Goal: Task Accomplishment & Management: Complete application form

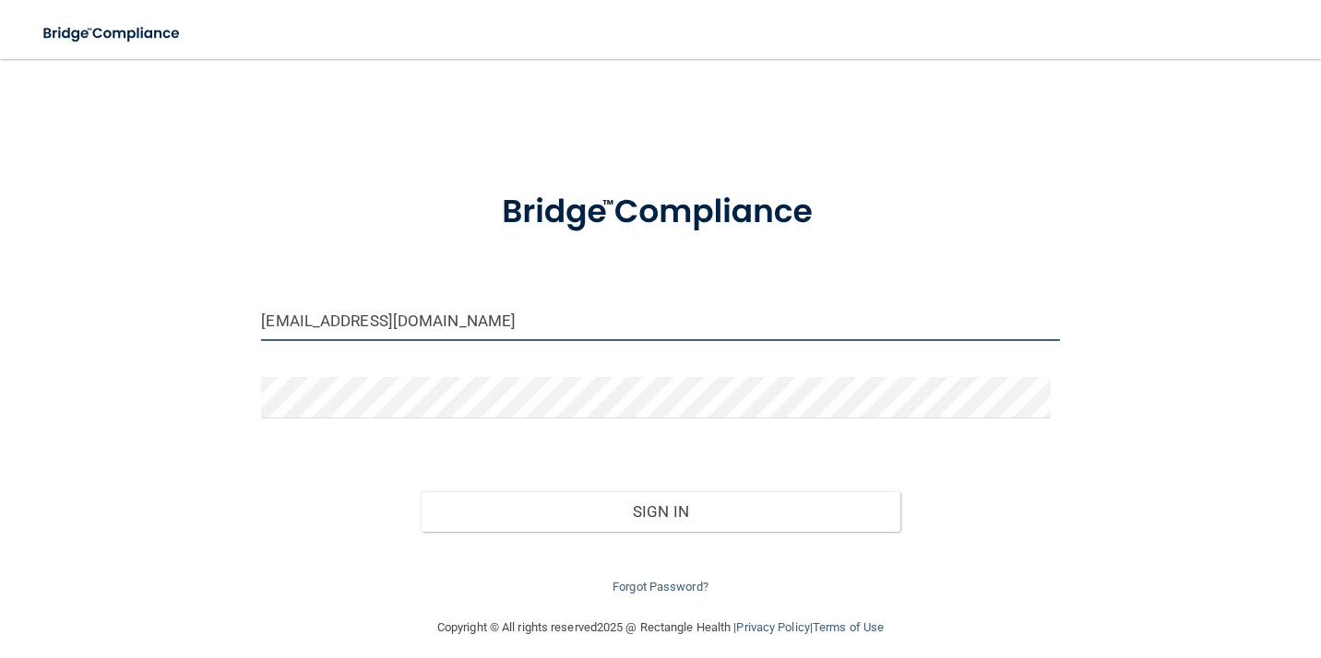
type input "[EMAIL_ADDRESS][DOMAIN_NAME]"
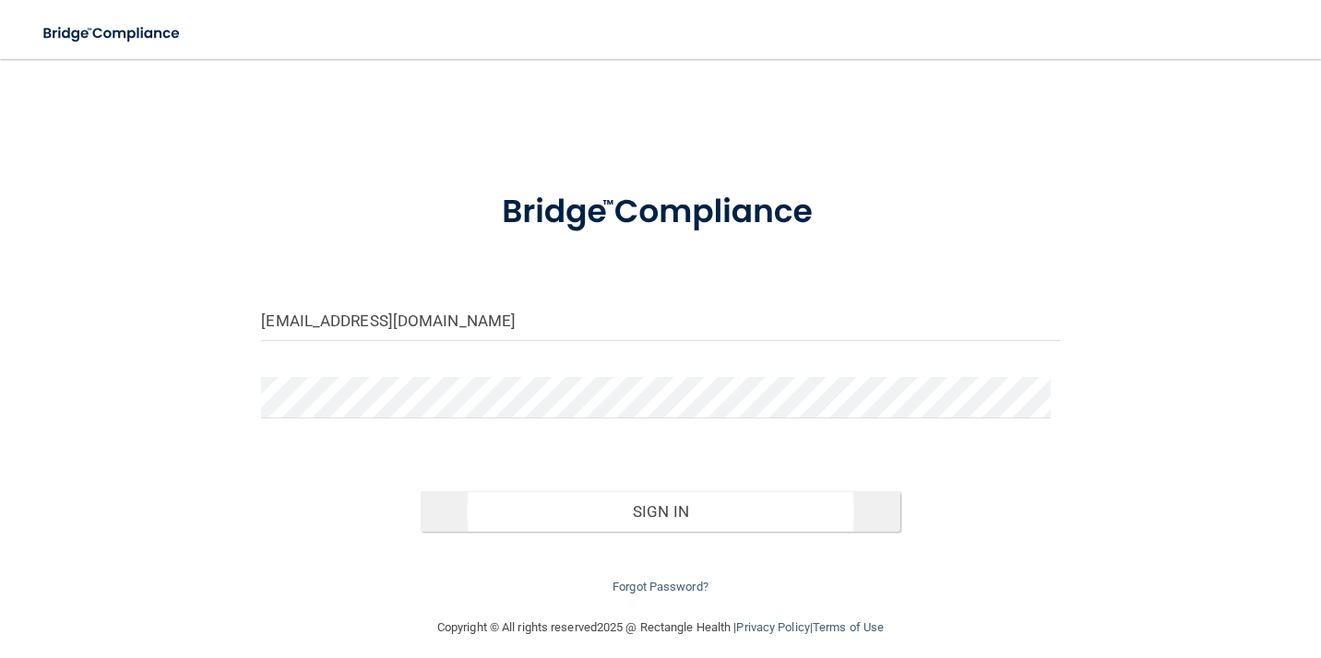
click at [562, 503] on button "Sign In" at bounding box center [660, 512] width 479 height 41
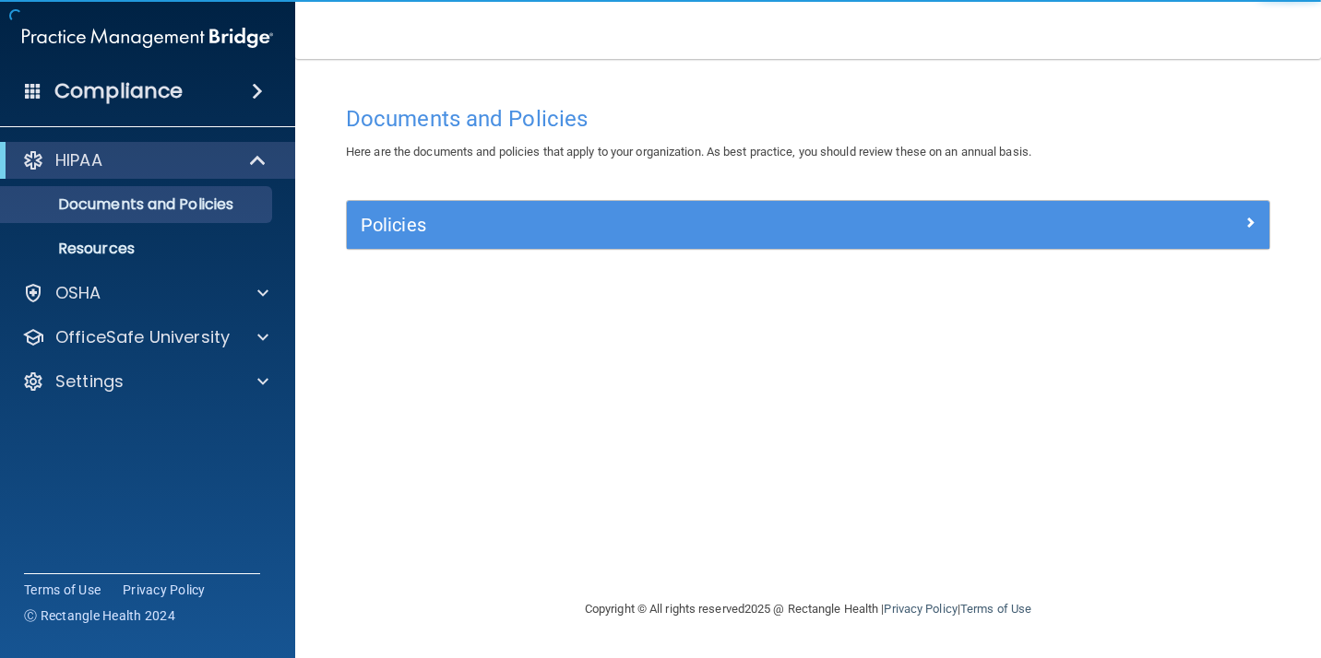
click at [414, 241] on div "Policies" at bounding box center [808, 225] width 922 height 48
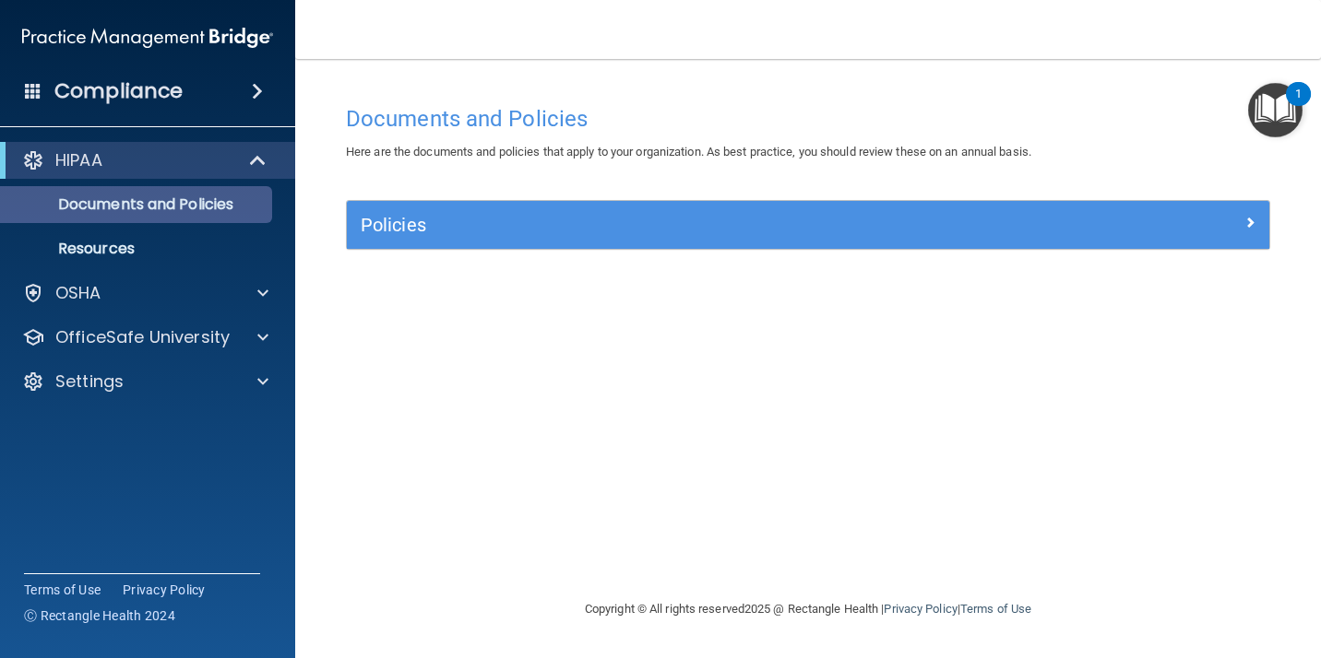
click at [226, 207] on p "Documents and Policies" at bounding box center [138, 205] width 252 height 18
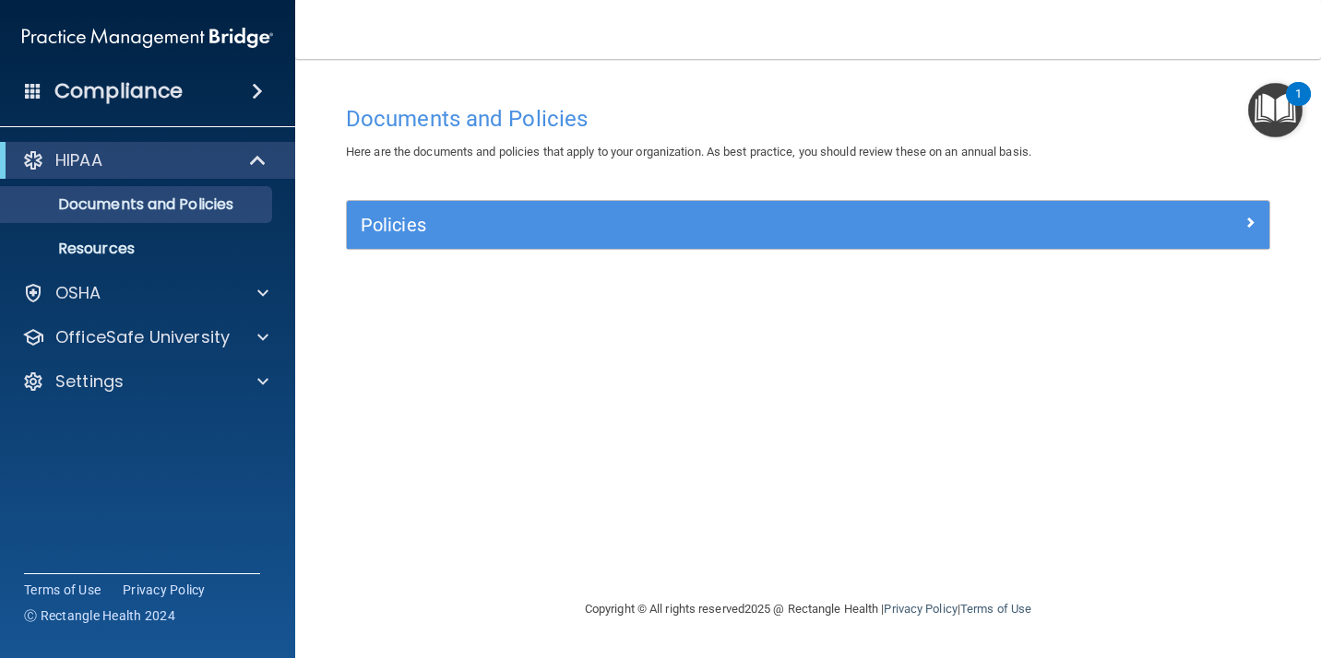
click at [1250, 221] on span at bounding box center [1249, 222] width 11 height 22
click at [1250, 221] on div at bounding box center [1153, 221] width 231 height 22
click at [1250, 221] on span at bounding box center [1249, 222] width 11 height 22
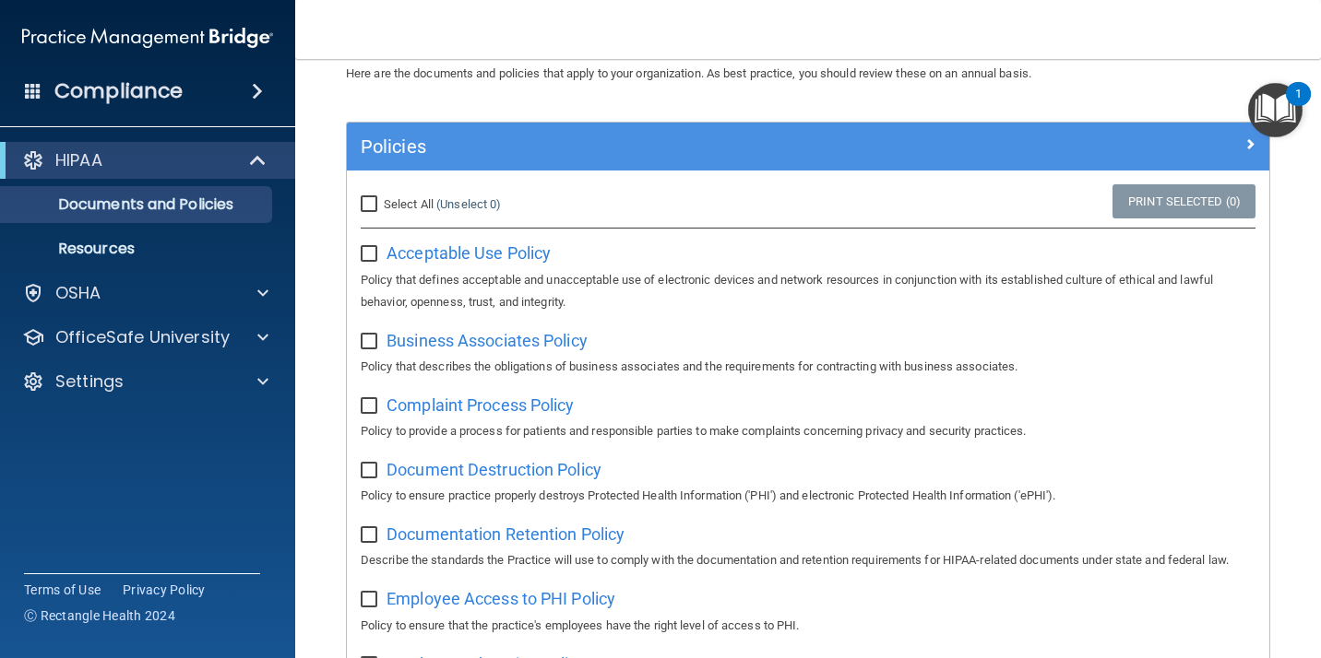
scroll to position [96, 0]
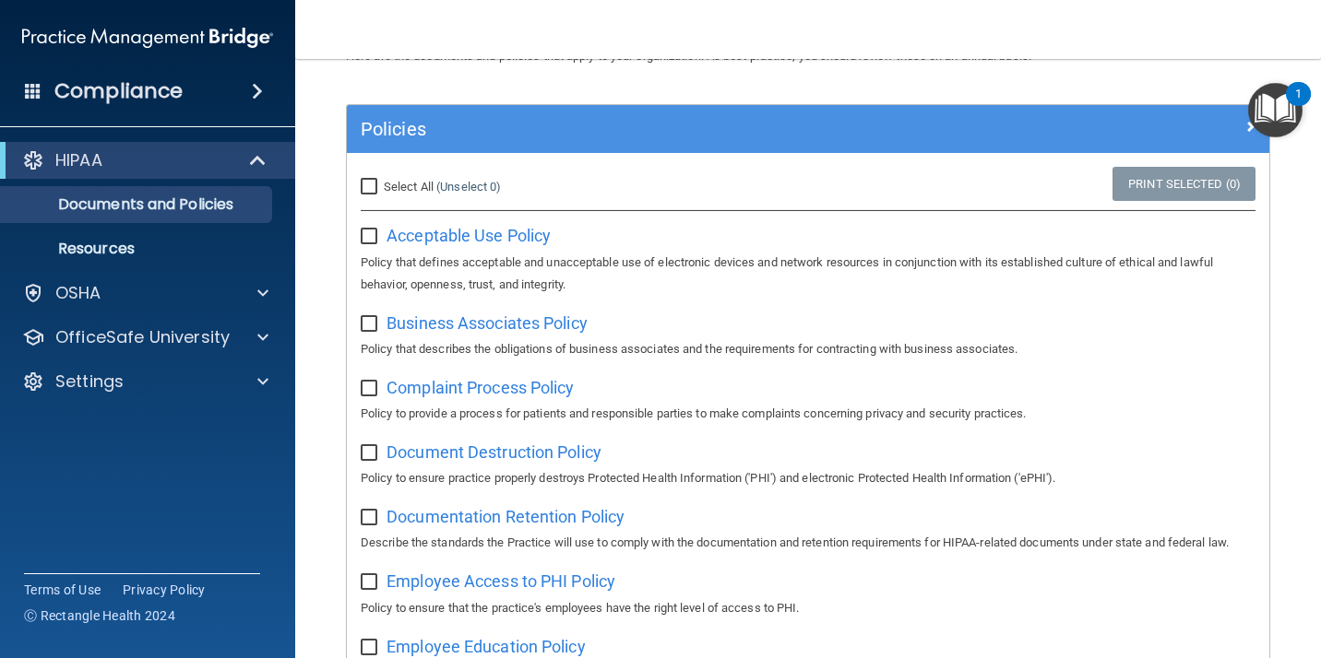
click at [369, 188] on input "Select All (Unselect 0) Unselect All" at bounding box center [371, 187] width 21 height 15
checkbox input "true"
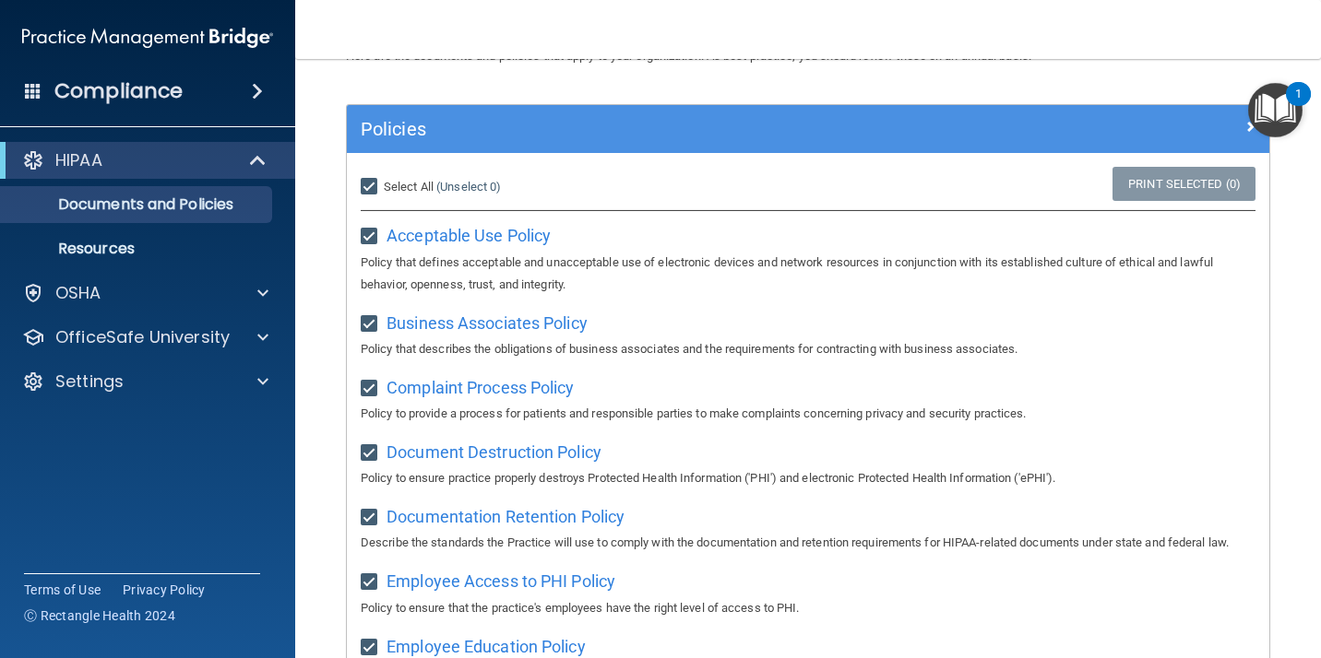
checkbox input "true"
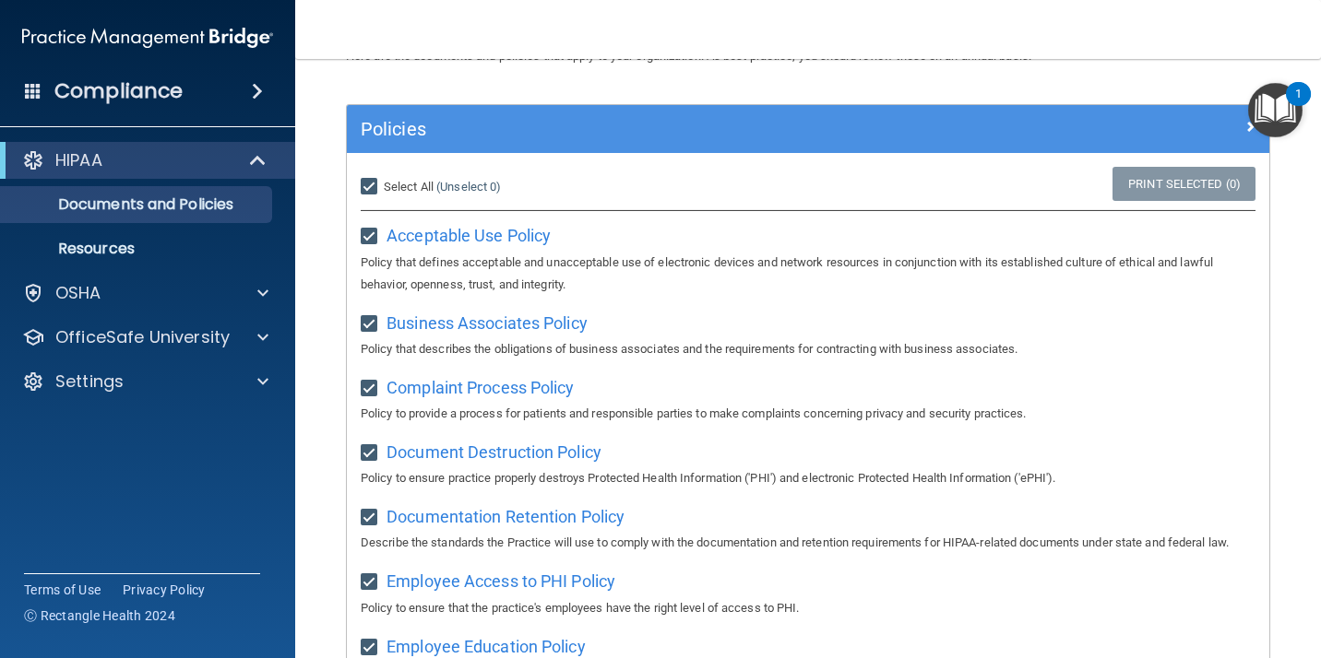
checkbox input "true"
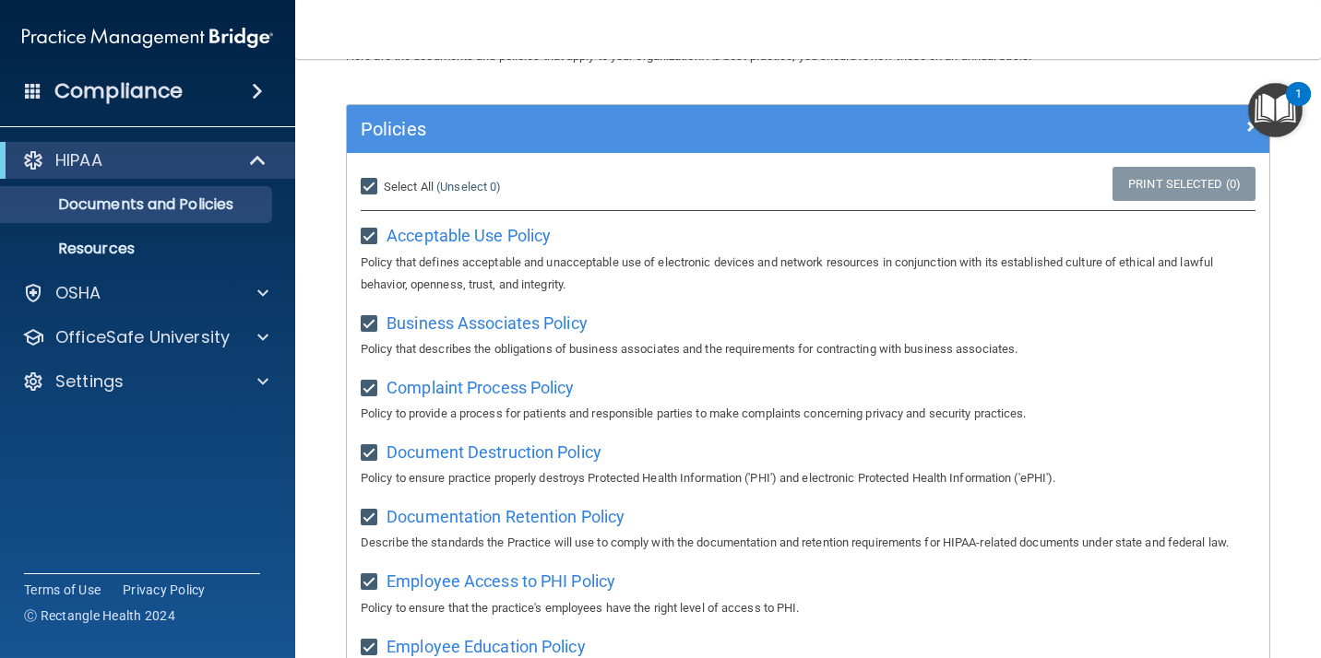
checkbox input "true"
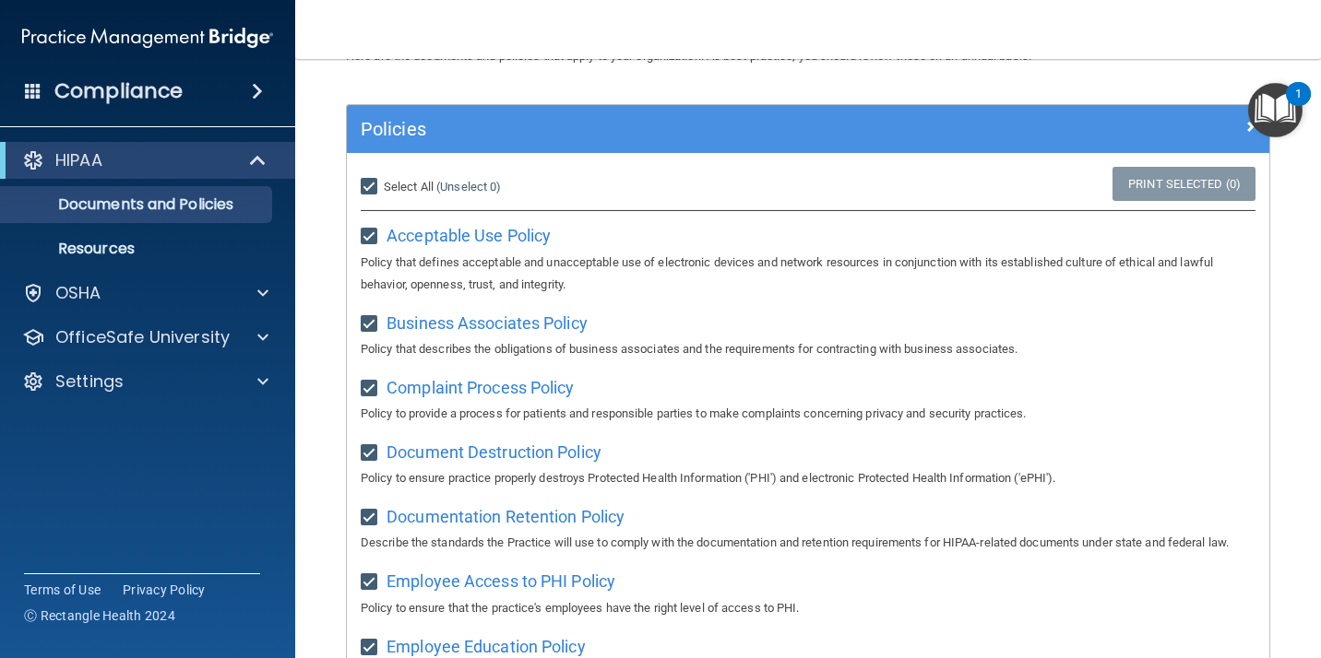
checkbox input "true"
click at [322, 282] on main "Documents and Policies Here are the documents and policies that apply to your o…" at bounding box center [807, 358] width 1025 height 599
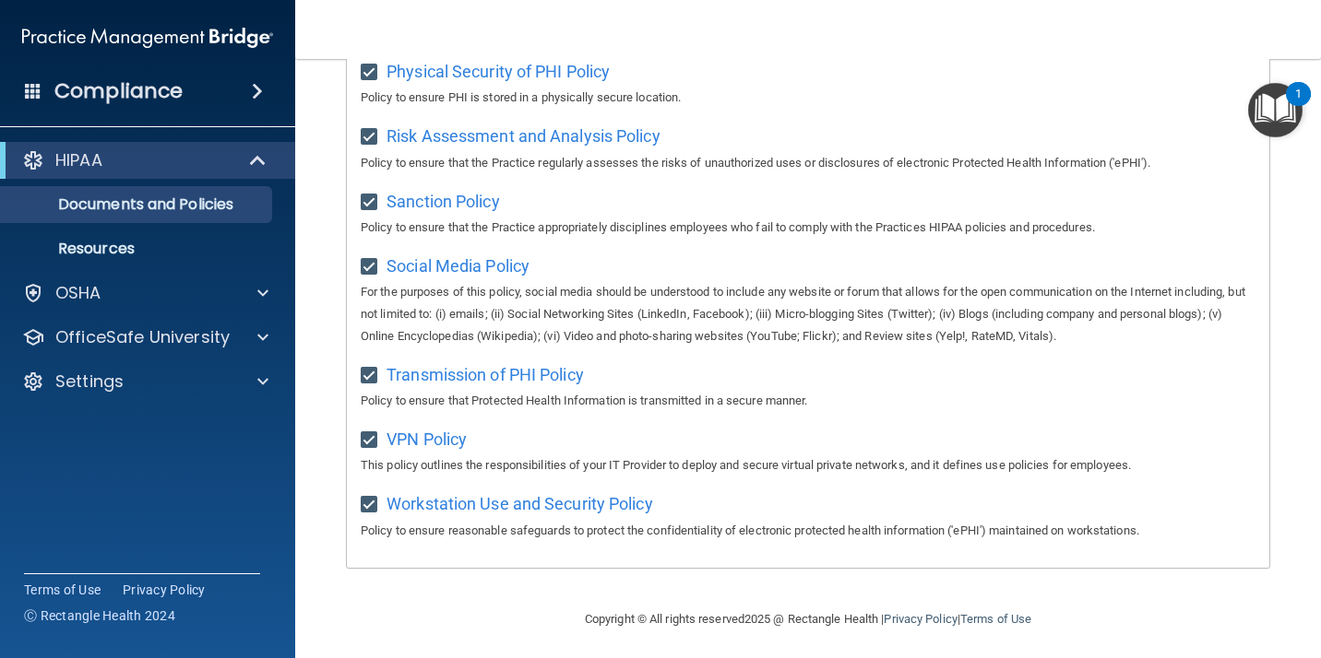
scroll to position [1208, 0]
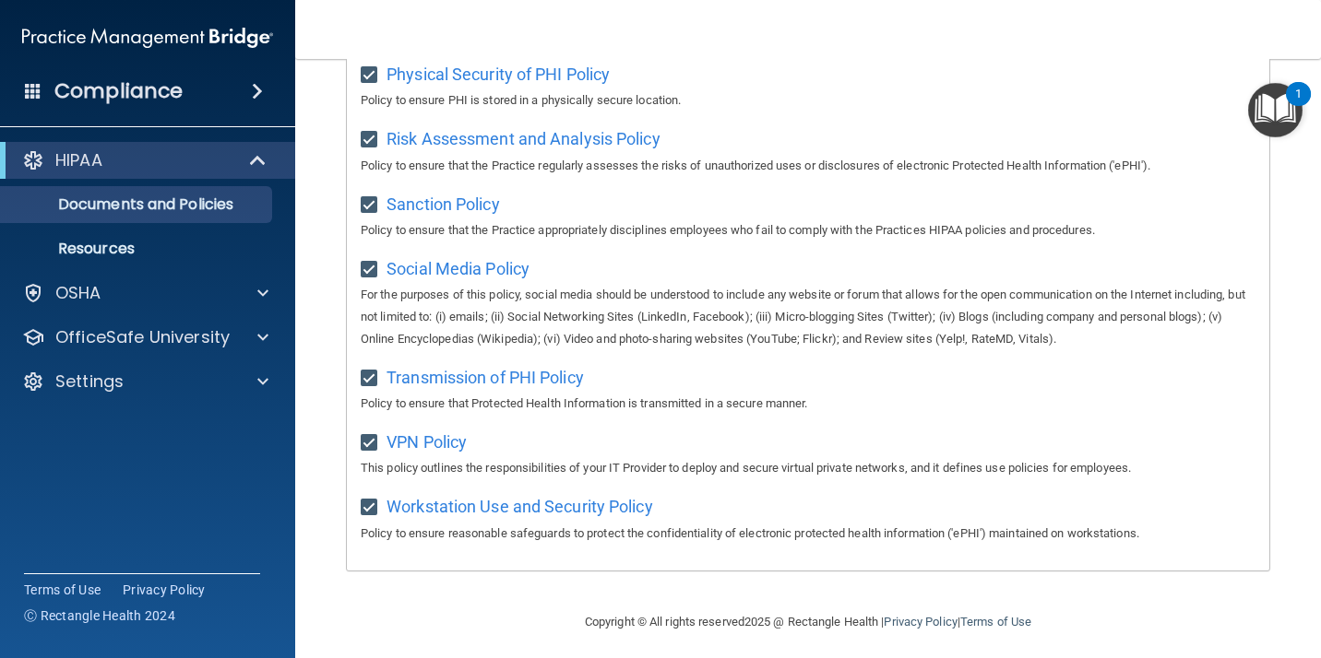
click at [1294, 90] on div "1" at bounding box center [1298, 94] width 25 height 24
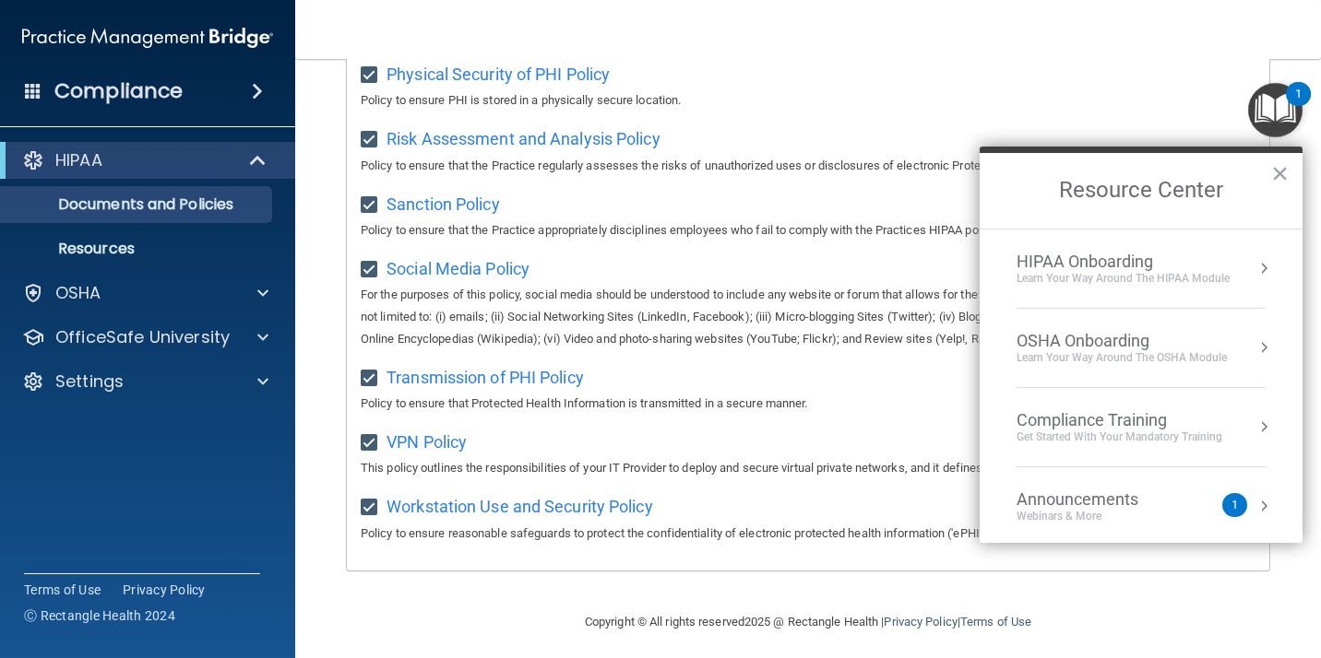
click at [1222, 493] on div "1" at bounding box center [1234, 505] width 25 height 24
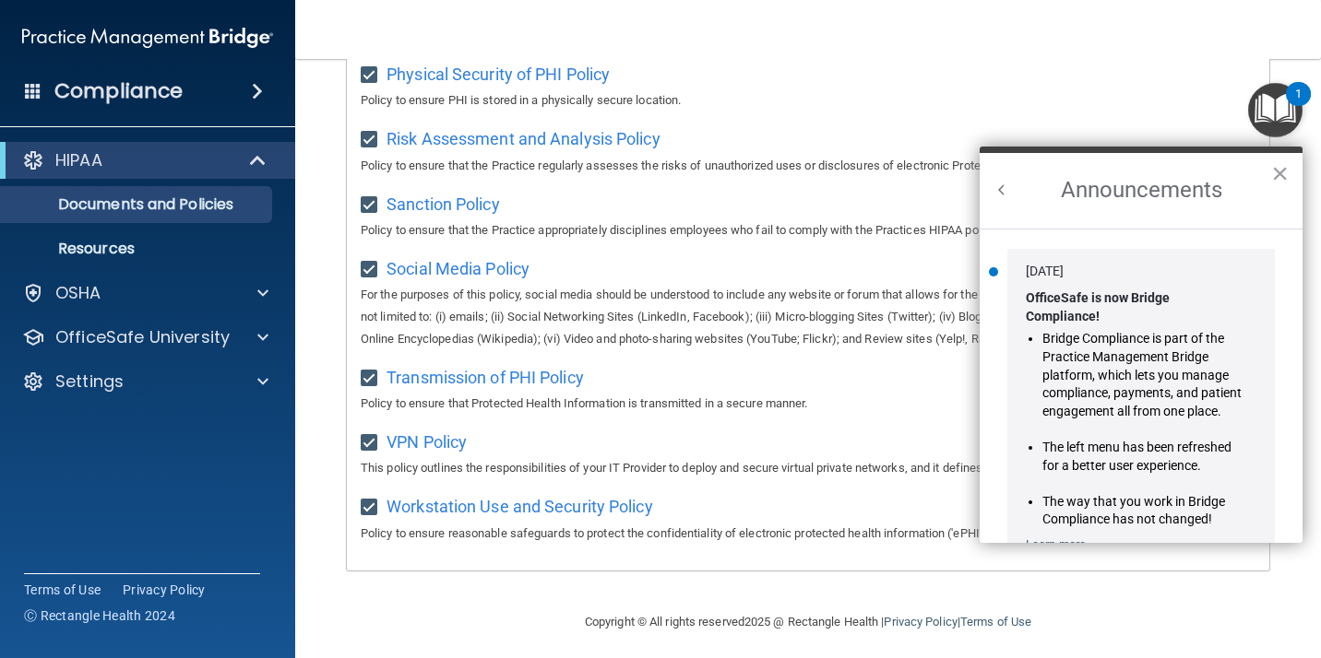
scroll to position [0, 0]
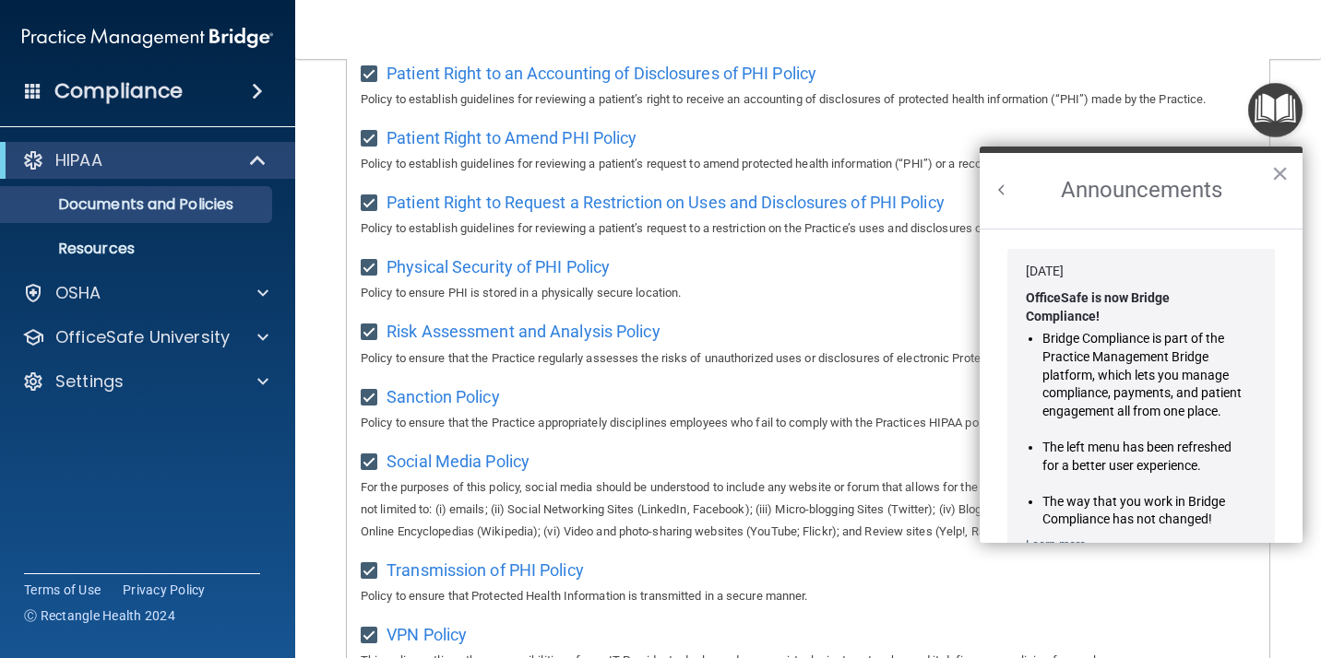
scroll to position [1011, 0]
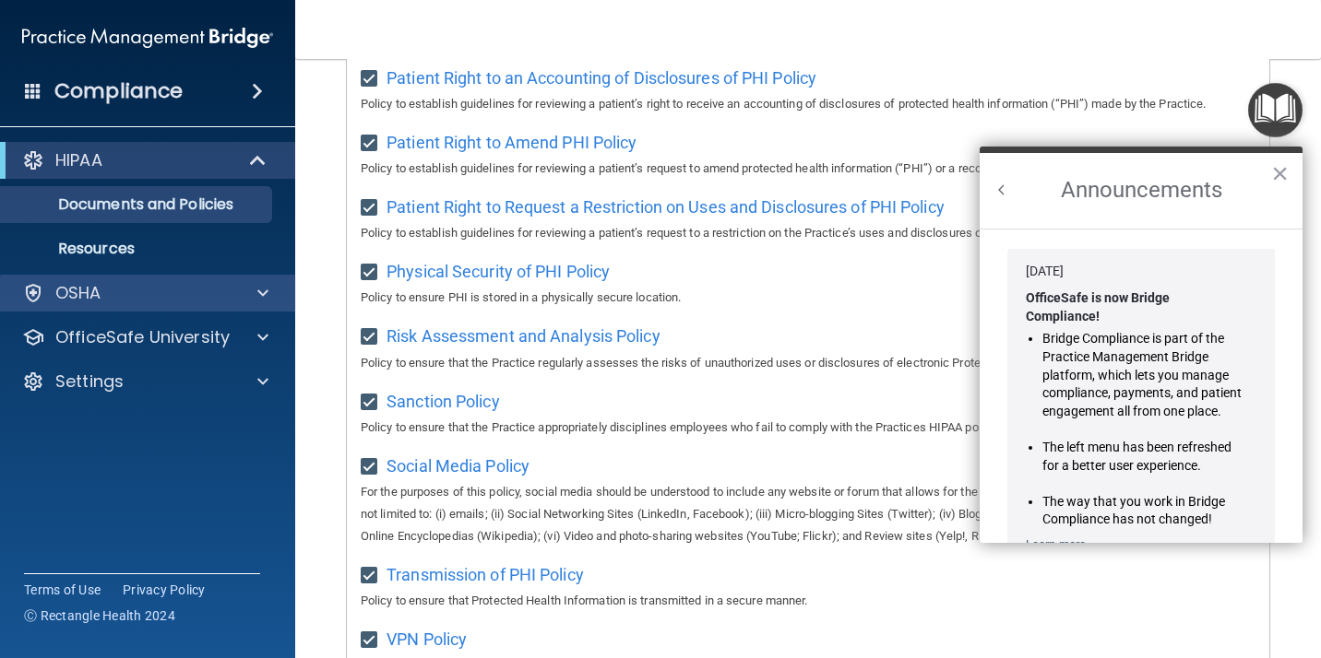
click at [255, 281] on div "OSHA" at bounding box center [148, 293] width 296 height 37
click at [1292, 171] on h2 "Announcements" at bounding box center [1140, 191] width 323 height 76
click at [1275, 182] on button "×" at bounding box center [1280, 174] width 18 height 30
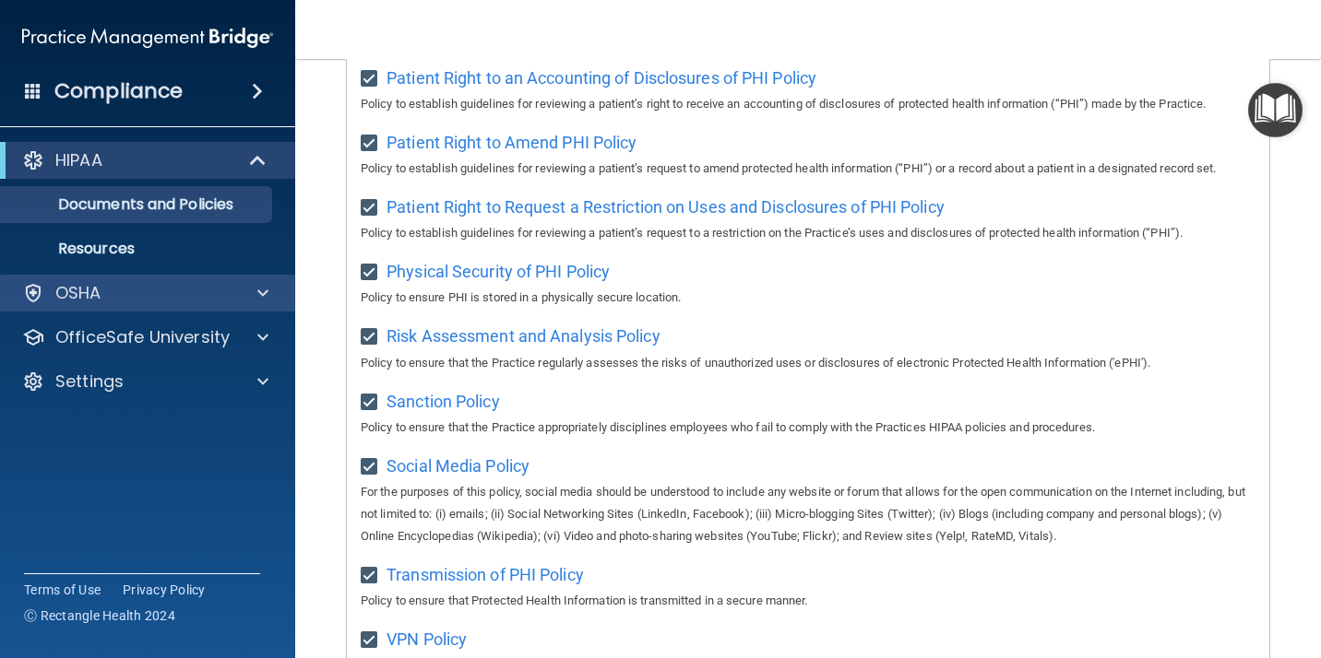
click at [205, 300] on div "OSHA" at bounding box center [122, 293] width 229 height 22
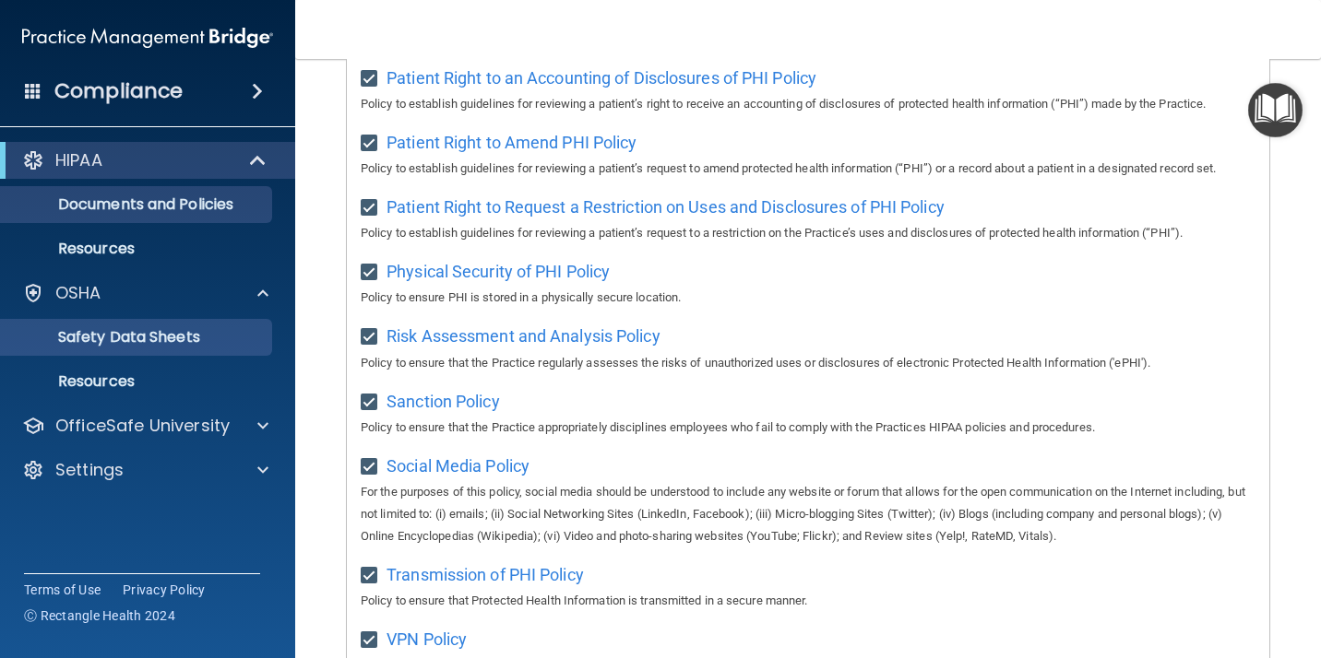
click at [184, 328] on p "Safety Data Sheets" at bounding box center [138, 337] width 252 height 18
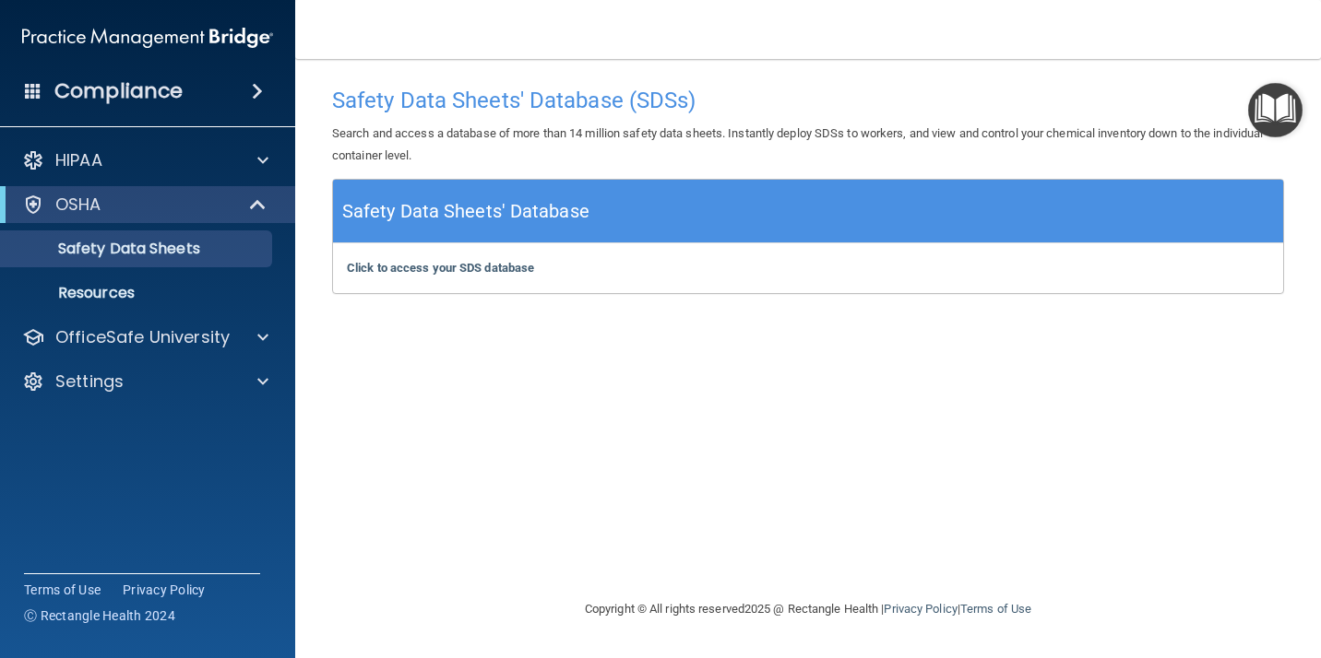
click at [575, 125] on p "Search and access a database of more than 14 million safety data sheets. Instan…" at bounding box center [808, 145] width 952 height 44
click at [575, 117] on div "Safety Data Sheets' Database (SDSs) Search and access a database of more than 1…" at bounding box center [807, 127] width 979 height 101
click at [212, 108] on div "Compliance" at bounding box center [147, 91] width 295 height 41
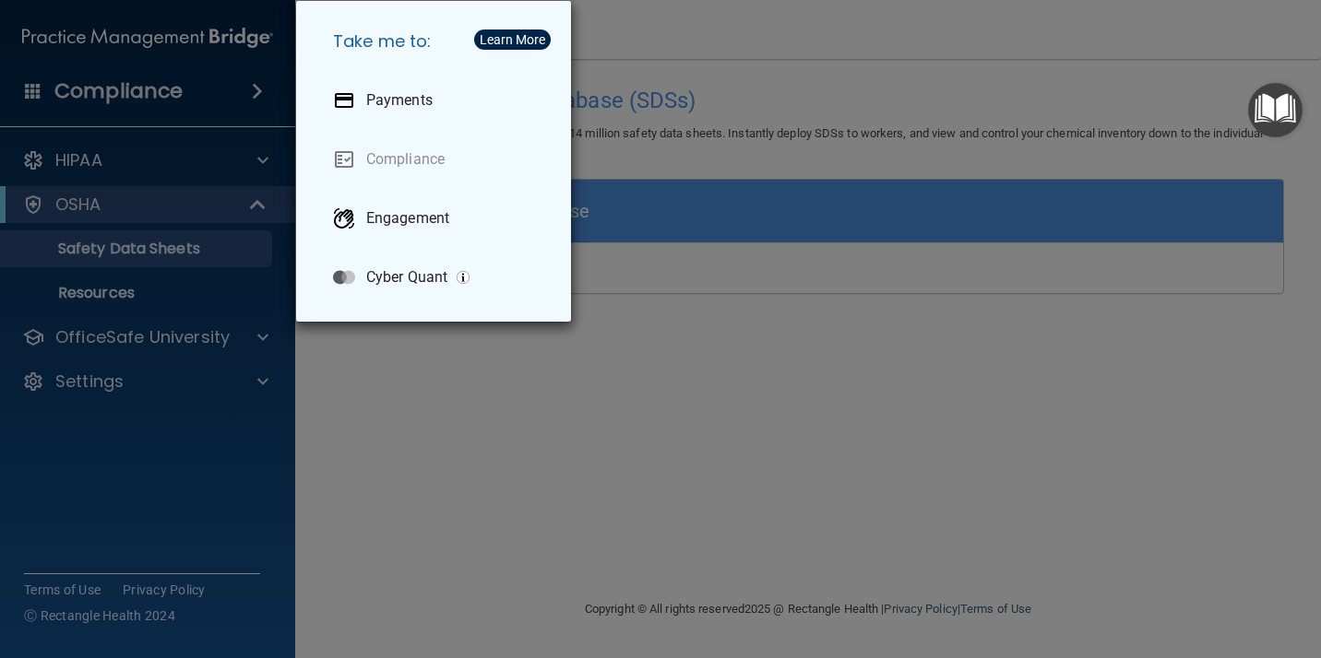
click at [416, 167] on link "Compliance" at bounding box center [437, 160] width 238 height 52
click at [148, 267] on div "Take me to: Payments Compliance Engagement Cyber Quant" at bounding box center [660, 329] width 1321 height 658
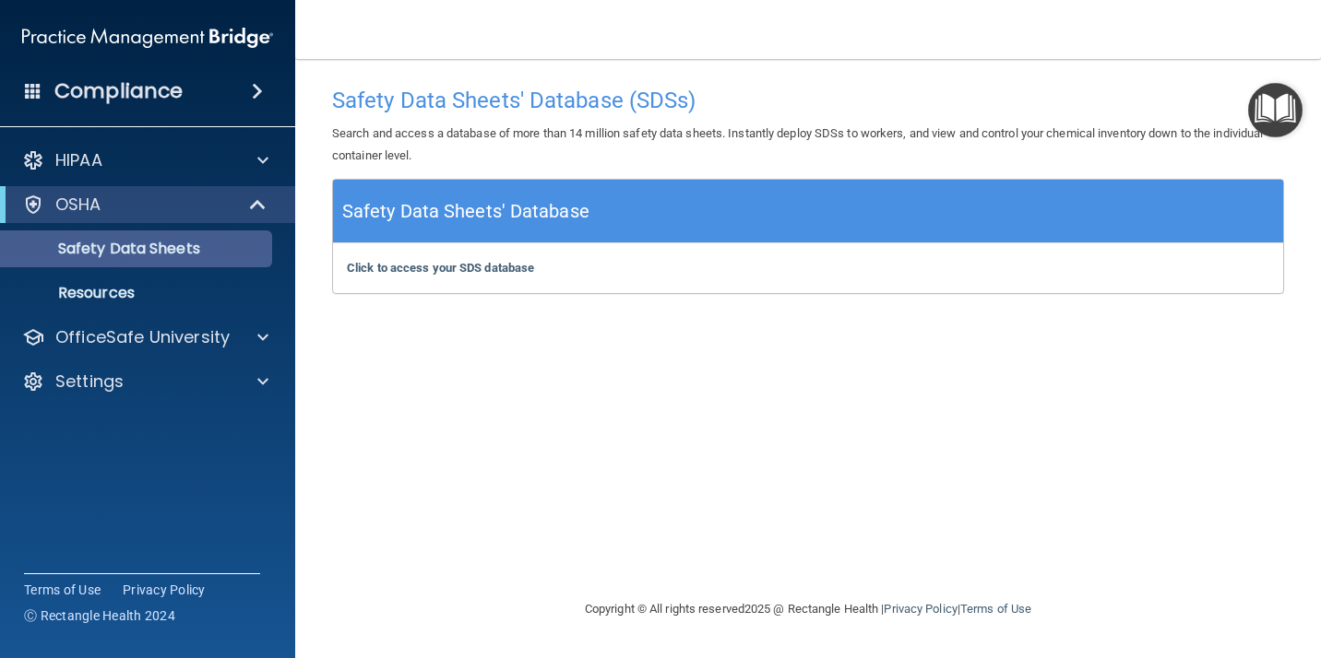
click at [149, 249] on p "Safety Data Sheets" at bounding box center [138, 249] width 252 height 18
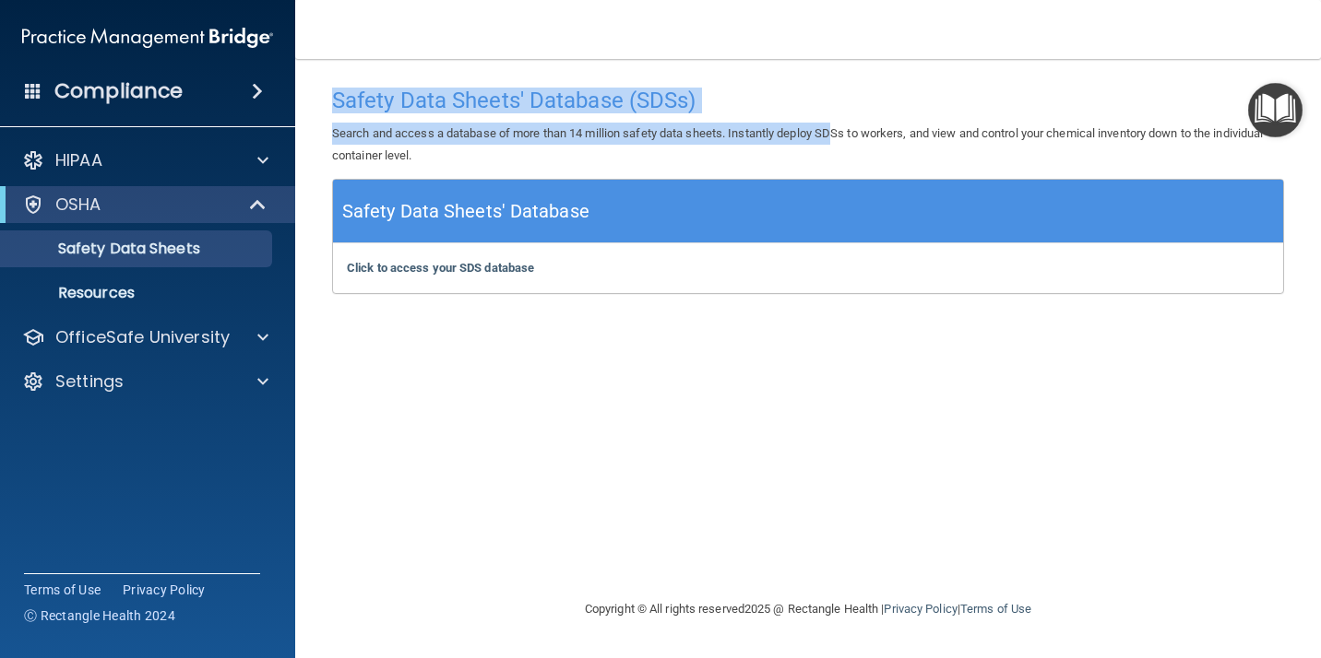
drag, startPoint x: 838, startPoint y: 125, endPoint x: 838, endPoint y: -32, distance: 157.7
click at [838, 0] on html "Compliance HIPAA Documents and Policies Report an Incident Business Associates …" at bounding box center [660, 329] width 1321 height 658
click at [158, 35] on img at bounding box center [147, 37] width 251 height 37
click at [253, 345] on div at bounding box center [260, 337] width 46 height 22
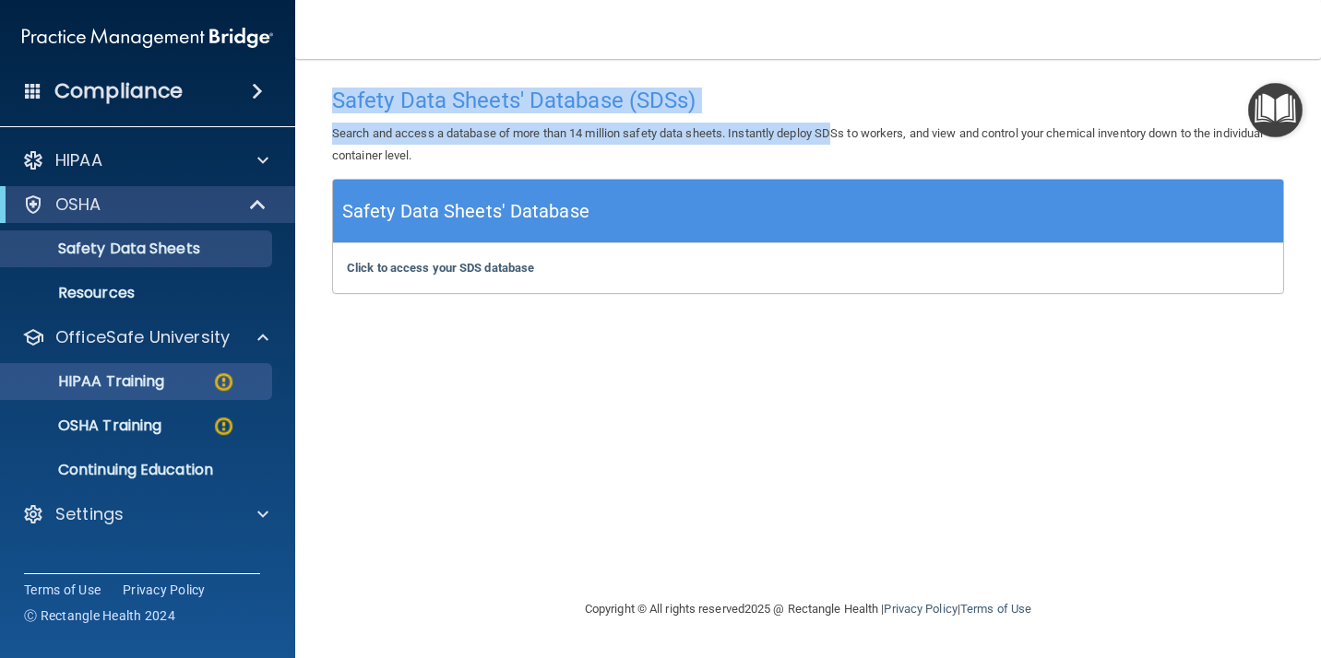
click at [220, 383] on img at bounding box center [223, 382] width 23 height 23
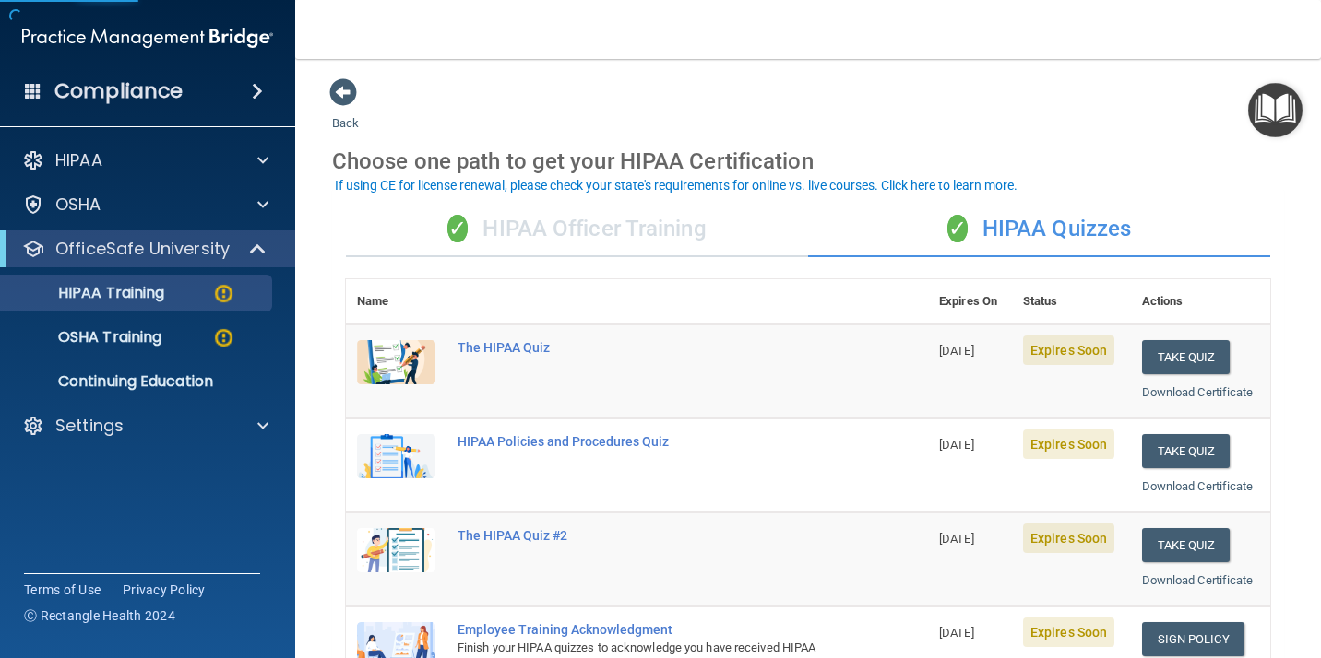
click at [824, 300] on th at bounding box center [686, 301] width 481 height 45
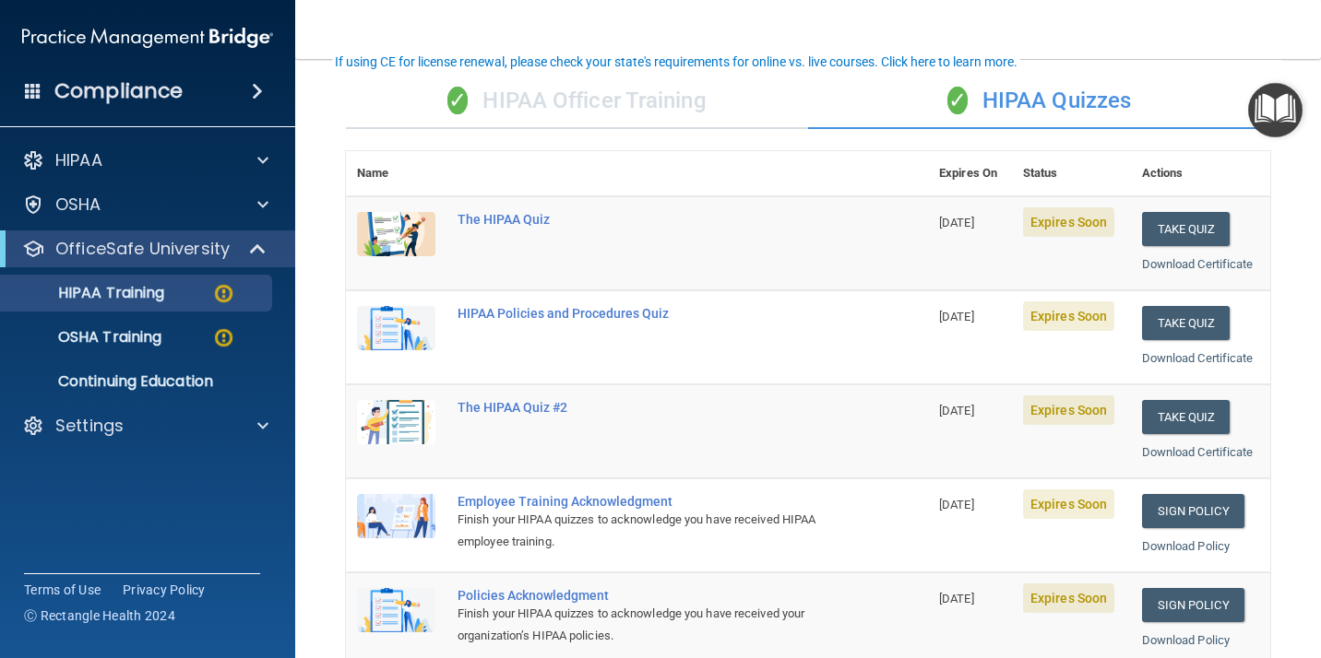
scroll to position [124, 0]
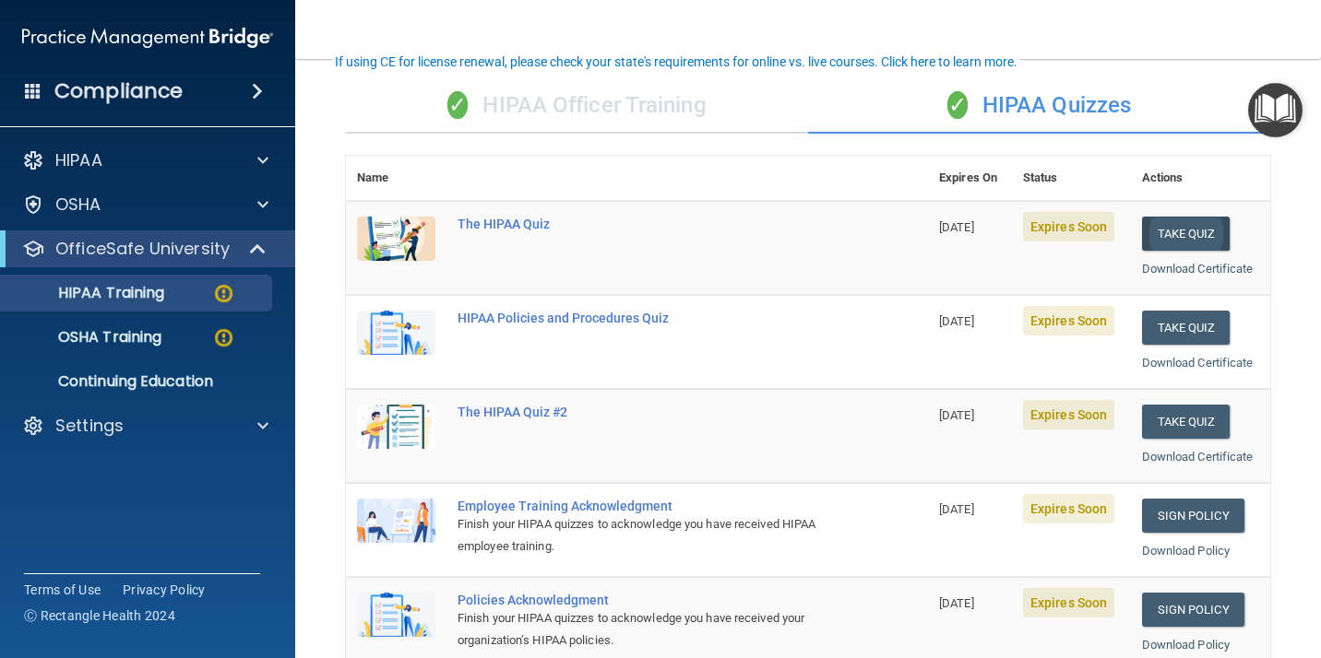
click at [1184, 222] on button "Take Quiz" at bounding box center [1186, 234] width 89 height 34
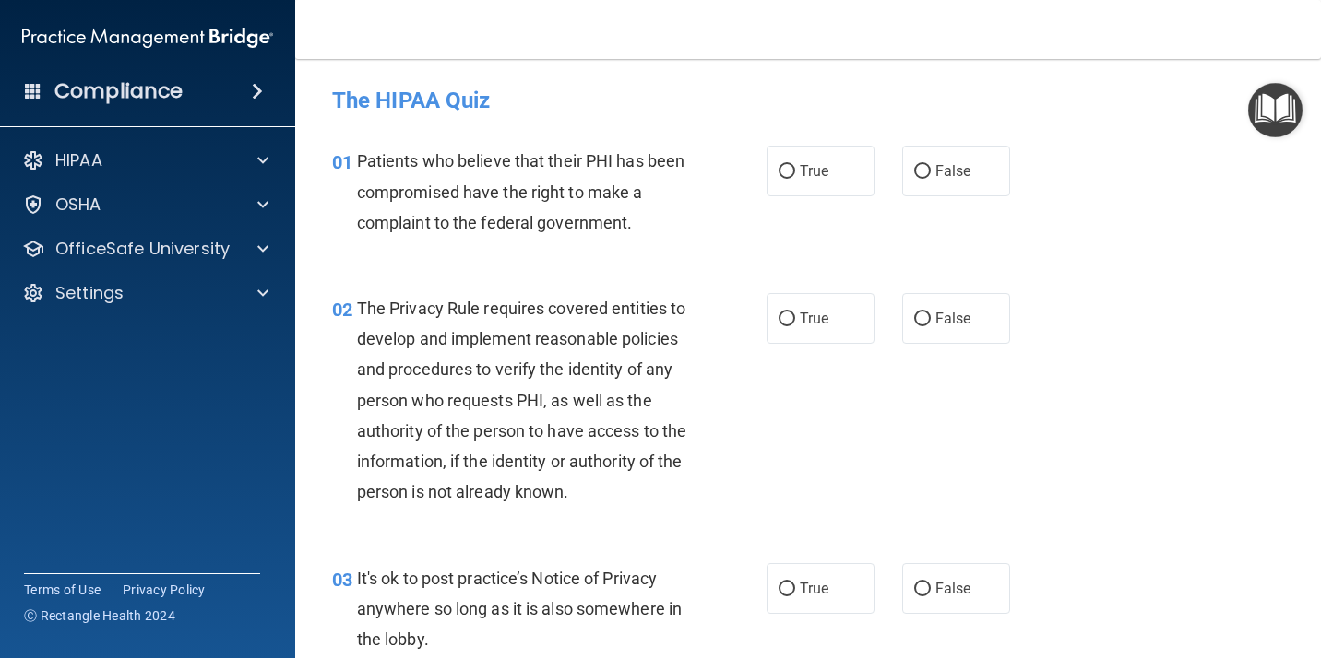
click at [416, 176] on div "Patients who believe that their PHI has been compromised have the right to make…" at bounding box center [530, 192] width 347 height 92
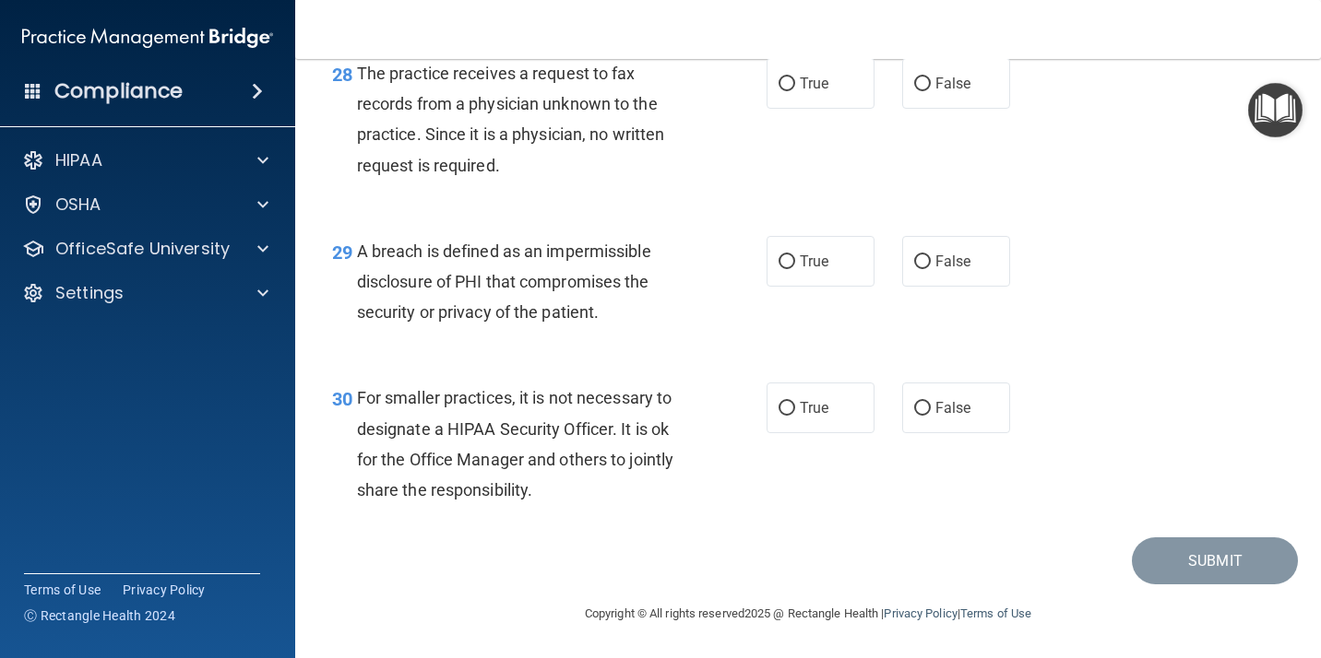
scroll to position [4774, 0]
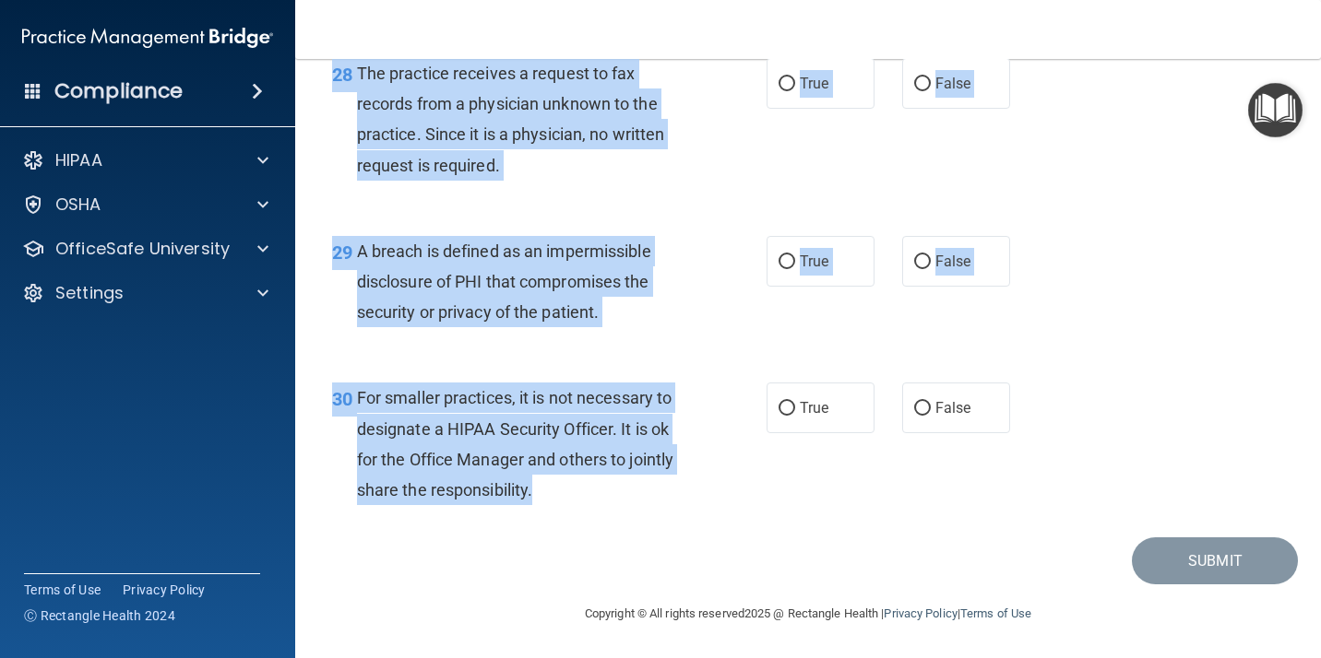
drag, startPoint x: 332, startPoint y: 160, endPoint x: 546, endPoint y: 505, distance: 405.9
copy div "01 Patients who believe that their PHI has been compromised have the right to m…"
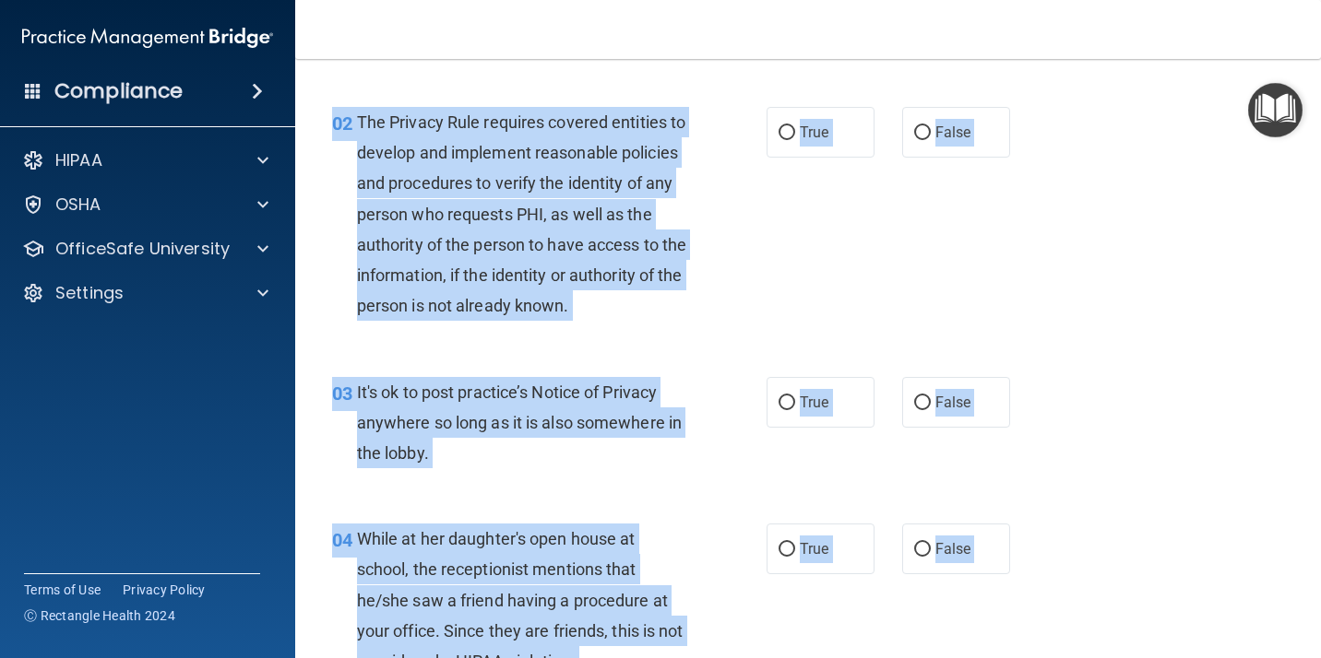
scroll to position [0, 0]
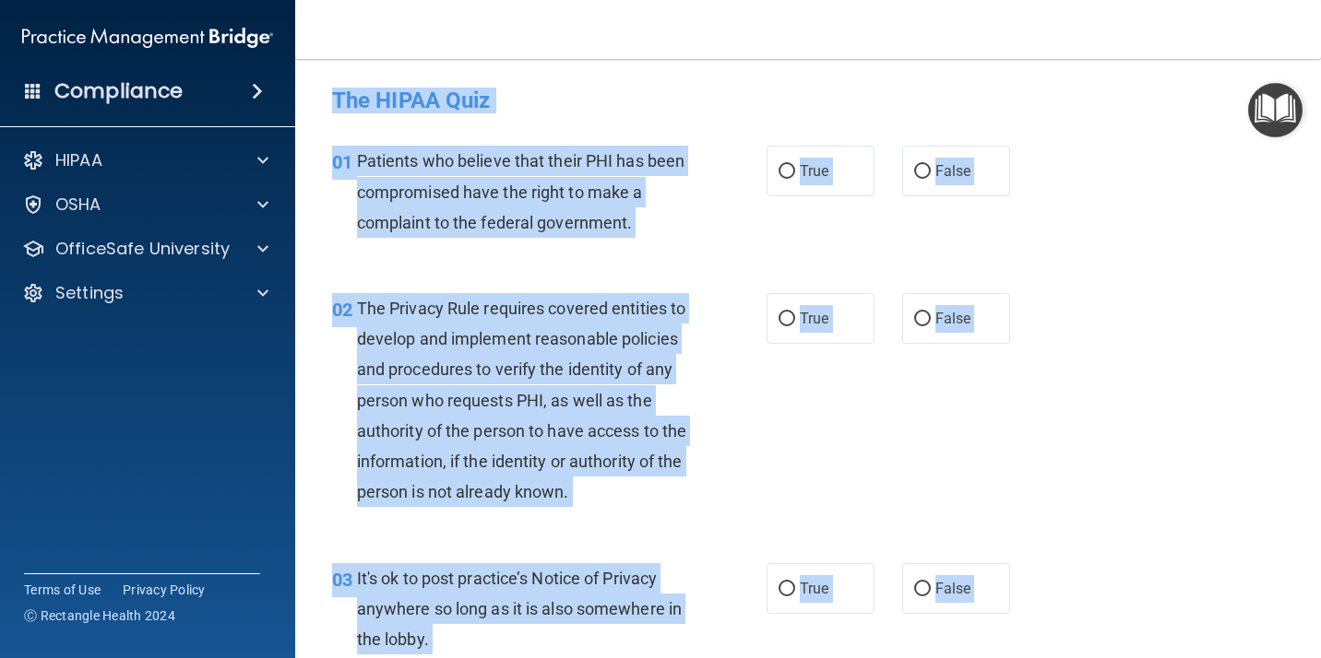
drag, startPoint x: 1099, startPoint y: 187, endPoint x: 1103, endPoint y: -116, distance: 303.4
click at [1103, 0] on html "Compliance HIPAA Documents and Policies Report an Incident Business Associates …" at bounding box center [660, 329] width 1321 height 658
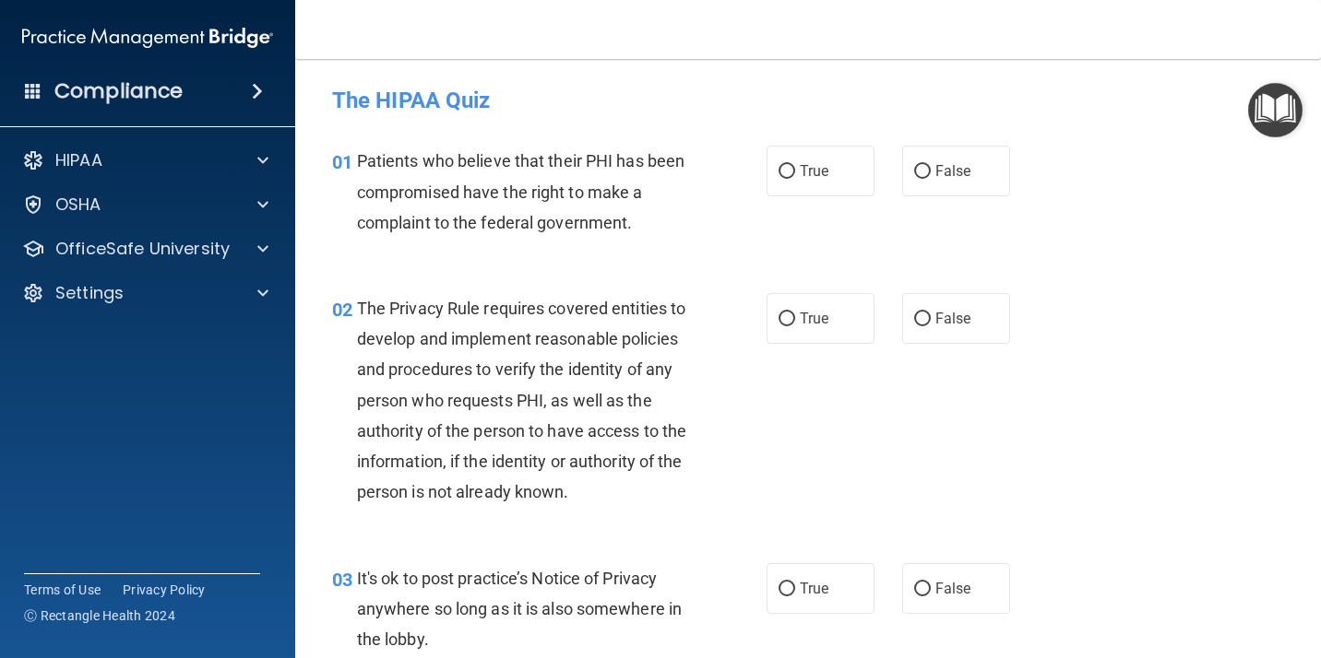
click at [800, 242] on div "01 Patients who believe that their PHI has been compromised have the right to m…" at bounding box center [807, 197] width 979 height 148
click at [779, 184] on label "True" at bounding box center [820, 171] width 108 height 51
click at [779, 179] on input "True" at bounding box center [786, 172] width 17 height 14
radio input "true"
click at [790, 316] on label "True" at bounding box center [820, 318] width 108 height 51
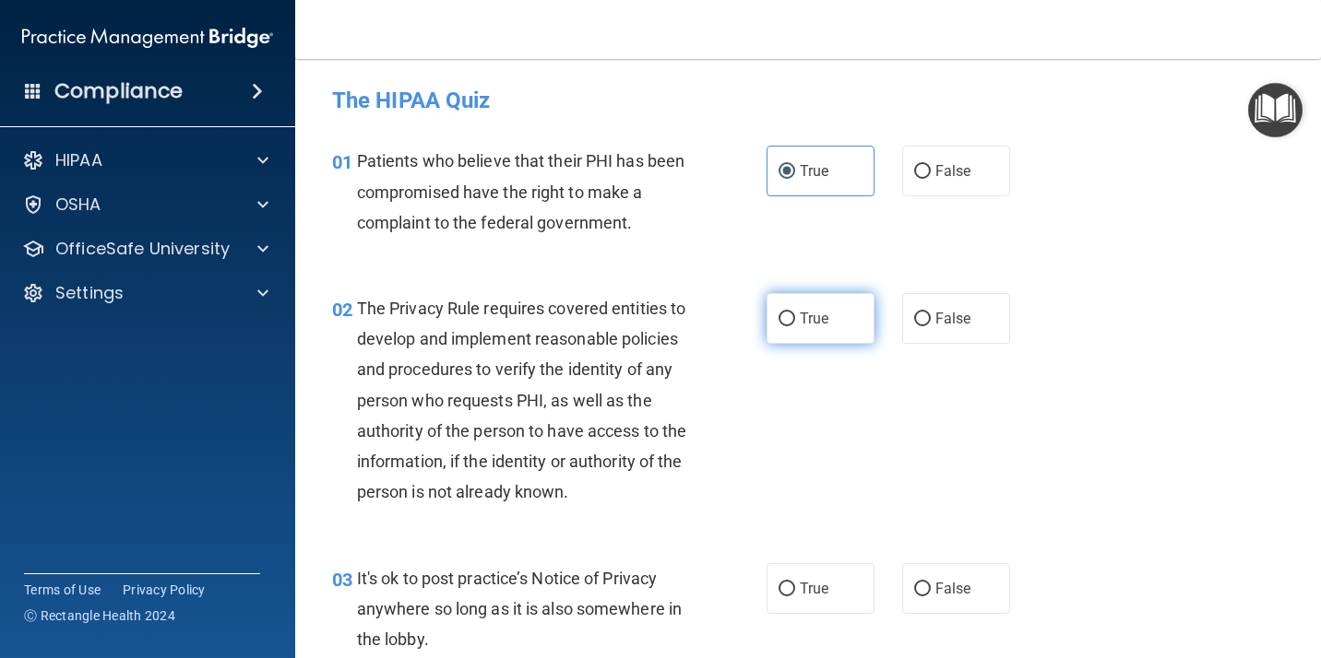
click at [790, 316] on input "True" at bounding box center [786, 320] width 17 height 14
radio input "true"
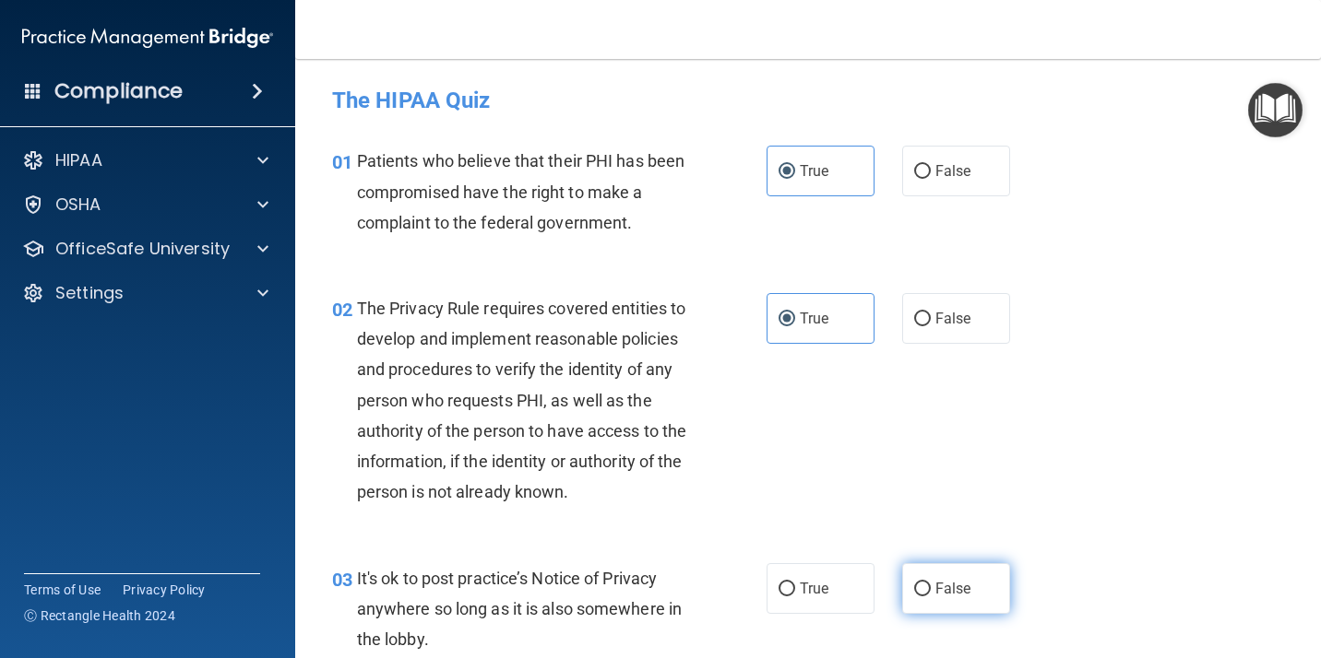
click at [914, 597] on input "False" at bounding box center [922, 590] width 17 height 14
radio input "true"
click at [906, 534] on div "02 The Privacy Rule requires covered entities to develop and implement reasonab…" at bounding box center [807, 405] width 979 height 270
click at [906, 522] on div "02 The Privacy Rule requires covered entities to develop and implement reasonab…" at bounding box center [807, 405] width 979 height 270
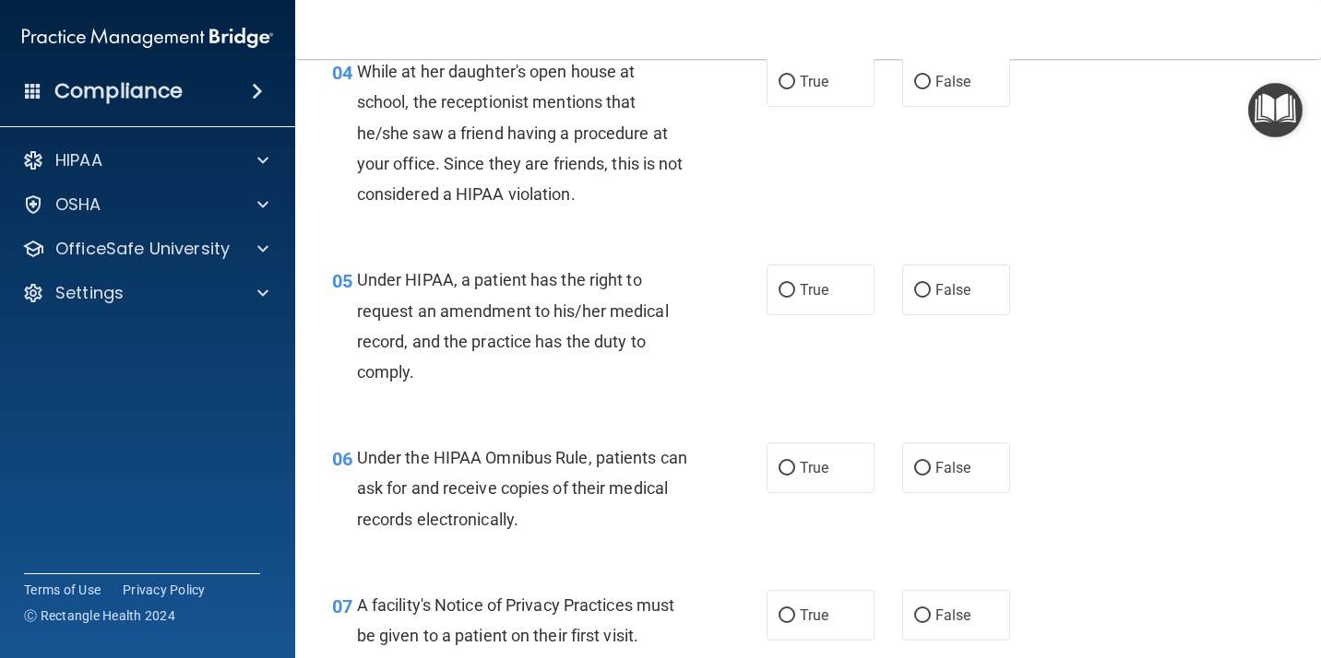
scroll to position [704, 0]
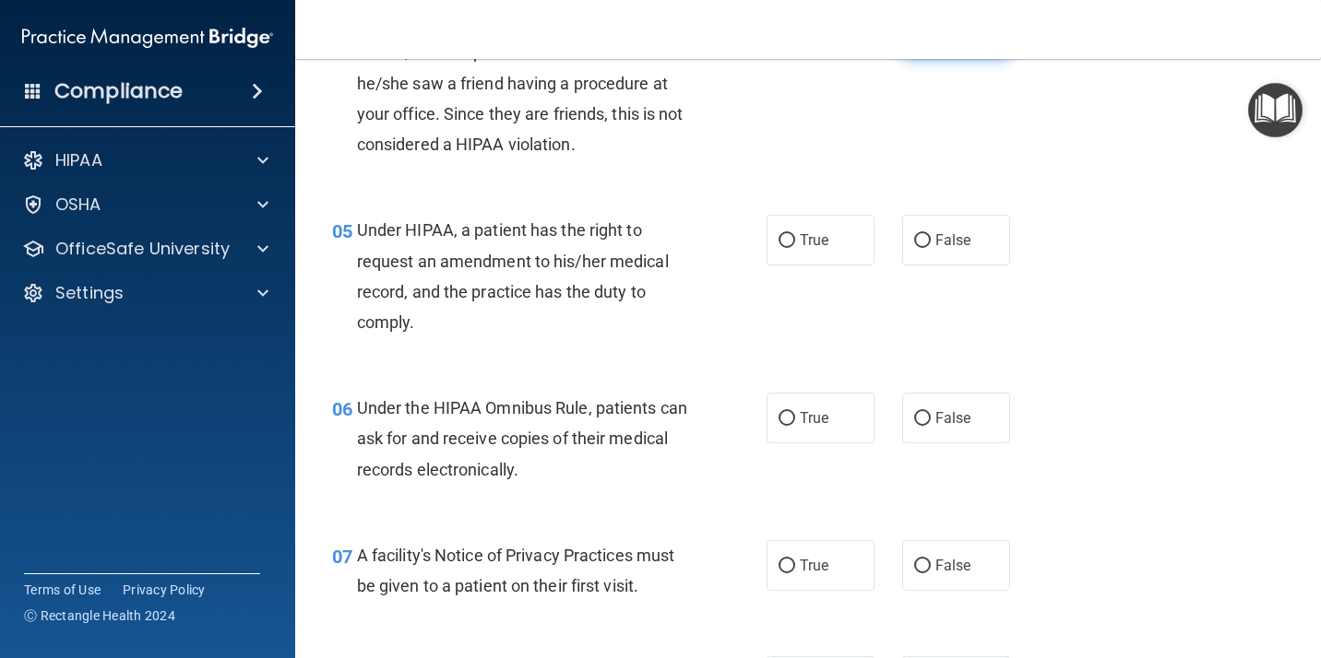
click at [935, 41] on span "False" at bounding box center [953, 32] width 36 height 18
click at [930, 40] on input "False" at bounding box center [922, 33] width 17 height 14
radio input "true"
click at [935, 249] on span "False" at bounding box center [953, 240] width 36 height 18
click at [930, 248] on input "False" at bounding box center [922, 241] width 17 height 14
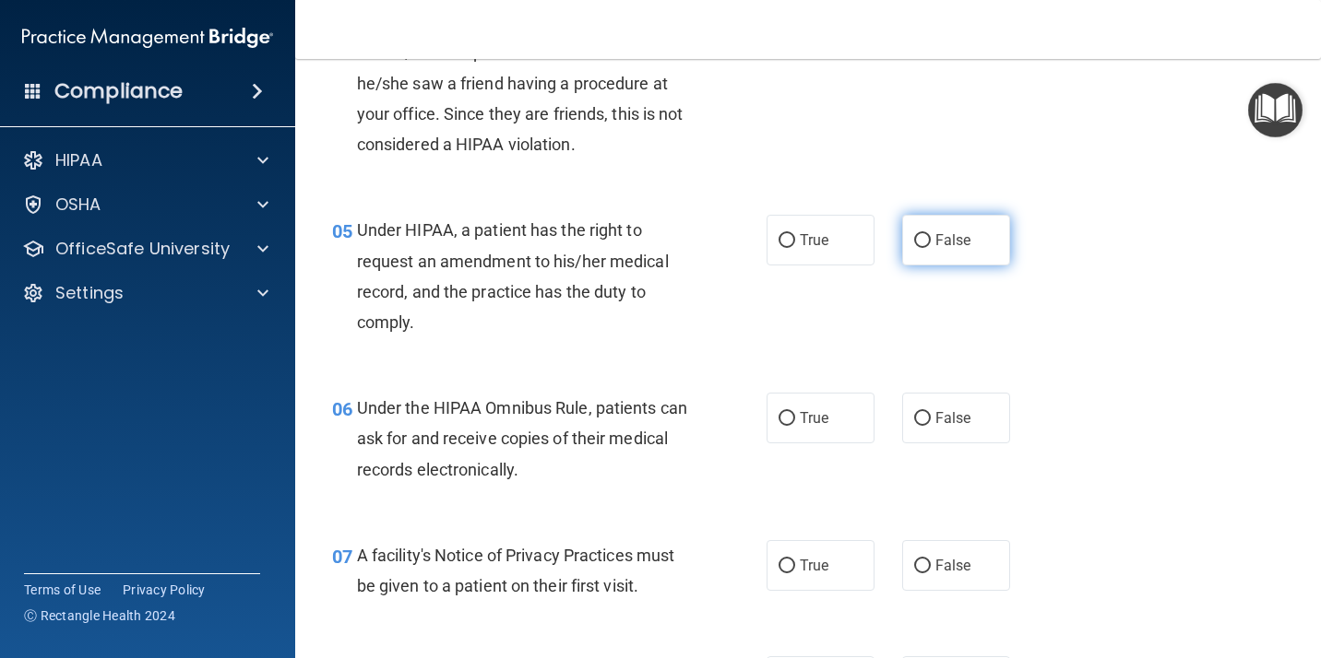
radio input "true"
click at [785, 426] on input "True" at bounding box center [786, 419] width 17 height 14
radio input "true"
click at [786, 574] on input "True" at bounding box center [786, 567] width 17 height 14
radio input "true"
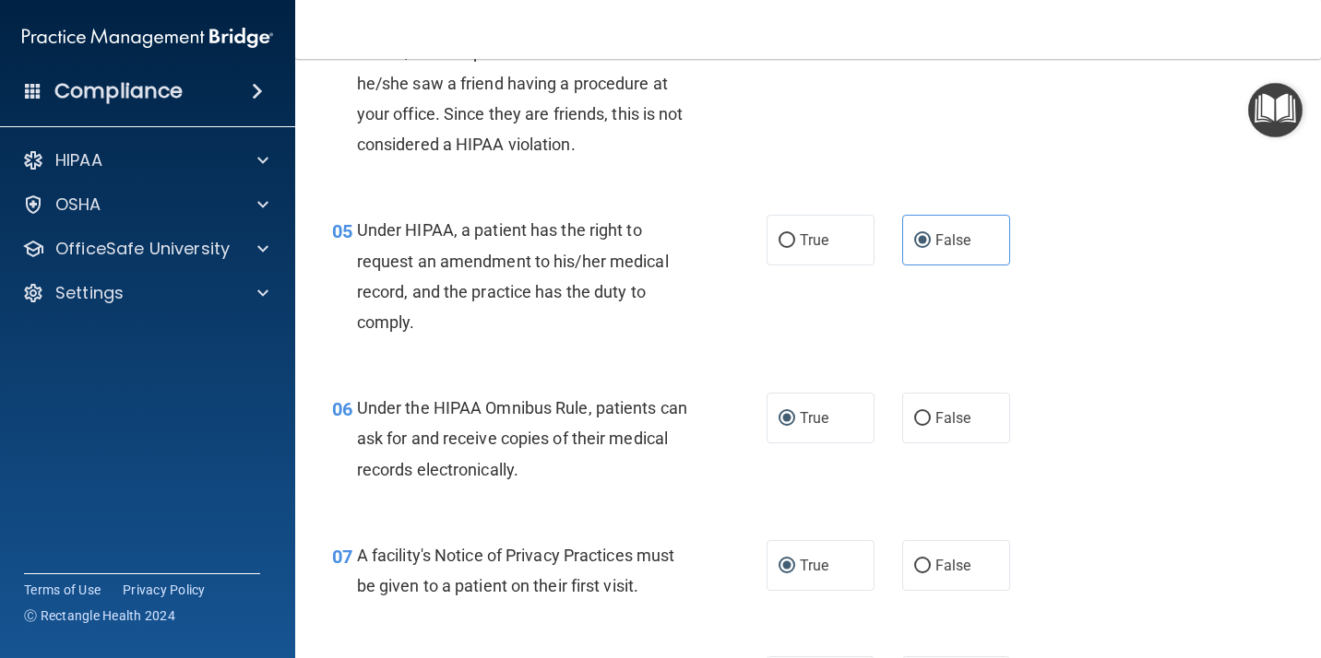
click at [1178, 370] on div "05 Under HIPAA, a patient has the right to request an amendment to his/her medi…" at bounding box center [807, 281] width 979 height 178
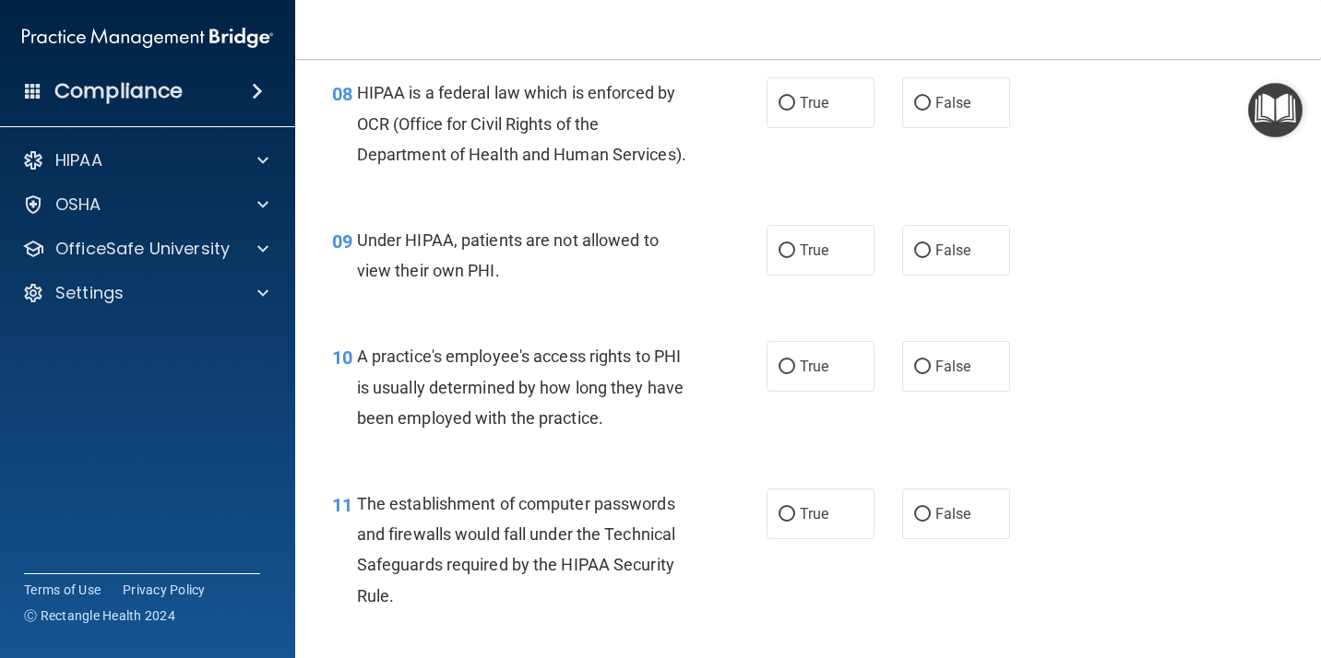
scroll to position [1283, 0]
click at [914, 111] on input "False" at bounding box center [922, 104] width 17 height 14
radio input "true"
click at [914, 258] on input "False" at bounding box center [922, 251] width 17 height 14
radio input "true"
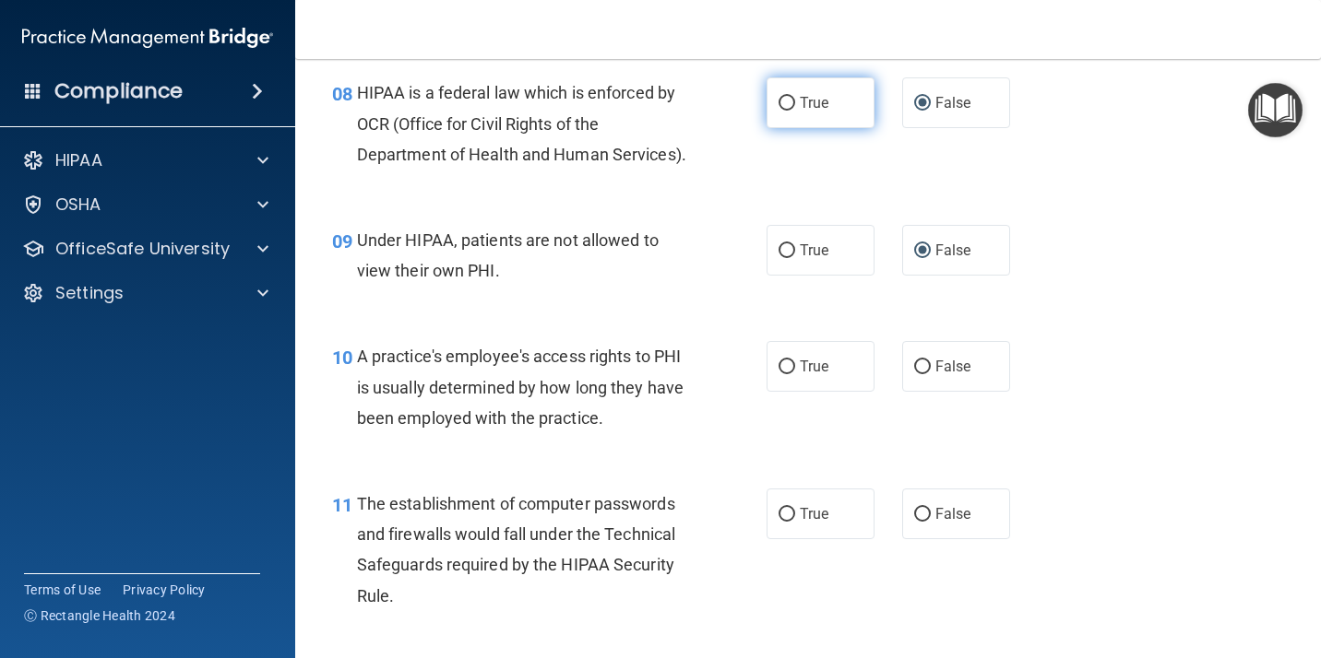
click at [787, 111] on input "True" at bounding box center [786, 104] width 17 height 14
radio input "true"
radio input "false"
click at [917, 374] on input "False" at bounding box center [922, 368] width 17 height 14
radio input "true"
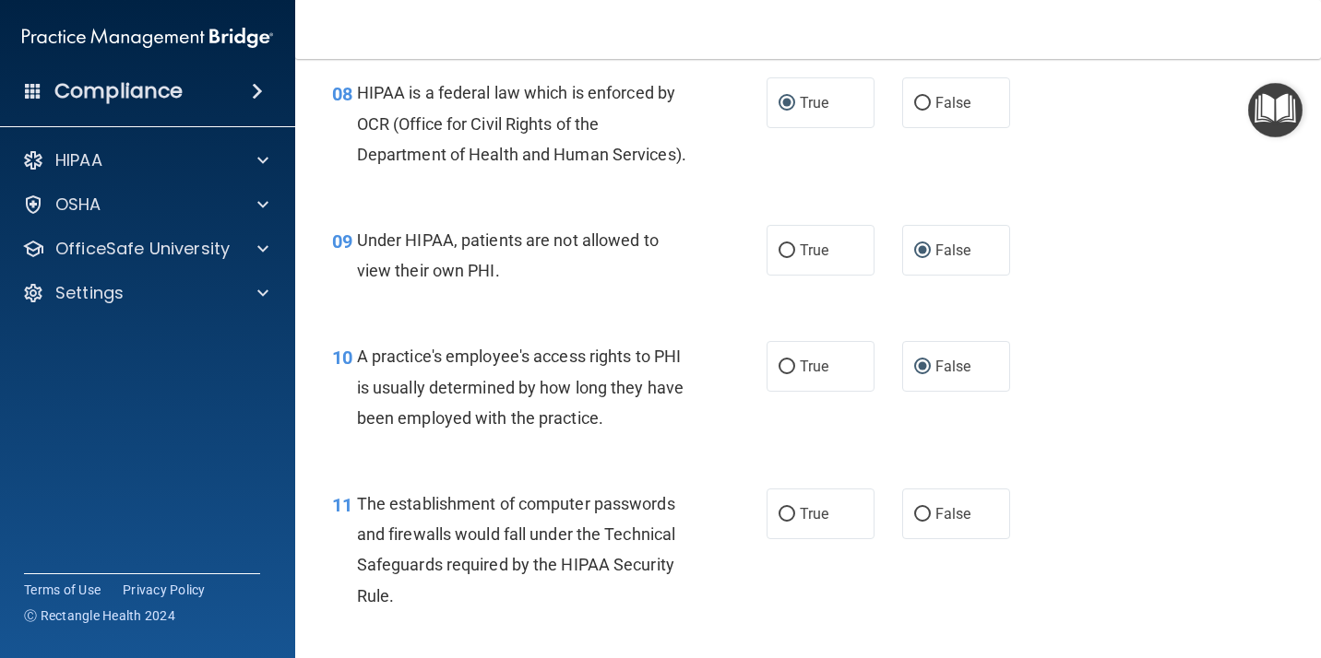
click at [1119, 284] on div "09 Under HIPAA, patients are not allowed to view their own PHI. True False" at bounding box center [807, 260] width 979 height 116
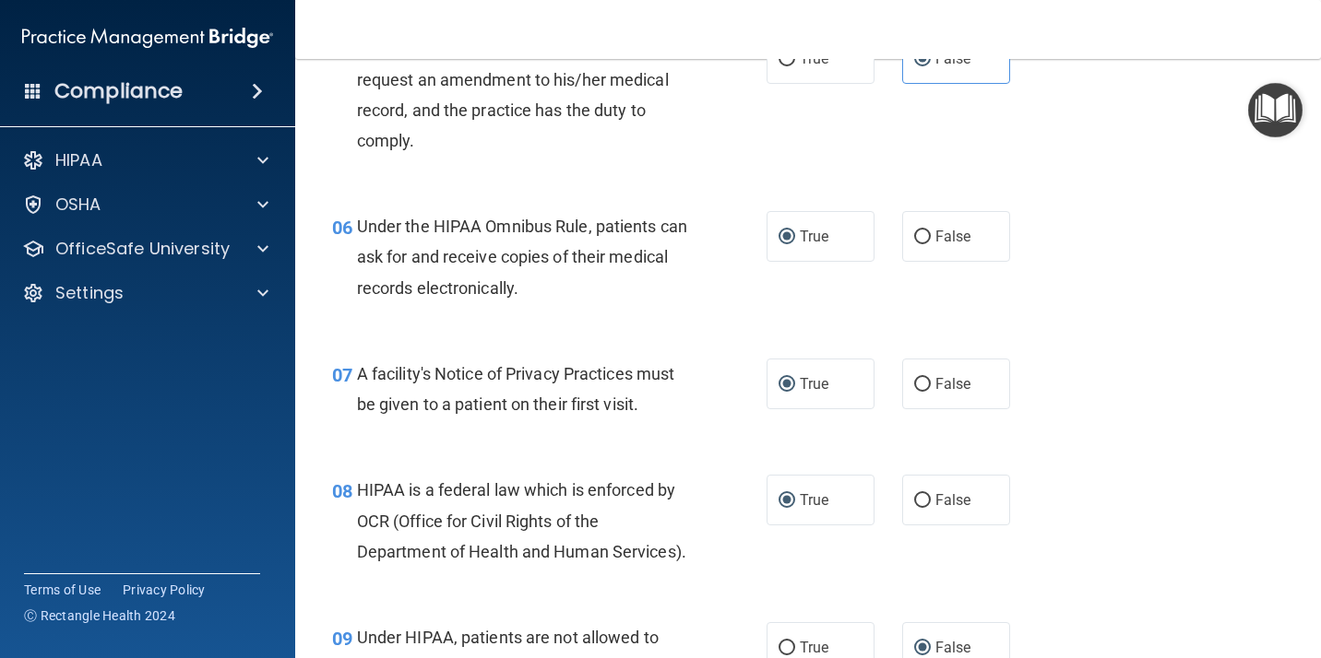
scroll to position [985, 0]
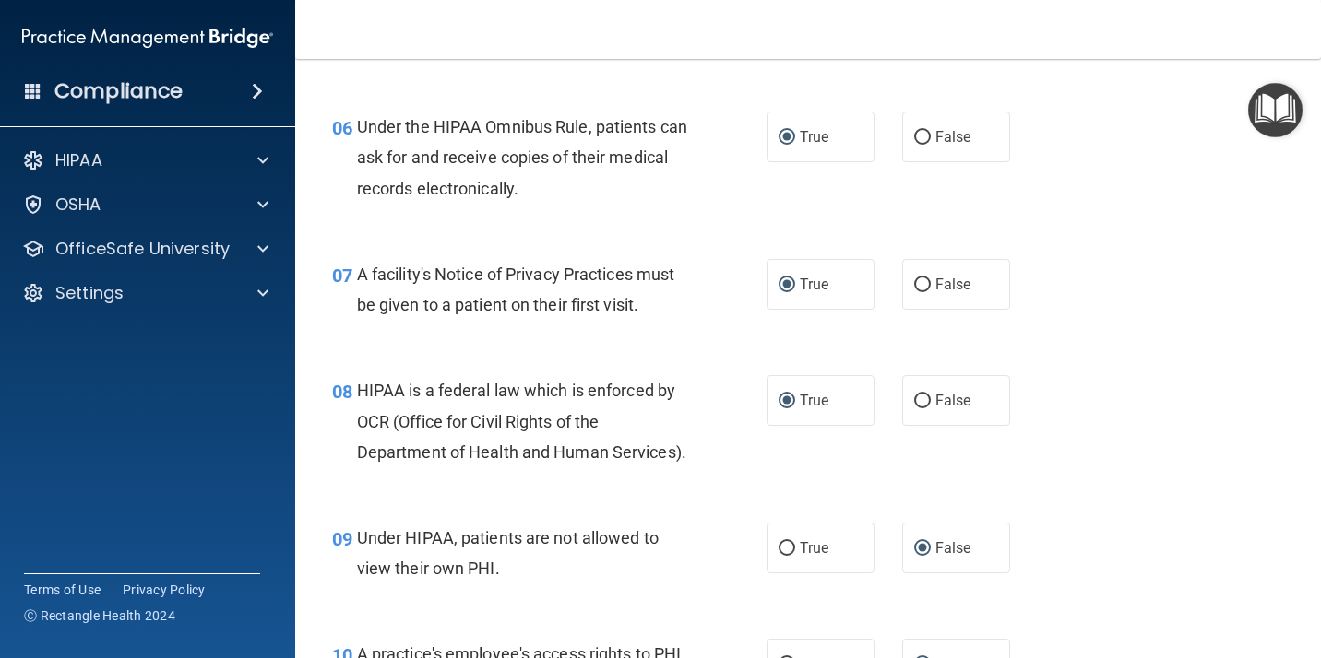
click at [1169, 236] on div "06 Under the HIPAA Omnibus Rule, patients can ask for and receive copies of the…" at bounding box center [807, 163] width 979 height 148
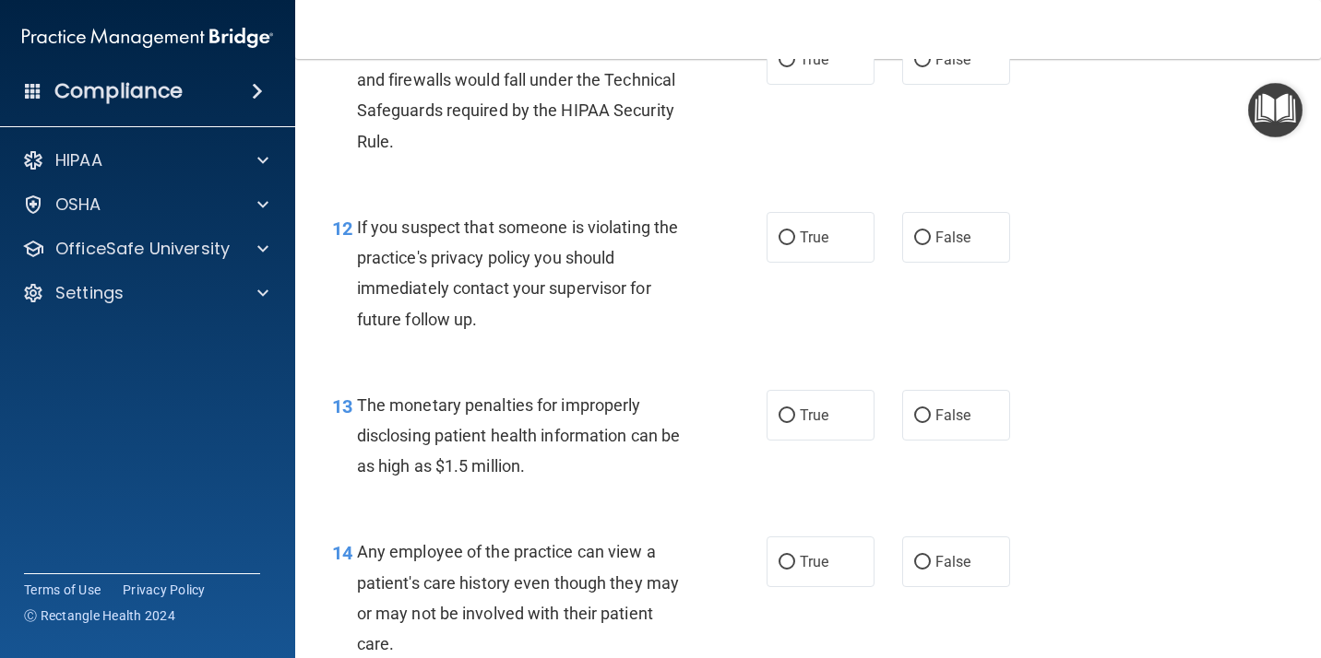
scroll to position [1746, 0]
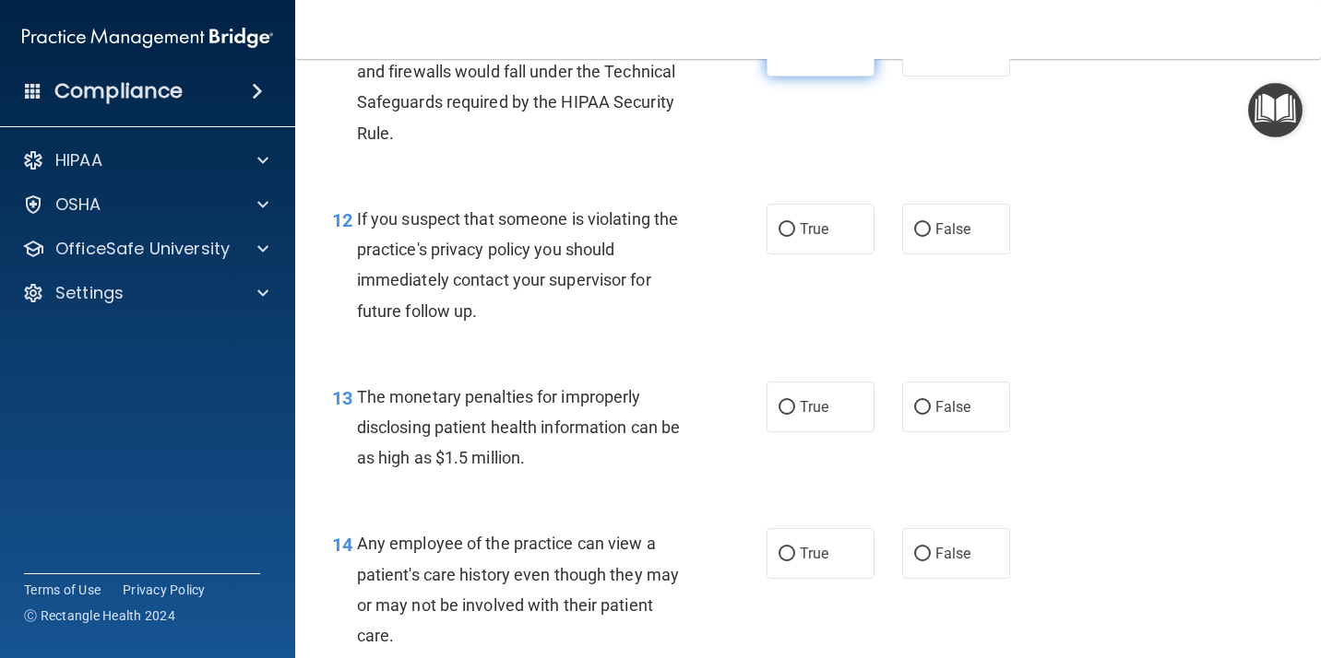
click at [780, 59] on input "True" at bounding box center [786, 52] width 17 height 14
radio input "true"
click at [778, 237] on input "True" at bounding box center [786, 230] width 17 height 14
radio input "true"
click at [778, 415] on input "True" at bounding box center [786, 408] width 17 height 14
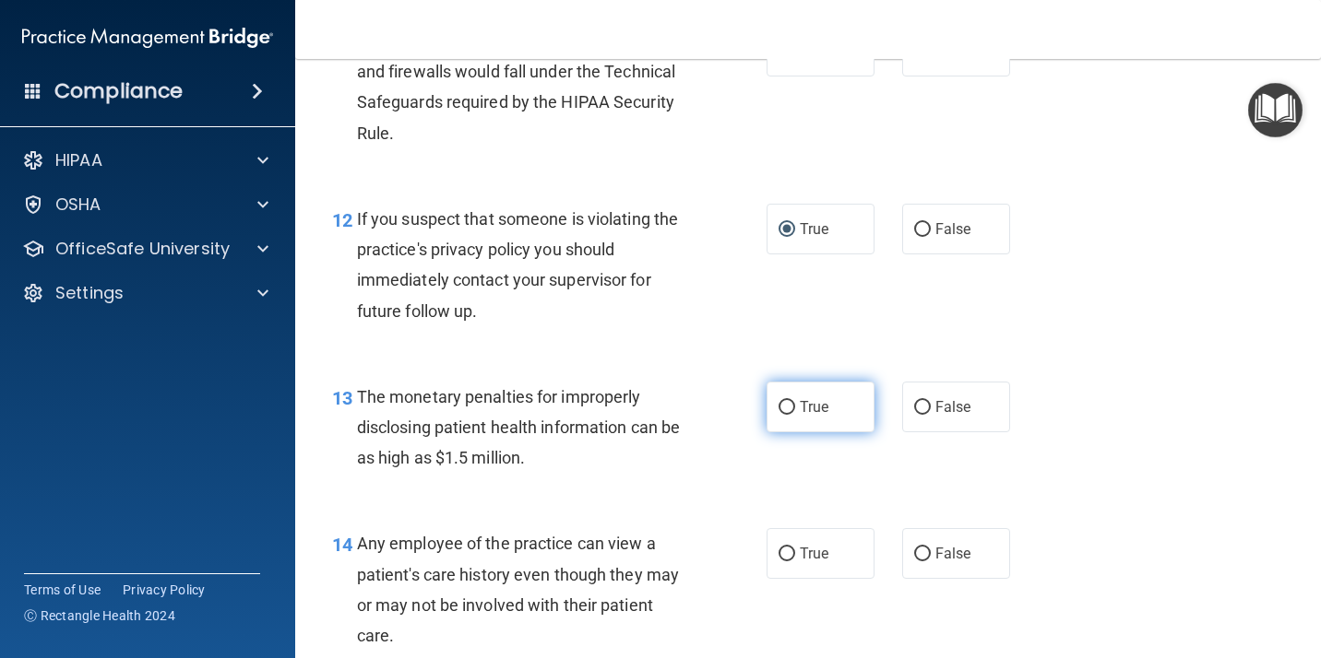
radio input "true"
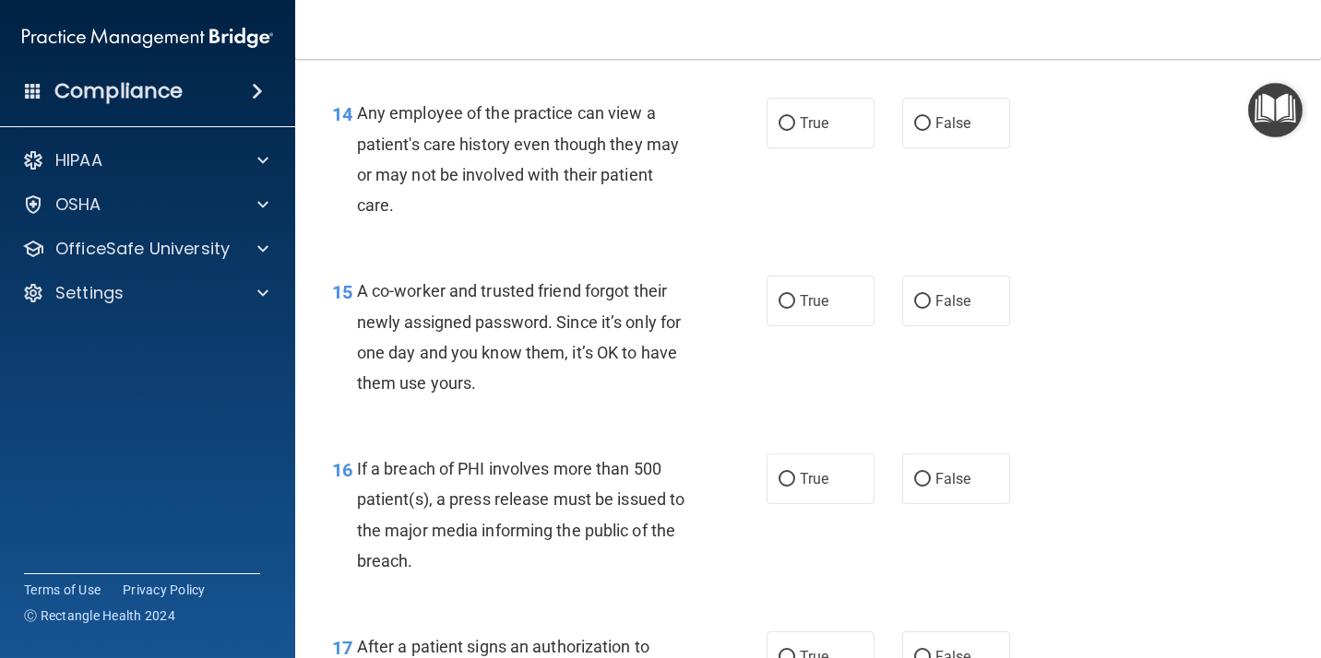
scroll to position [2218, 0]
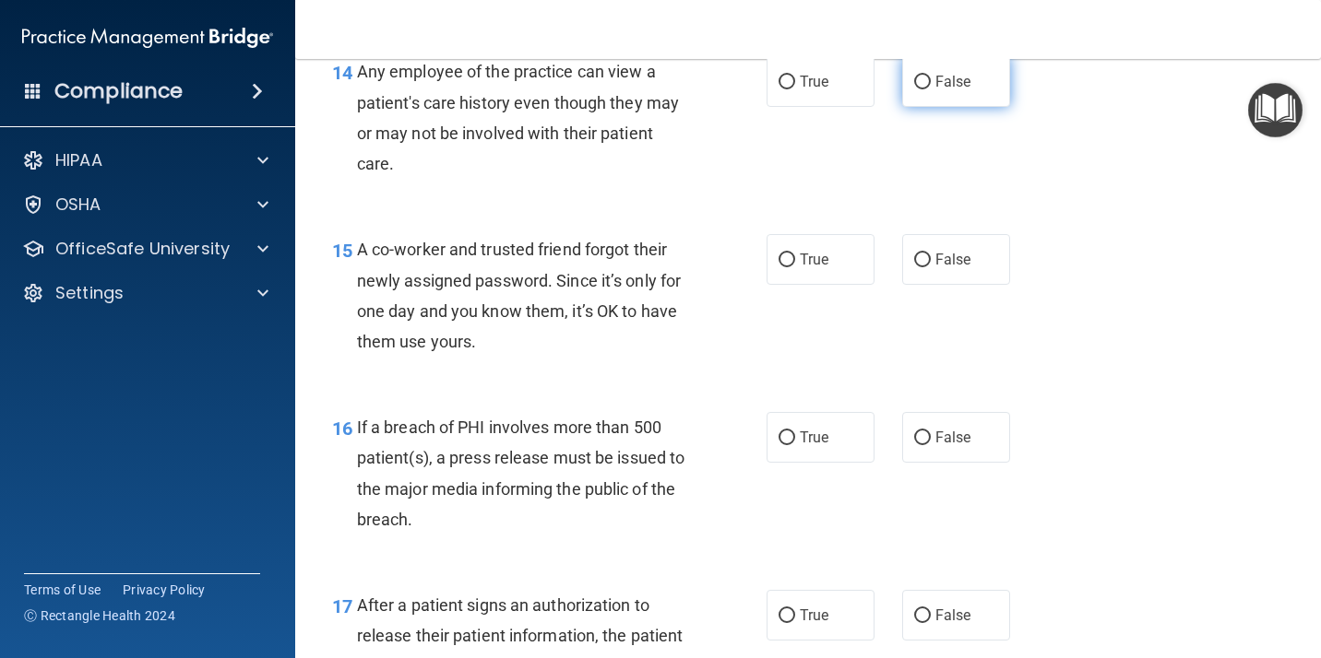
click at [916, 89] on input "False" at bounding box center [922, 83] width 17 height 14
radio input "true"
click at [919, 267] on input "False" at bounding box center [922, 261] width 17 height 14
radio input "true"
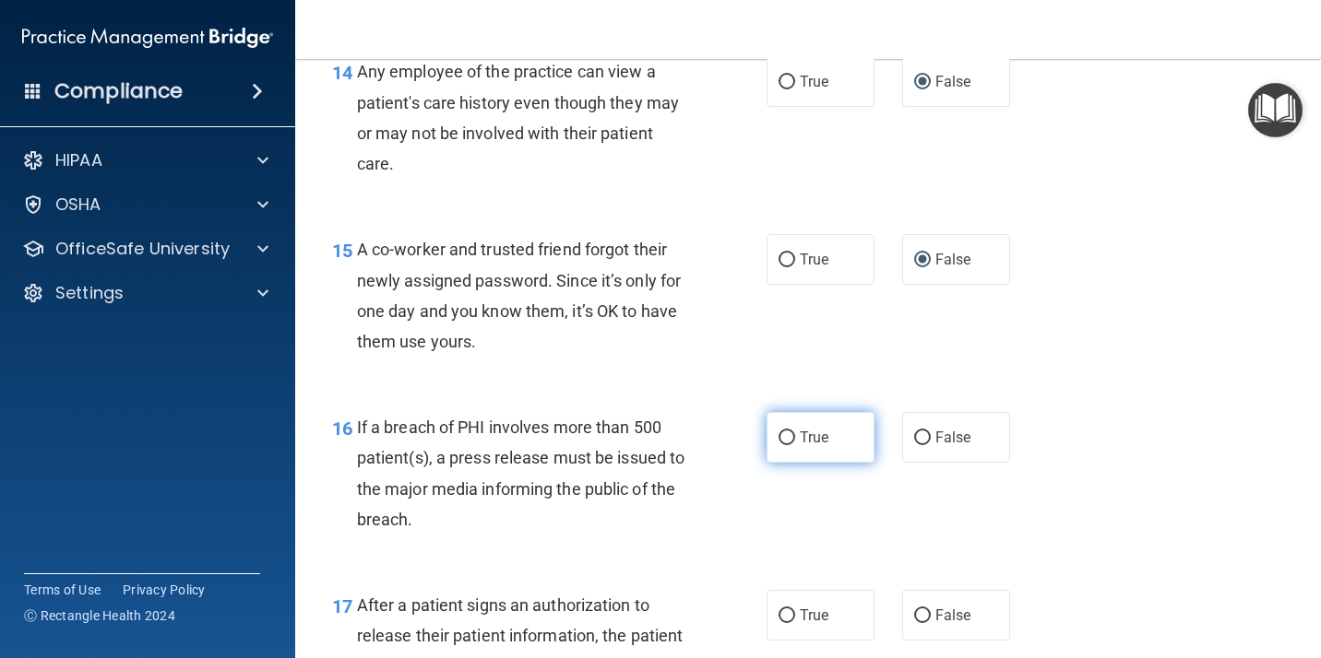
click at [778, 445] on input "True" at bounding box center [786, 439] width 17 height 14
radio input "true"
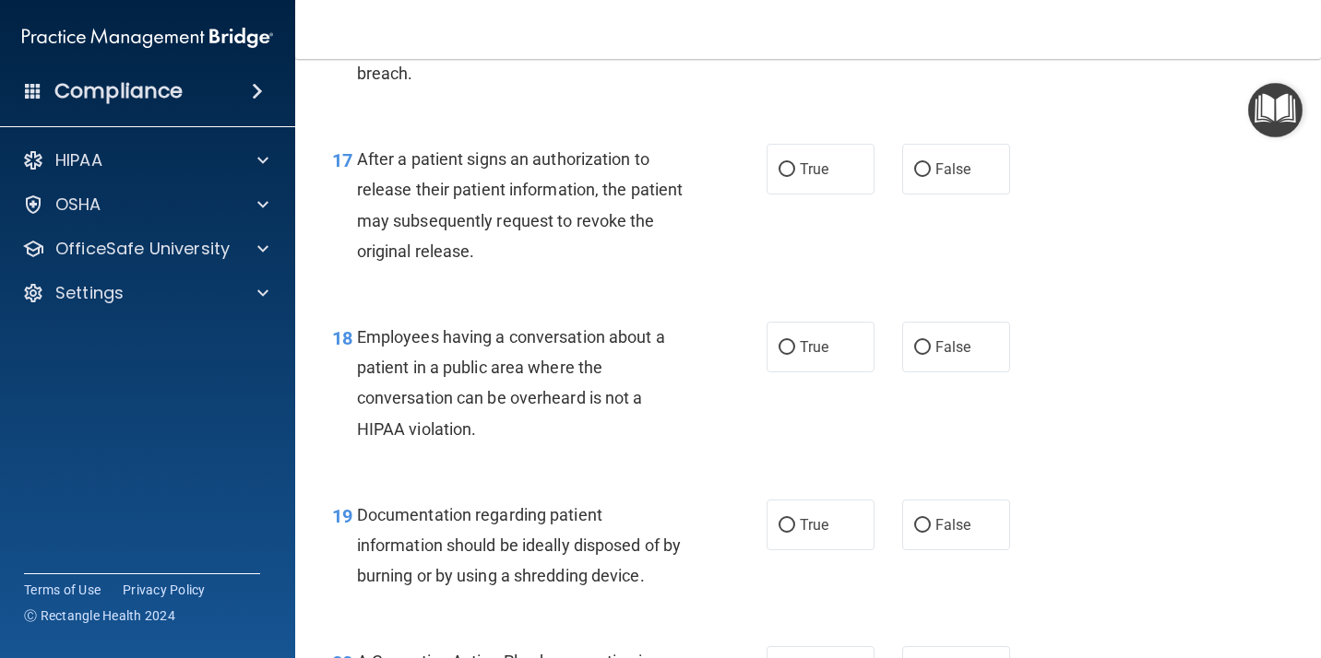
scroll to position [2681, 0]
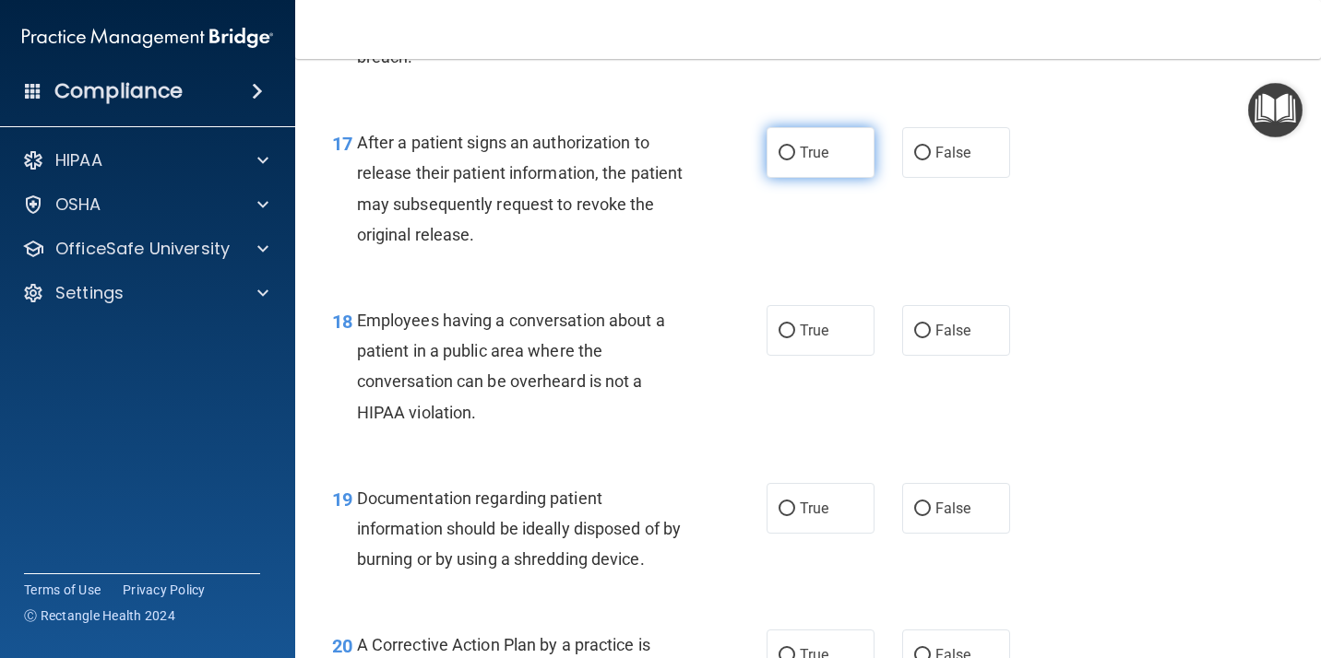
click at [783, 178] on label "True" at bounding box center [820, 152] width 108 height 51
click at [783, 160] on input "True" at bounding box center [786, 154] width 17 height 14
radio input "true"
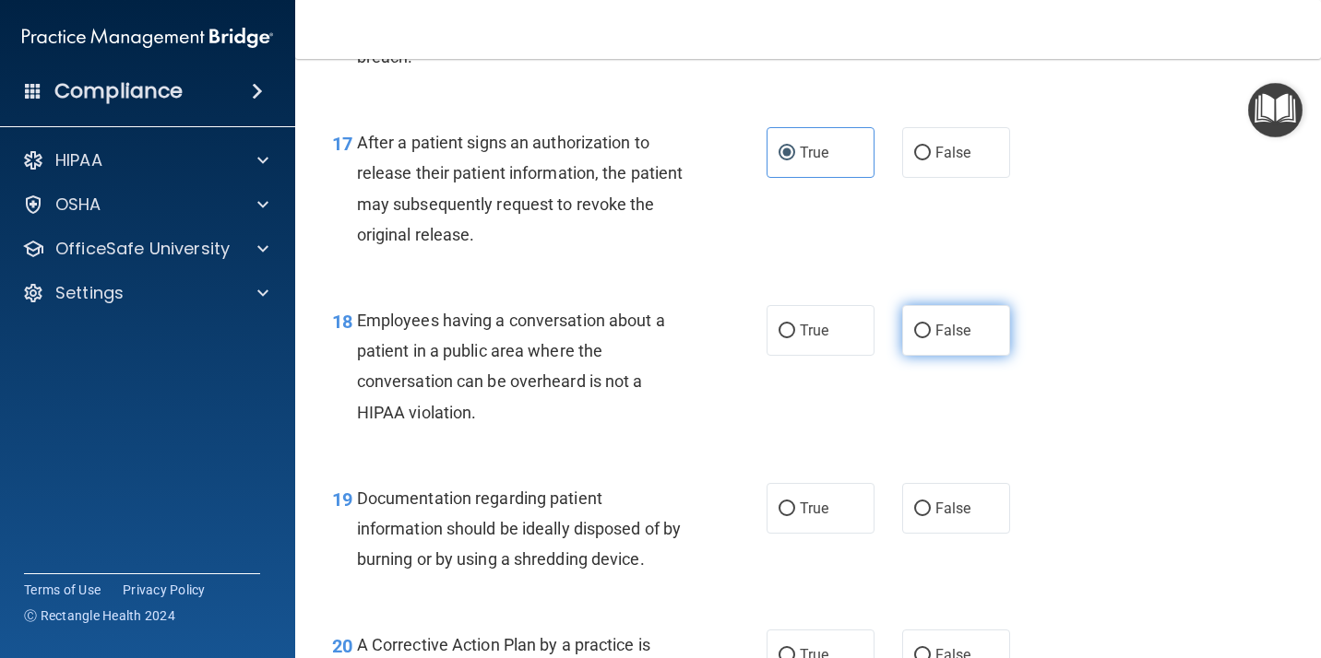
click at [935, 339] on span "False" at bounding box center [953, 331] width 36 height 18
click at [929, 338] on input "False" at bounding box center [922, 332] width 17 height 14
radio input "true"
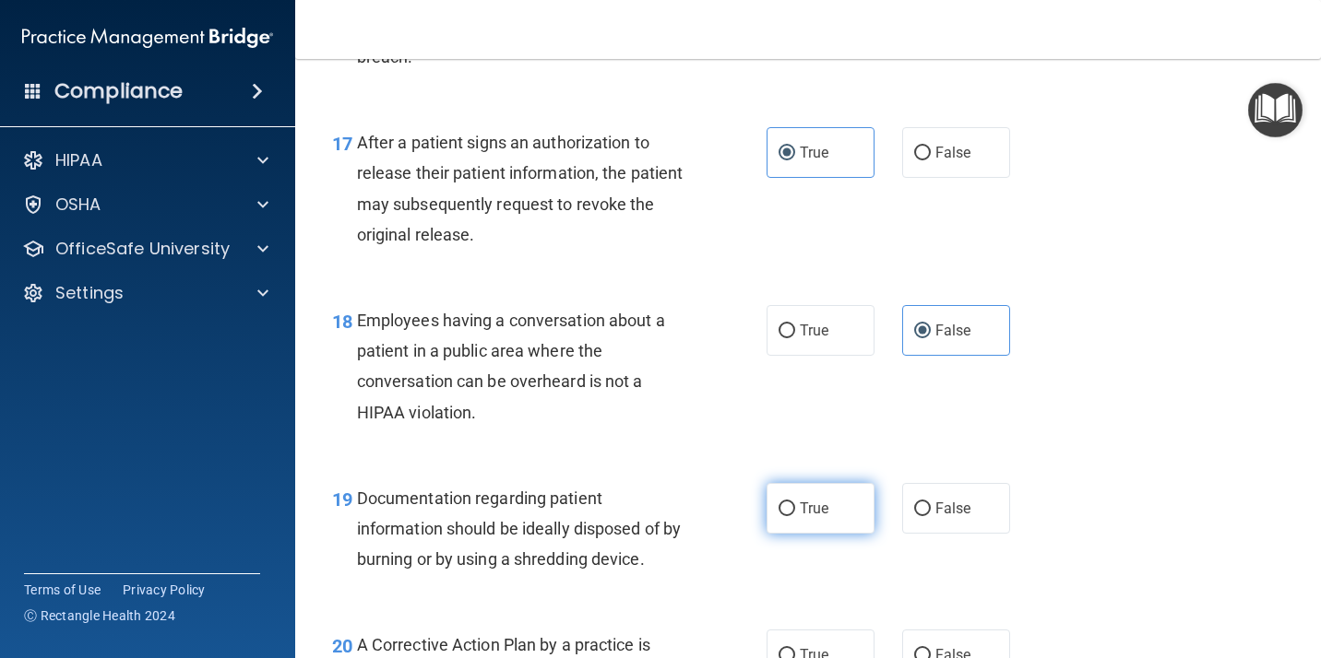
click at [790, 534] on label "True" at bounding box center [820, 508] width 108 height 51
click at [790, 516] on input "True" at bounding box center [786, 510] width 17 height 14
radio input "true"
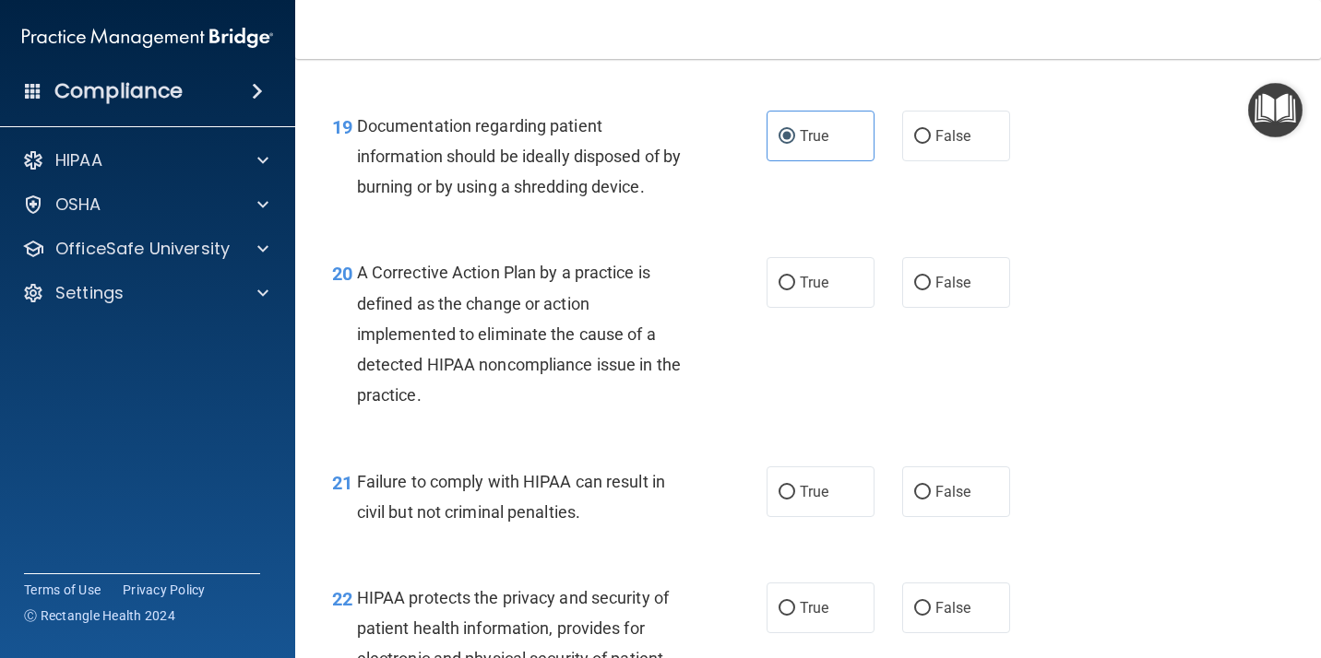
scroll to position [3120, 0]
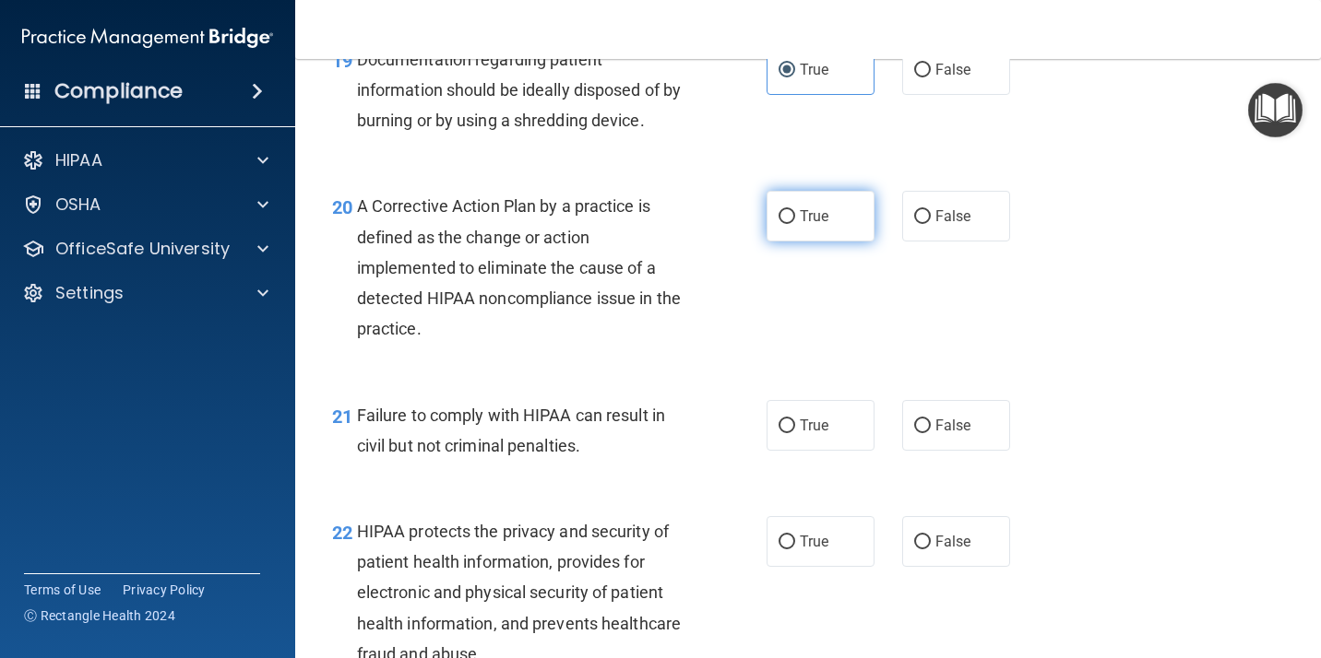
click at [809, 225] on span "True" at bounding box center [814, 216] width 29 height 18
click at [795, 224] on input "True" at bounding box center [786, 217] width 17 height 14
radio input "true"
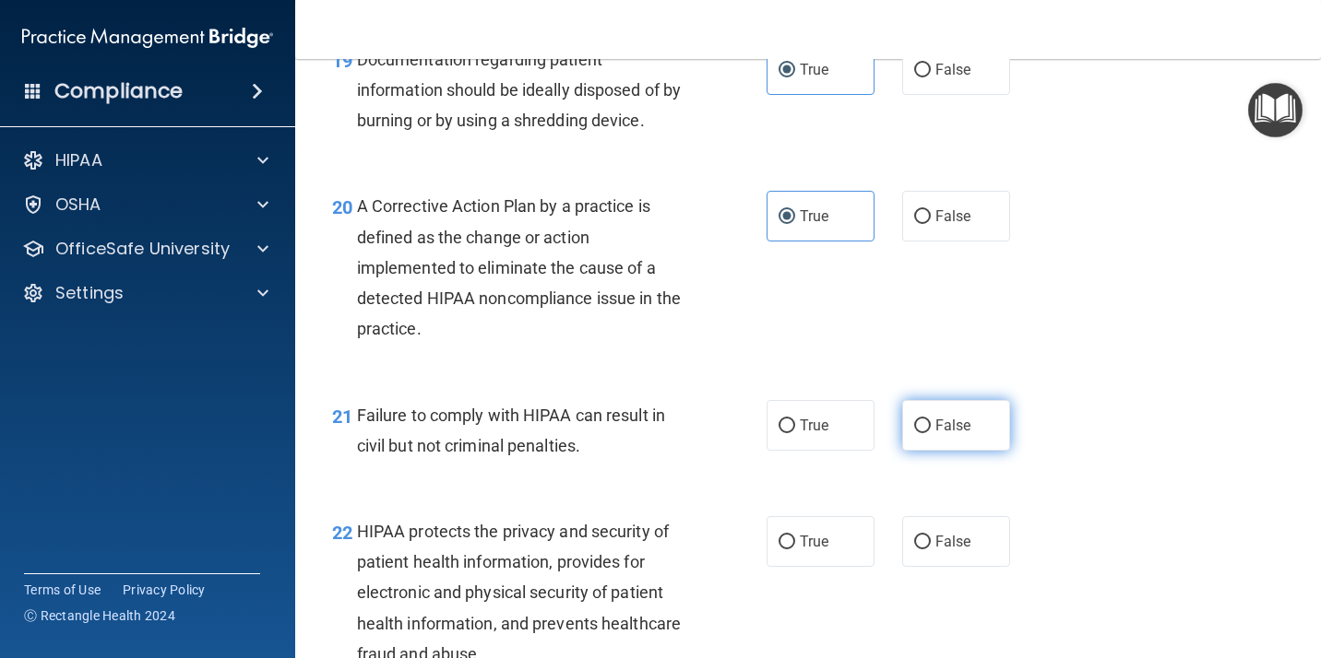
click at [919, 433] on input "False" at bounding box center [922, 427] width 17 height 14
radio input "true"
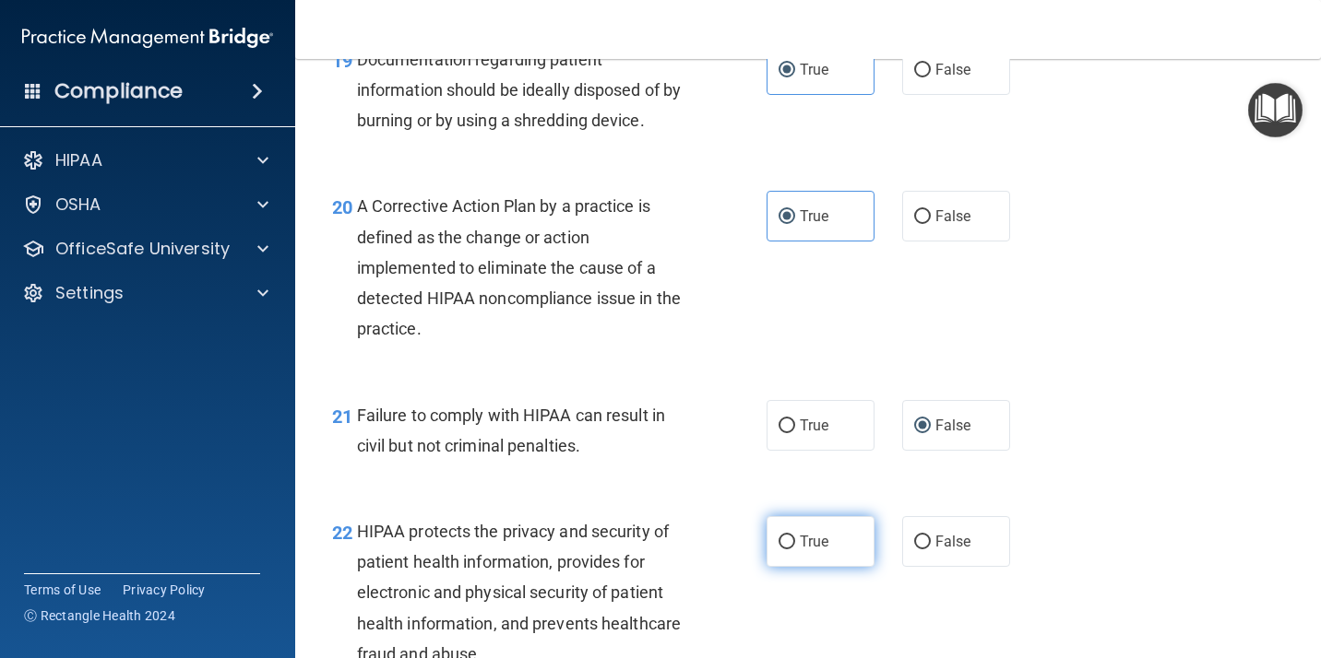
click at [780, 550] on input "True" at bounding box center [786, 543] width 17 height 14
radio input "true"
click at [1179, 430] on div "21 Failure to comply with HIPAA can result in civil but not criminal penalties.…" at bounding box center [807, 435] width 979 height 116
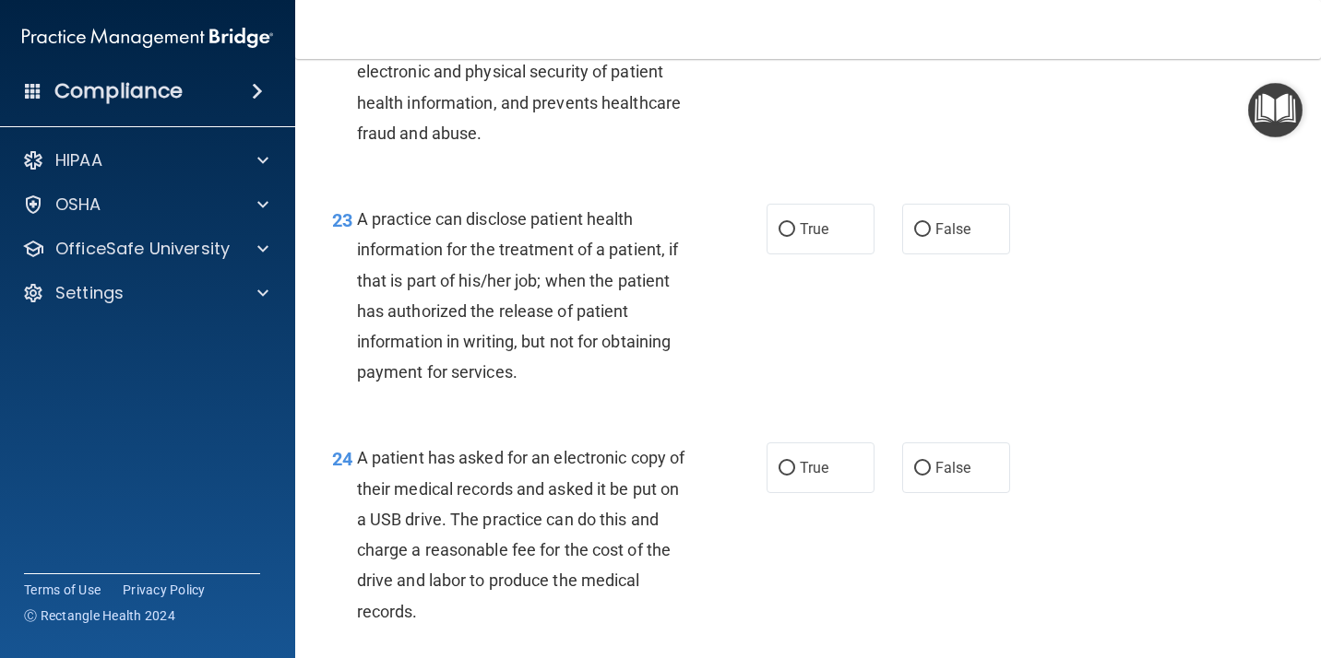
scroll to position [3649, 0]
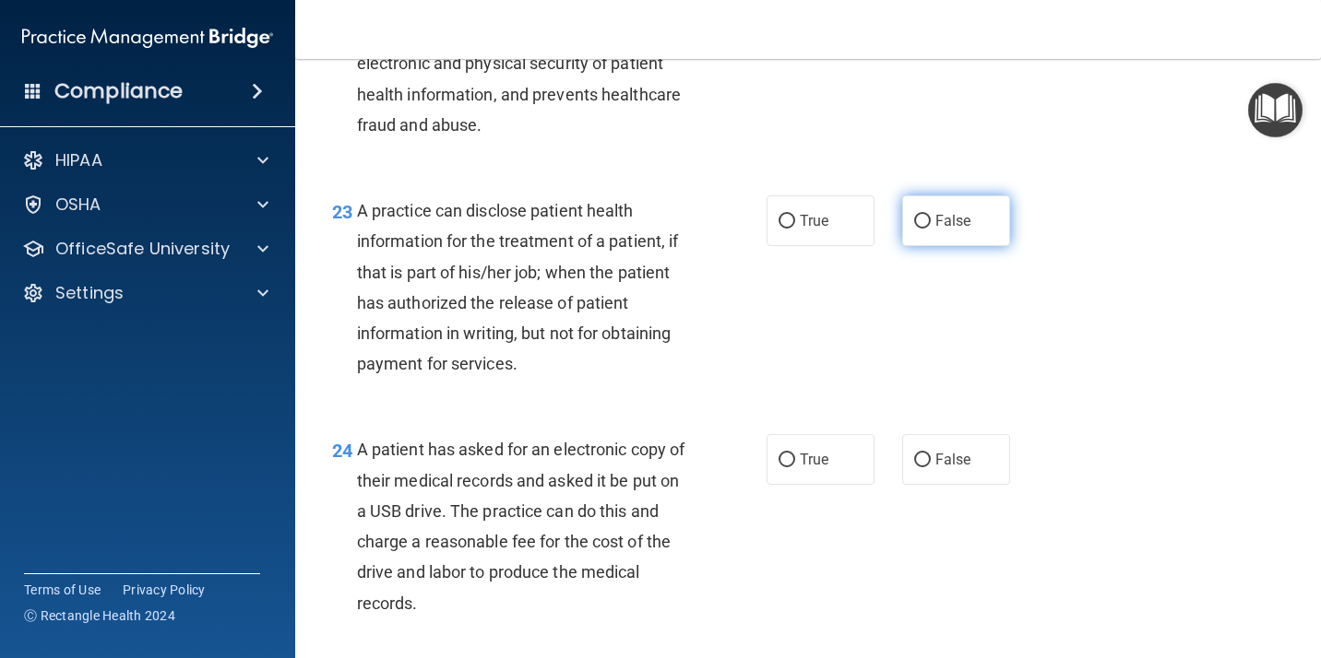
click at [914, 229] on input "False" at bounding box center [922, 222] width 17 height 14
radio input "true"
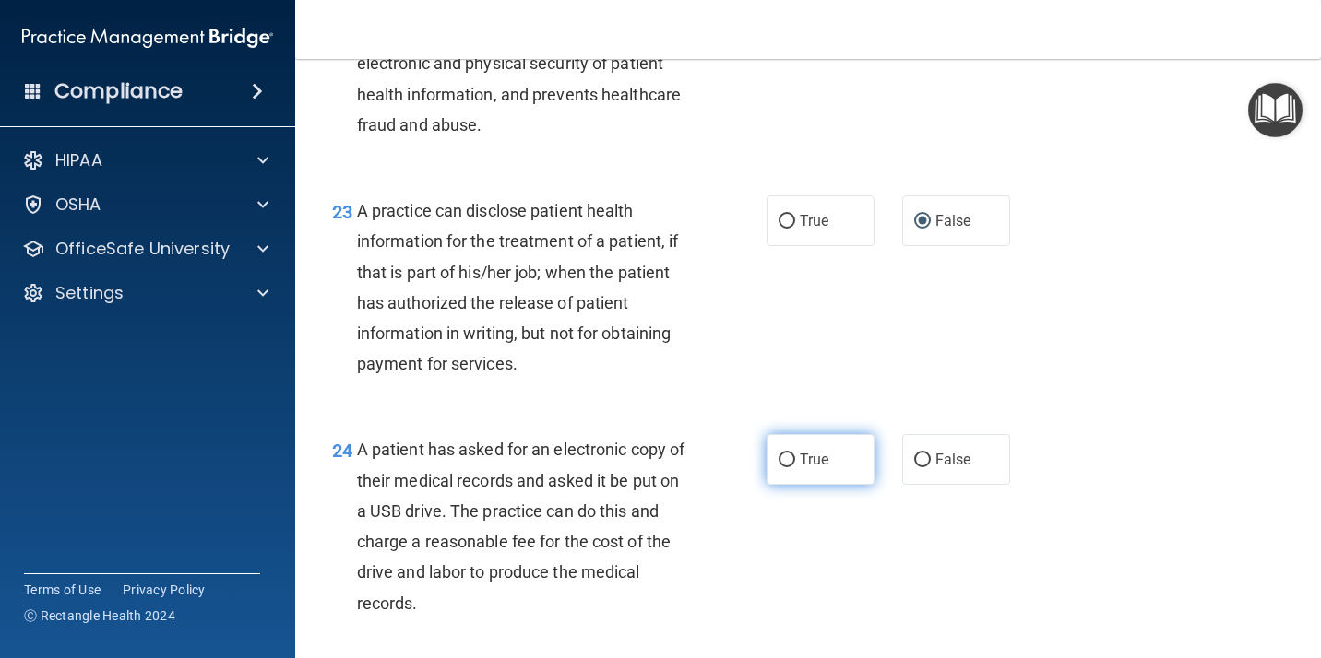
click at [790, 485] on label "True" at bounding box center [820, 459] width 108 height 51
click at [790, 468] on input "True" at bounding box center [786, 461] width 17 height 14
radio input "true"
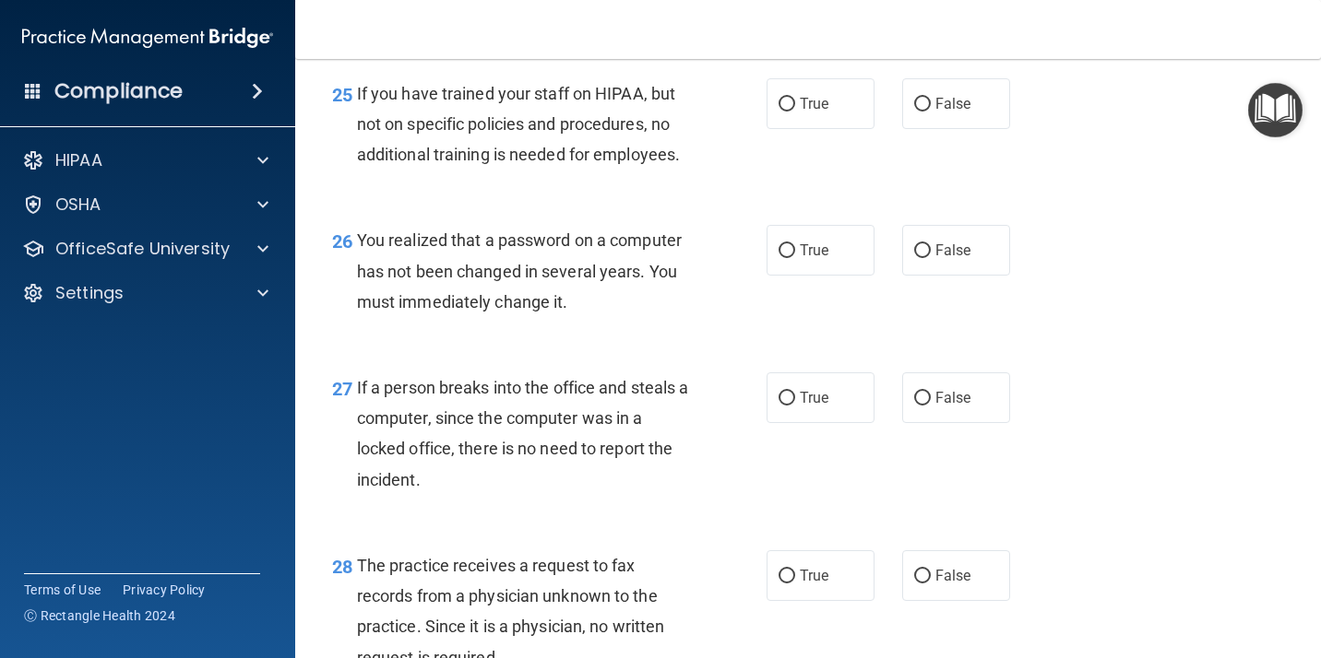
scroll to position [4311, 0]
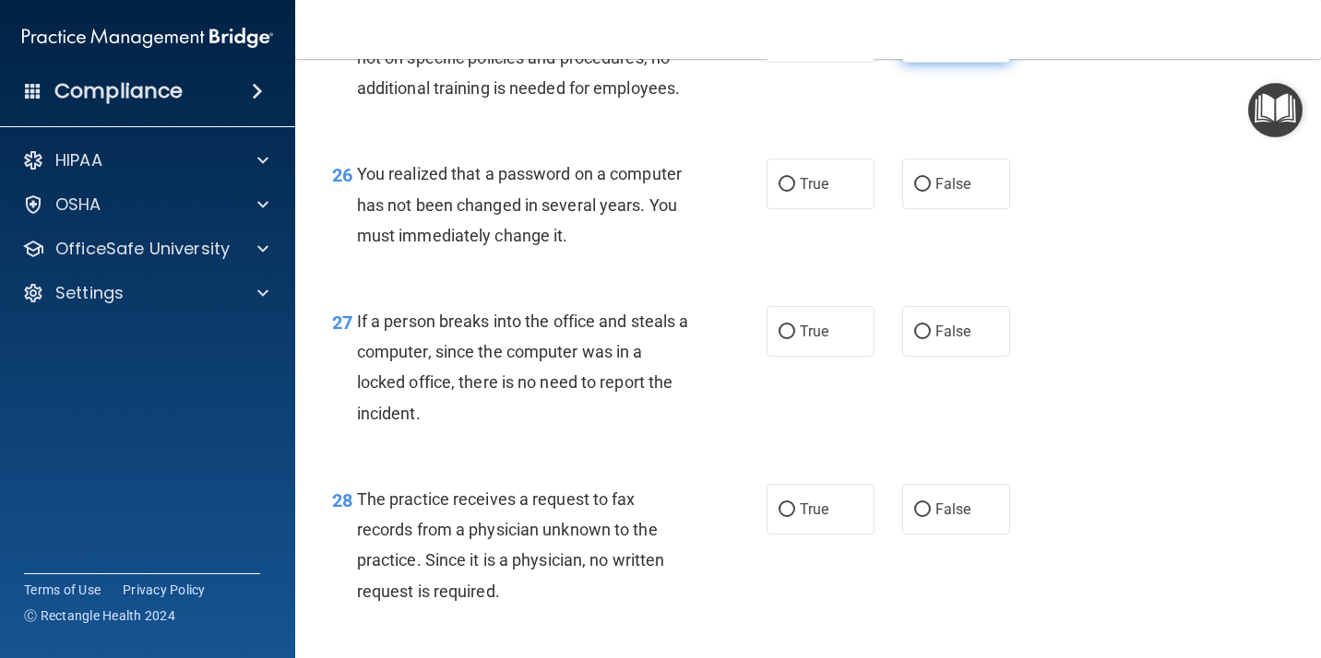
click at [914, 45] on input "False" at bounding box center [922, 38] width 17 height 14
radio input "true"
click at [778, 192] on input "True" at bounding box center [786, 185] width 17 height 14
radio input "true"
click at [918, 339] on input "False" at bounding box center [922, 333] width 17 height 14
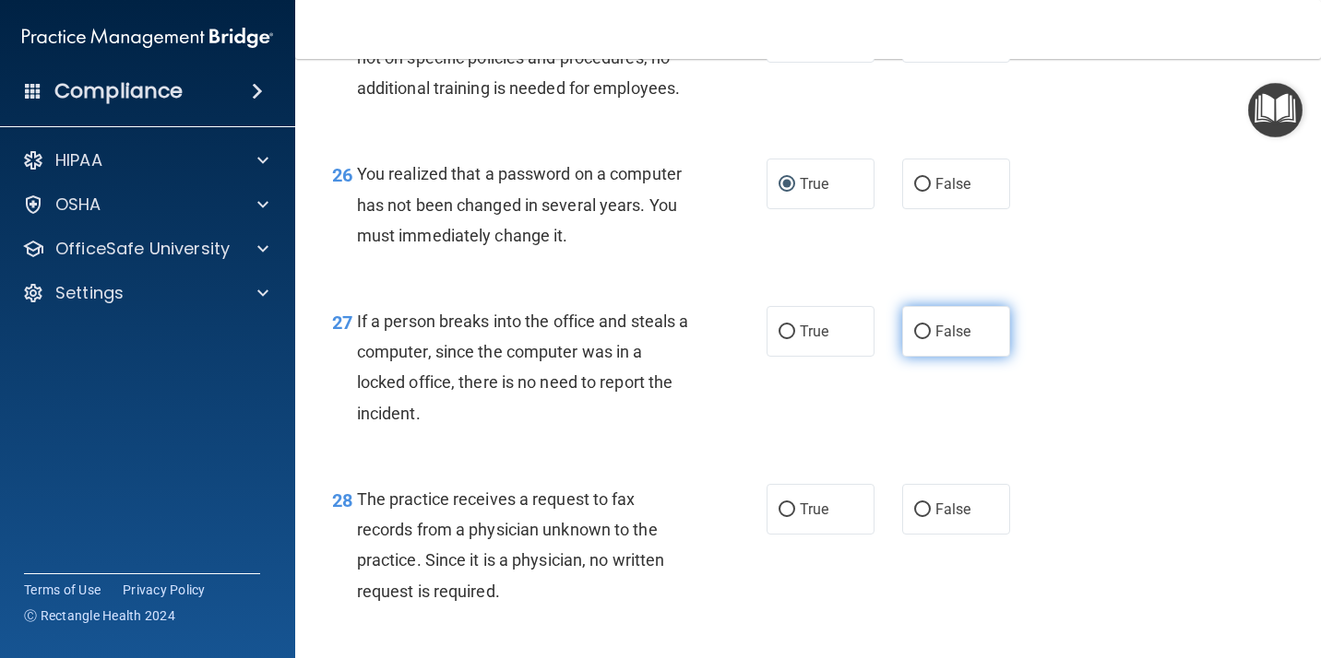
radio input "true"
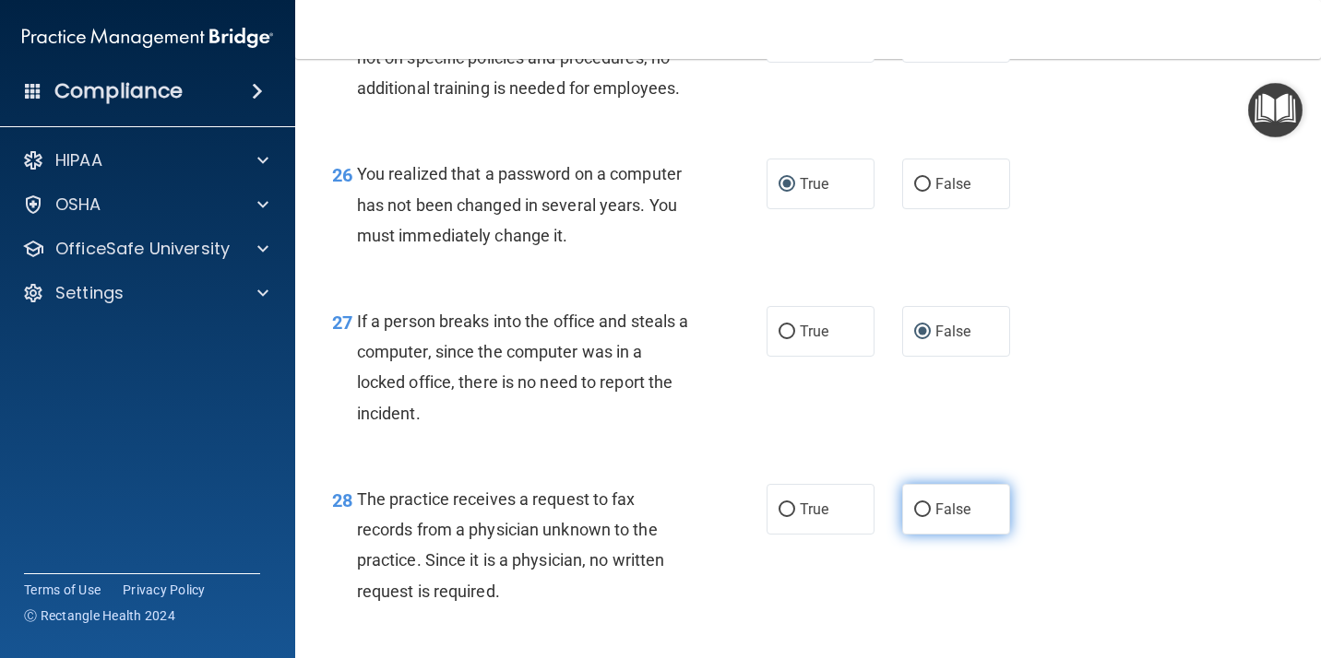
click at [917, 529] on label "False" at bounding box center [956, 509] width 108 height 51
click at [917, 517] on input "False" at bounding box center [922, 511] width 17 height 14
radio input "true"
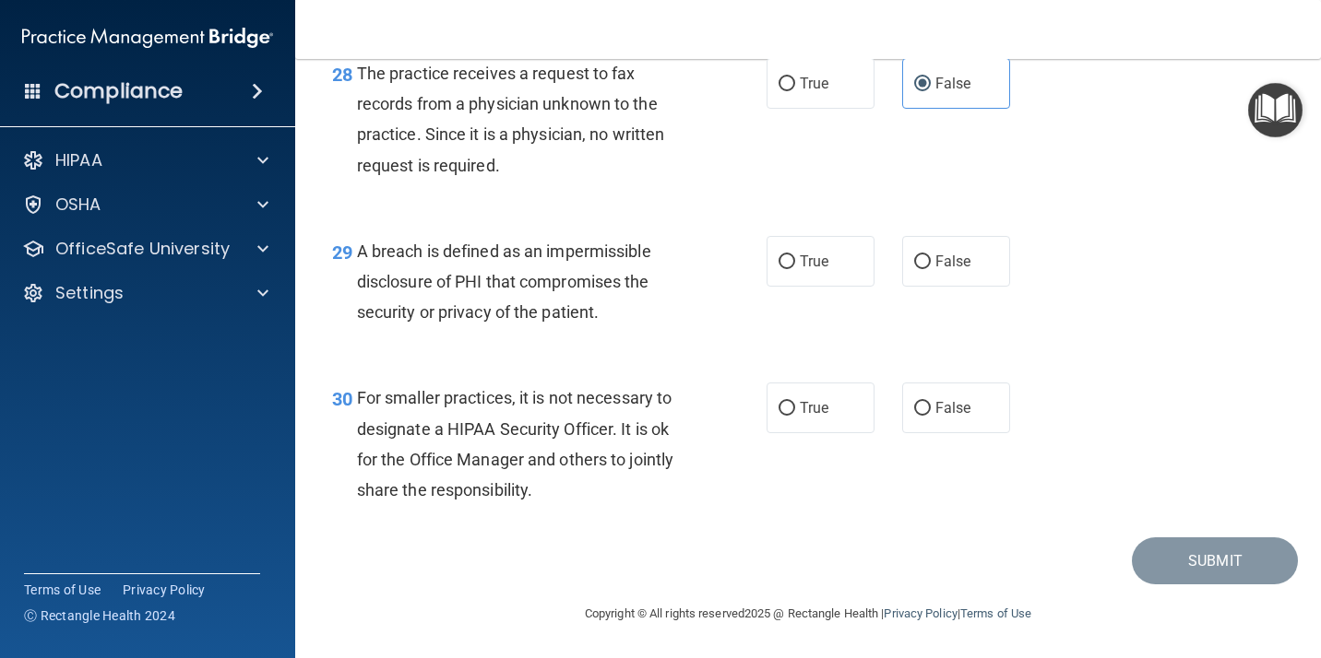
scroll to position [4749, 0]
click at [783, 269] on input "True" at bounding box center [786, 262] width 17 height 14
radio input "true"
click at [919, 433] on label "False" at bounding box center [956, 408] width 108 height 51
click at [919, 416] on input "False" at bounding box center [922, 409] width 17 height 14
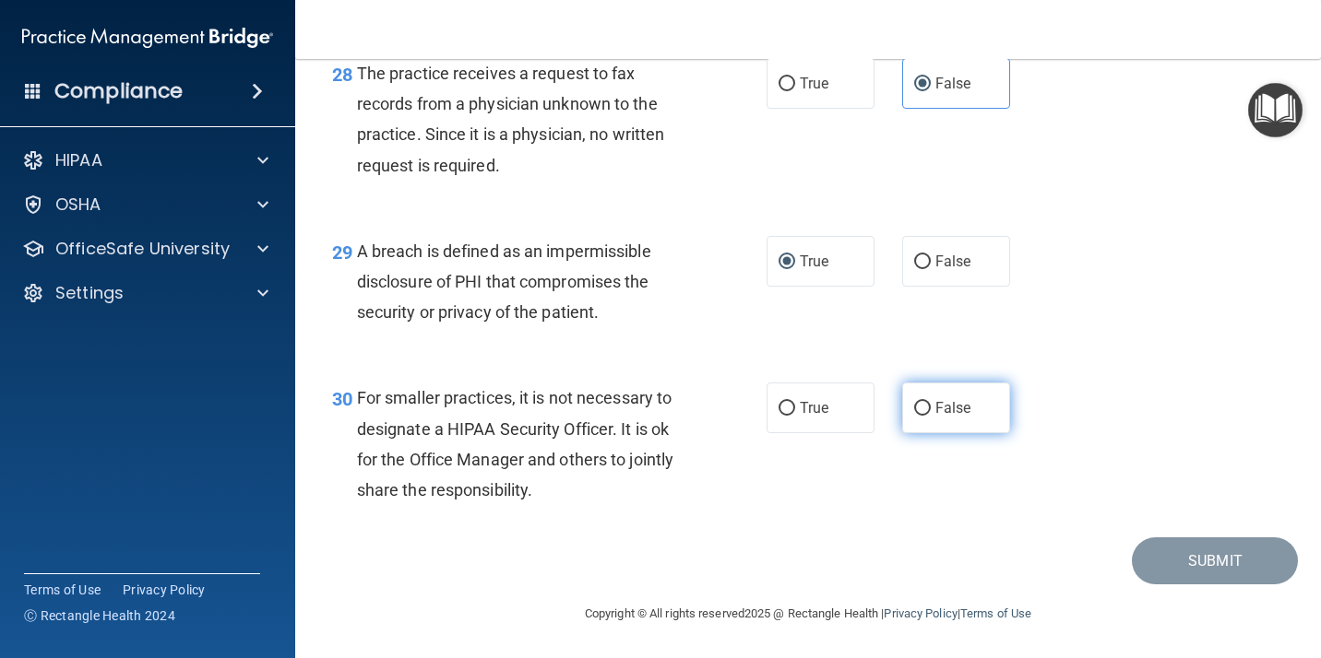
radio input "true"
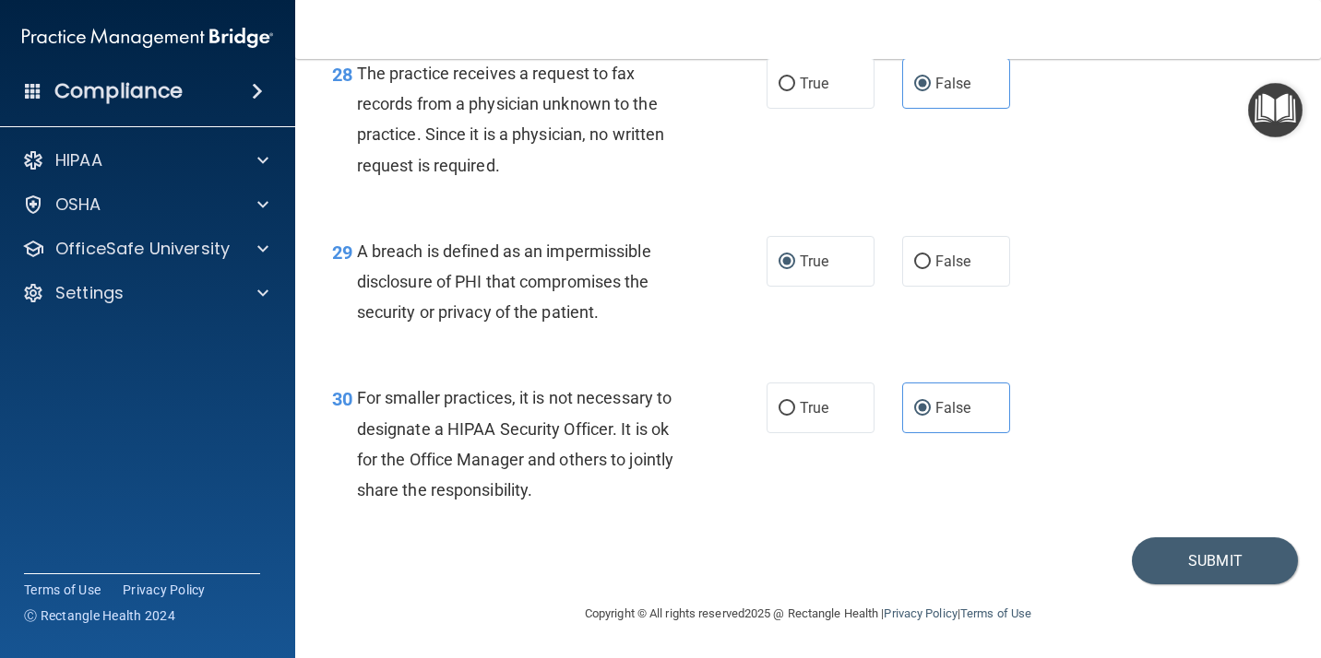
scroll to position [4774, 0]
click at [1201, 549] on button "Submit" at bounding box center [1215, 561] width 166 height 47
click at [1236, 495] on div "30 For smaller practices, it is not necessary to designate a HIPAA Security Off…" at bounding box center [807, 449] width 979 height 178
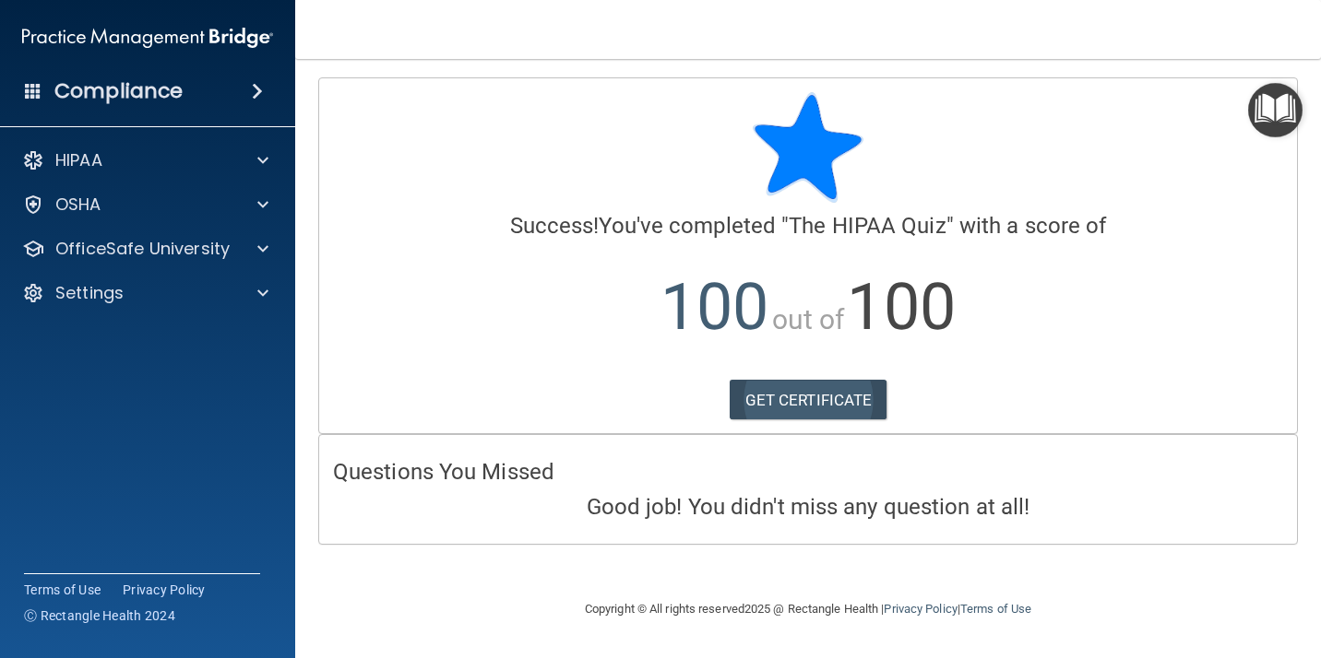
click at [824, 399] on link "GET CERTIFICATE" at bounding box center [808, 400] width 158 height 41
click at [990, 287] on p "100 out of 100" at bounding box center [808, 307] width 950 height 119
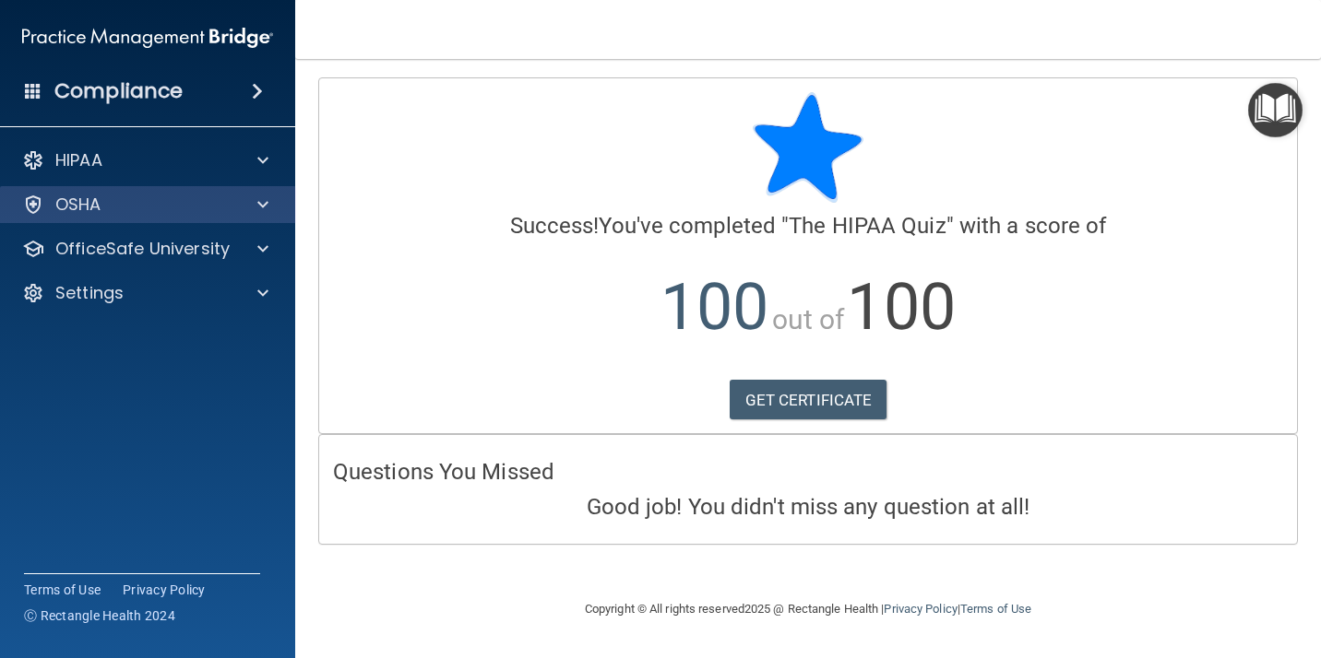
click at [256, 197] on div at bounding box center [260, 205] width 46 height 22
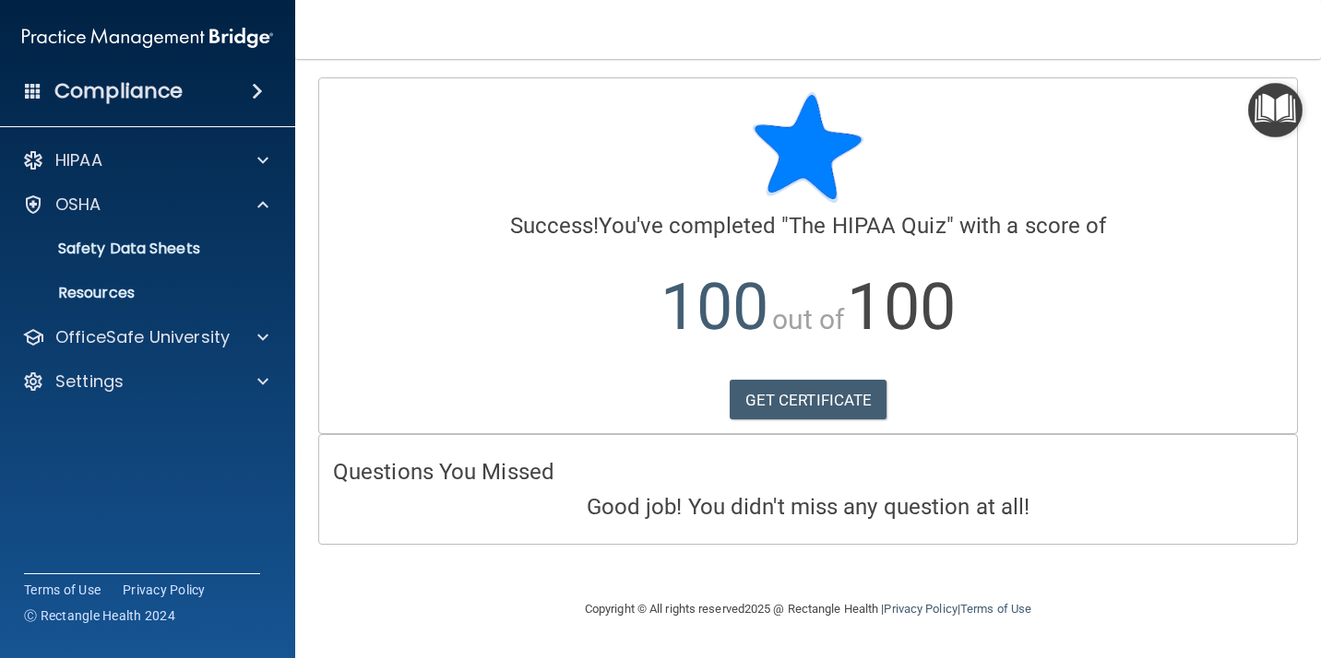
click at [238, 179] on div "HIPAA Documents and Policies Report an Incident Business Associates Emergency P…" at bounding box center [148, 275] width 296 height 280
click at [487, 269] on p "100 out of 100" at bounding box center [808, 307] width 950 height 119
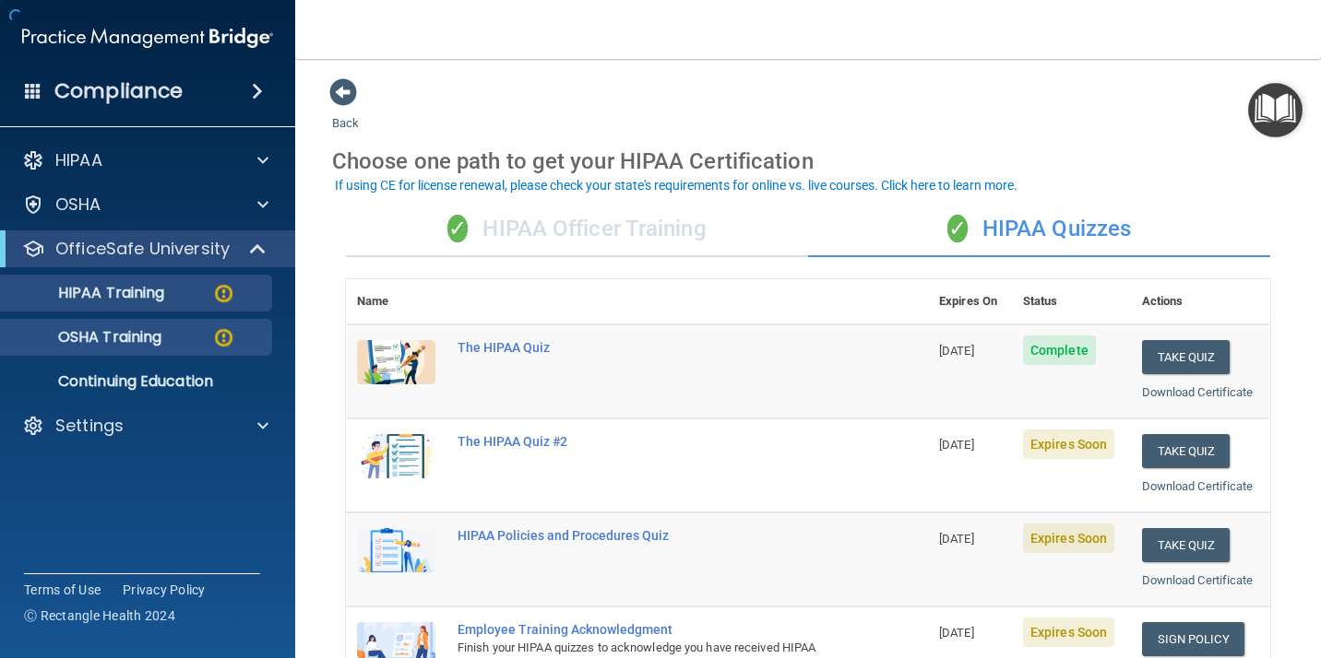
click at [229, 324] on link "OSHA Training" at bounding box center [127, 337] width 290 height 37
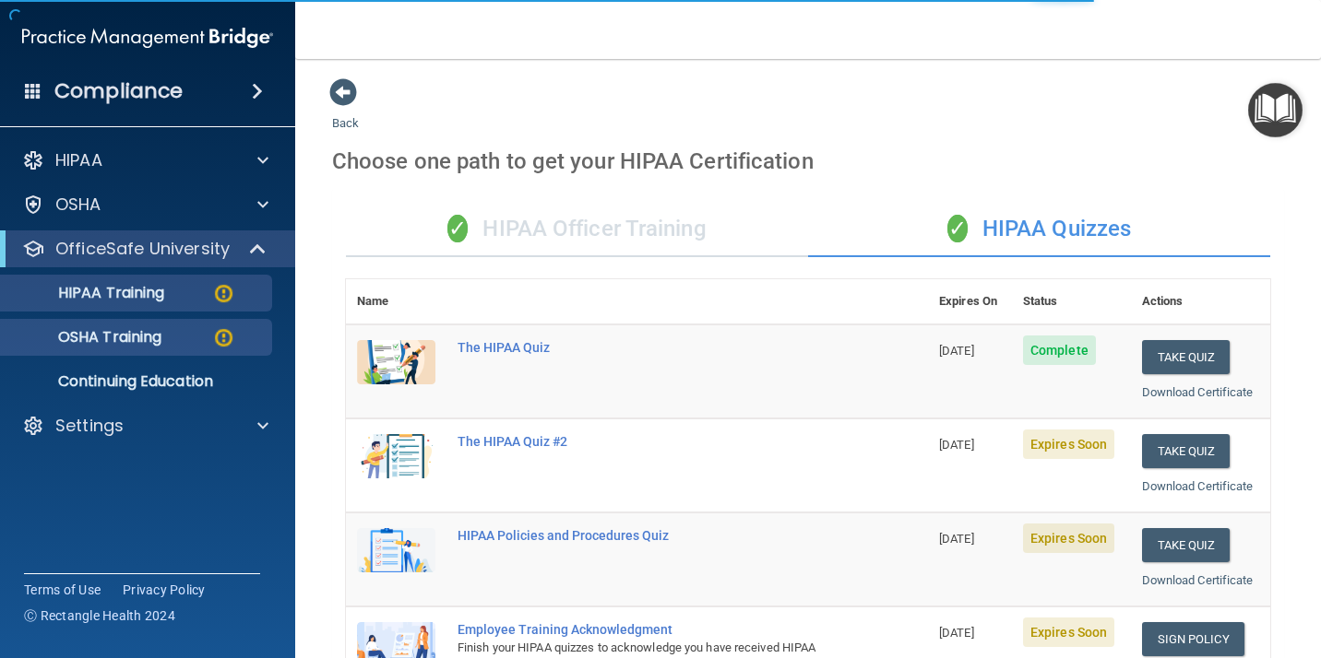
click at [184, 302] on link "HIPAA Training" at bounding box center [127, 293] width 290 height 37
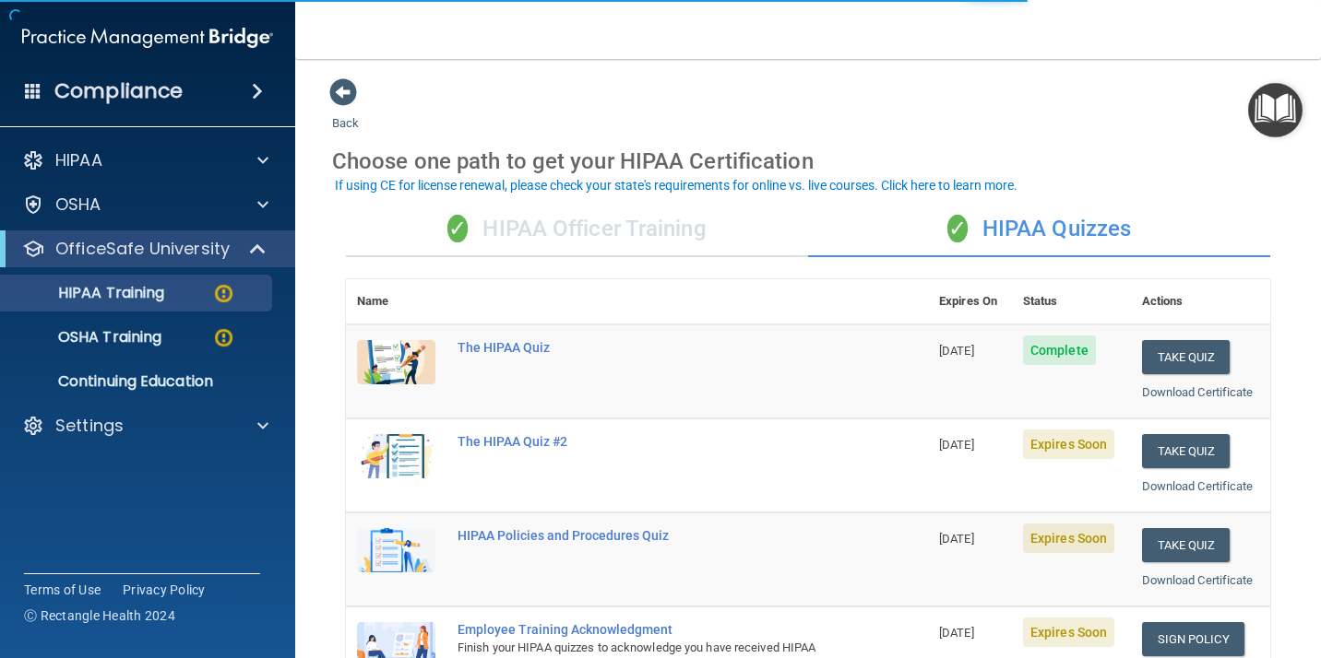
click at [790, 290] on th at bounding box center [686, 301] width 481 height 45
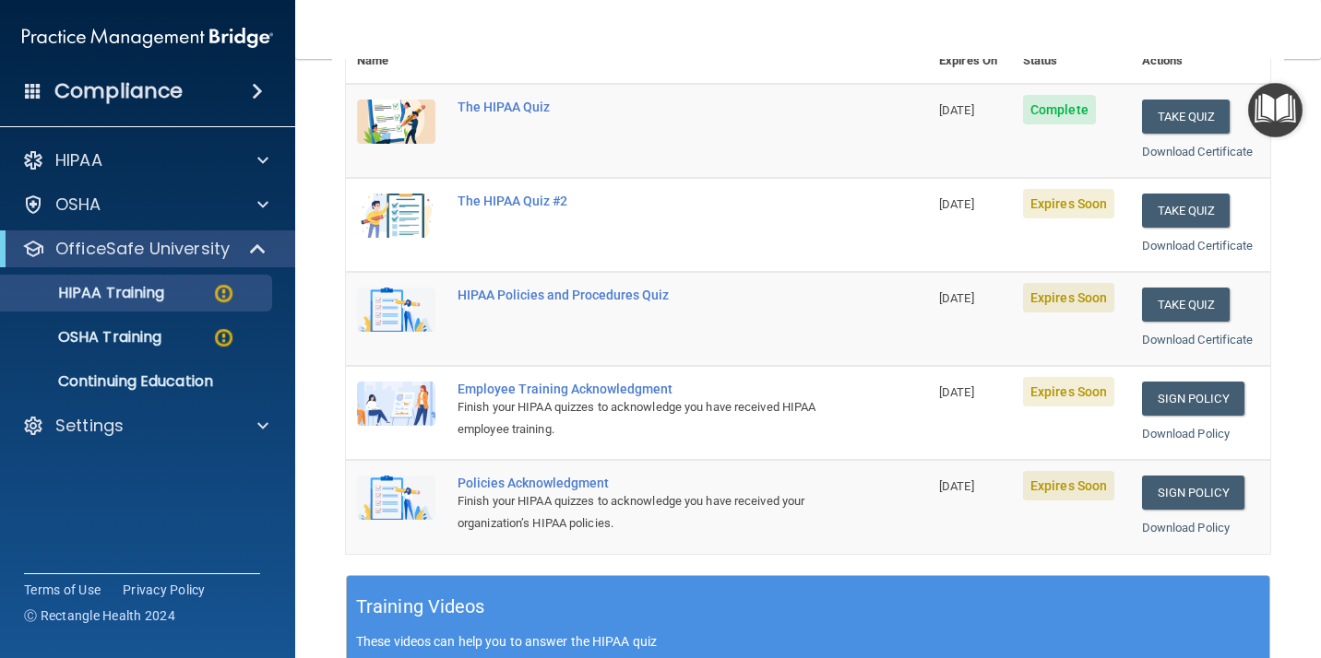
scroll to position [245, 0]
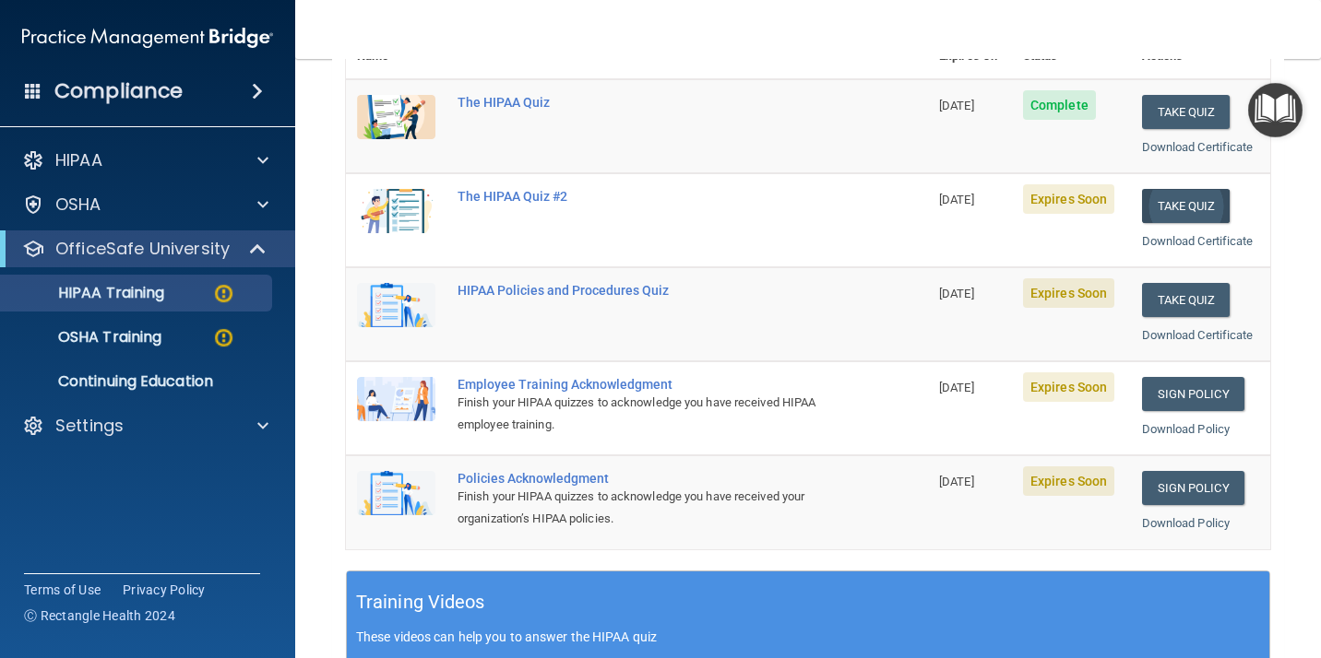
click at [1194, 199] on button "Take Quiz" at bounding box center [1186, 206] width 89 height 34
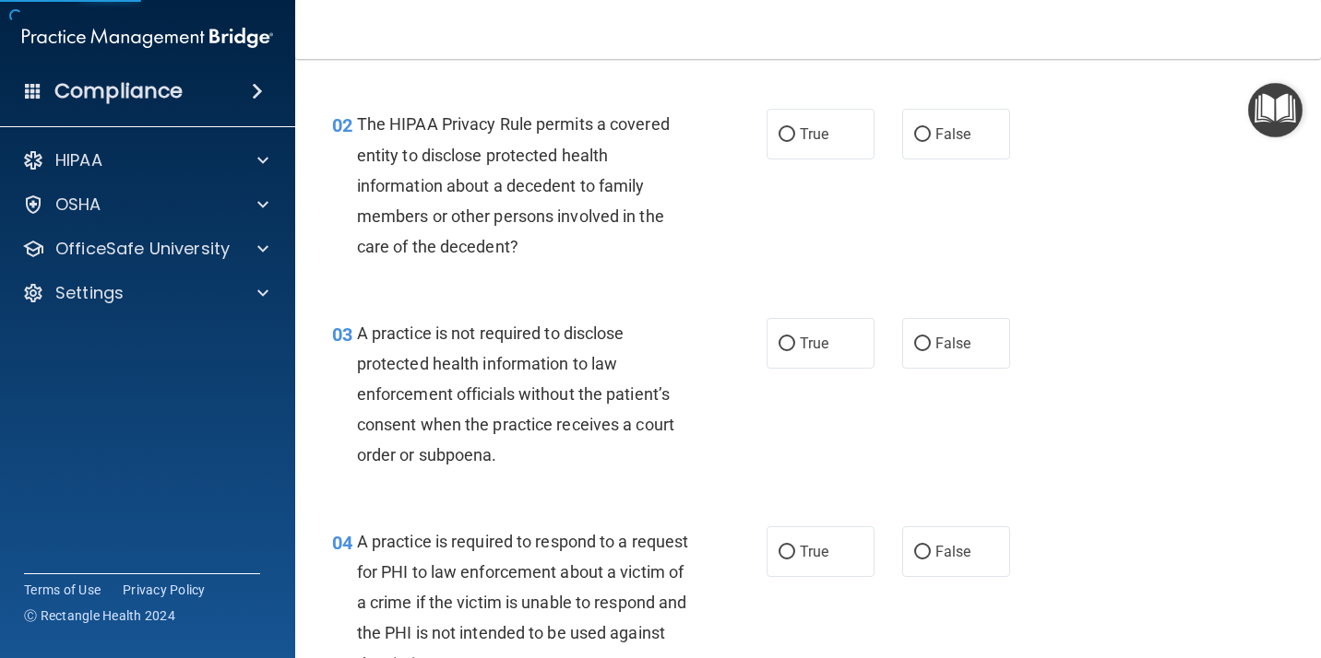
click at [1103, 134] on div "02 The HIPAA Privacy Rule permits a covered entity to disclose protected health…" at bounding box center [807, 190] width 979 height 208
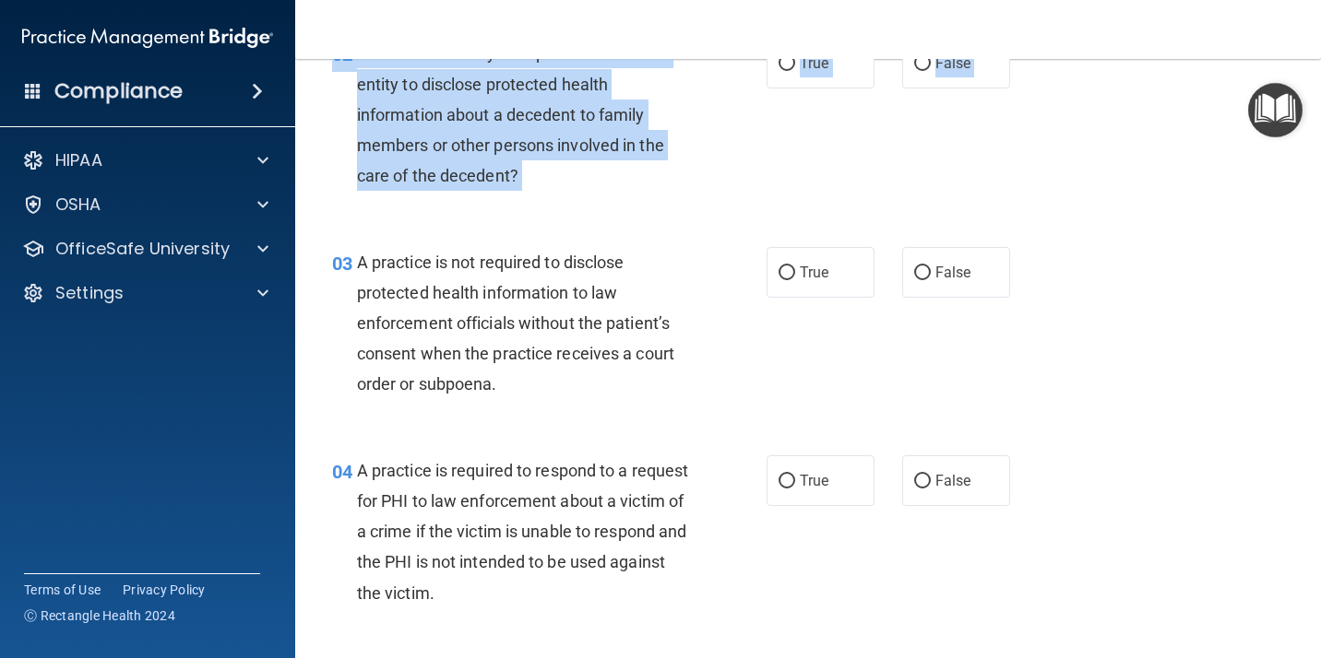
scroll to position [359, 0]
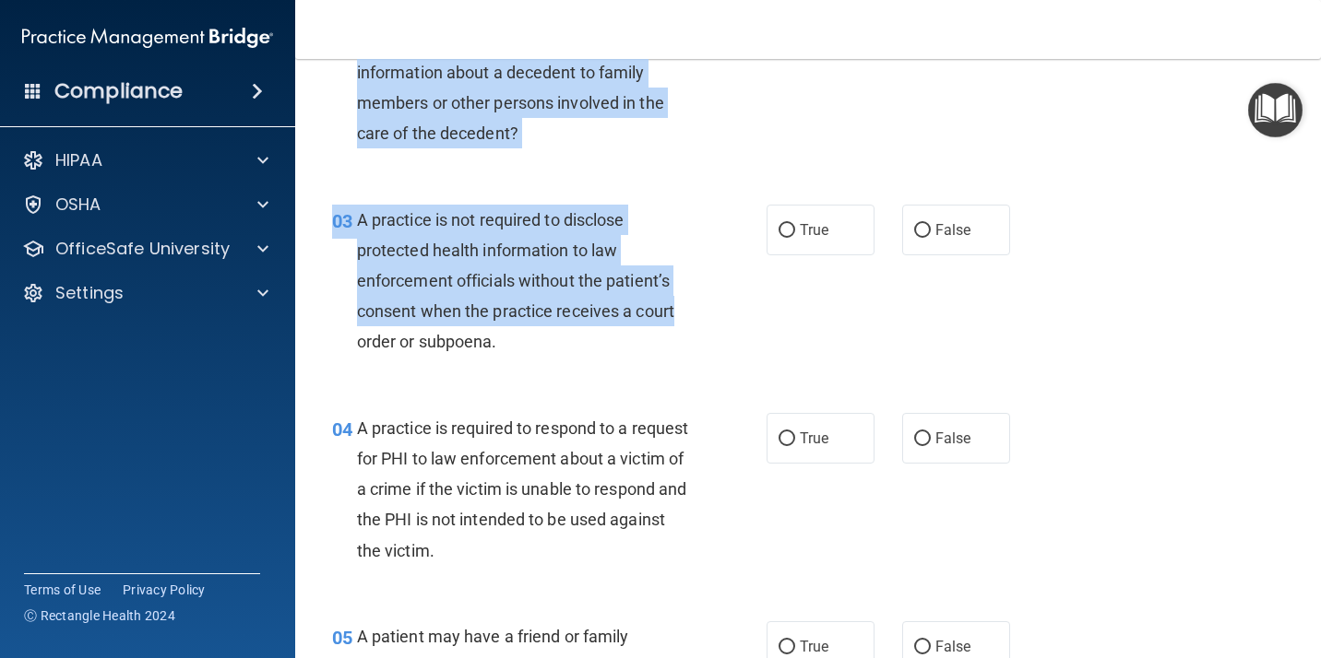
drag, startPoint x: 333, startPoint y: 159, endPoint x: 751, endPoint y: 295, distance: 439.5
click at [751, 295] on div "03 A practice is not required to disclose protected health information to law e…" at bounding box center [549, 286] width 490 height 162
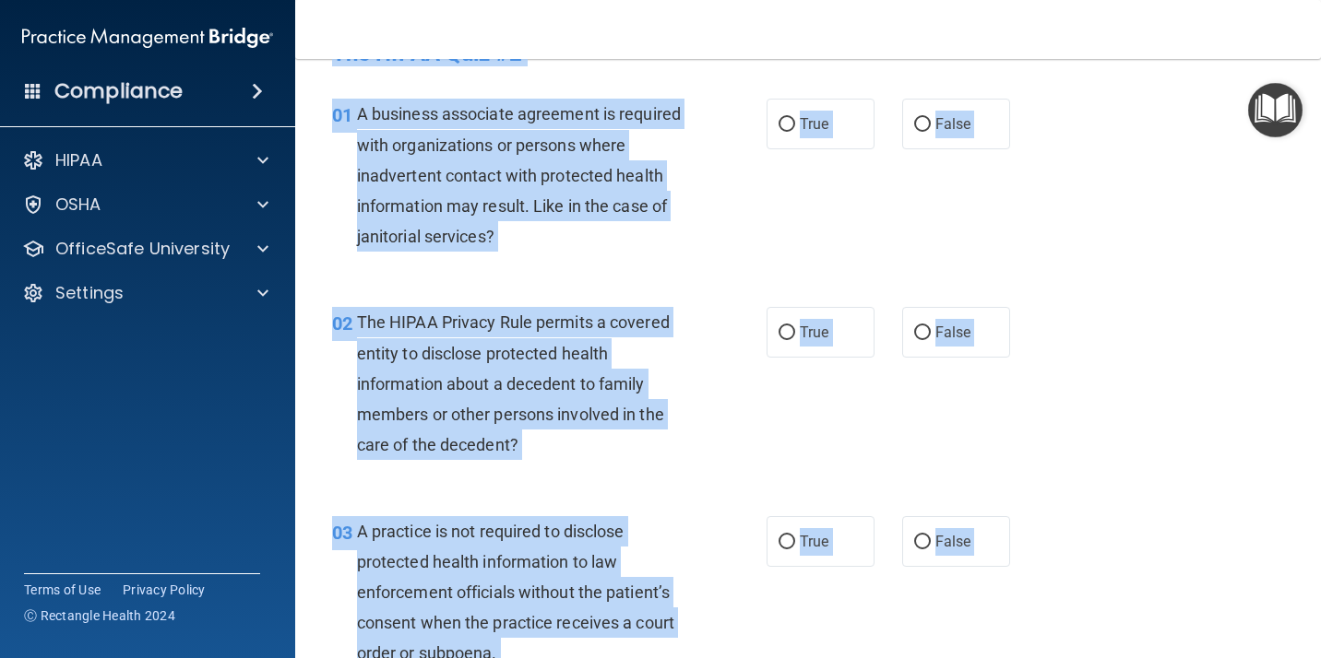
scroll to position [0, 0]
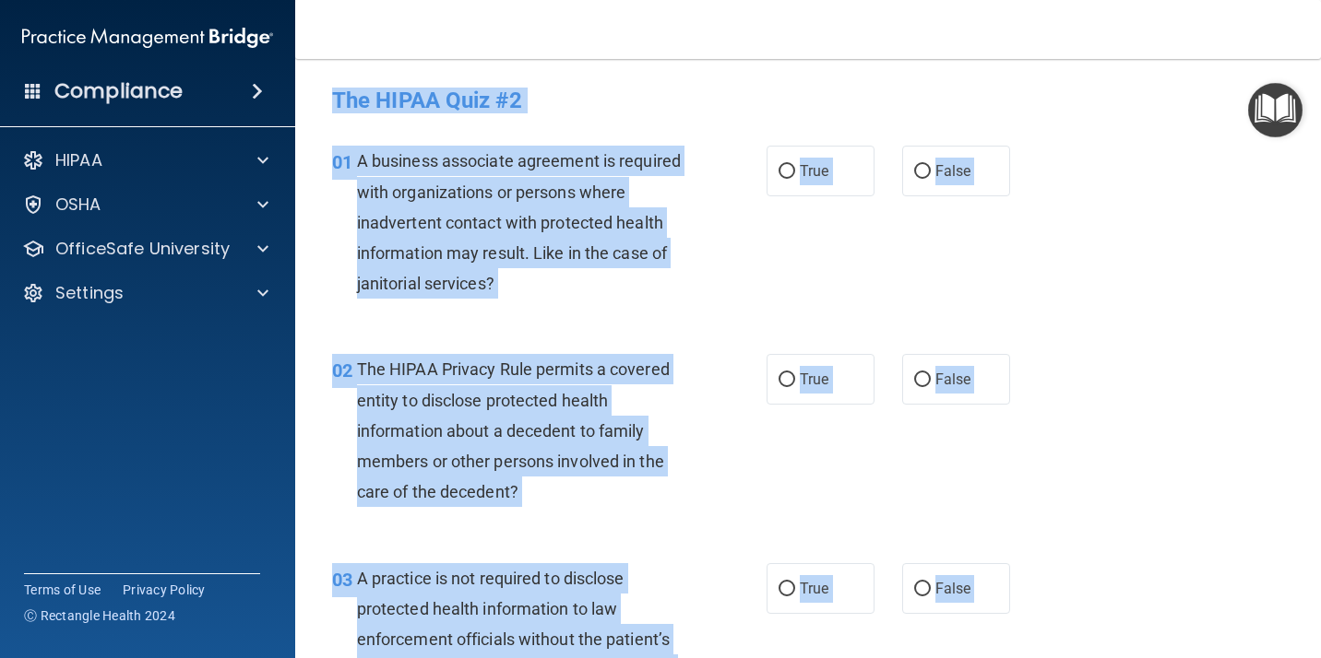
drag, startPoint x: 555, startPoint y: 540, endPoint x: 314, endPoint y: 89, distance: 512.0
click at [314, 89] on main "- The HIPAA Quiz #2 This quiz doesn’t expire until 09/10/2025. Are you sure you…" at bounding box center [807, 358] width 1025 height 599
copy main "The HIPAA Quiz #2 This quiz doesn’t expire until 09/10/2025. Are you sure you w…"
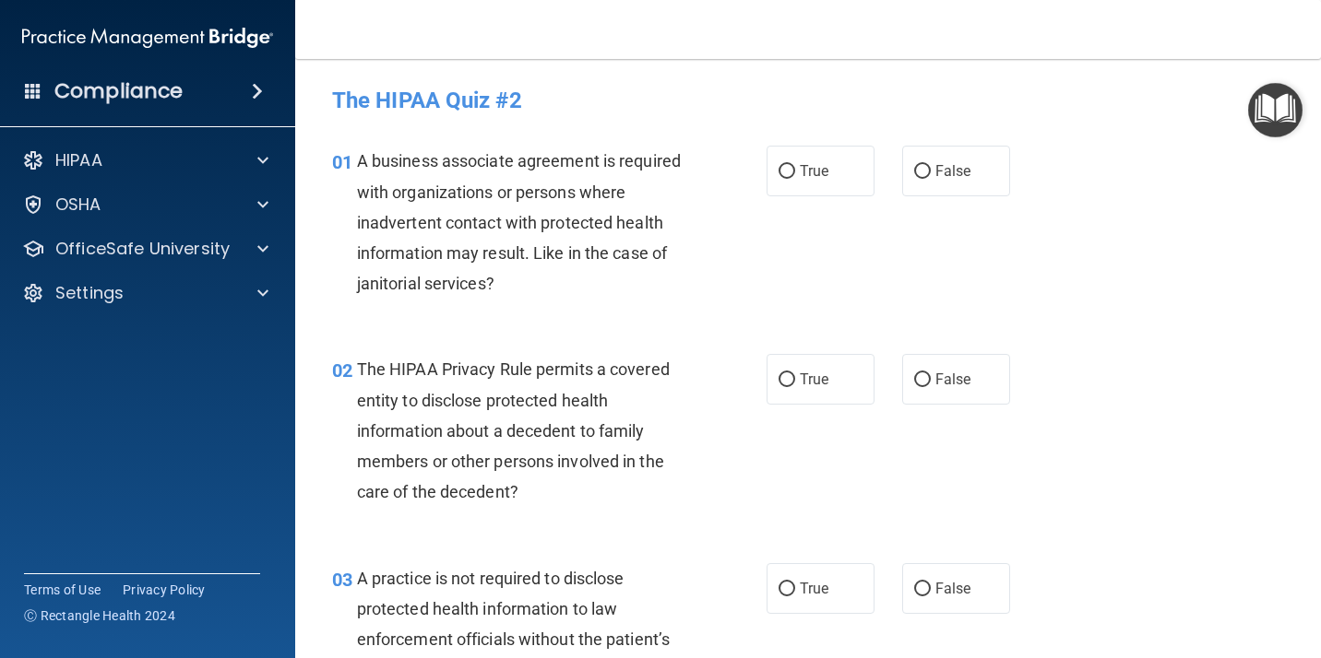
click at [758, 246] on div "01 A business associate agreement is required with organizations or persons whe…" at bounding box center [549, 227] width 490 height 162
click at [780, 177] on input "True" at bounding box center [786, 172] width 17 height 14
radio input "true"
click at [888, 176] on div "True False" at bounding box center [895, 171] width 259 height 51
click at [919, 176] on input "False" at bounding box center [922, 172] width 17 height 14
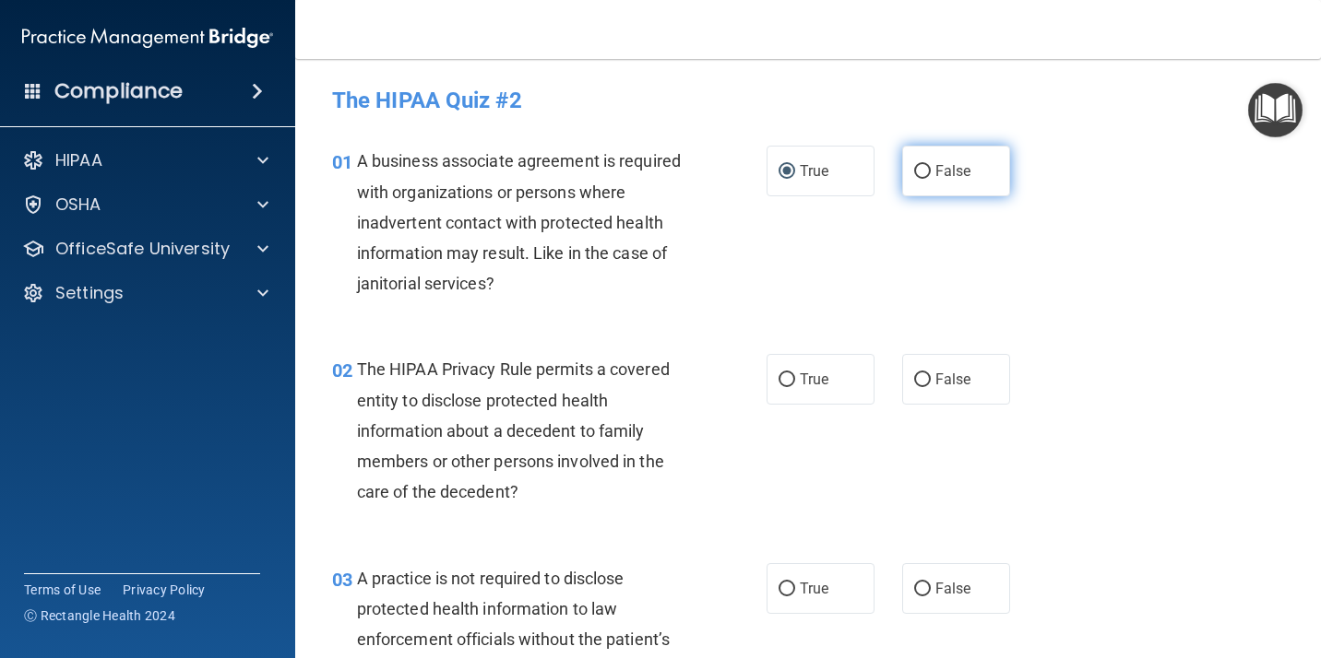
radio input "true"
radio input "false"
click at [789, 377] on label "True" at bounding box center [820, 379] width 108 height 51
click at [789, 377] on input "True" at bounding box center [786, 380] width 17 height 14
radio input "true"
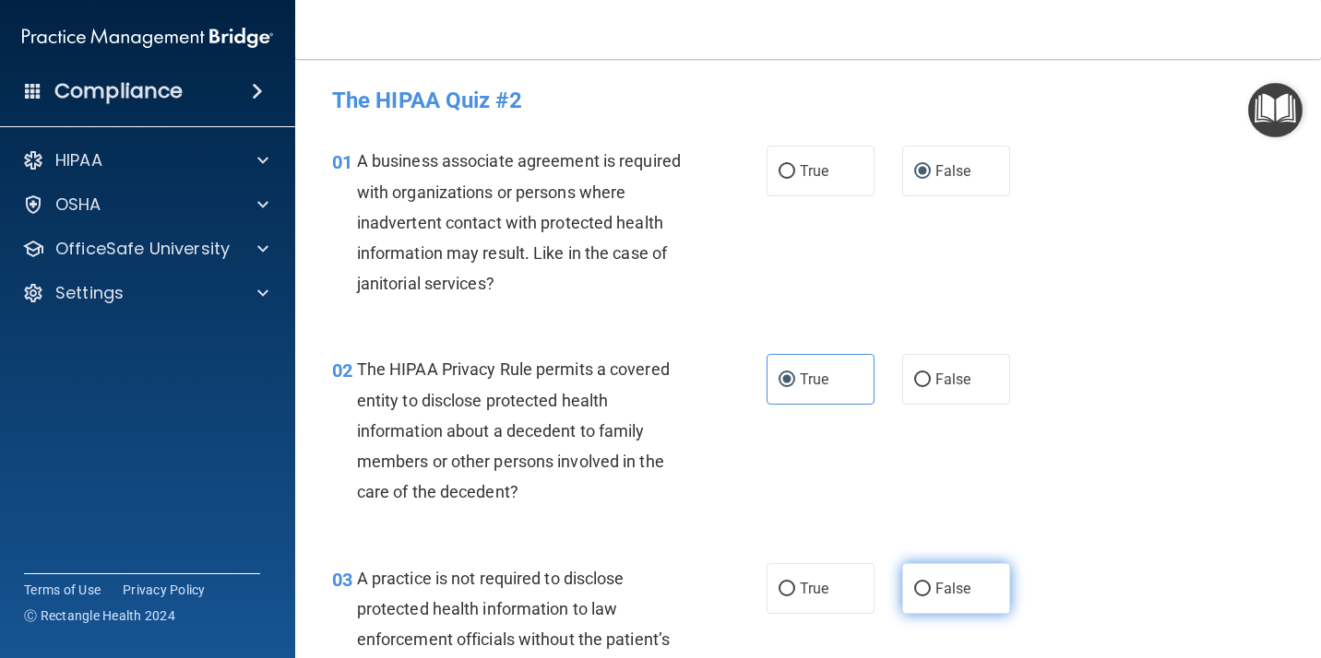
click at [919, 596] on label "False" at bounding box center [956, 588] width 108 height 51
click at [919, 596] on input "False" at bounding box center [922, 590] width 17 height 14
radio input "true"
click at [1121, 433] on div "02 The HIPAA Privacy Rule permits a covered entity to disclose protected health…" at bounding box center [807, 435] width 979 height 208
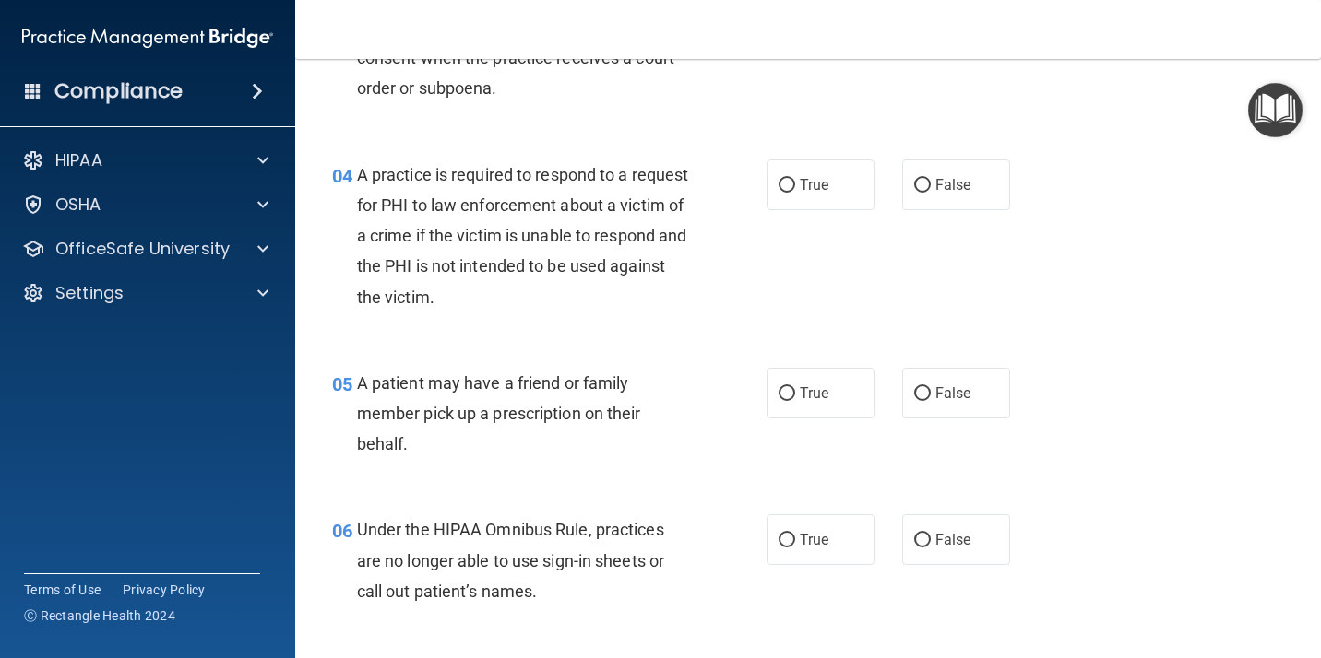
scroll to position [646, 0]
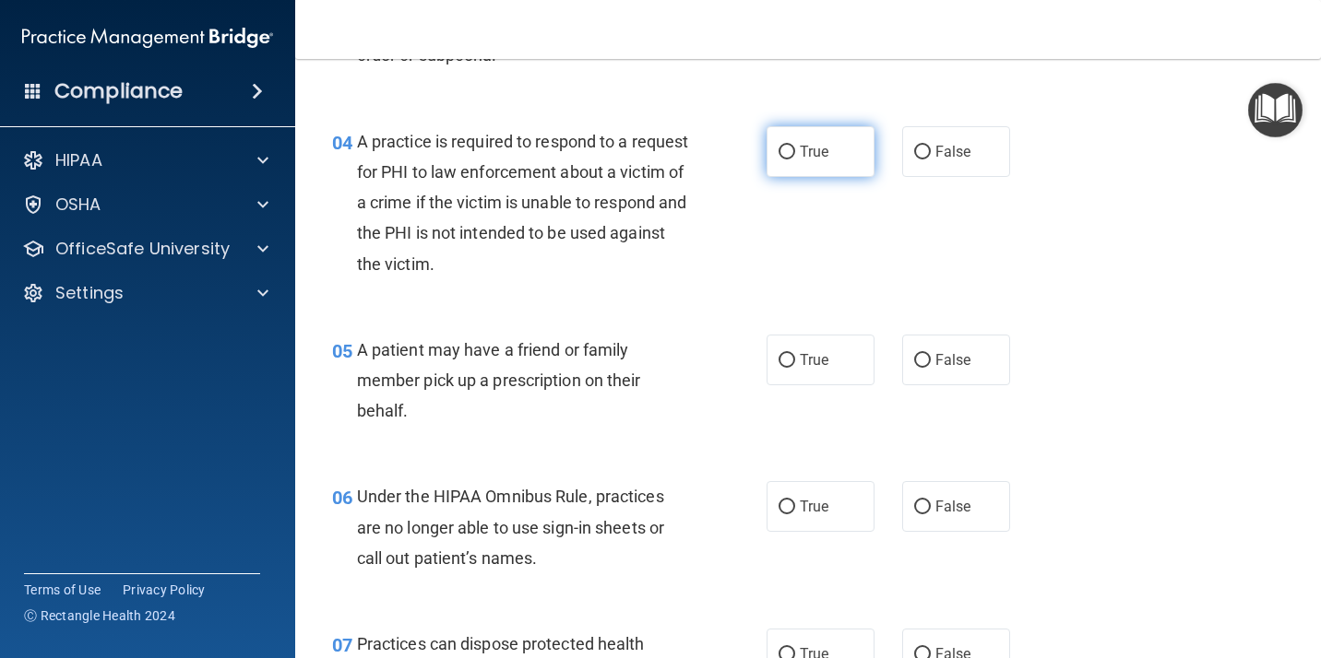
click at [812, 143] on span "True" at bounding box center [814, 152] width 29 height 18
click at [795, 146] on input "True" at bounding box center [786, 153] width 17 height 14
radio input "true"
click at [787, 361] on input "True" at bounding box center [786, 361] width 17 height 14
radio input "true"
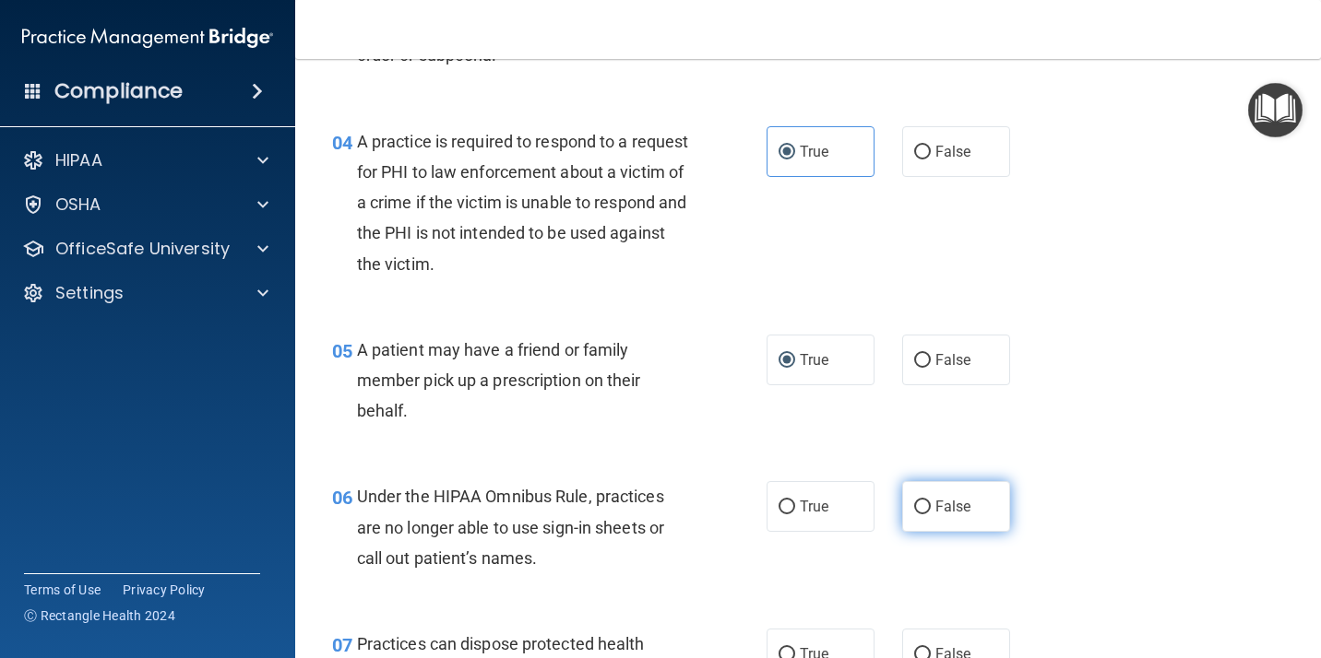
click at [922, 504] on label "False" at bounding box center [956, 506] width 108 height 51
click at [922, 504] on input "False" at bounding box center [922, 508] width 17 height 14
radio input "true"
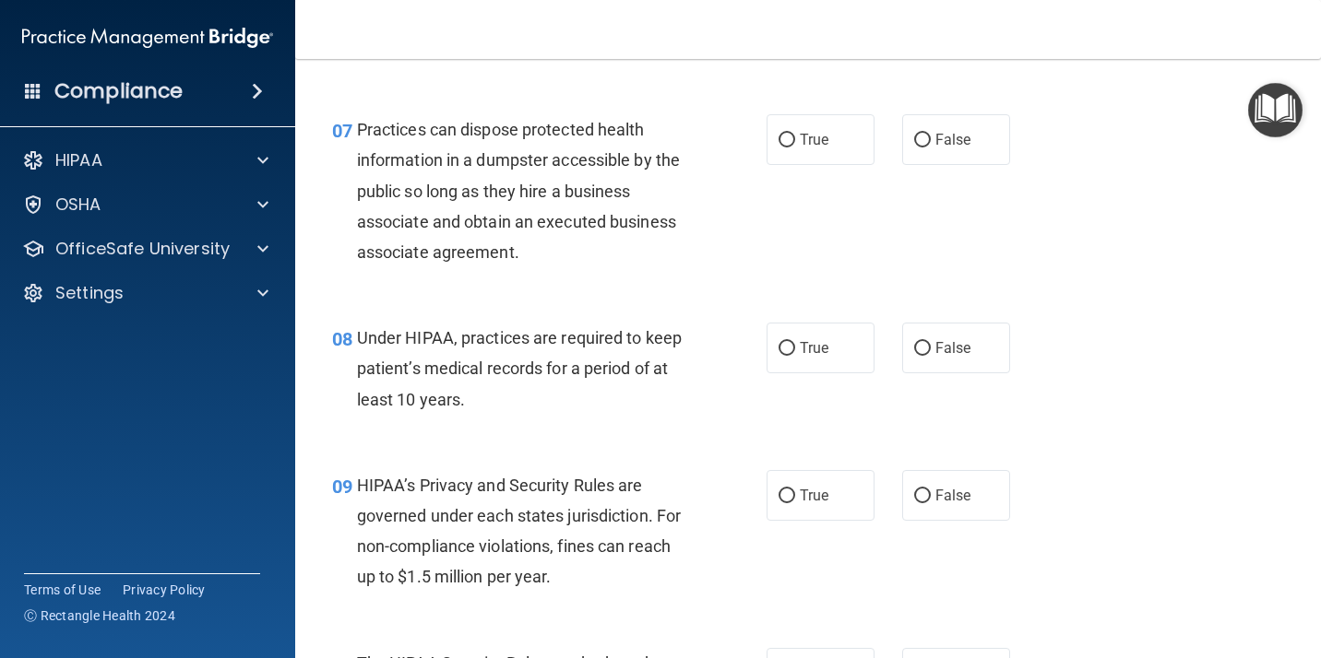
scroll to position [1160, 0]
click at [935, 131] on span "False" at bounding box center [953, 140] width 36 height 18
click at [930, 134] on input "False" at bounding box center [922, 141] width 17 height 14
radio input "true"
click at [944, 326] on label "False" at bounding box center [956, 348] width 108 height 51
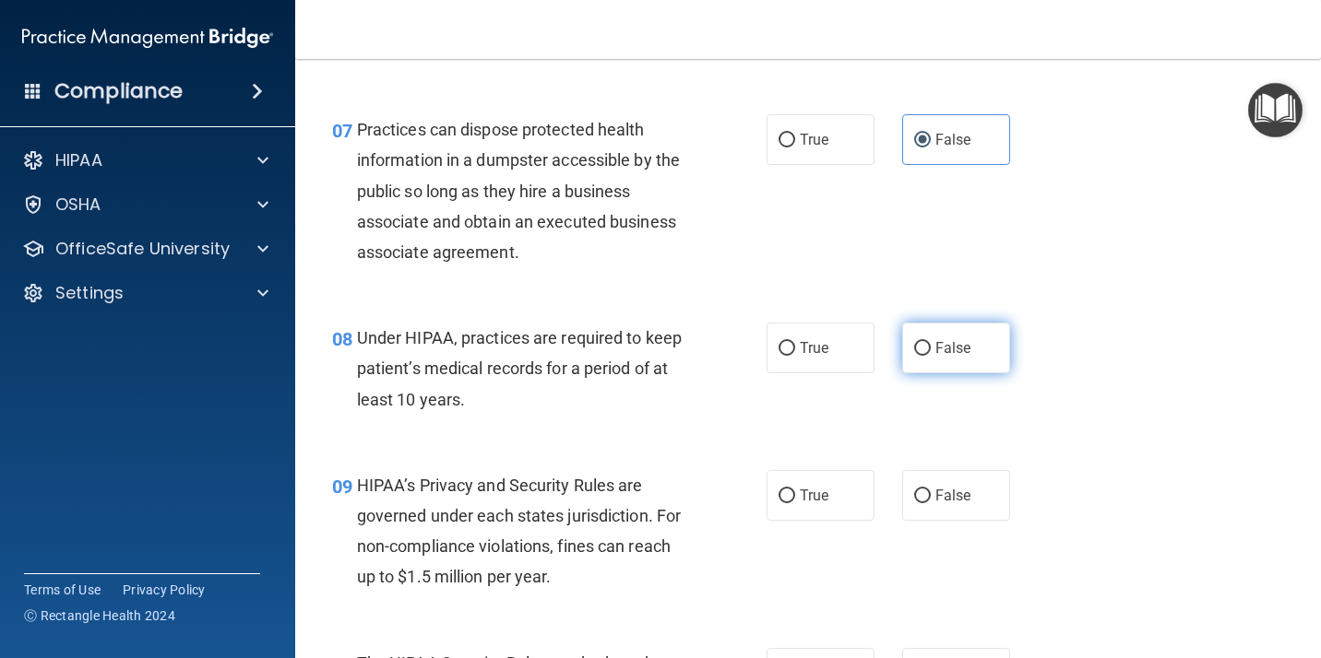
click at [930, 342] on input "False" at bounding box center [922, 349] width 17 height 14
radio input "true"
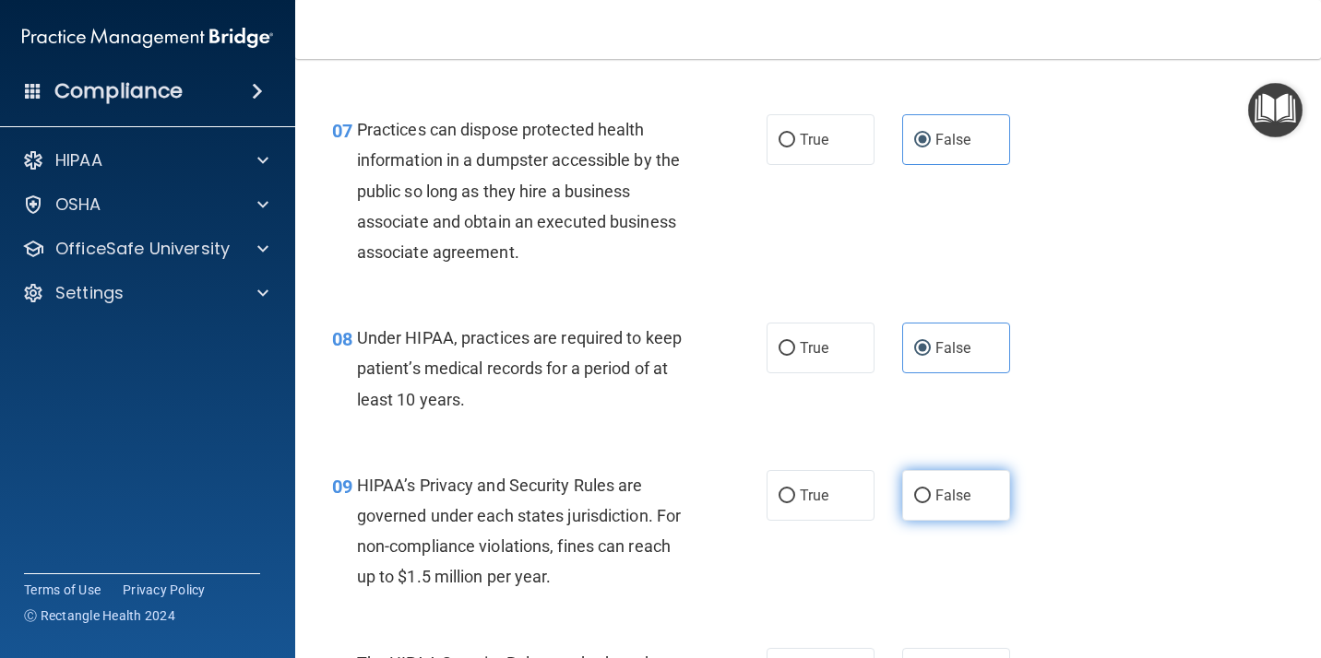
click at [937, 492] on span "False" at bounding box center [953, 496] width 36 height 18
click at [930, 492] on input "False" at bounding box center [922, 497] width 17 height 14
radio input "true"
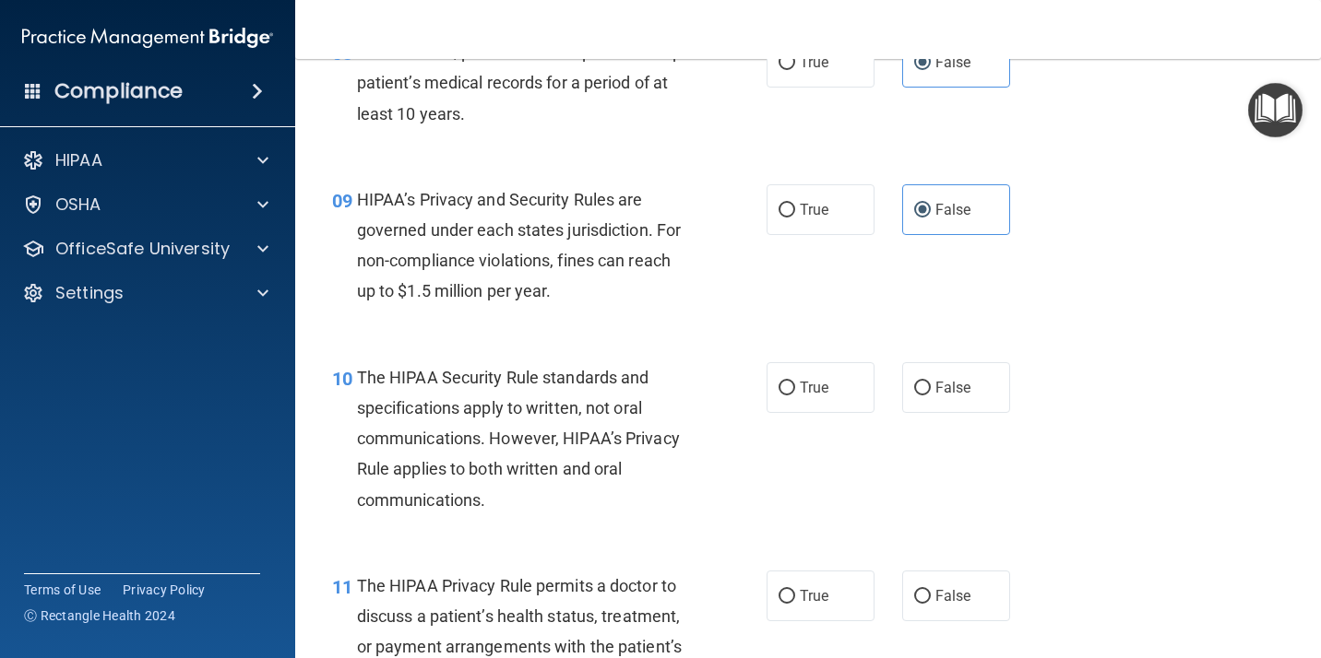
scroll to position [1478, 0]
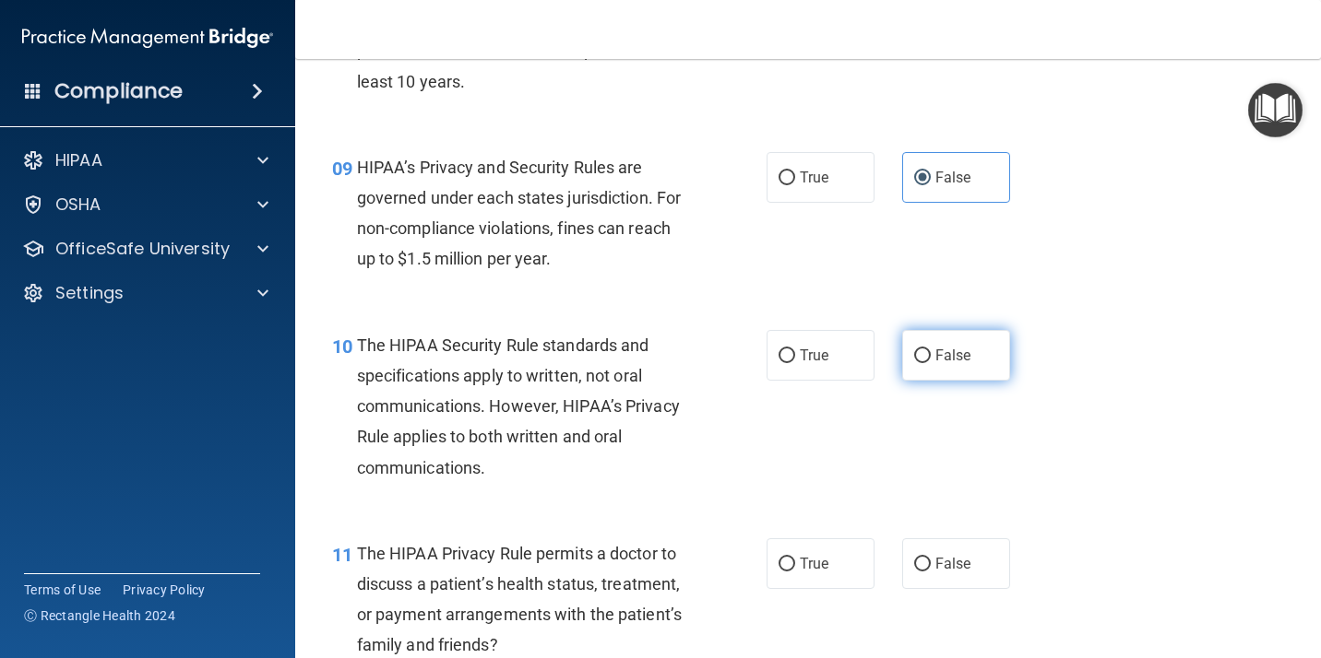
click at [974, 339] on label "False" at bounding box center [956, 355] width 108 height 51
click at [930, 350] on input "False" at bounding box center [922, 357] width 17 height 14
radio input "true"
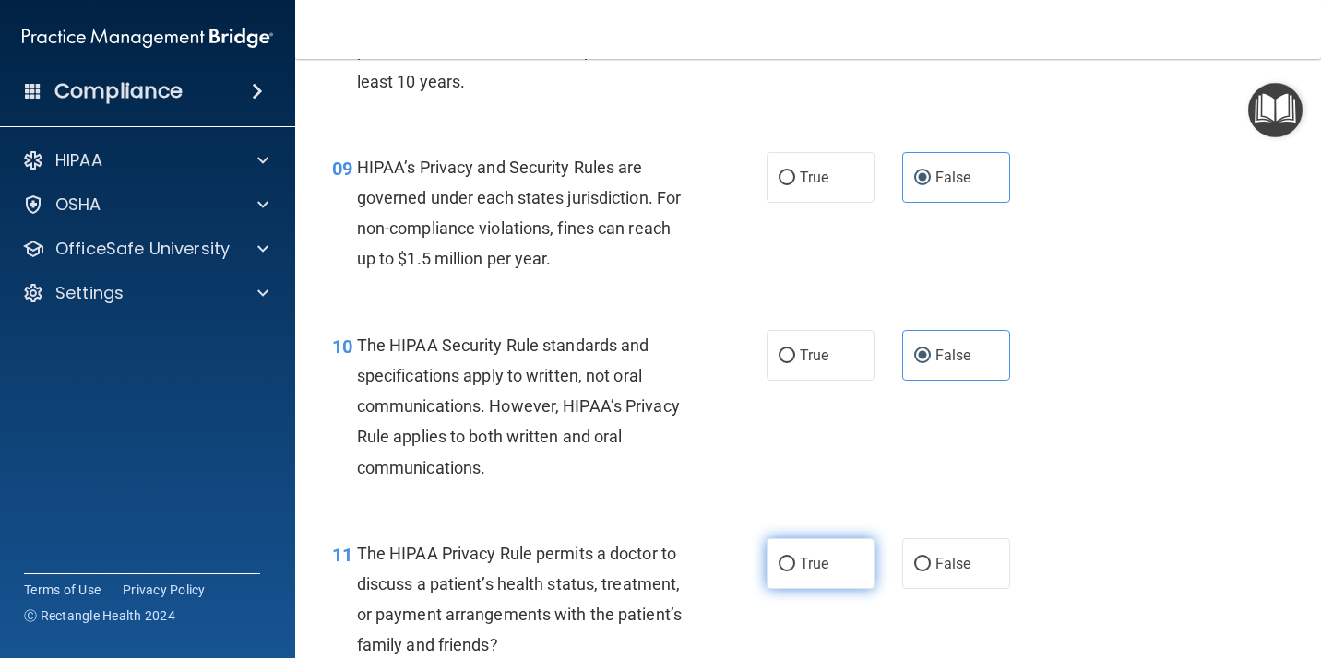
click at [796, 568] on label "True" at bounding box center [820, 564] width 108 height 51
click at [795, 568] on input "True" at bounding box center [786, 565] width 17 height 14
radio input "true"
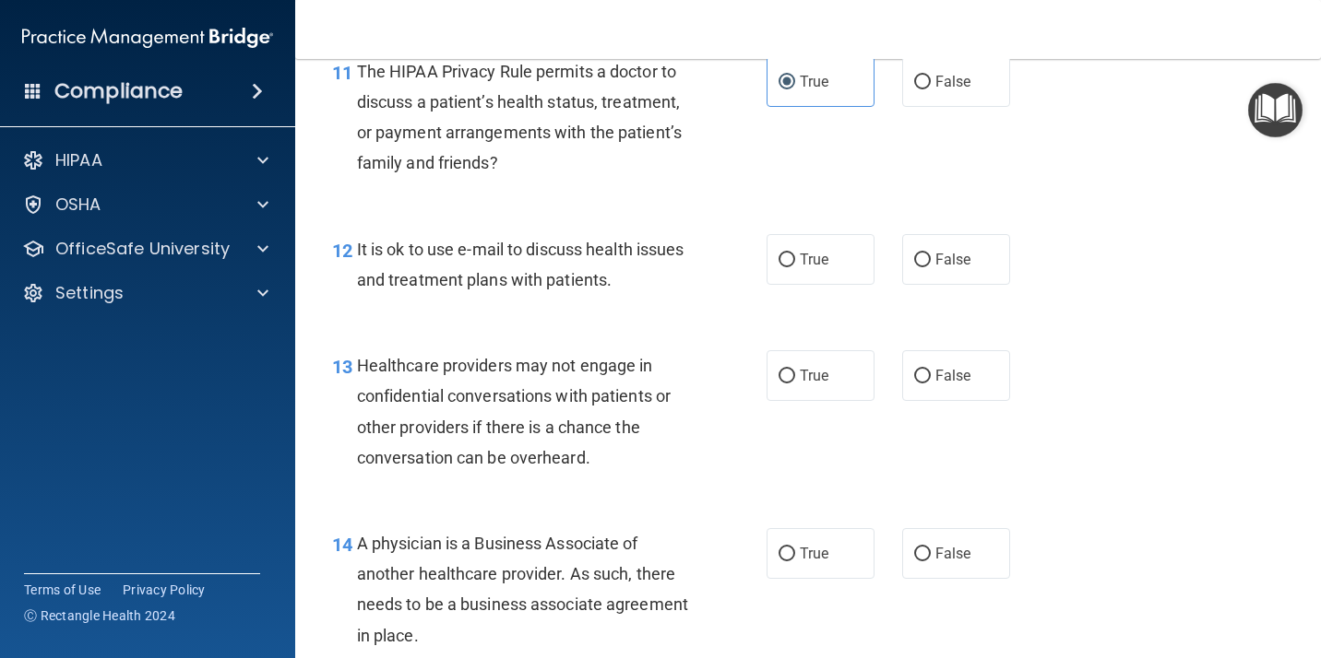
scroll to position [2034, 0]
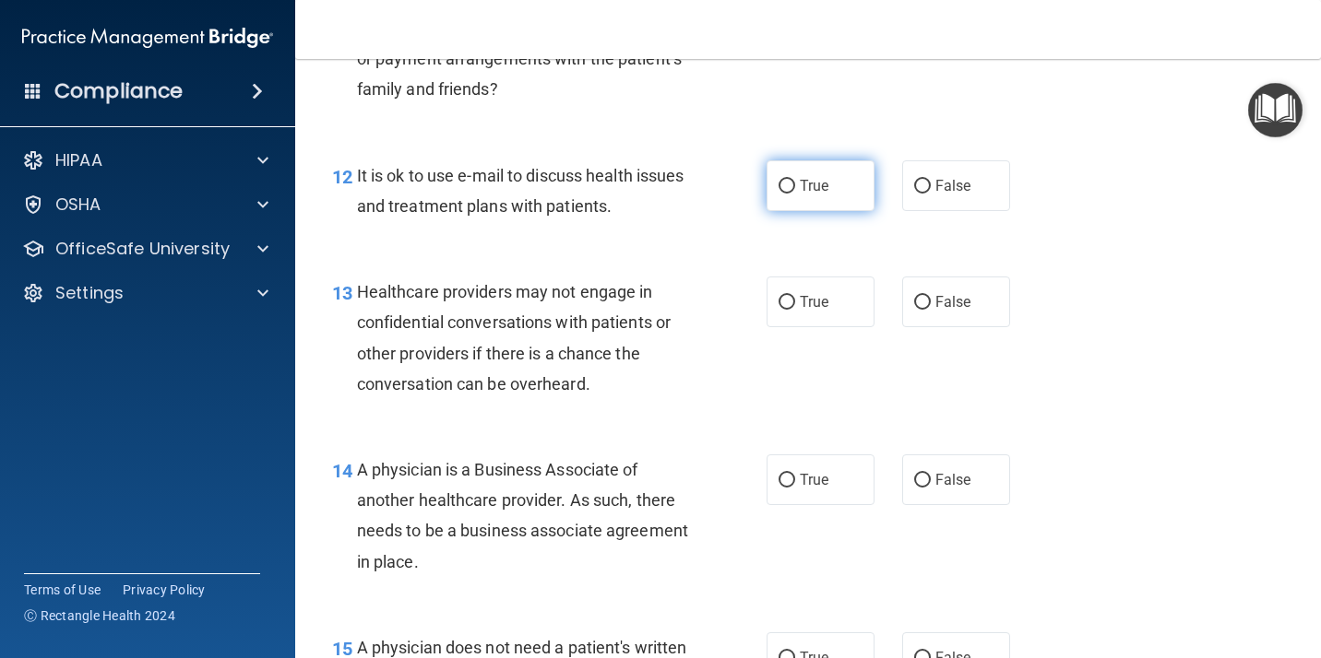
click at [807, 184] on label "True" at bounding box center [820, 185] width 108 height 51
click at [795, 184] on input "True" at bounding box center [786, 187] width 17 height 14
radio input "true"
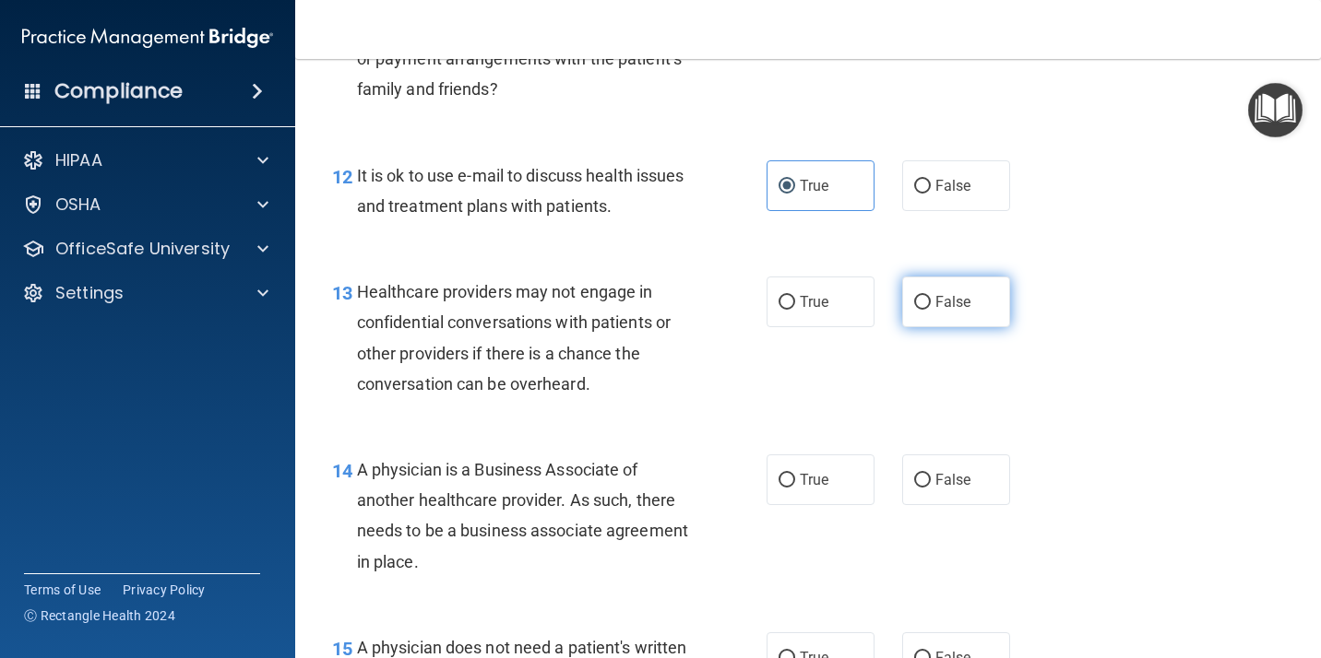
click at [914, 296] on input "False" at bounding box center [922, 303] width 17 height 14
radio input "true"
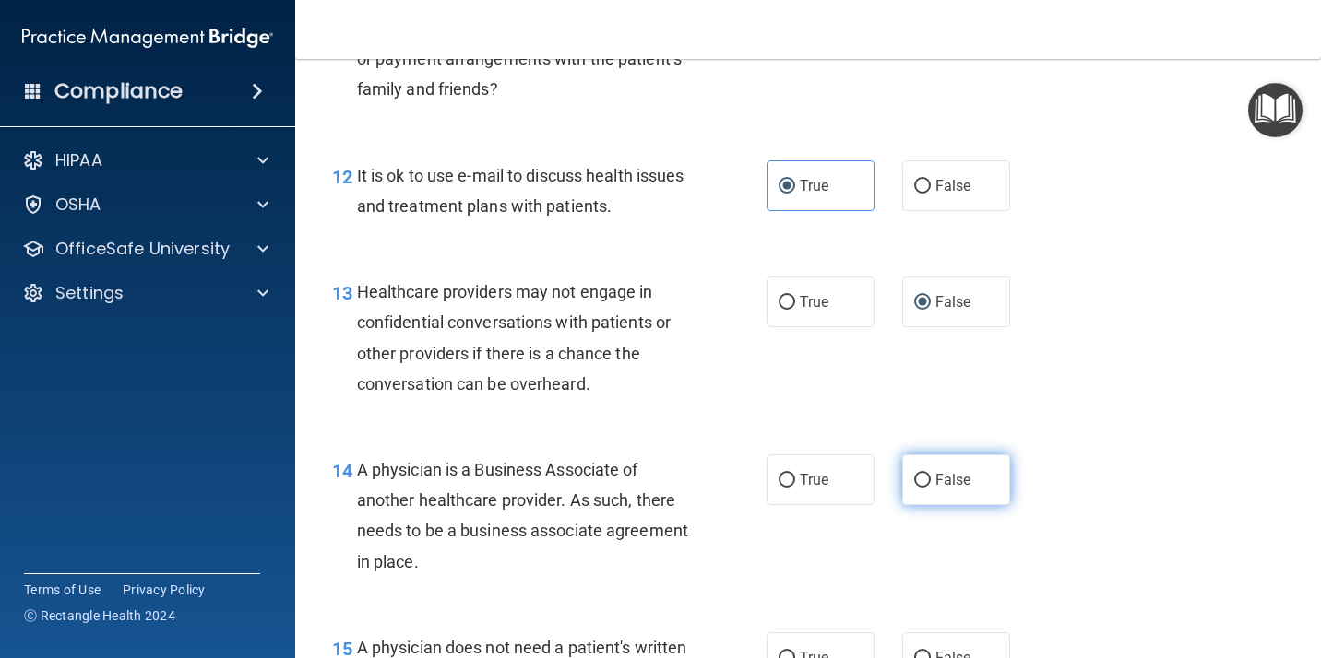
click at [918, 474] on input "False" at bounding box center [922, 481] width 17 height 14
radio input "true"
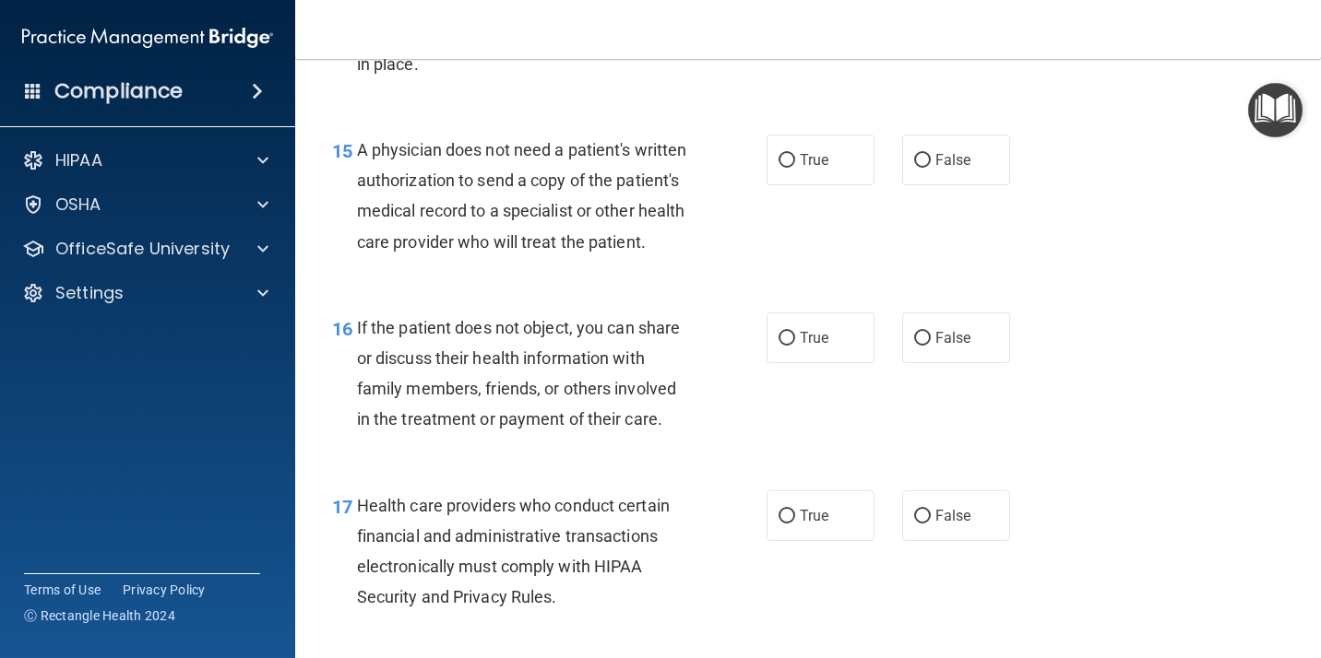
scroll to position [2532, 0]
click at [800, 151] on span "True" at bounding box center [814, 160] width 29 height 18
click at [792, 154] on input "True" at bounding box center [786, 161] width 17 height 14
radio input "true"
click at [800, 347] on span "True" at bounding box center [814, 338] width 29 height 18
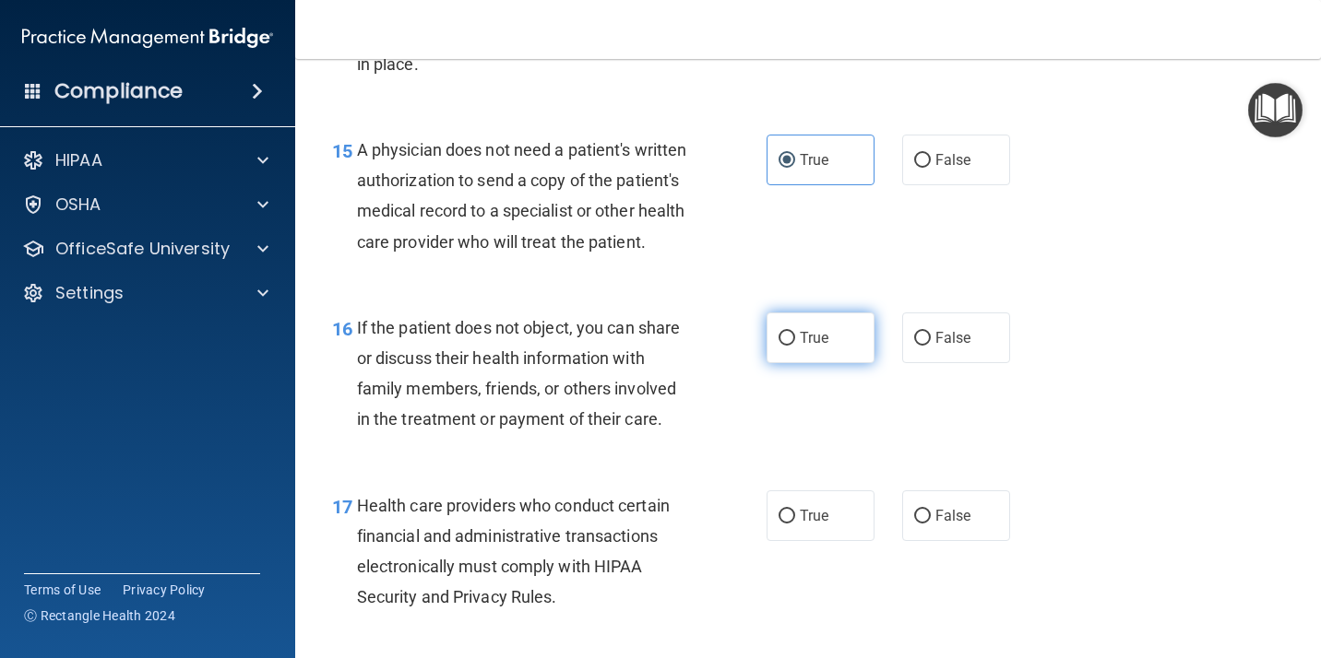
click at [795, 346] on input "True" at bounding box center [786, 339] width 17 height 14
radio input "true"
click at [800, 525] on span "True" at bounding box center [814, 516] width 29 height 18
click at [795, 524] on input "True" at bounding box center [786, 517] width 17 height 14
radio input "true"
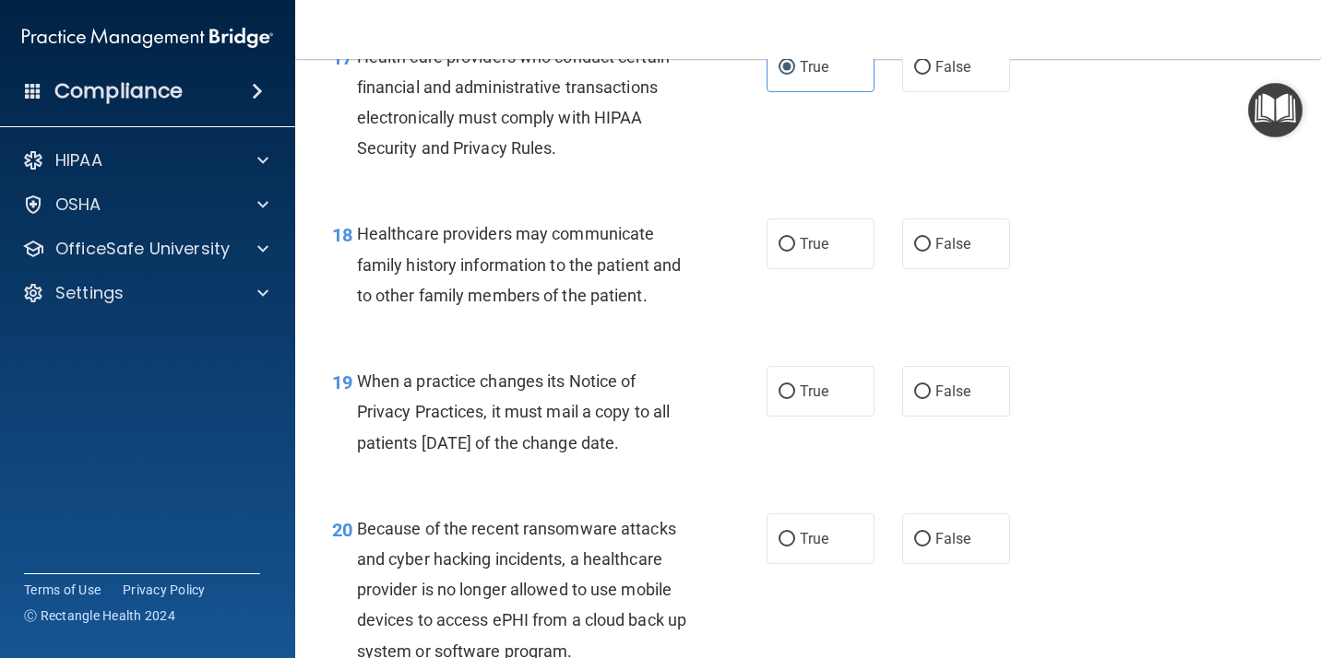
scroll to position [3006, 0]
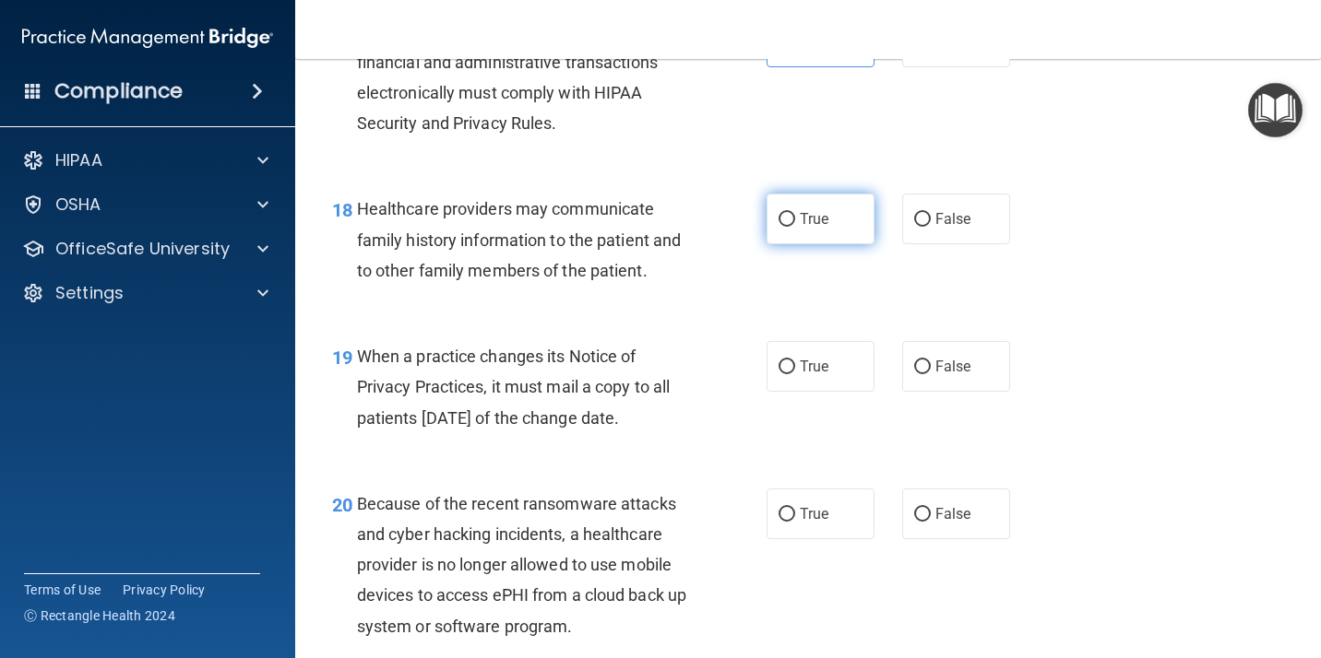
click at [834, 237] on label "True" at bounding box center [820, 219] width 108 height 51
click at [795, 227] on input "True" at bounding box center [786, 220] width 17 height 14
radio input "true"
click at [951, 375] on span "False" at bounding box center [953, 367] width 36 height 18
click at [930, 374] on input "False" at bounding box center [922, 368] width 17 height 14
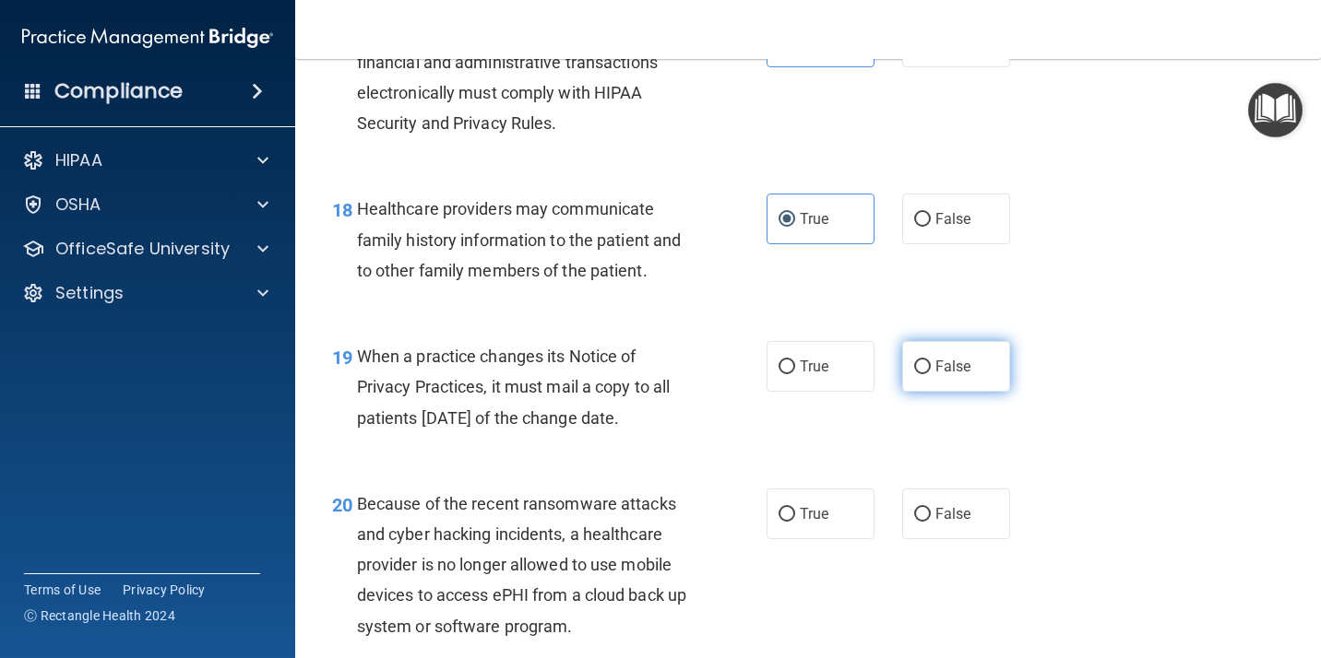
radio input "true"
click at [948, 523] on span "False" at bounding box center [953, 514] width 36 height 18
click at [930, 522] on input "False" at bounding box center [922, 515] width 17 height 14
radio input "true"
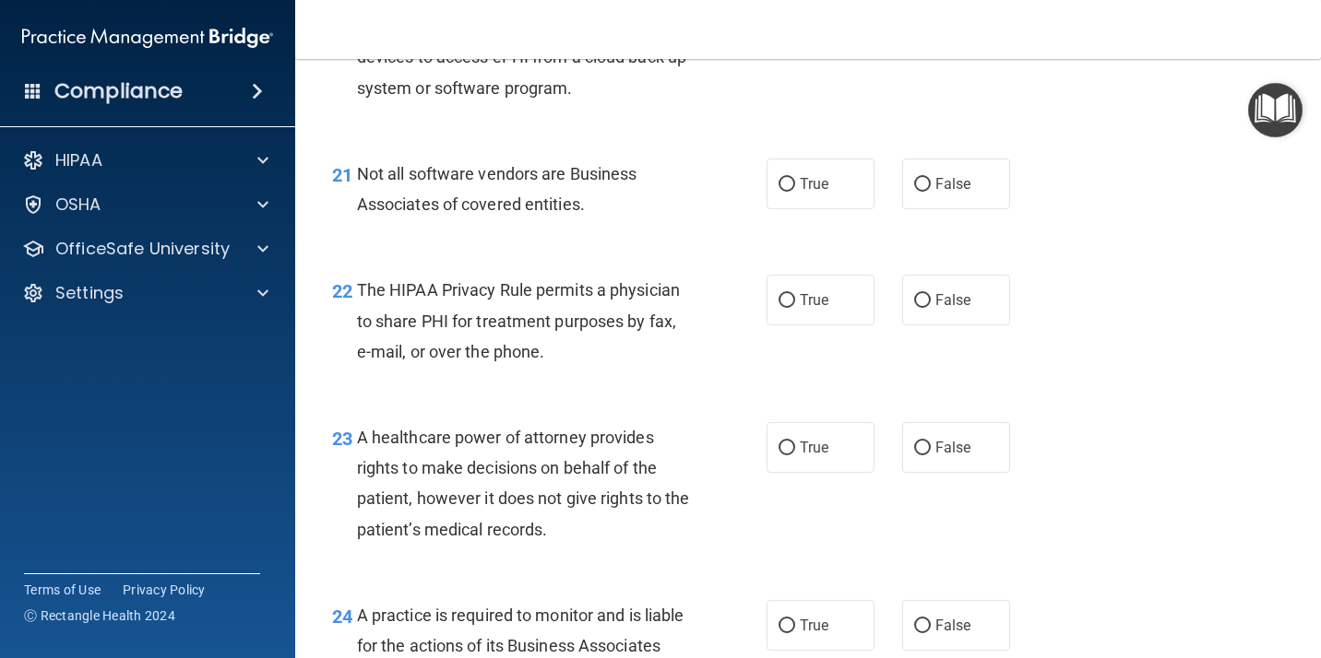
scroll to position [3553, 0]
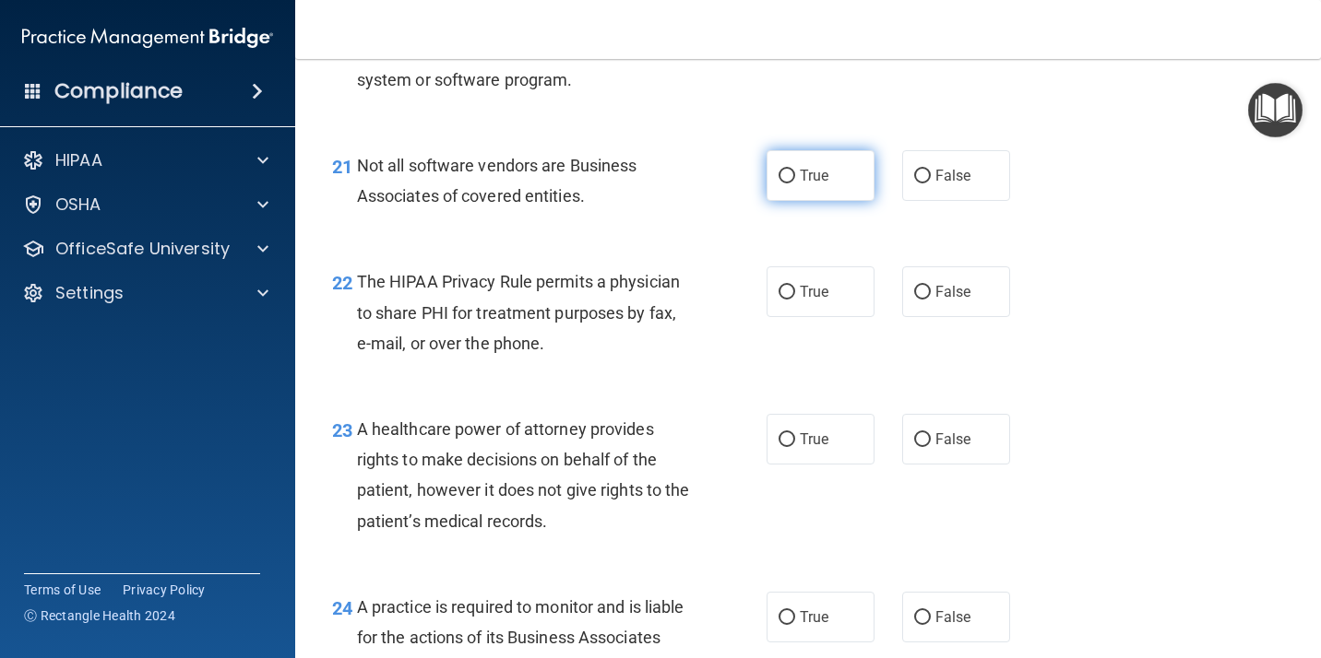
click at [800, 184] on span "True" at bounding box center [814, 176] width 29 height 18
click at [795, 184] on input "True" at bounding box center [786, 177] width 17 height 14
radio input "true"
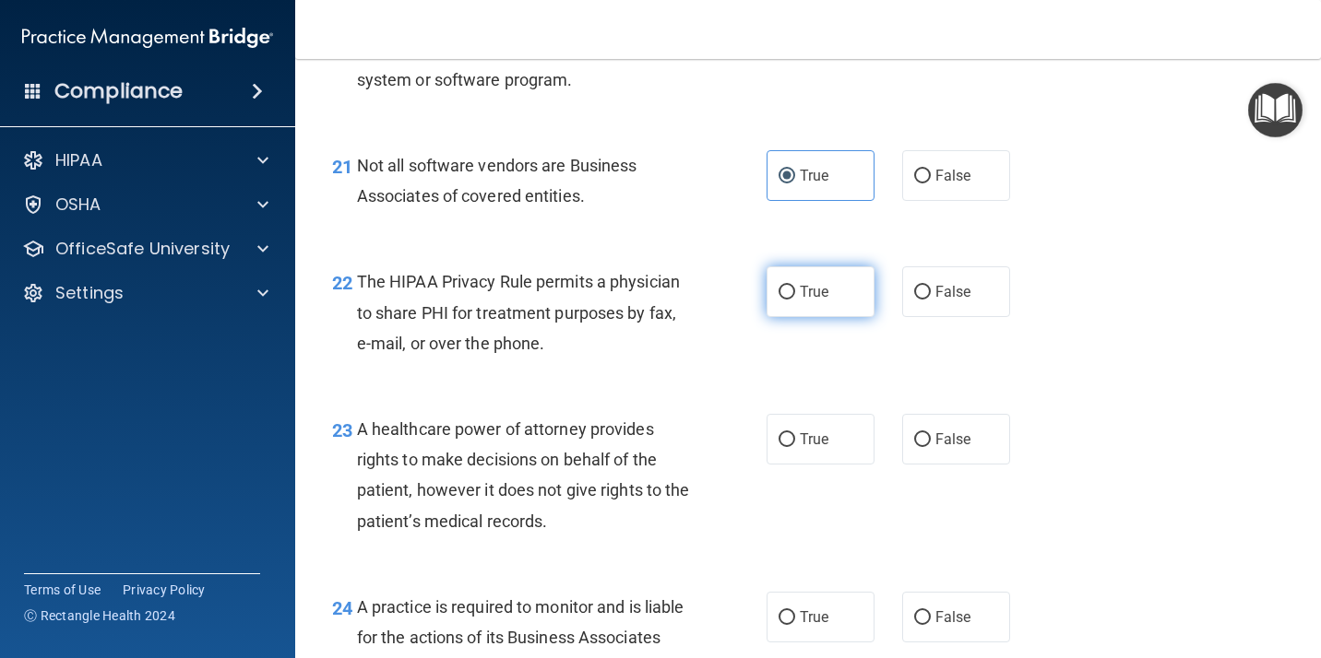
click at [800, 301] on span "True" at bounding box center [814, 292] width 29 height 18
click at [795, 300] on input "True" at bounding box center [786, 293] width 17 height 14
radio input "true"
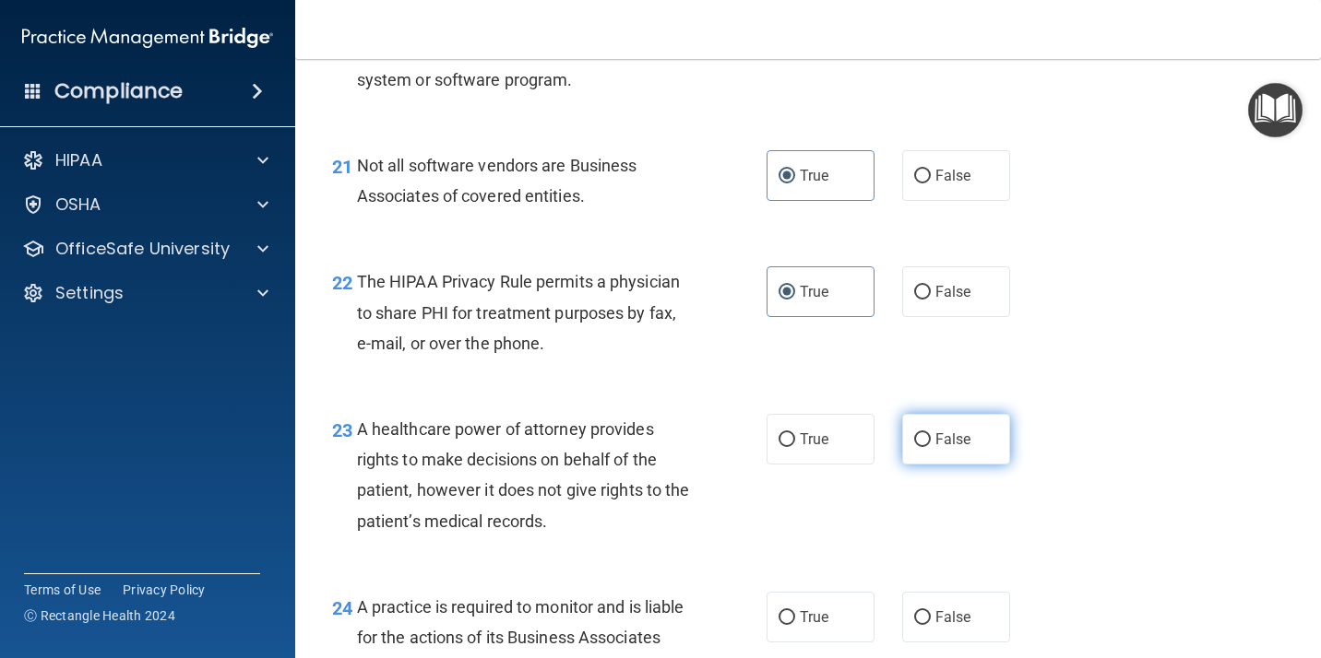
click at [936, 448] on span "False" at bounding box center [953, 440] width 36 height 18
click at [930, 447] on input "False" at bounding box center [922, 440] width 17 height 14
radio input "true"
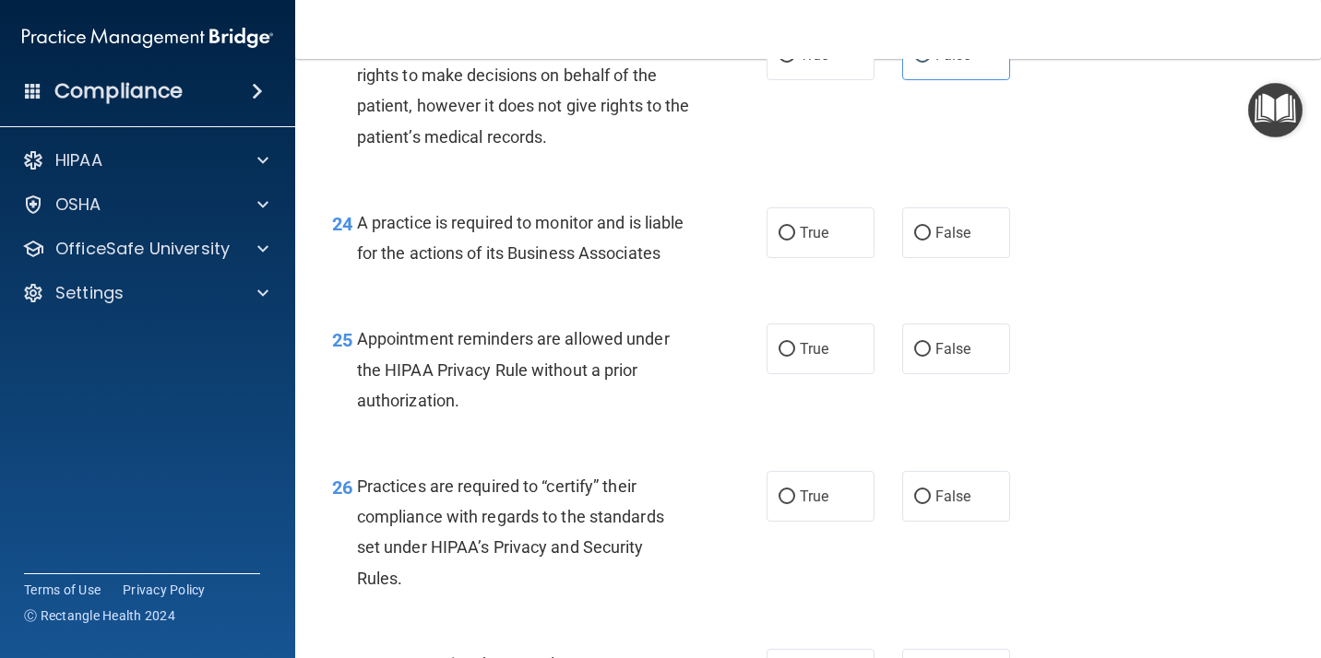
scroll to position [4011, 0]
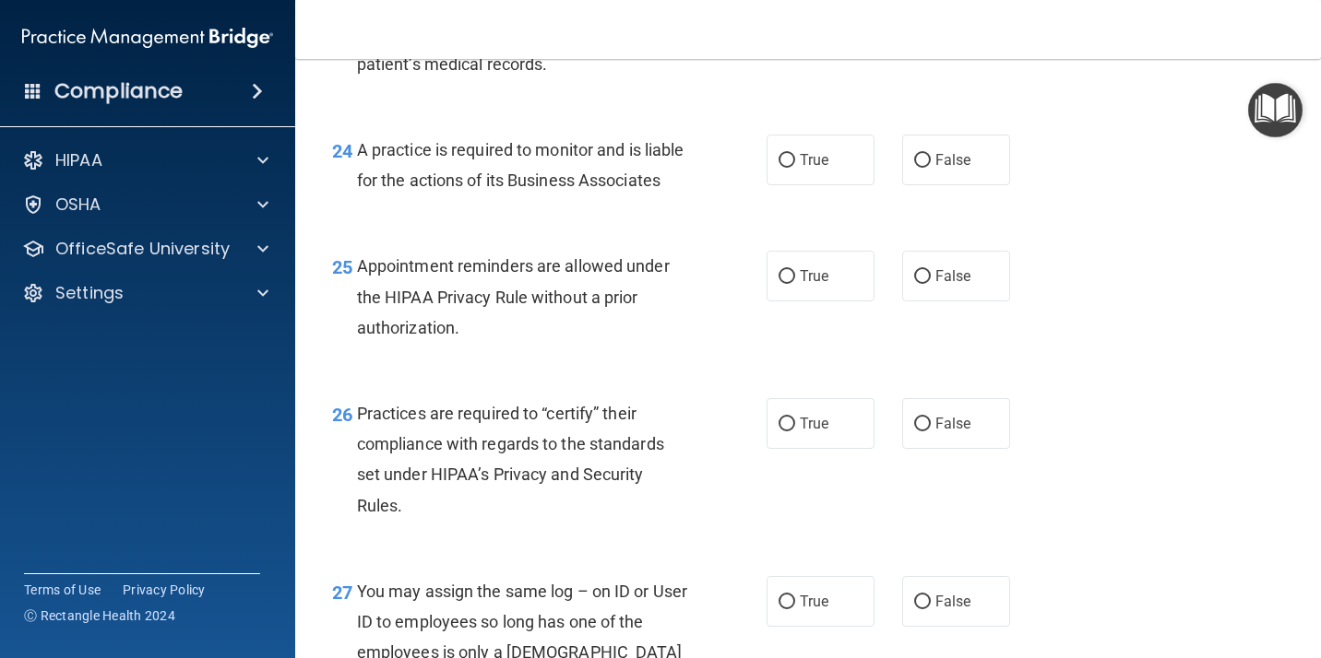
click at [1044, 180] on div "24 A practice is required to monitor and is liable for the actions of its Busin…" at bounding box center [807, 170] width 979 height 116
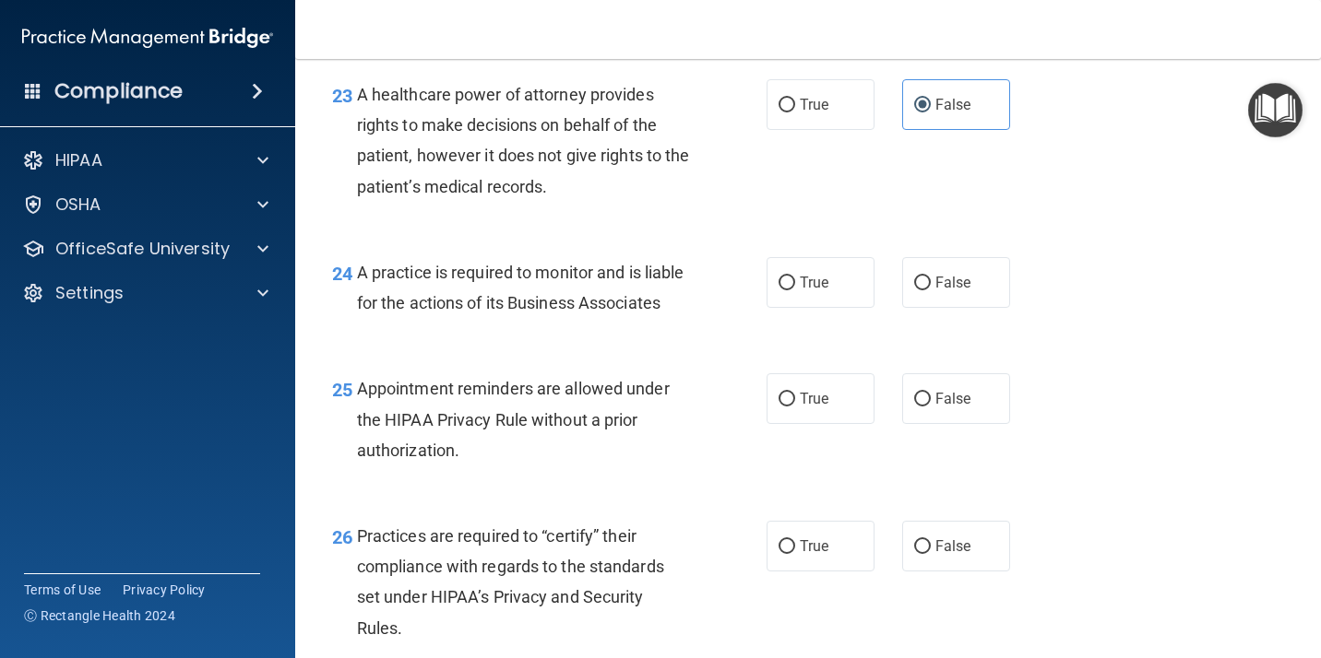
scroll to position [3970, 0]
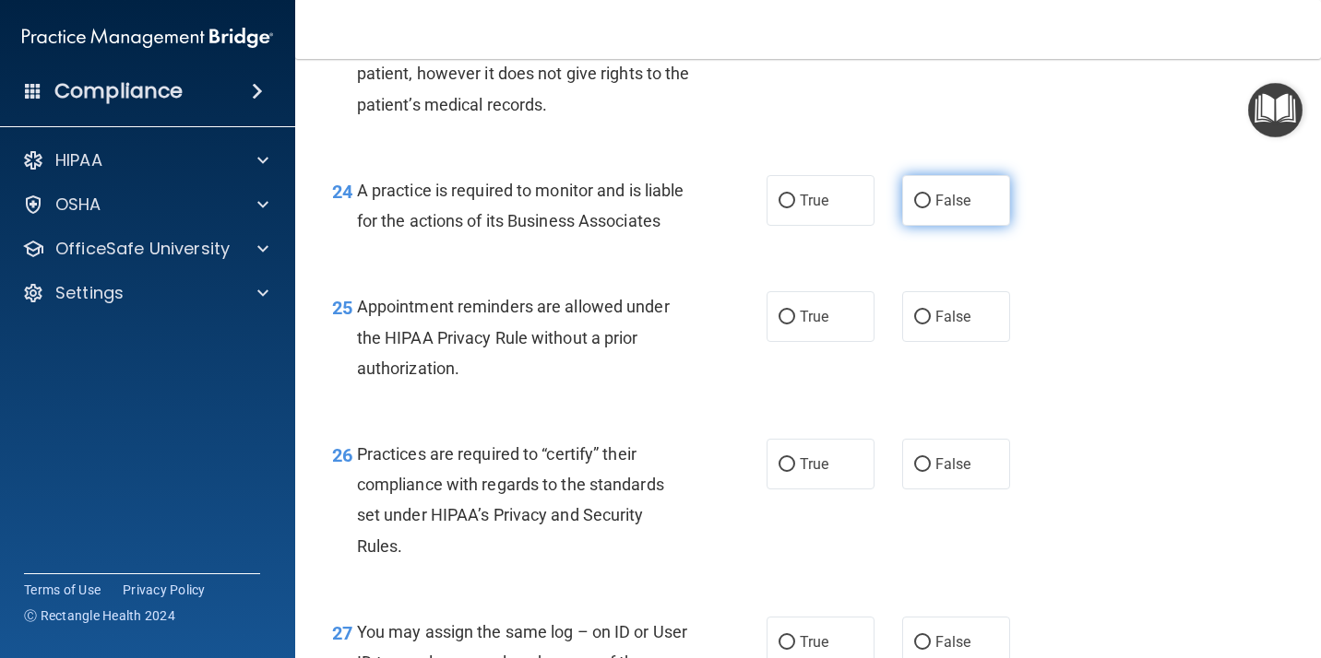
click at [965, 218] on label "False" at bounding box center [956, 200] width 108 height 51
click at [930, 208] on input "False" at bounding box center [922, 202] width 17 height 14
radio input "true"
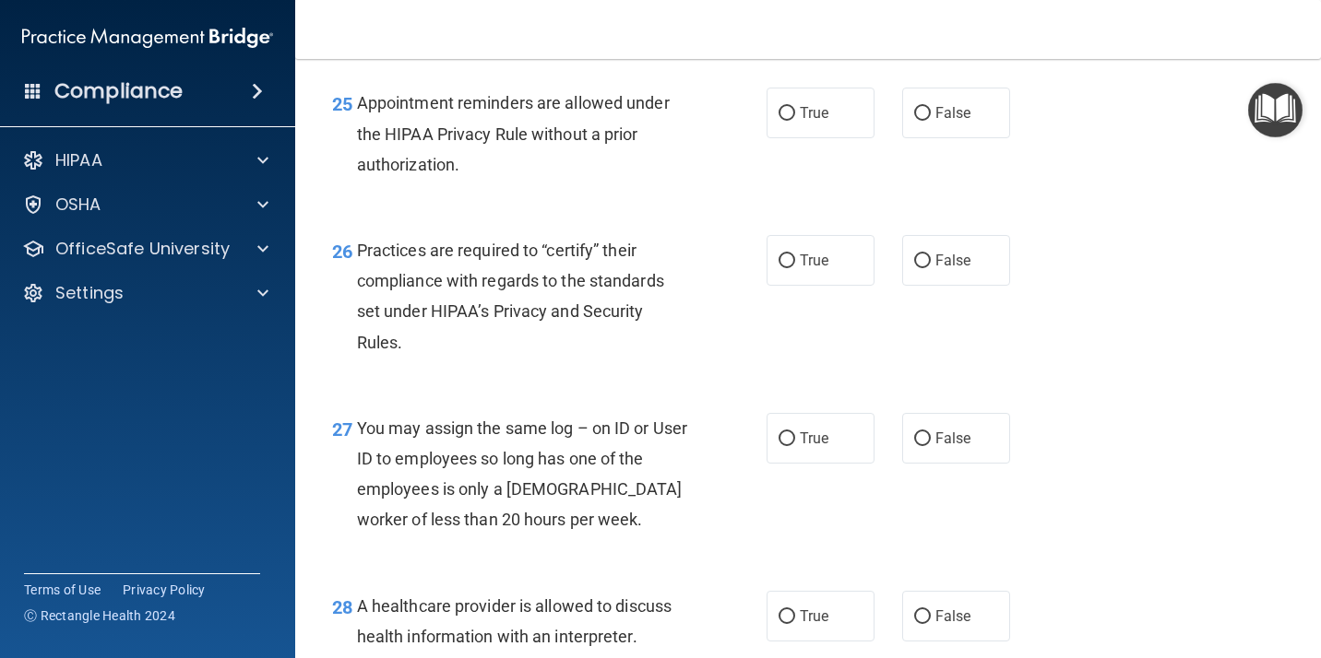
scroll to position [4207, 0]
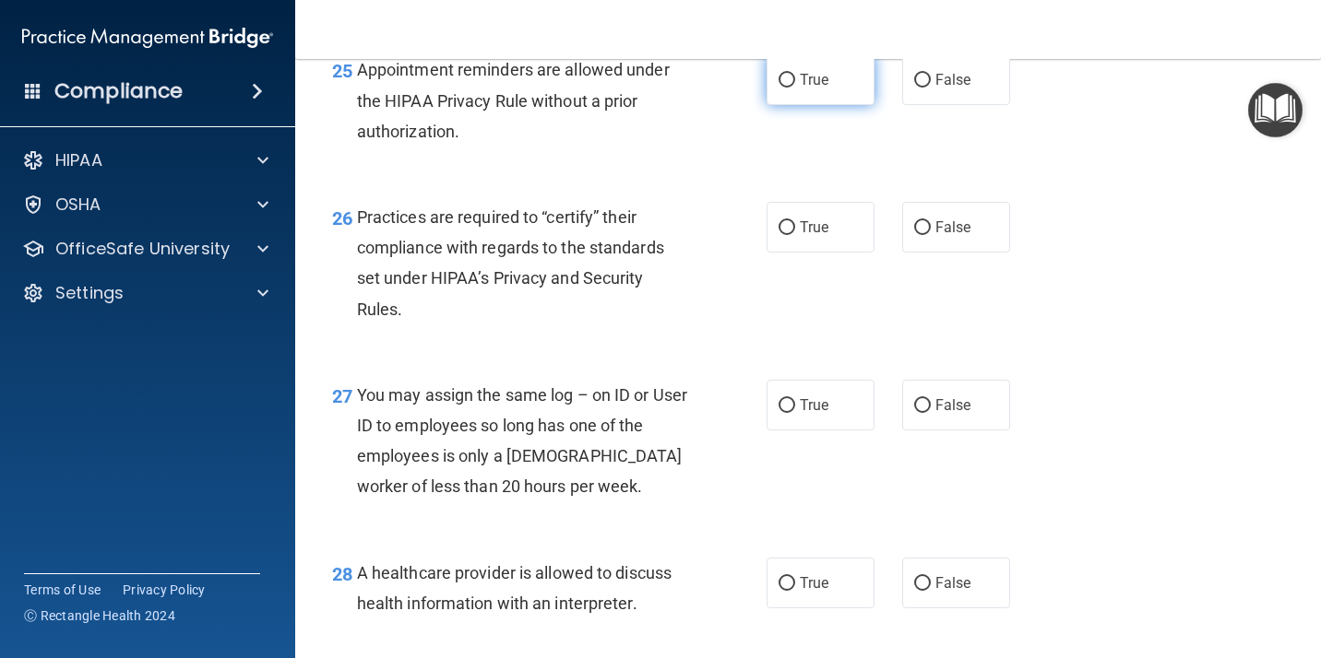
click at [800, 89] on span "True" at bounding box center [814, 80] width 29 height 18
click at [795, 88] on input "True" at bounding box center [786, 81] width 17 height 14
radio input "true"
click at [945, 253] on label "False" at bounding box center [956, 227] width 108 height 51
click at [930, 235] on input "False" at bounding box center [922, 228] width 17 height 14
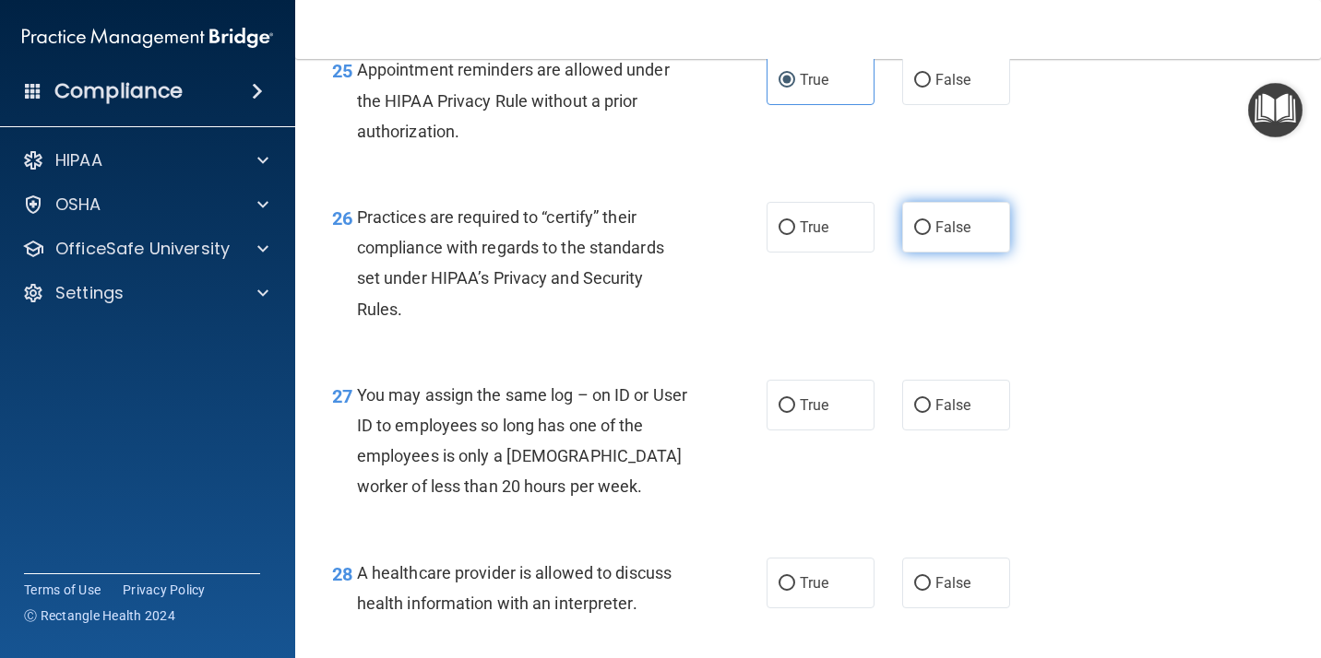
radio input "true"
click at [938, 431] on label "False" at bounding box center [956, 405] width 108 height 51
click at [930, 413] on input "False" at bounding box center [922, 406] width 17 height 14
radio input "true"
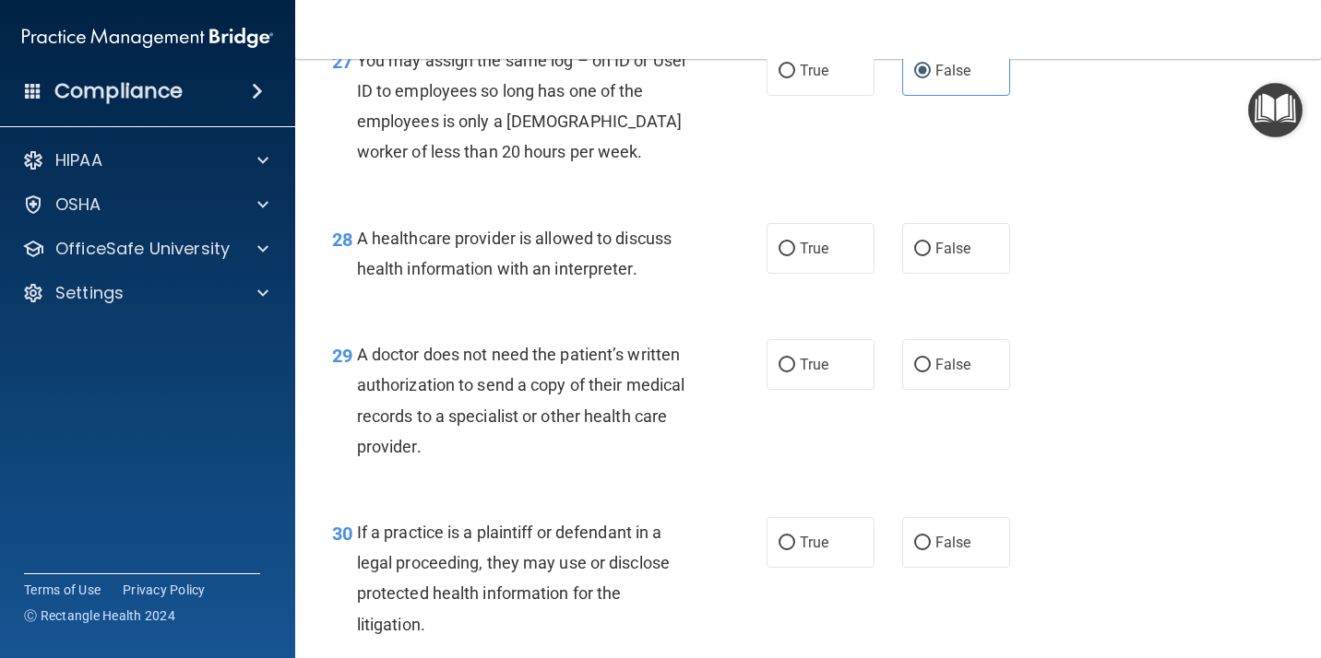
scroll to position [4542, 0]
click at [939, 274] on label "False" at bounding box center [956, 248] width 108 height 51
click at [930, 256] on input "False" at bounding box center [922, 250] width 17 height 14
radio input "true"
click at [938, 373] on span "False" at bounding box center [953, 365] width 36 height 18
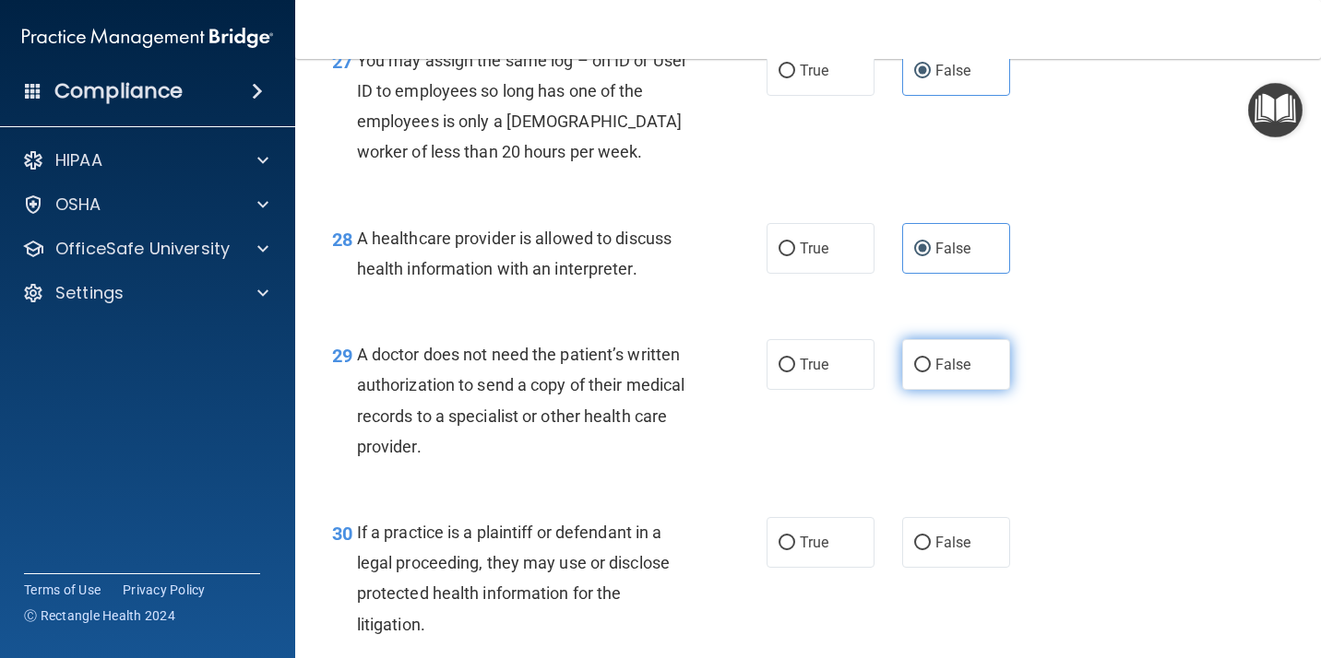
click at [930, 373] on input "False" at bounding box center [922, 366] width 17 height 14
radio input "true"
click at [935, 551] on span "False" at bounding box center [953, 543] width 36 height 18
click at [930, 551] on input "False" at bounding box center [922, 544] width 17 height 14
radio input "true"
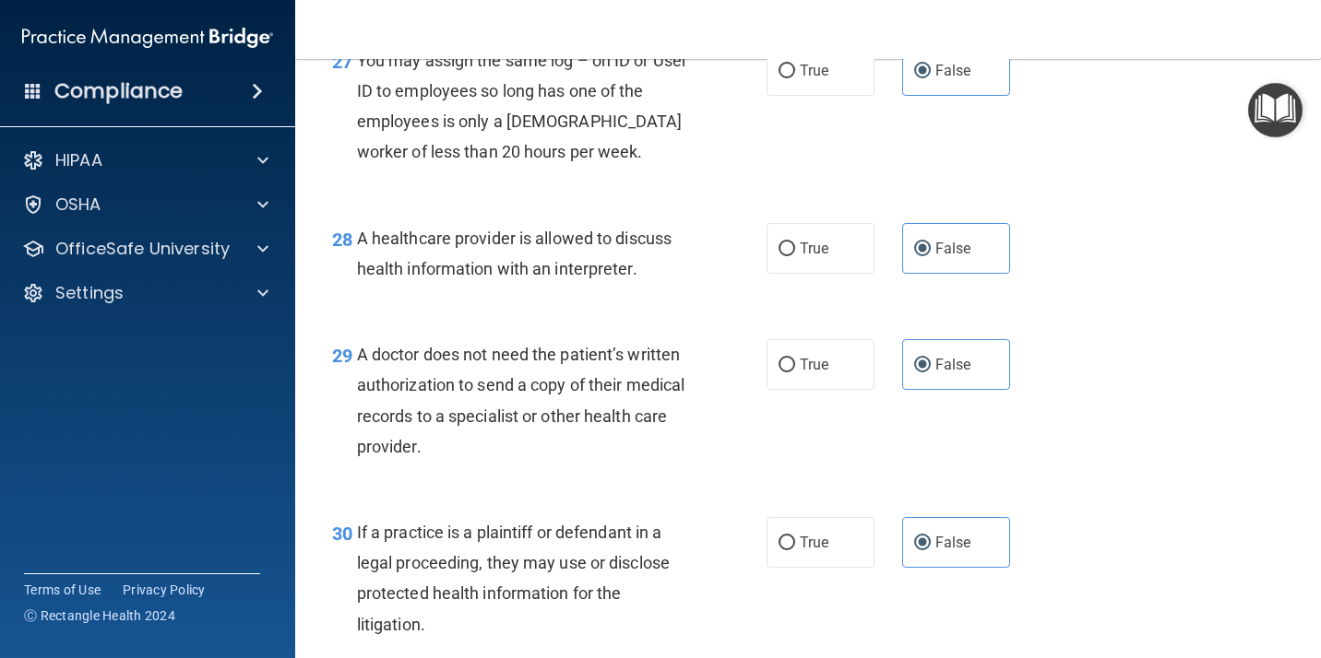
scroll to position [4713, 0]
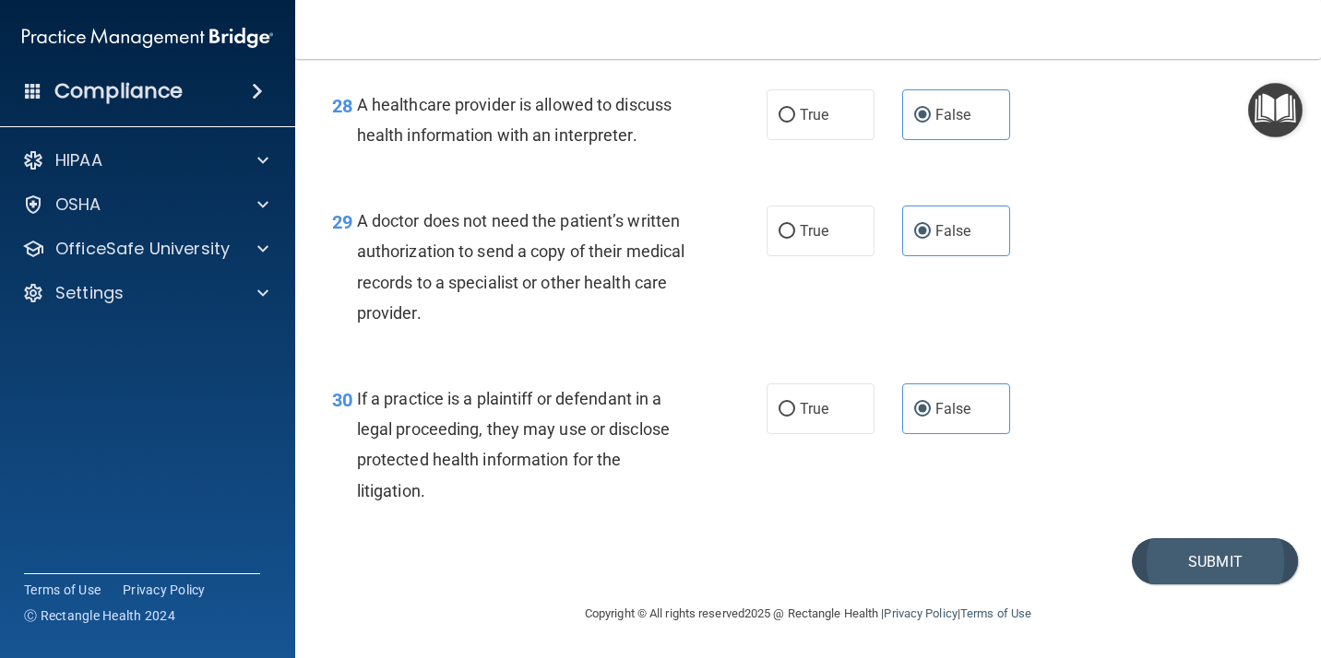
click at [1178, 574] on button "Submit" at bounding box center [1215, 562] width 166 height 47
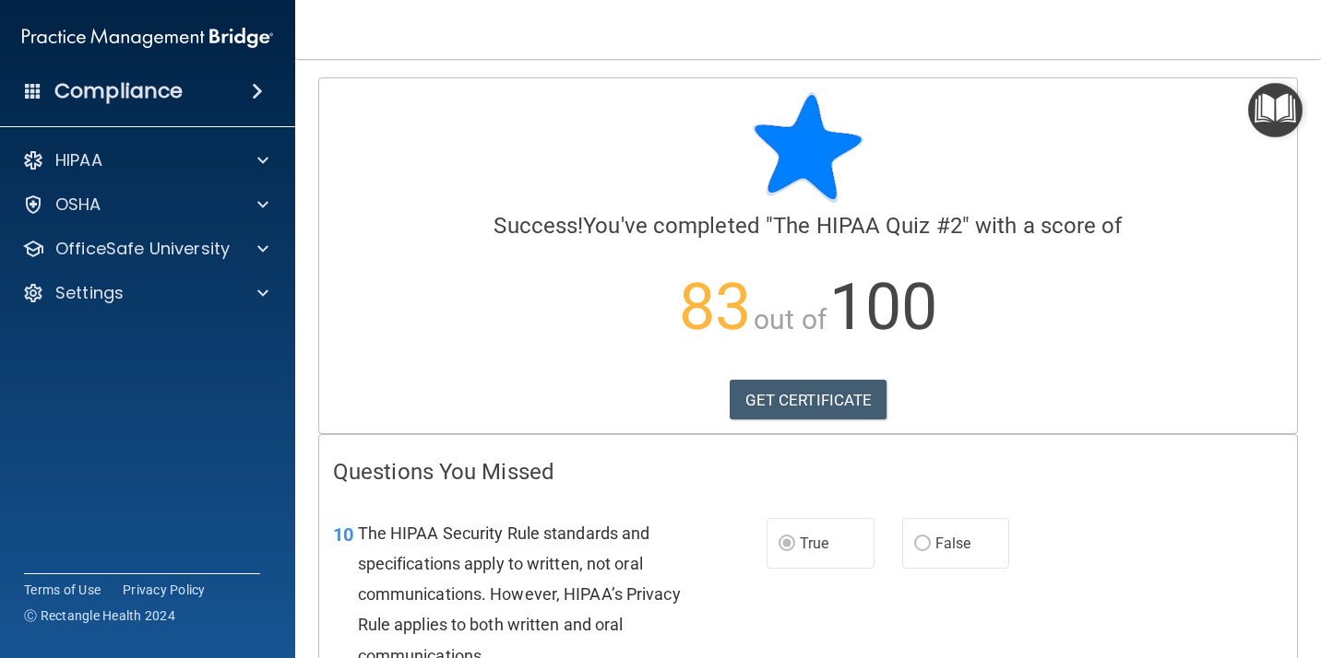
click at [1064, 394] on div "GET CERTIFICATE" at bounding box center [808, 400] width 950 height 41
click at [833, 400] on link "GET CERTIFICATE" at bounding box center [808, 400] width 158 height 41
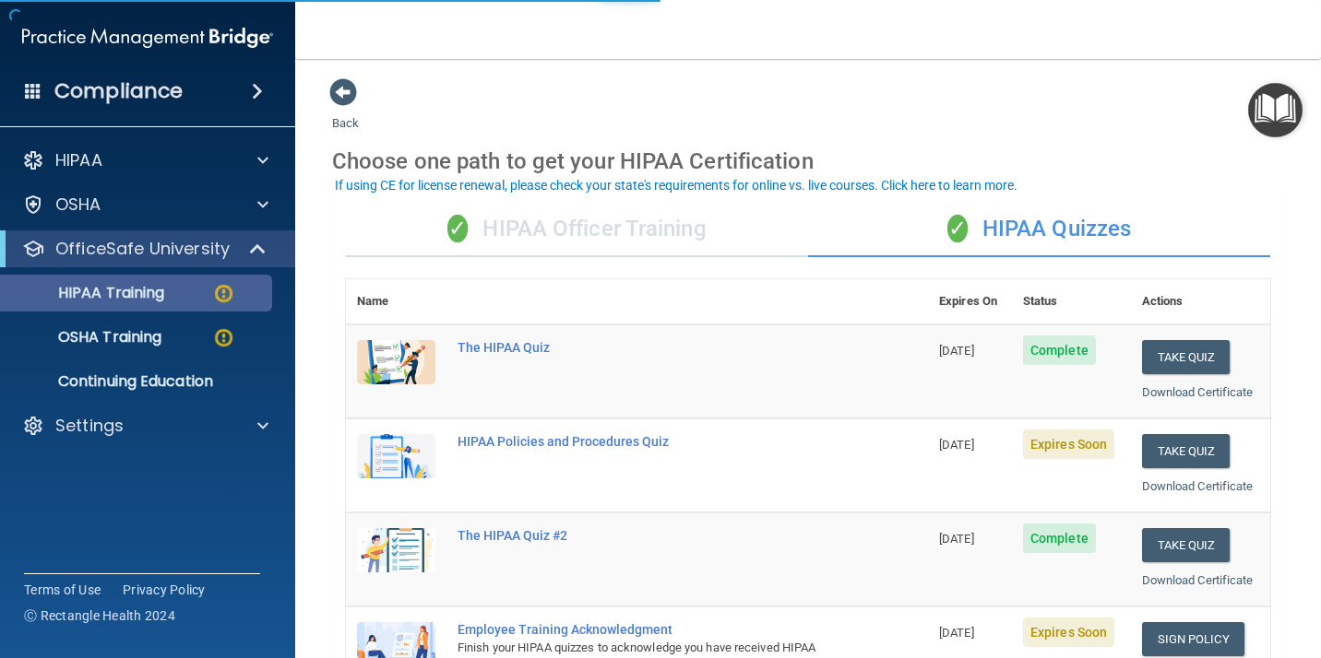
click at [195, 289] on div "HIPAA Training" at bounding box center [138, 293] width 252 height 18
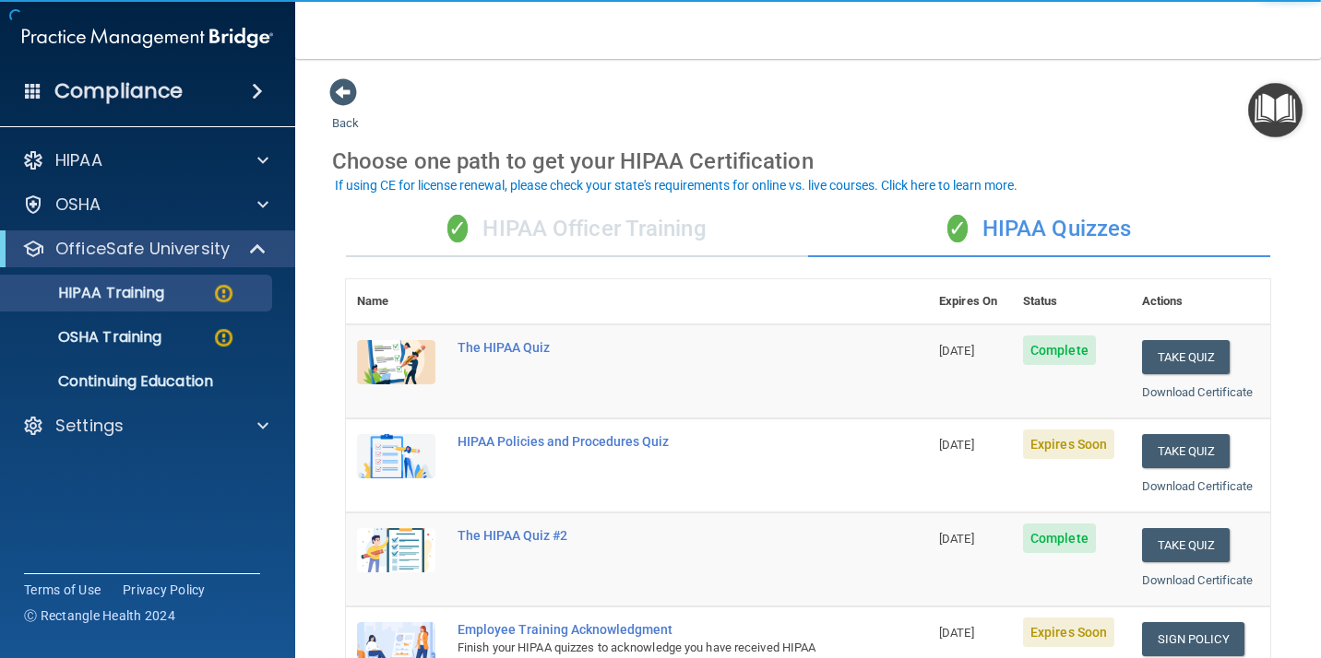
click at [828, 290] on th at bounding box center [686, 301] width 481 height 45
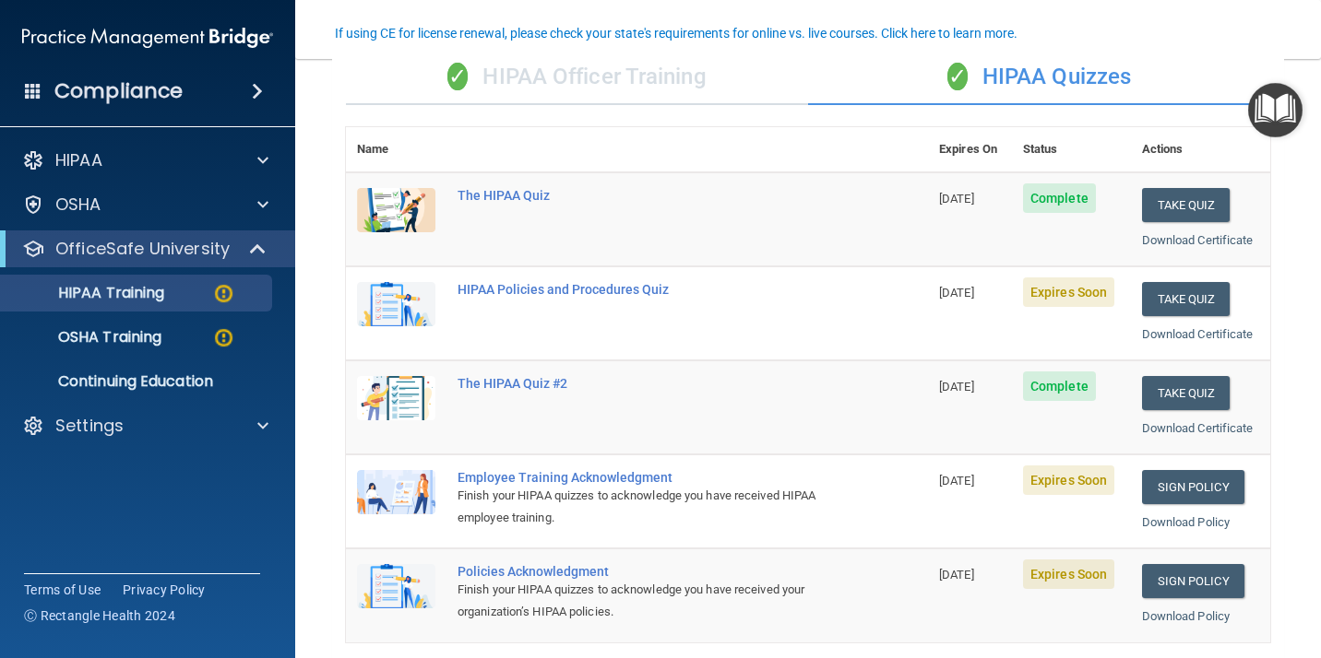
scroll to position [154, 0]
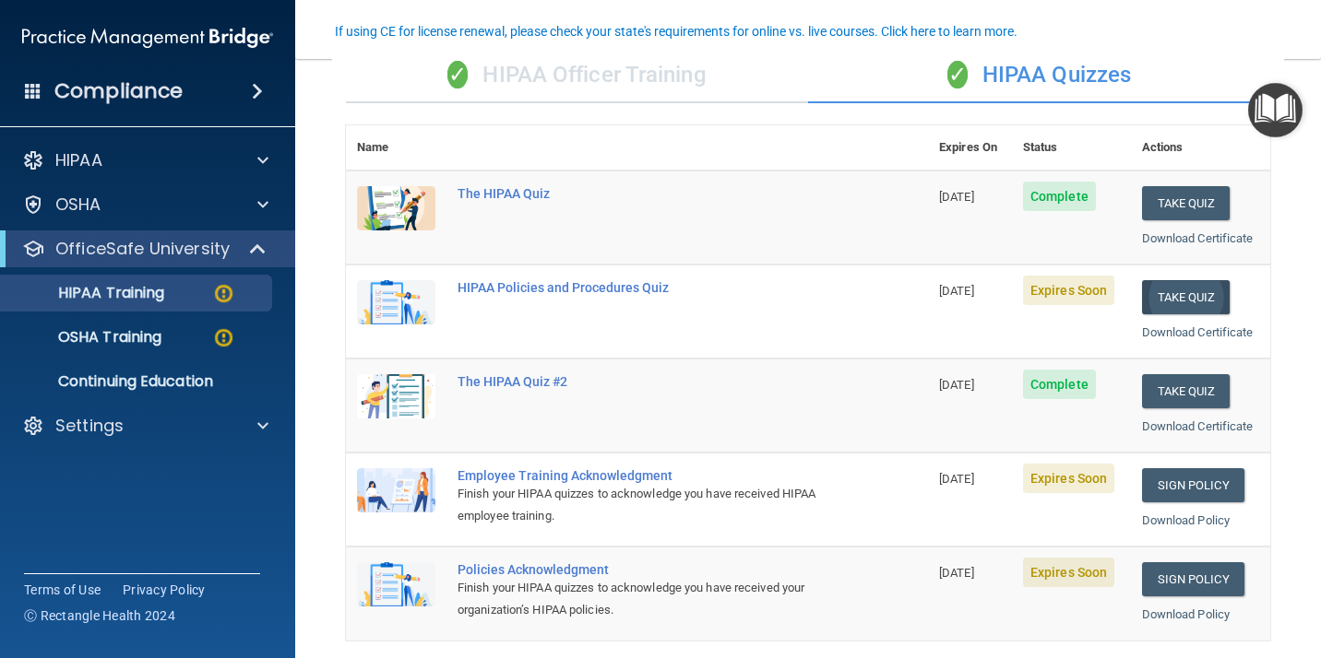
click at [1174, 294] on button "Take Quiz" at bounding box center [1186, 297] width 89 height 34
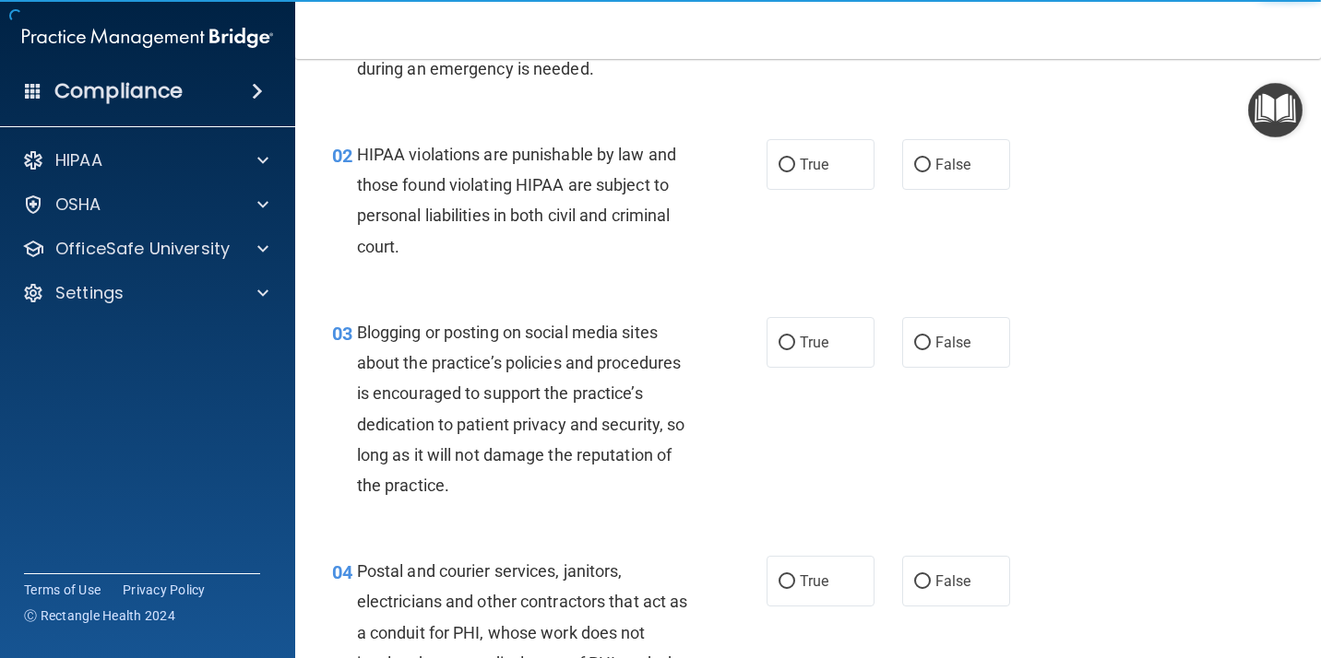
click at [799, 120] on div "02 HIPAA violations are punishable by law and those found violating HIPAA are s…" at bounding box center [807, 205] width 979 height 178
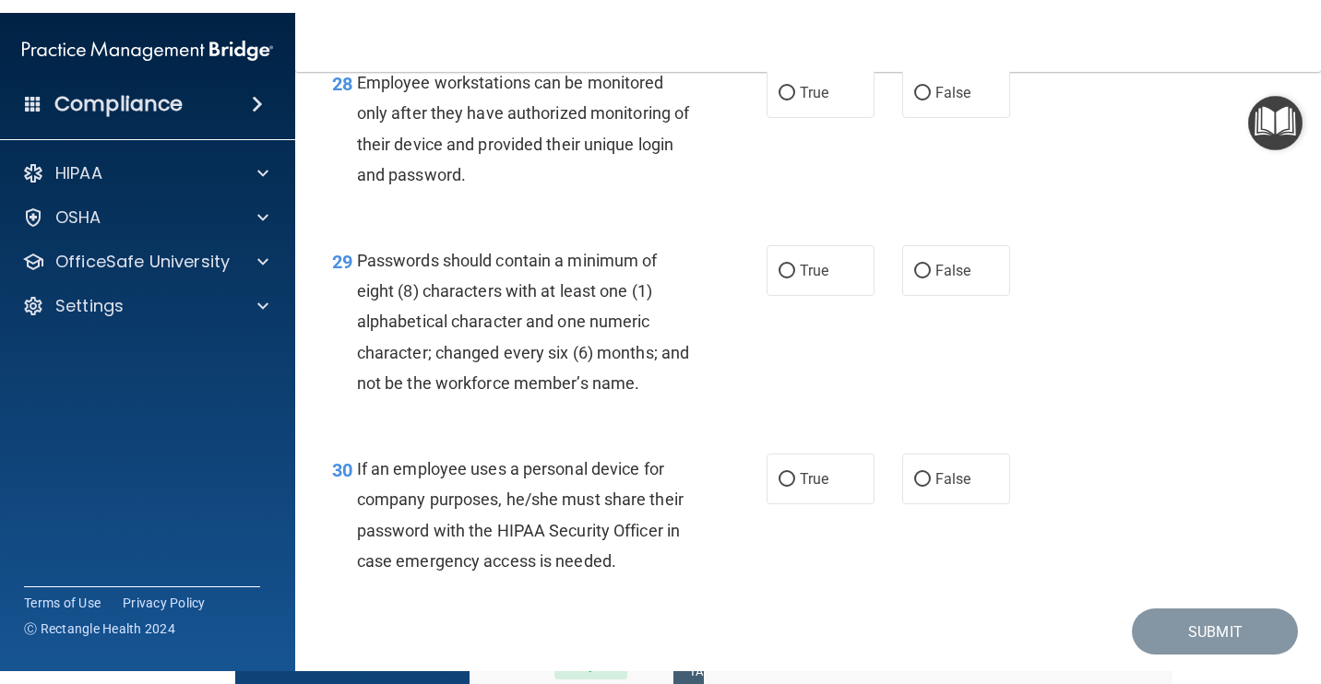
scroll to position [5109, 0]
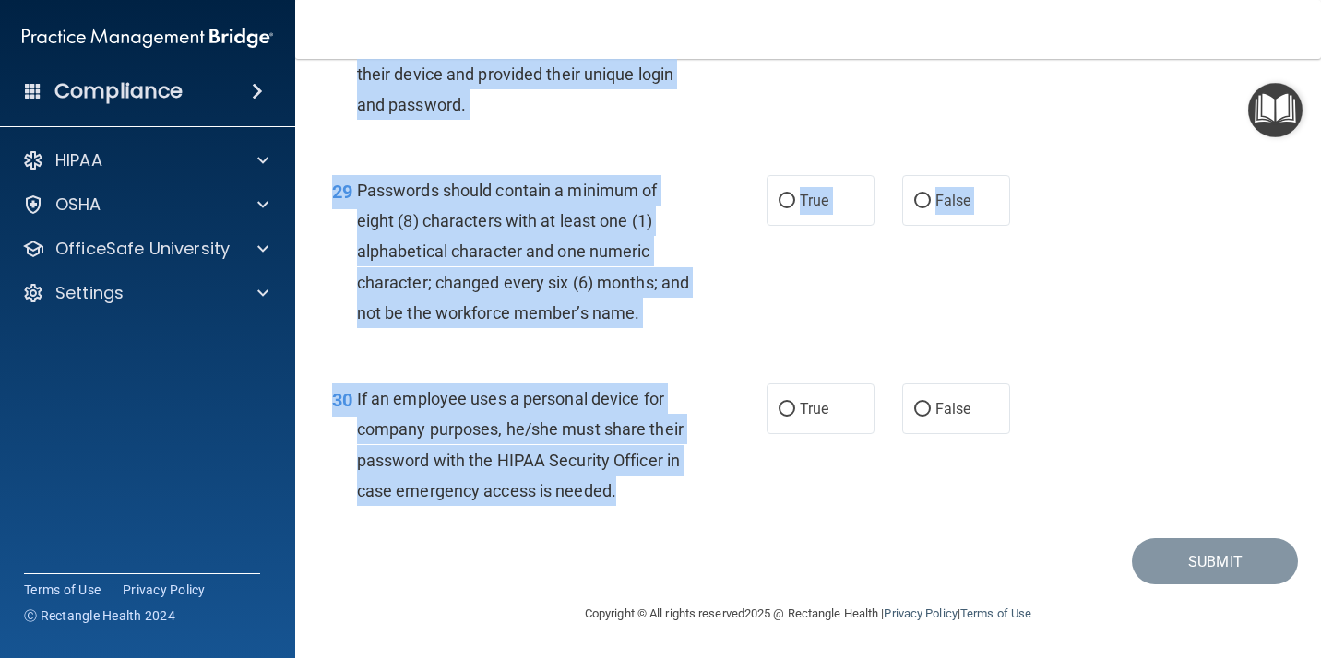
drag, startPoint x: 332, startPoint y: 148, endPoint x: 554, endPoint y: 504, distance: 418.9
copy div "01 It is ok to share your password with a co-worker in case immediate access of…"
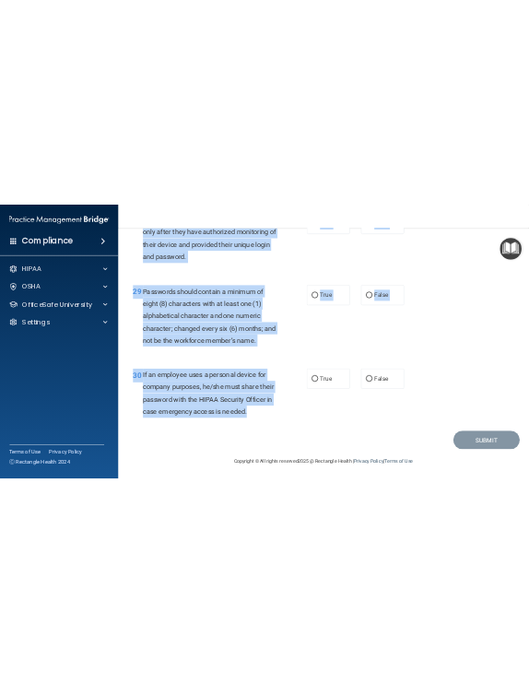
scroll to position [5083, 0]
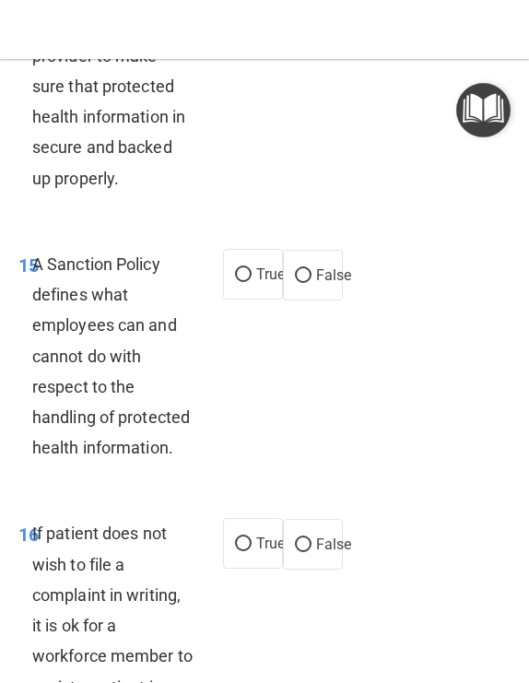
click at [285, 226] on div "14 It is the responsibility of the practice’s IT provider to make sure that pro…" at bounding box center [265, 91] width 520 height 270
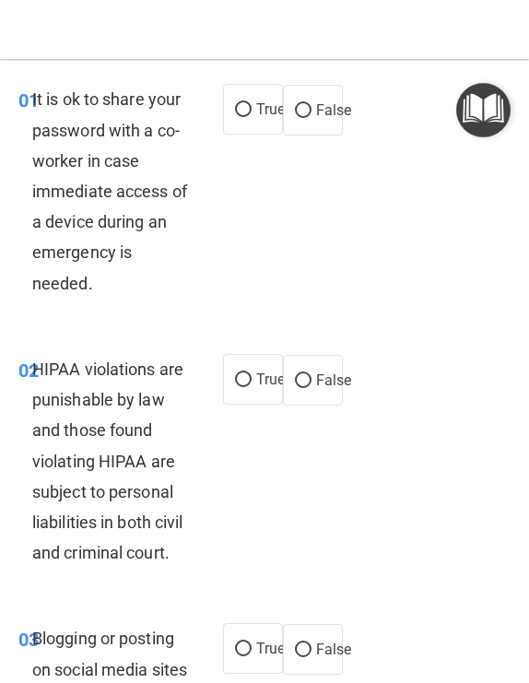
scroll to position [0, 0]
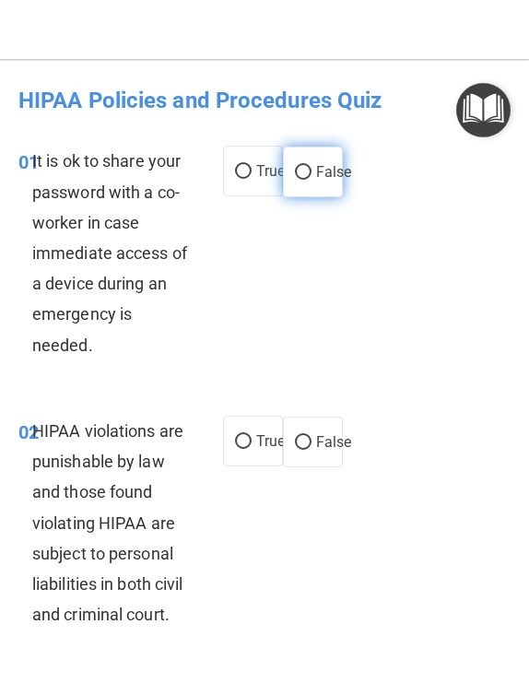
click at [316, 169] on span "False" at bounding box center [334, 172] width 36 height 18
click at [311, 169] on input "False" at bounding box center [303, 173] width 17 height 14
radio input "true"
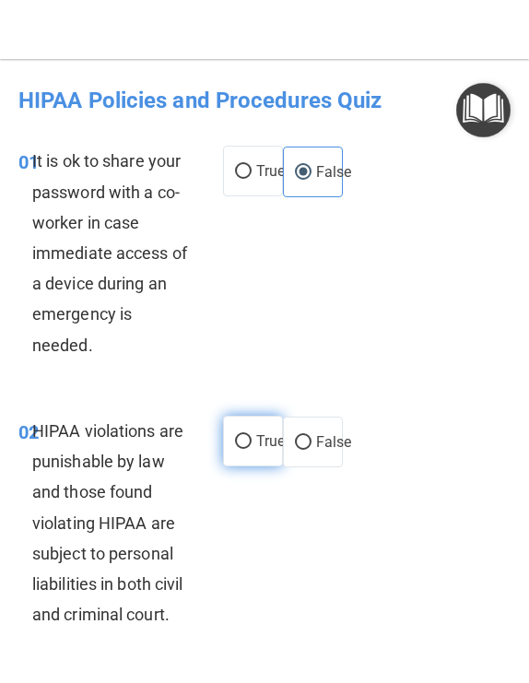
click at [242, 437] on input "True" at bounding box center [243, 442] width 17 height 14
radio input "true"
click at [399, 400] on div "02 HIPAA violations are punishable by law and those found violating HIPAA are s…" at bounding box center [265, 528] width 520 height 270
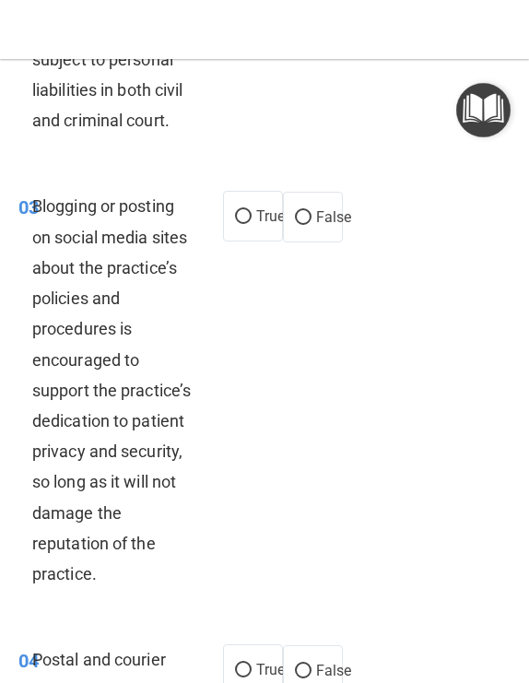
scroll to position [572, 0]
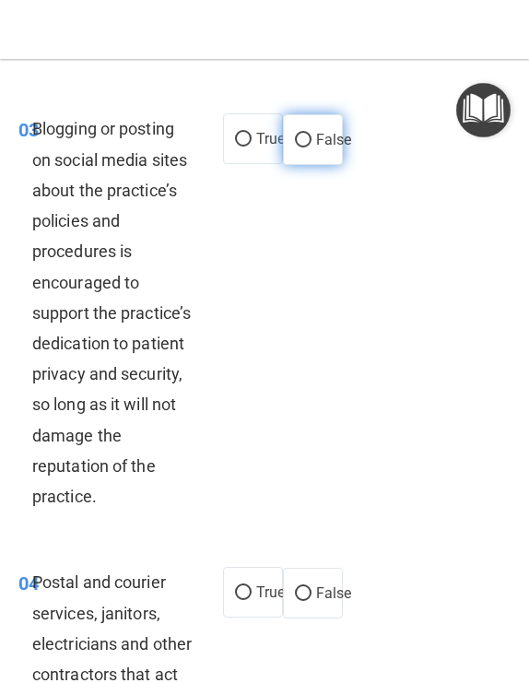
click at [303, 165] on label "False" at bounding box center [313, 139] width 60 height 51
click at [303, 148] on input "False" at bounding box center [303, 141] width 17 height 14
radio input "true"
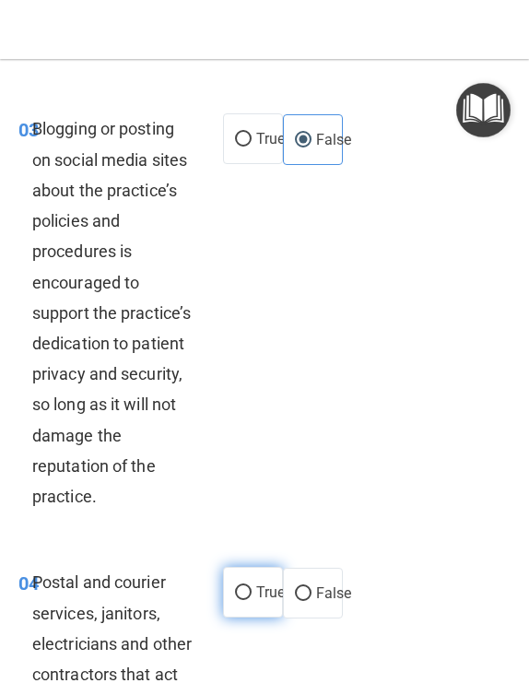
click at [248, 614] on label "True" at bounding box center [253, 592] width 60 height 51
click at [248, 600] on input "True" at bounding box center [243, 594] width 17 height 14
radio input "true"
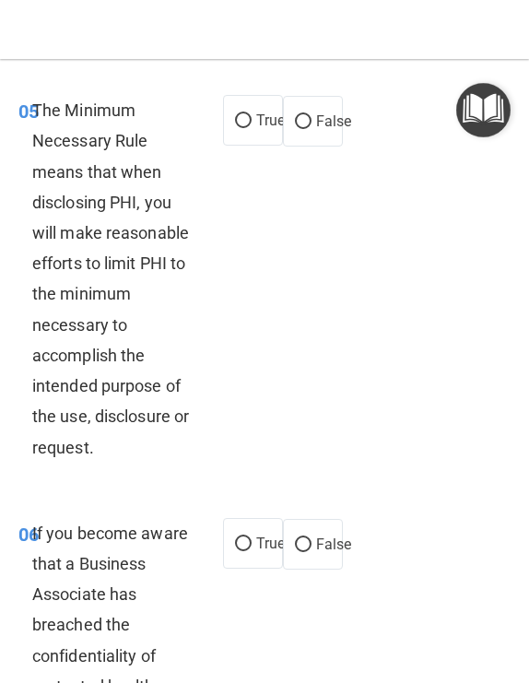
scroll to position [1575, 0]
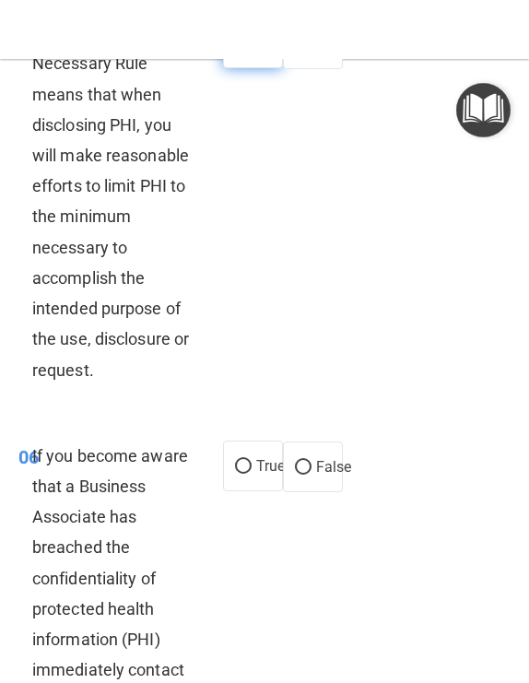
click at [241, 68] on label "True" at bounding box center [253, 43] width 60 height 51
click at [241, 51] on input "True" at bounding box center [243, 44] width 17 height 14
radio input "true"
click at [302, 475] on input "False" at bounding box center [303, 468] width 17 height 14
radio input "true"
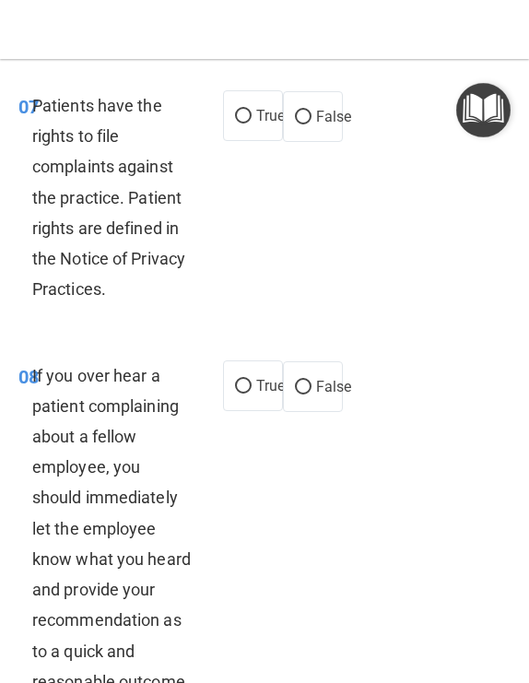
scroll to position [2456, 0]
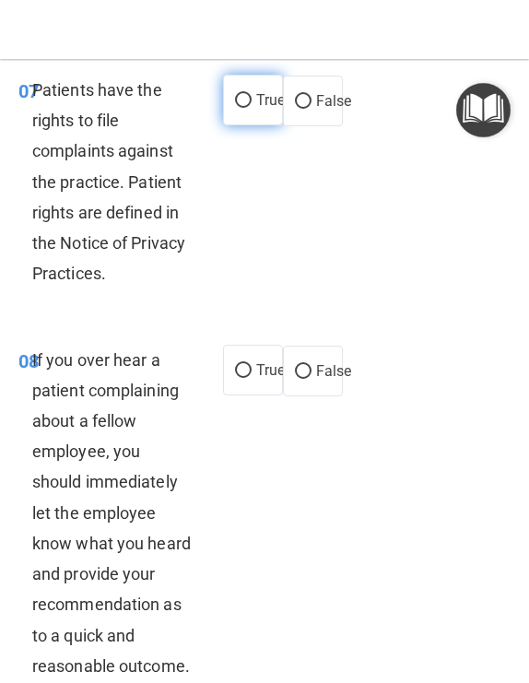
click at [256, 109] on span "True" at bounding box center [270, 100] width 29 height 18
click at [250, 108] on input "True" at bounding box center [243, 101] width 17 height 14
radio input "true"
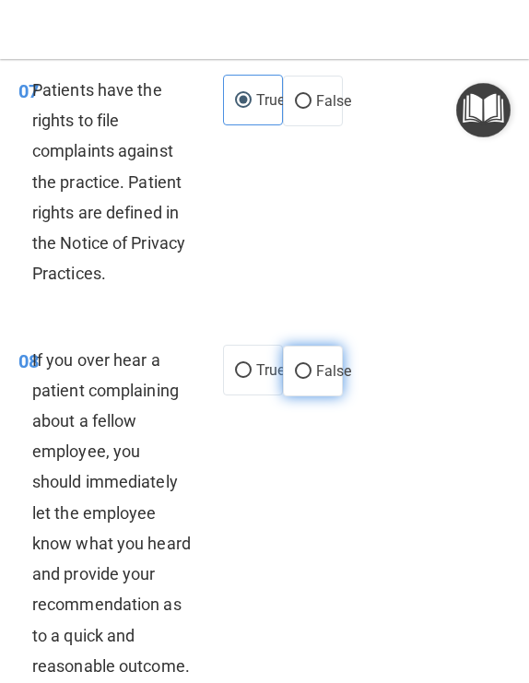
click at [326, 380] on span "False" at bounding box center [334, 371] width 36 height 18
click at [312, 379] on input "False" at bounding box center [303, 372] width 17 height 14
radio input "true"
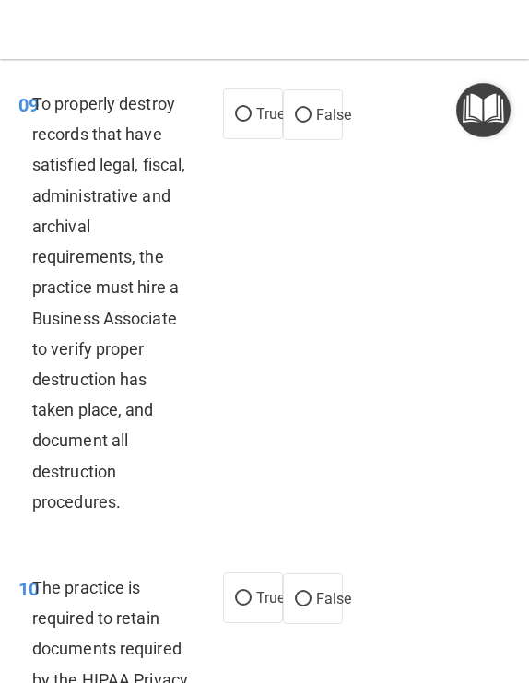
scroll to position [3182, 0]
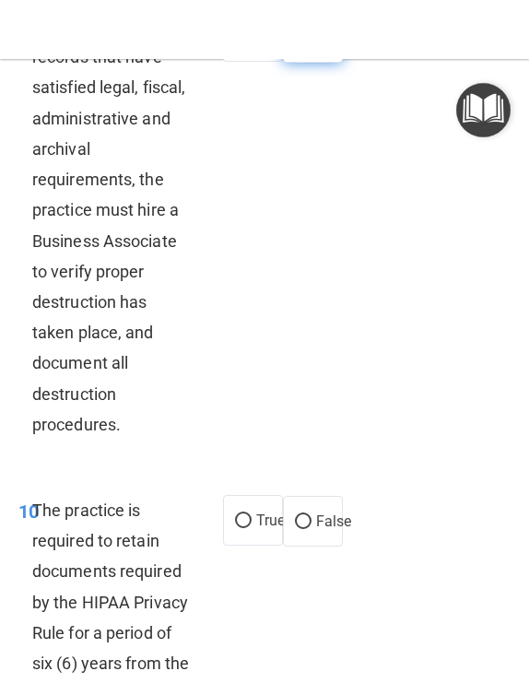
click at [321, 46] on span "False" at bounding box center [334, 38] width 36 height 18
click at [312, 45] on input "False" at bounding box center [303, 38] width 17 height 14
radio input "true"
click at [245, 546] on label "True" at bounding box center [253, 520] width 60 height 51
click at [245, 528] on input "True" at bounding box center [243, 522] width 17 height 14
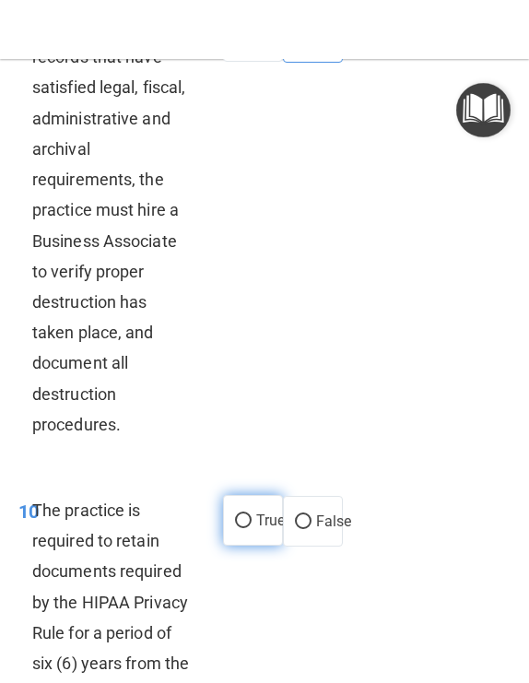
radio input "true"
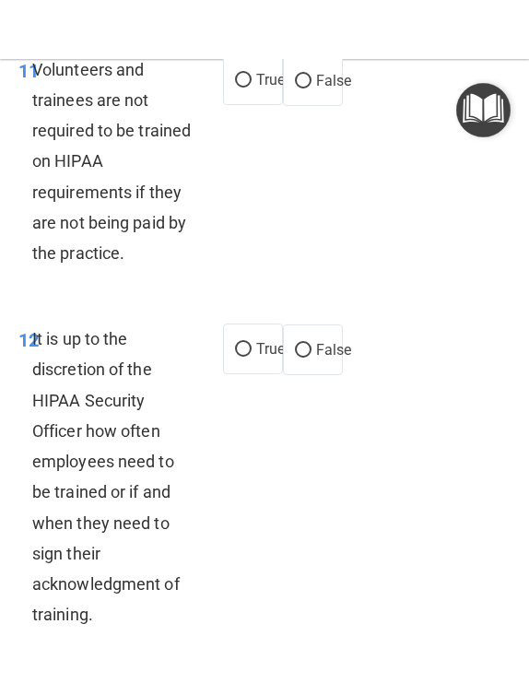
scroll to position [4015, 0]
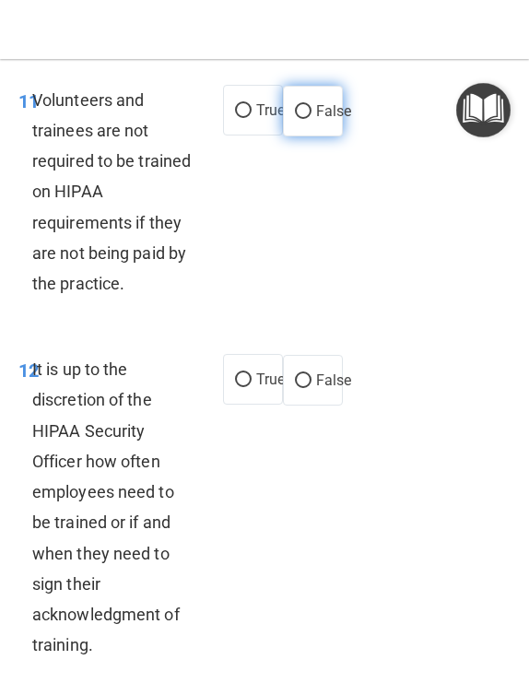
click at [316, 120] on span "False" at bounding box center [334, 111] width 36 height 18
click at [312, 119] on input "False" at bounding box center [303, 112] width 17 height 14
radio input "true"
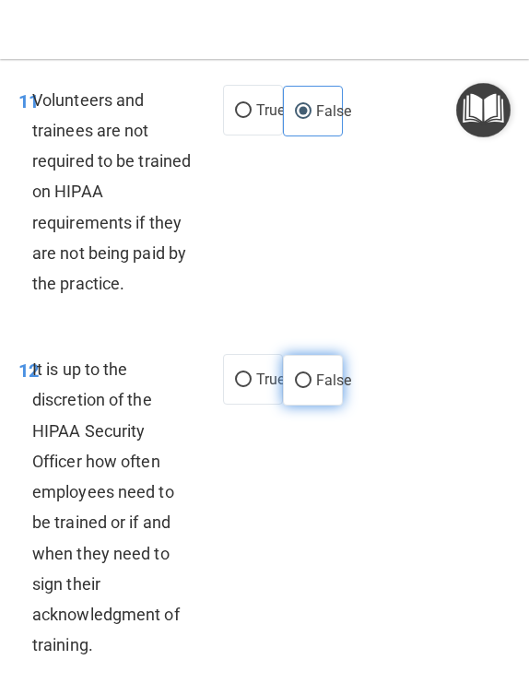
click at [325, 389] on span "False" at bounding box center [334, 381] width 36 height 18
click at [312, 388] on input "False" at bounding box center [303, 381] width 17 height 14
radio input "true"
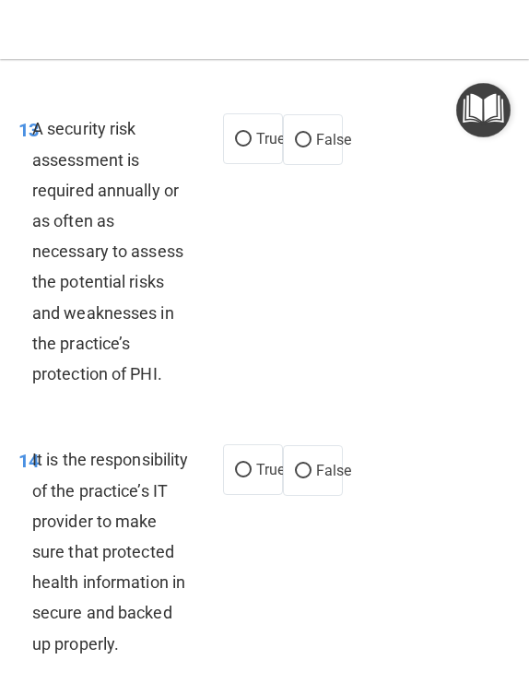
scroll to position [4710, 0]
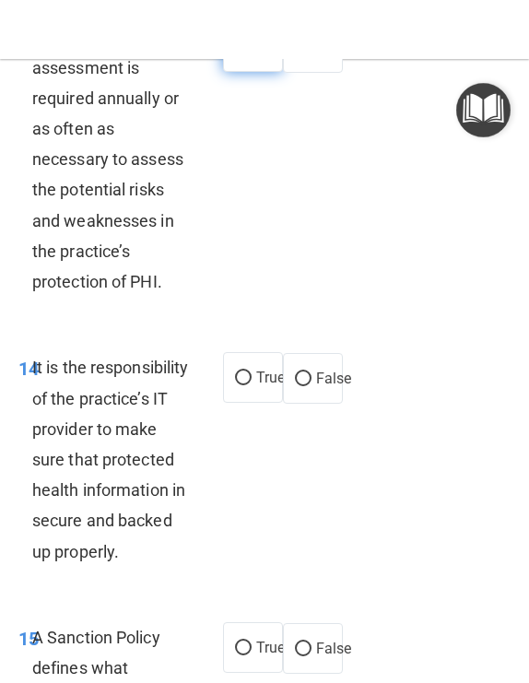
click at [241, 54] on input "True" at bounding box center [243, 48] width 17 height 14
radio input "true"
click at [316, 387] on span "False" at bounding box center [334, 379] width 36 height 18
click at [312, 386] on input "False" at bounding box center [303, 380] width 17 height 14
radio input "true"
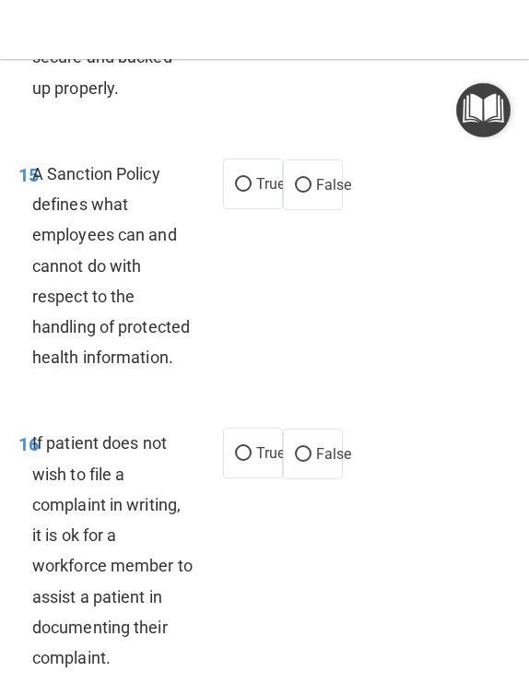
scroll to position [5359, 0]
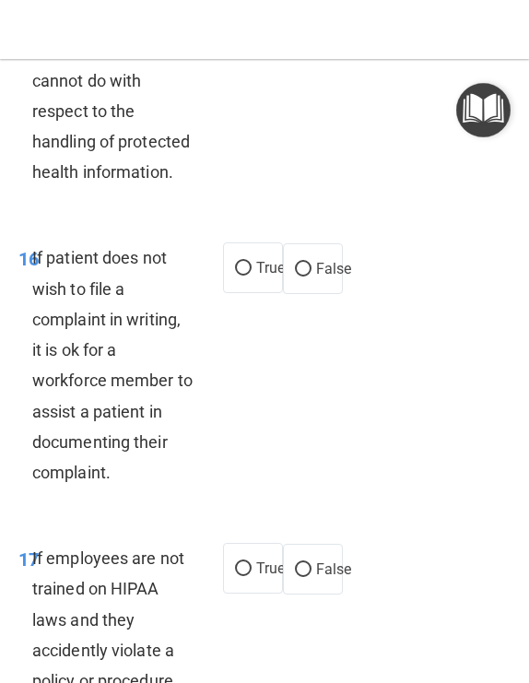
click at [244, 6] on input "True" at bounding box center [243, 0] width 17 height 14
radio input "true"
click at [246, 293] on label "True" at bounding box center [253, 268] width 60 height 51
click at [246, 276] on input "True" at bounding box center [243, 269] width 17 height 14
radio input "true"
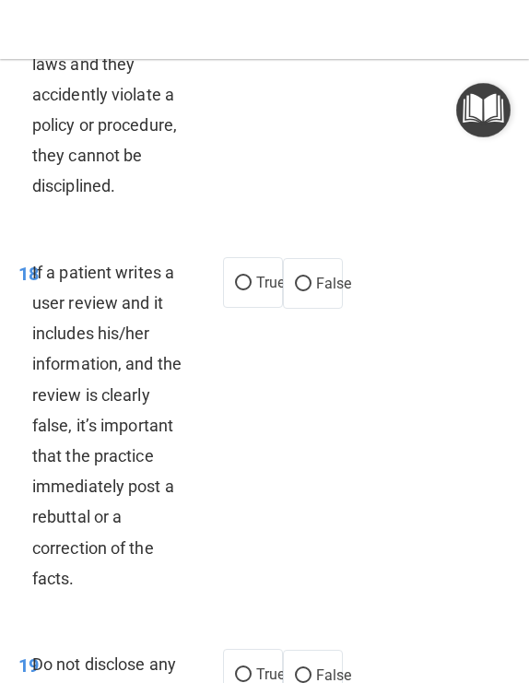
scroll to position [5961, 0]
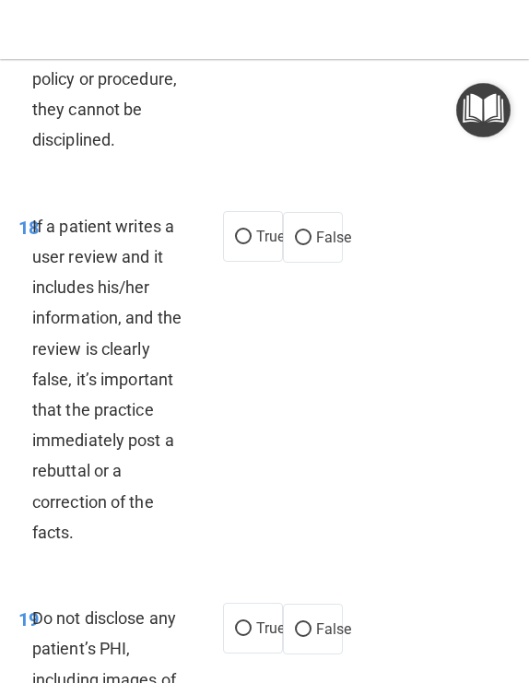
radio input "true"
click at [316, 246] on span "False" at bounding box center [334, 238] width 36 height 18
click at [307, 245] on input "False" at bounding box center [303, 238] width 17 height 14
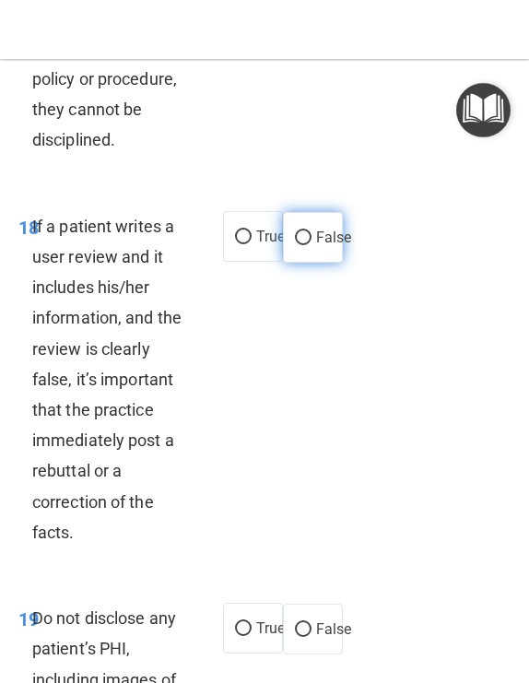
radio input "true"
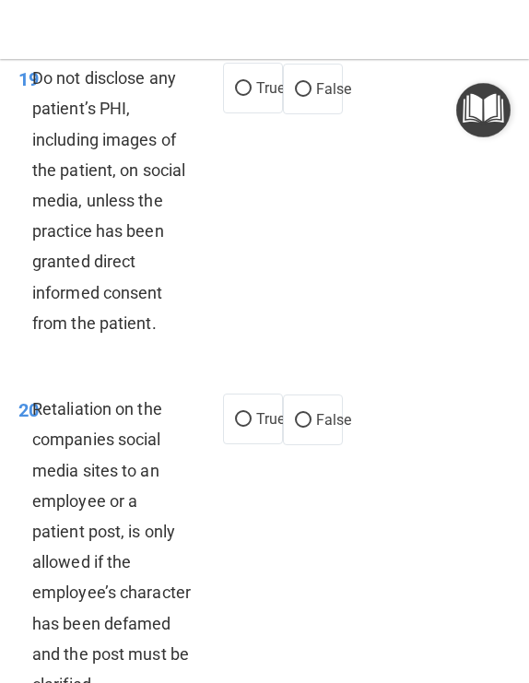
scroll to position [6501, 0]
click at [237, 96] on input "True" at bounding box center [243, 89] width 17 height 14
radio input "true"
click at [316, 429] on span "False" at bounding box center [334, 420] width 36 height 18
click at [312, 428] on input "False" at bounding box center [303, 421] width 17 height 14
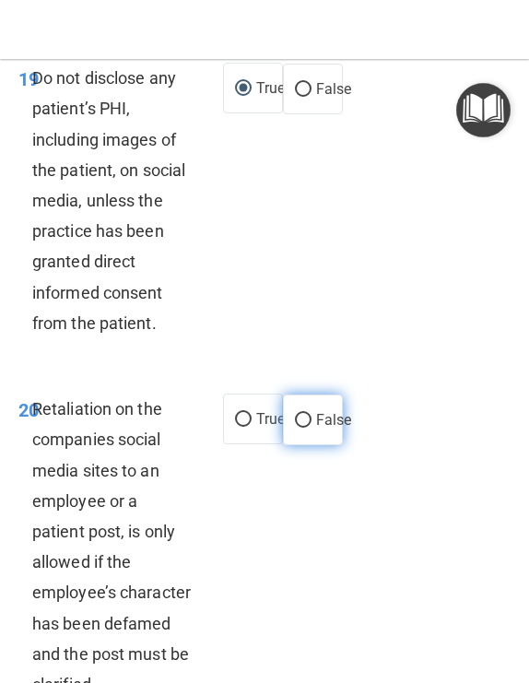
radio input "true"
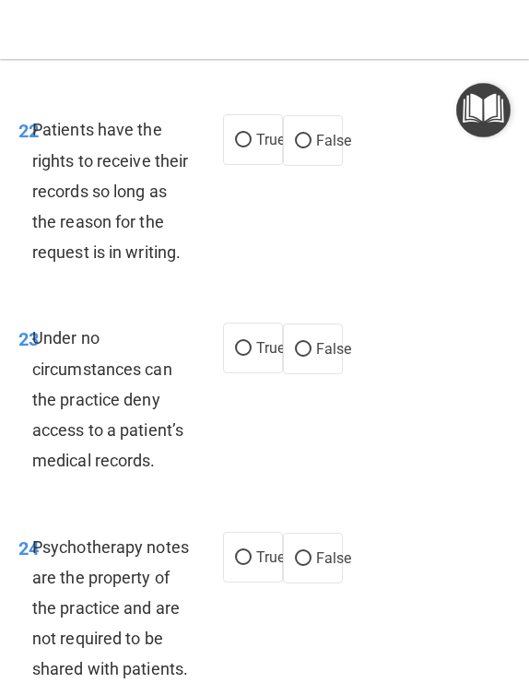
scroll to position [7381, 0]
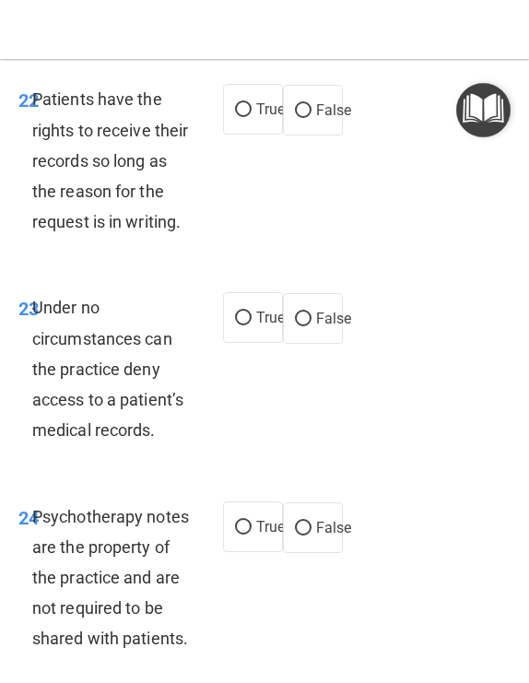
radio input "true"
click at [313, 136] on label "False" at bounding box center [313, 110] width 60 height 51
click at [312, 118] on input "False" at bounding box center [303, 111] width 17 height 14
radio input "true"
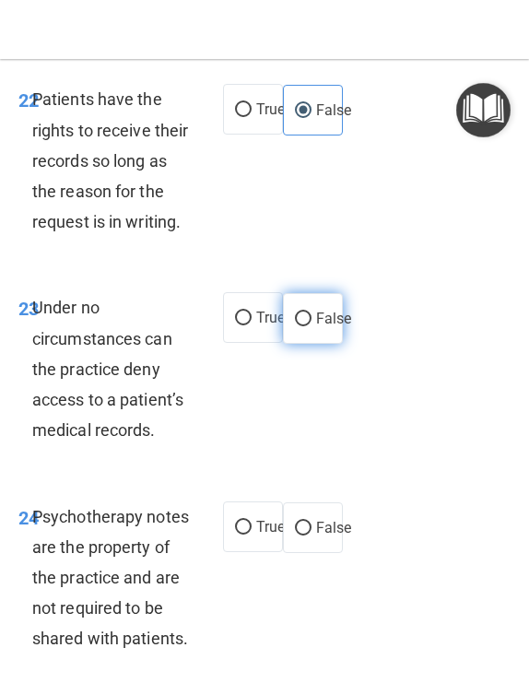
click at [316, 327] on span "False" at bounding box center [334, 319] width 36 height 18
click at [312, 326] on input "False" at bounding box center [303, 320] width 17 height 14
radio input "true"
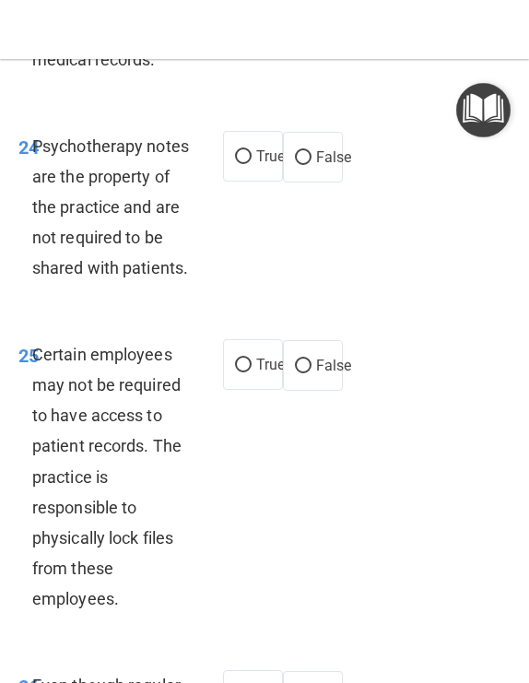
scroll to position [7799, 0]
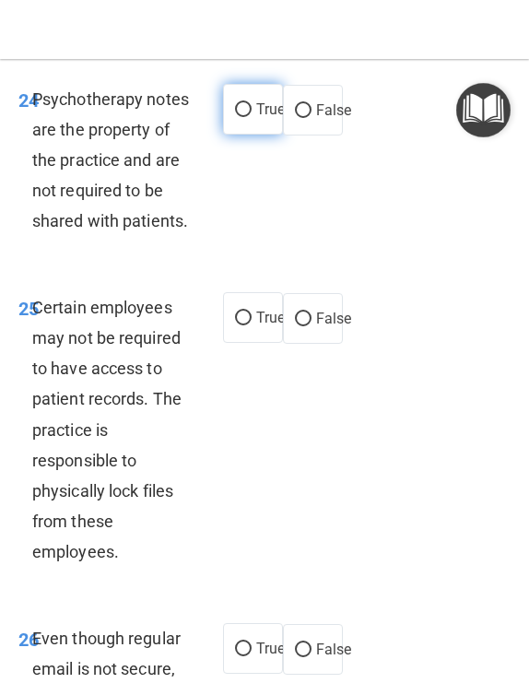
click at [245, 135] on label "True" at bounding box center [253, 109] width 60 height 51
click at [245, 117] on input "True" at bounding box center [243, 110] width 17 height 14
radio input "true"
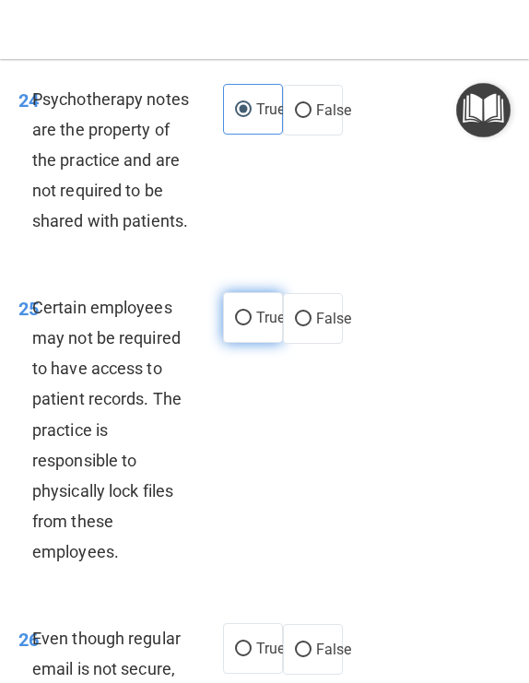
click at [258, 326] on span "True" at bounding box center [270, 318] width 29 height 18
click at [252, 326] on input "True" at bounding box center [243, 319] width 17 height 14
radio input "true"
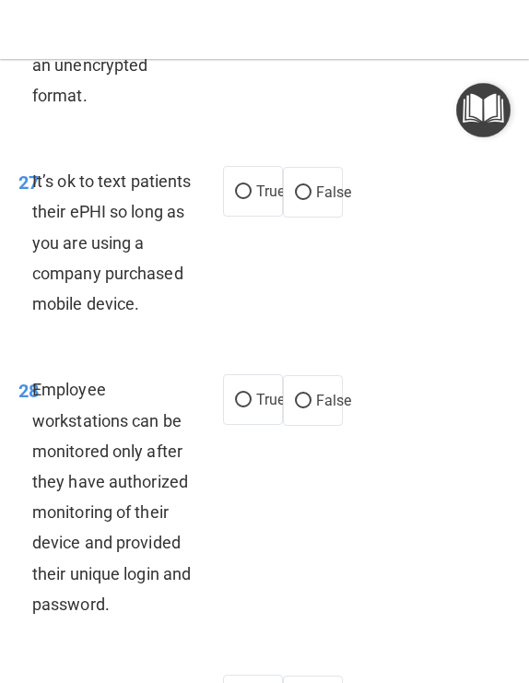
scroll to position [8617, 0]
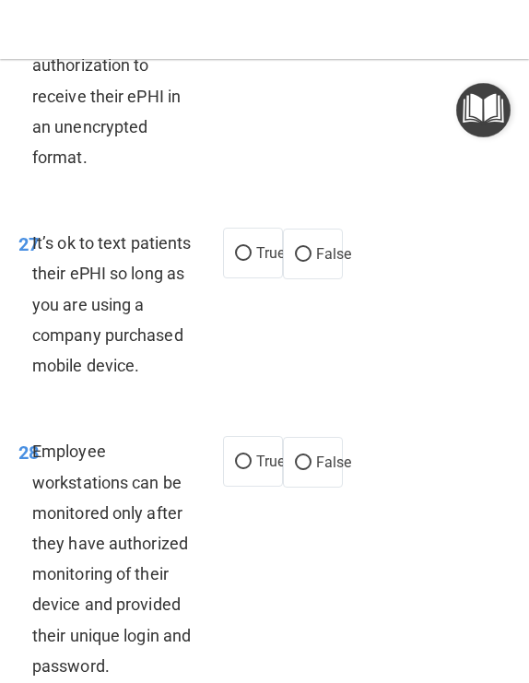
radio input "true"
click at [319, 263] on span "False" at bounding box center [334, 254] width 36 height 18
click at [312, 262] on input "False" at bounding box center [303, 255] width 17 height 14
radio input "true"
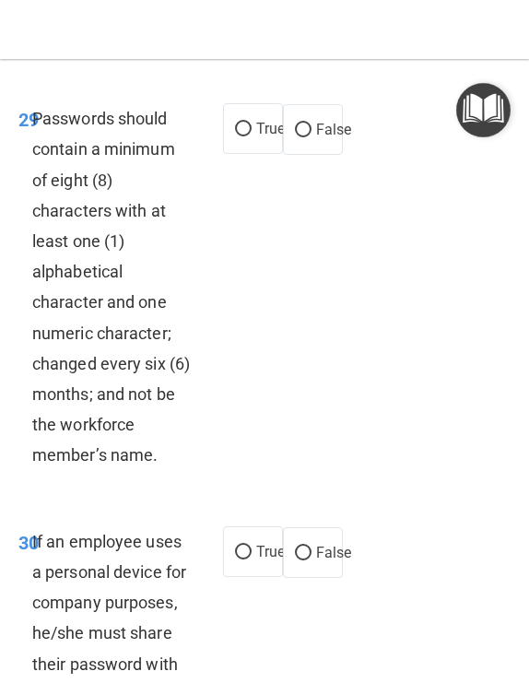
scroll to position [9281, 0]
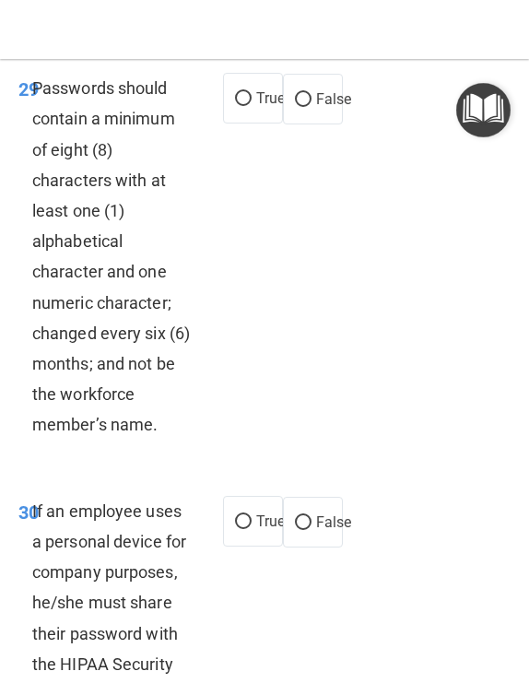
radio input "true"
click at [256, 107] on span "True" at bounding box center [270, 98] width 29 height 18
click at [251, 106] on input "True" at bounding box center [243, 99] width 17 height 14
radio input "true"
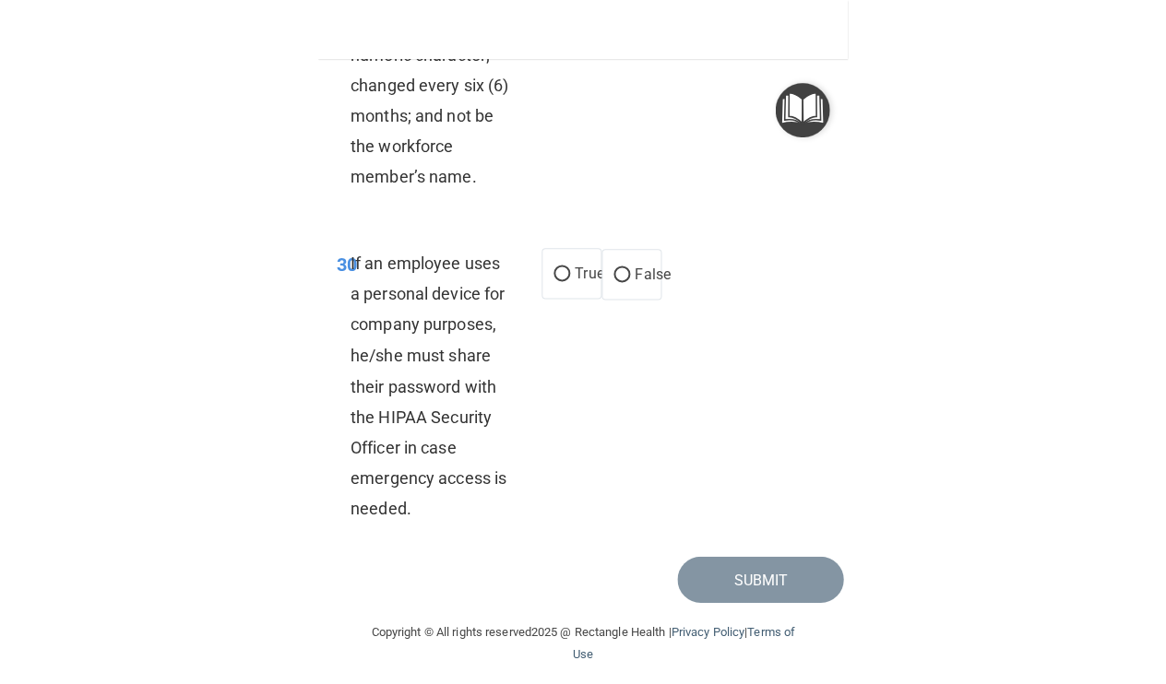
scroll to position [9760, 0]
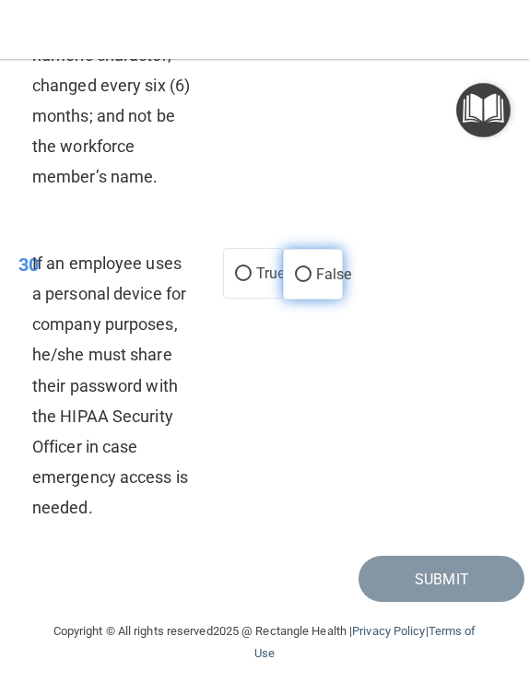
click at [316, 283] on span "False" at bounding box center [334, 275] width 36 height 18
click at [308, 282] on input "False" at bounding box center [303, 275] width 17 height 14
radio input "true"
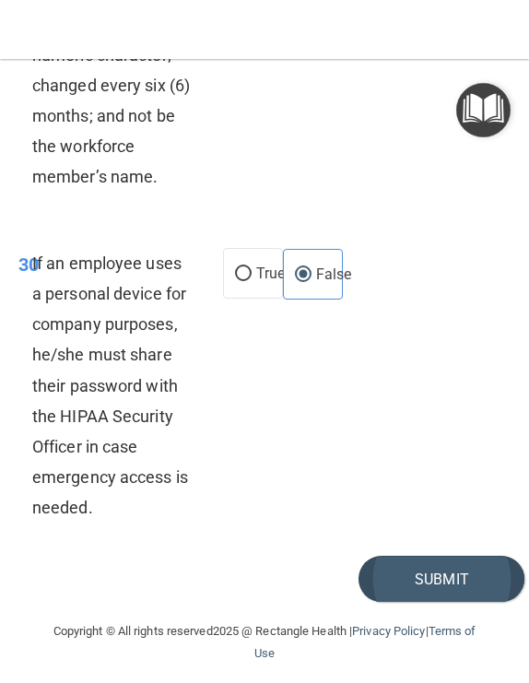
click at [402, 603] on button "Submit" at bounding box center [442, 579] width 166 height 47
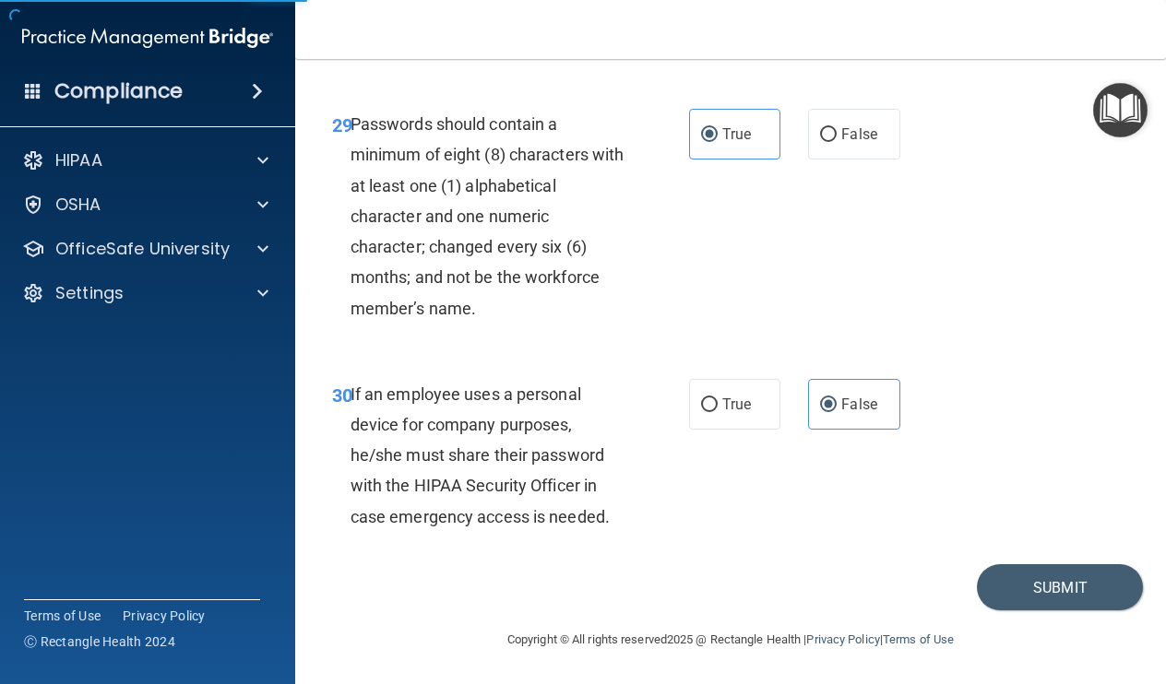
scroll to position [5996, 0]
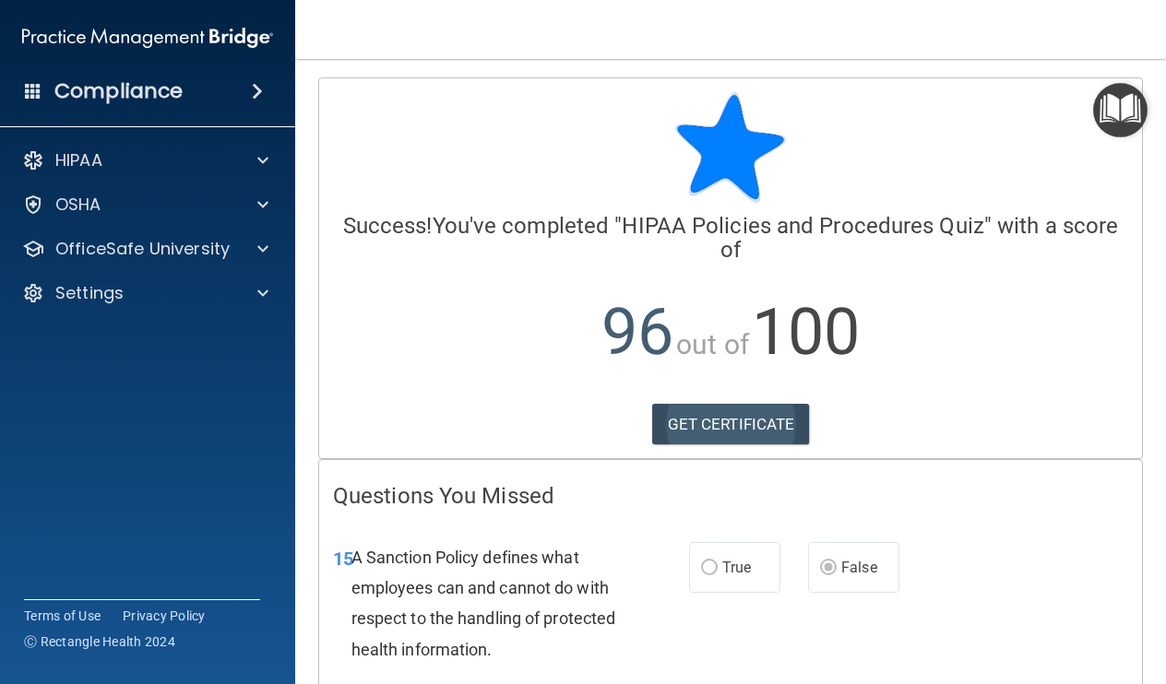
click at [782, 416] on link "GET CERTIFICATE" at bounding box center [731, 424] width 158 height 41
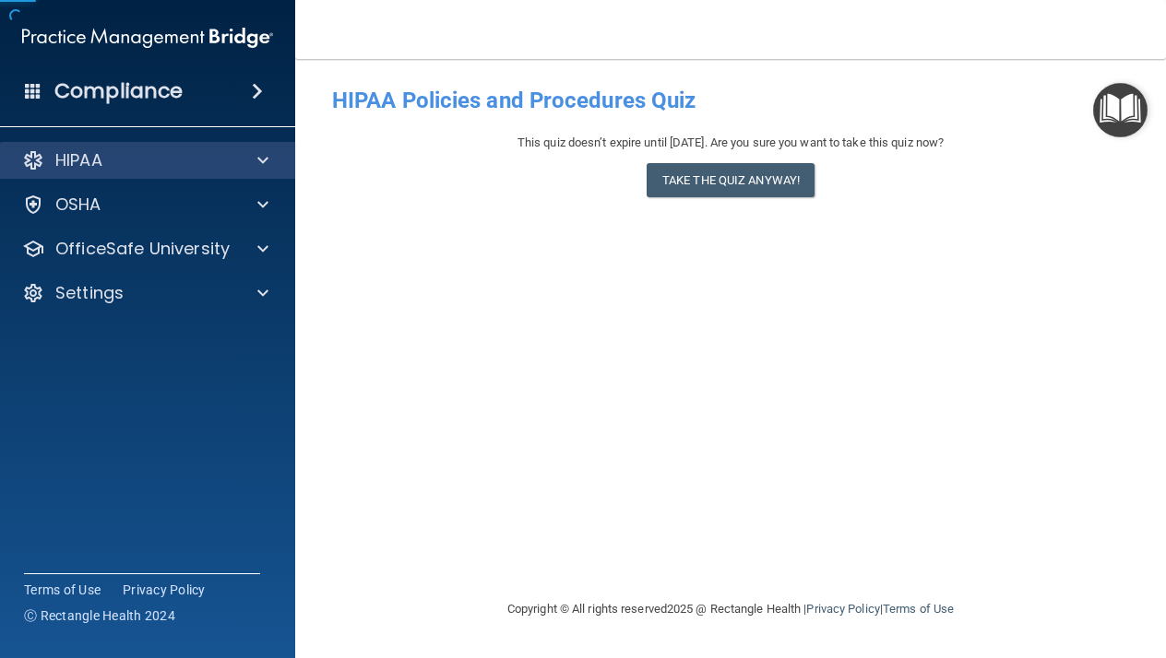
click at [230, 172] on div "HIPAA" at bounding box center [148, 160] width 296 height 37
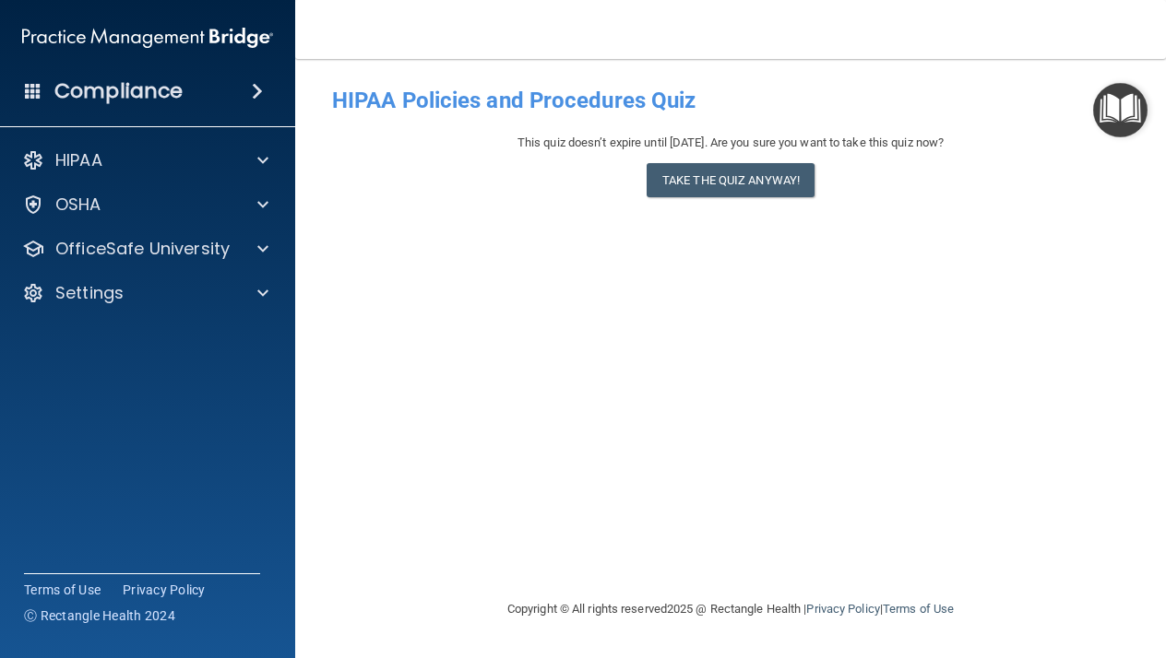
click at [213, 100] on div "Compliance" at bounding box center [147, 91] width 295 height 41
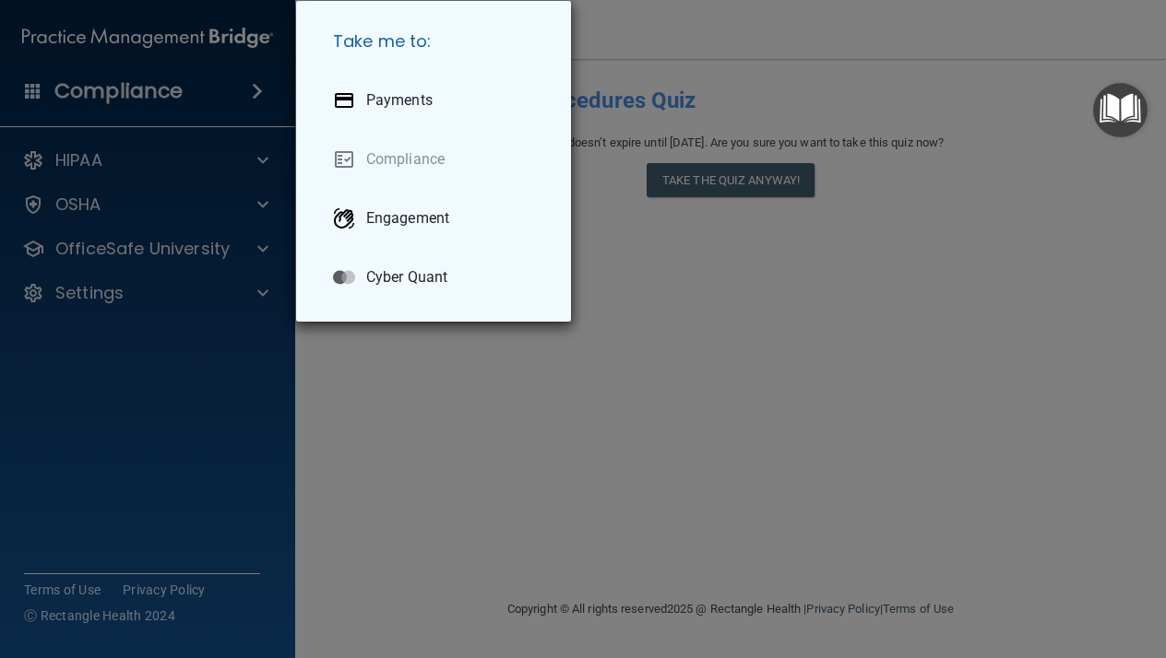
click at [213, 100] on div "Take me to: Payments Compliance Engagement Cyber Quant" at bounding box center [583, 329] width 1166 height 658
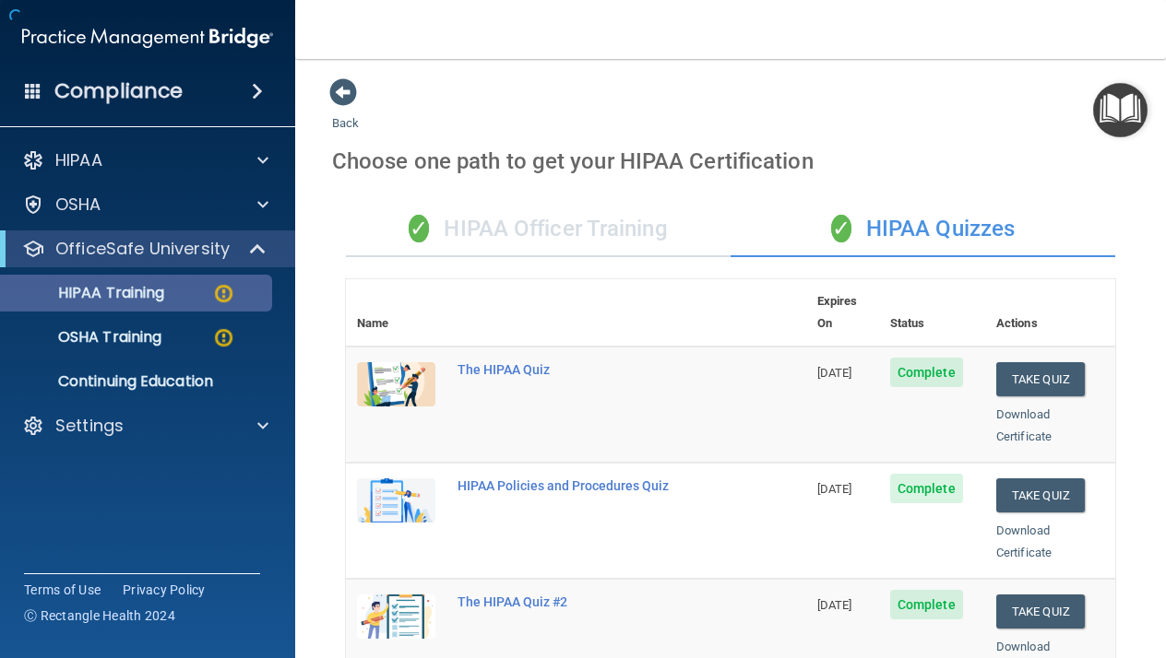
click at [239, 302] on div "HIPAA Training" at bounding box center [138, 293] width 252 height 18
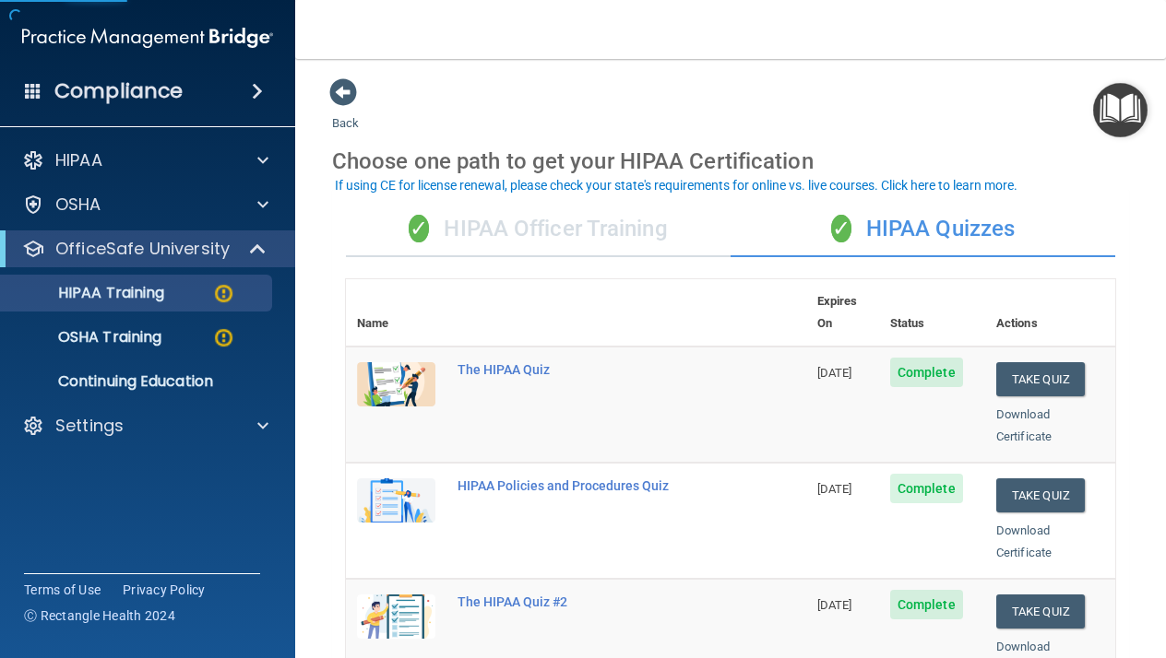
click at [636, 287] on th at bounding box center [626, 312] width 360 height 67
click at [636, 283] on th at bounding box center [626, 312] width 360 height 67
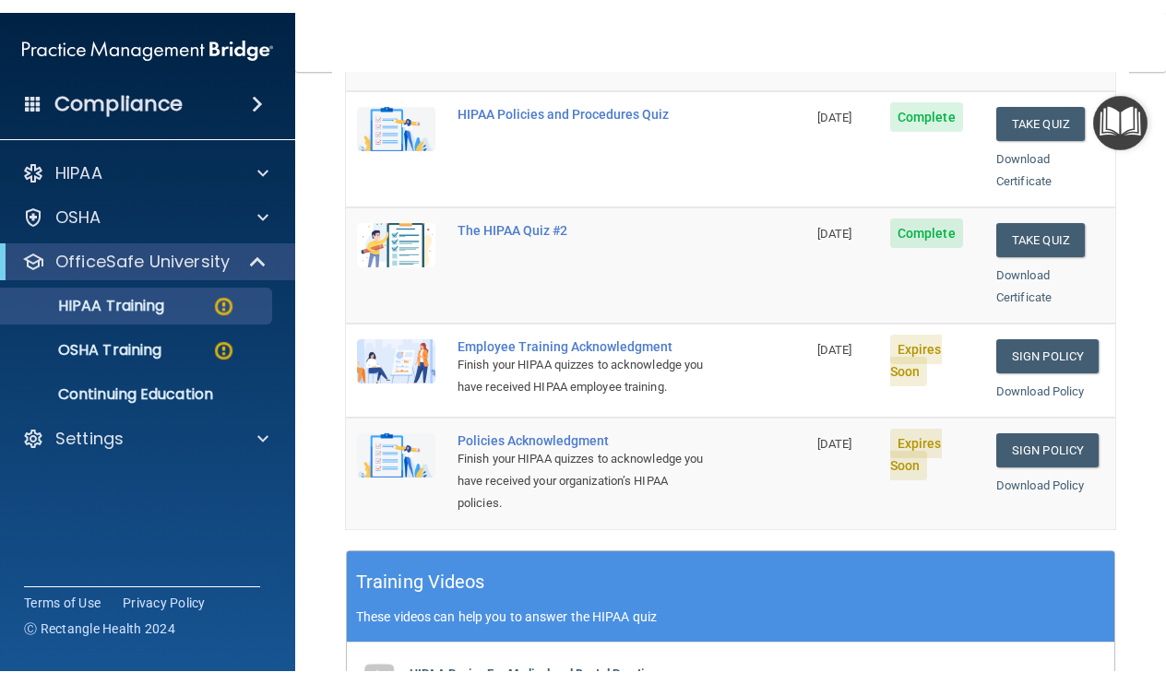
scroll to position [423, 0]
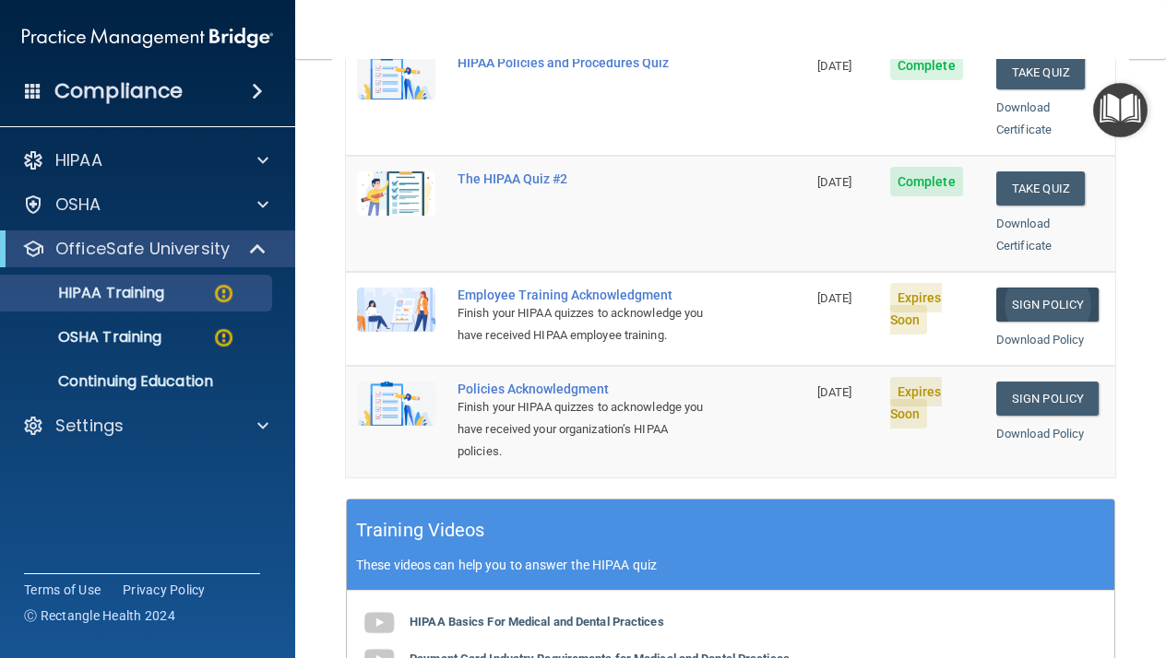
click at [1021, 288] on link "Sign Policy" at bounding box center [1047, 305] width 102 height 34
click at [1041, 288] on link "Sign Policy" at bounding box center [1047, 305] width 102 height 34
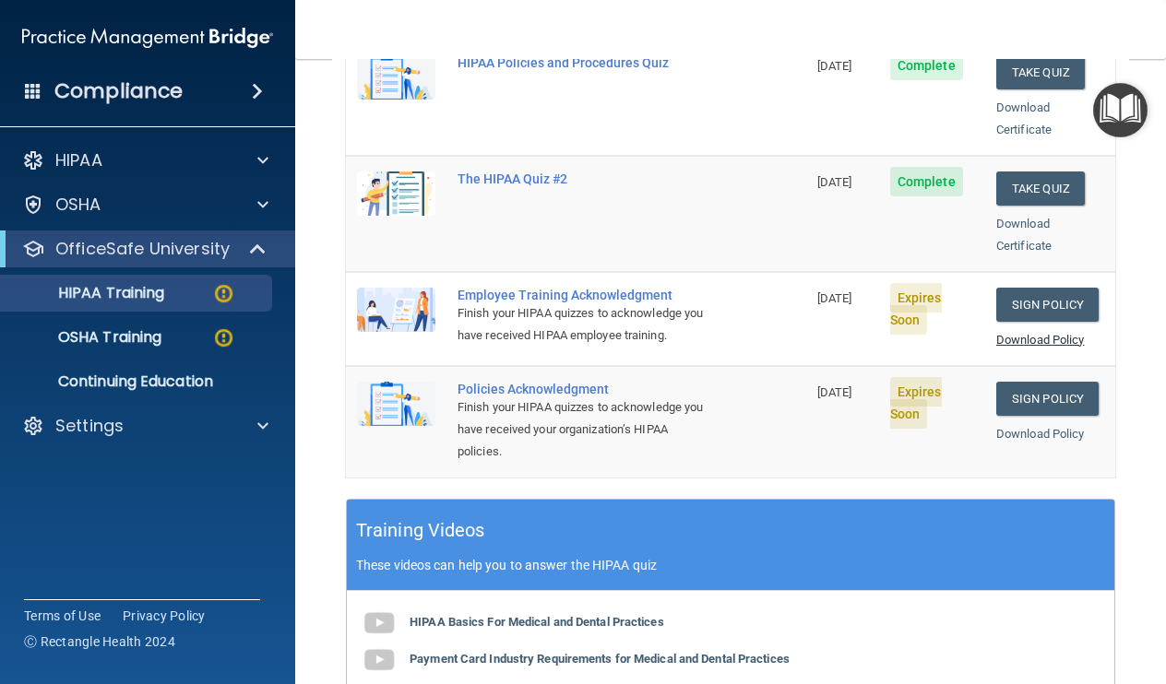
click at [1043, 333] on link "Download Policy" at bounding box center [1040, 340] width 89 height 14
click at [1033, 427] on link "Download Policy" at bounding box center [1040, 434] width 89 height 14
click at [1041, 382] on link "Sign Policy" at bounding box center [1047, 399] width 102 height 34
click at [1046, 288] on link "Sign Policy" at bounding box center [1047, 305] width 102 height 34
click at [794, 444] on div "Name Expires On Status Actions The HIPAA Quiz 08/18/2026 Complete Take Quiz Dow…" at bounding box center [730, 177] width 769 height 643
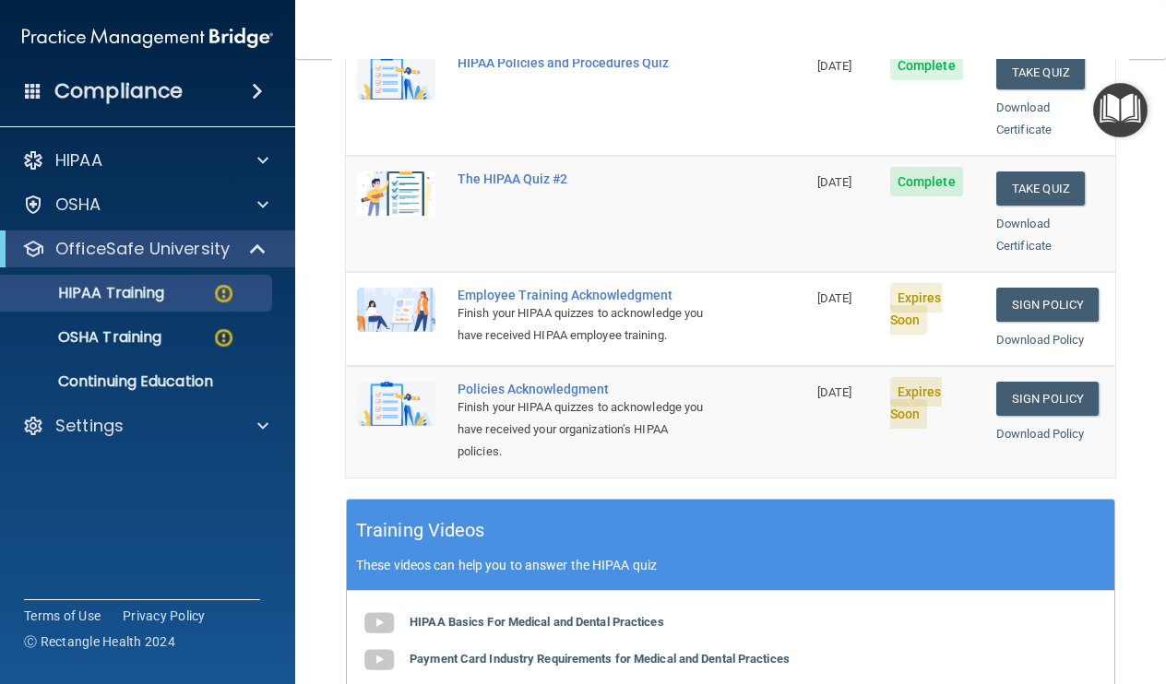
click at [794, 388] on td "Policies Acknowledgment Finish your HIPAA quizzes to acknowledge you have recei…" at bounding box center [626, 421] width 360 height 111
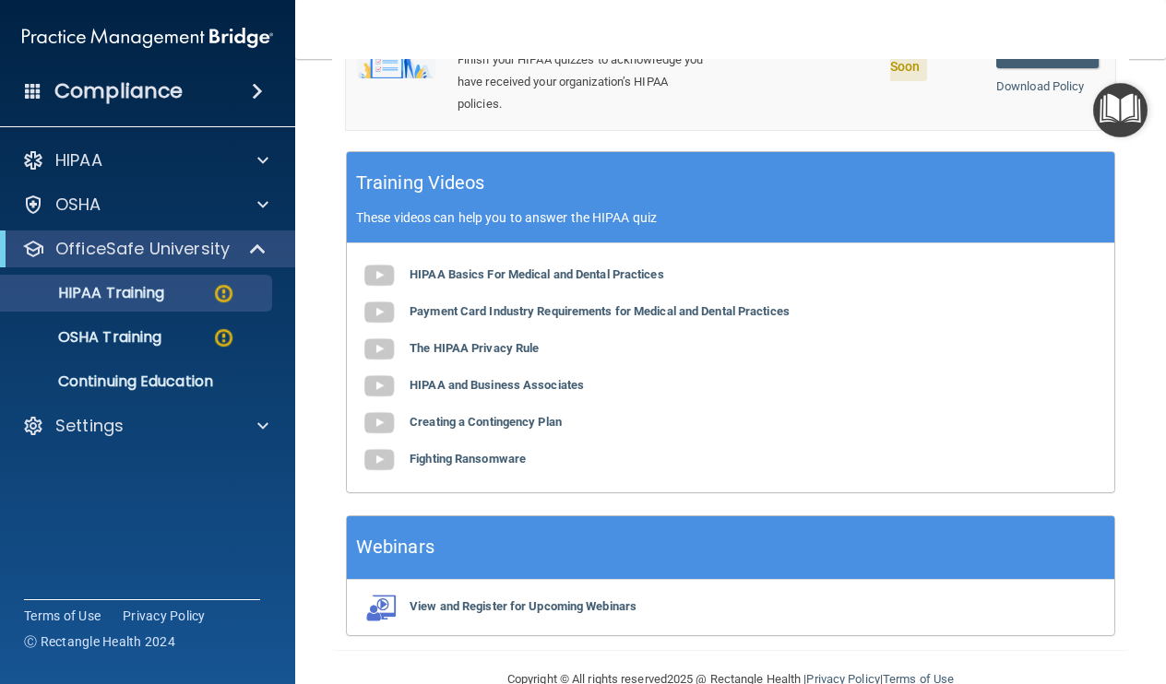
scroll to position [330, 0]
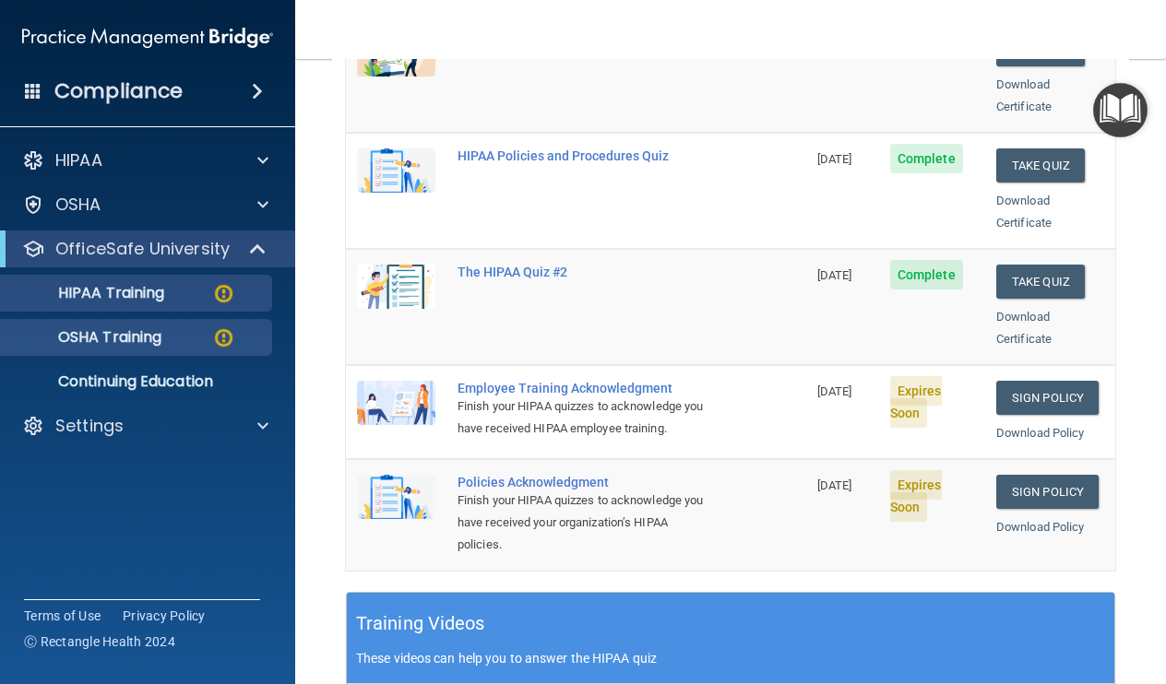
click at [225, 339] on img at bounding box center [223, 337] width 23 height 23
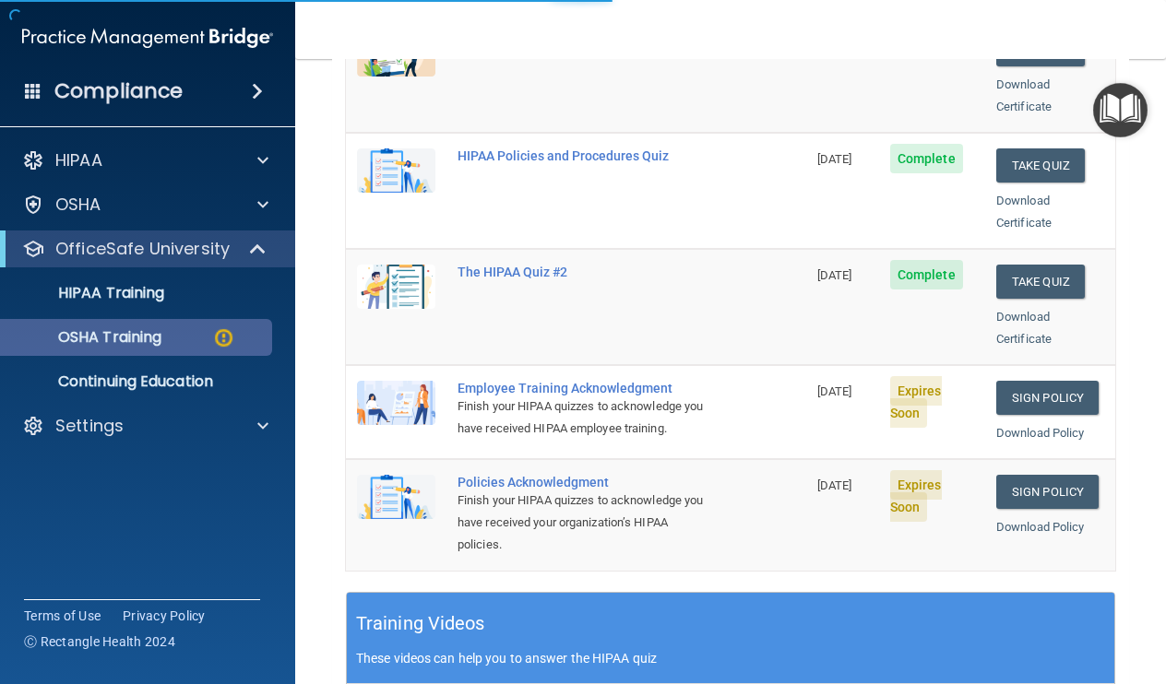
click at [161, 339] on p "OSHA Training" at bounding box center [86, 337] width 149 height 18
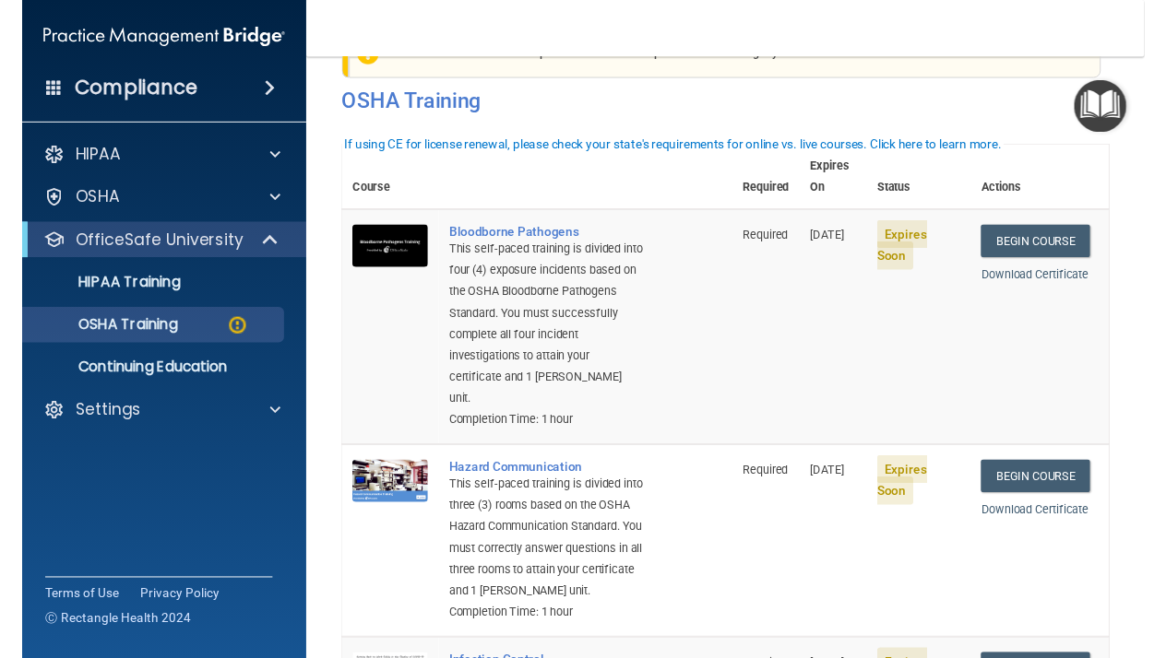
scroll to position [47, 0]
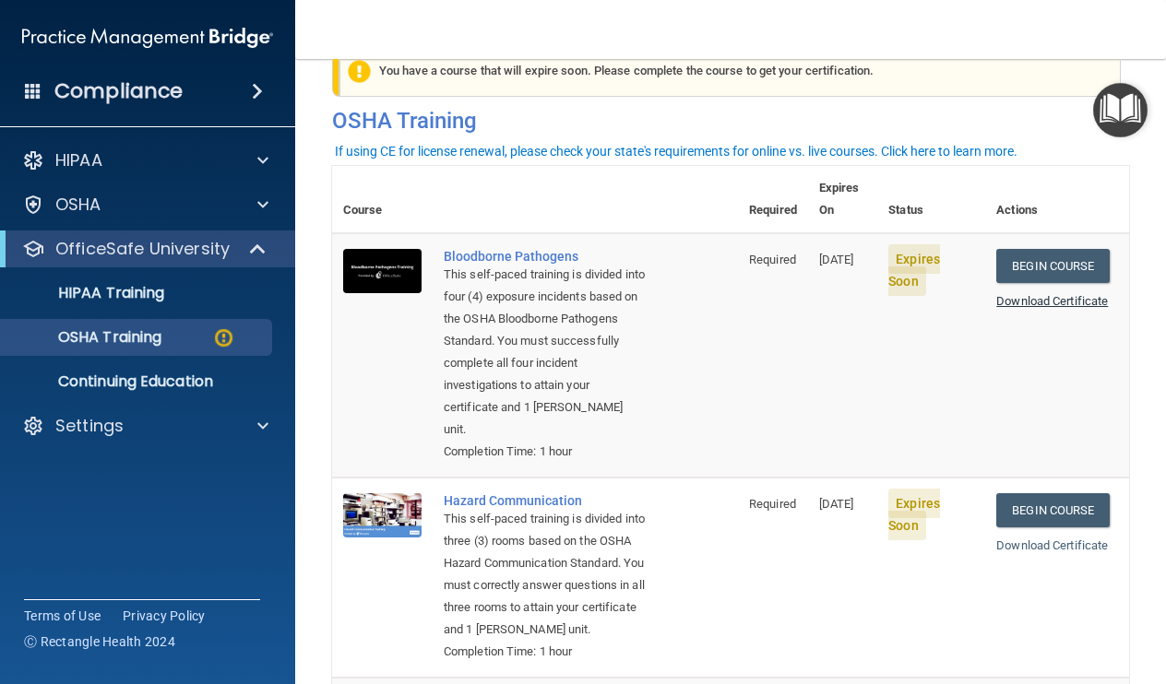
click at [1057, 294] on link "Download Certificate" at bounding box center [1052, 301] width 112 height 14
click at [924, 353] on td "Expires Soon" at bounding box center [931, 355] width 108 height 244
click at [1047, 249] on link "Begin Course" at bounding box center [1052, 266] width 113 height 34
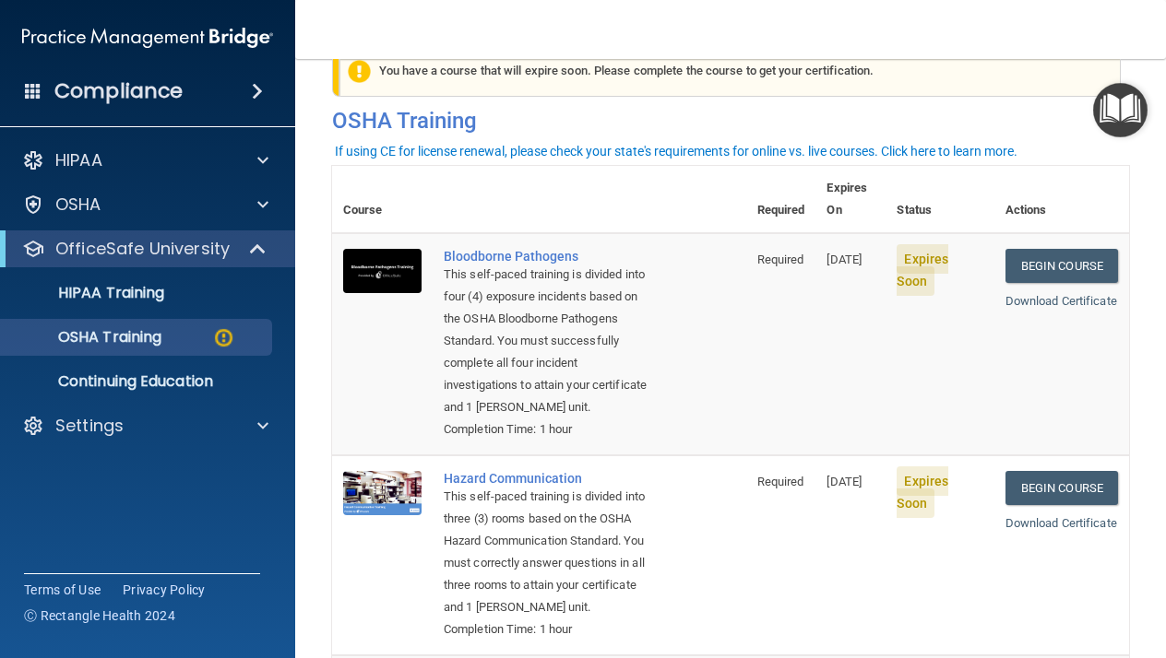
click at [1034, 374] on td "Begin Course Download Certificate" at bounding box center [1061, 344] width 135 height 222
click at [1029, 516] on link "Download Certificate" at bounding box center [1061, 523] width 112 height 14
click at [824, 367] on td "[DATE]" at bounding box center [850, 344] width 70 height 222
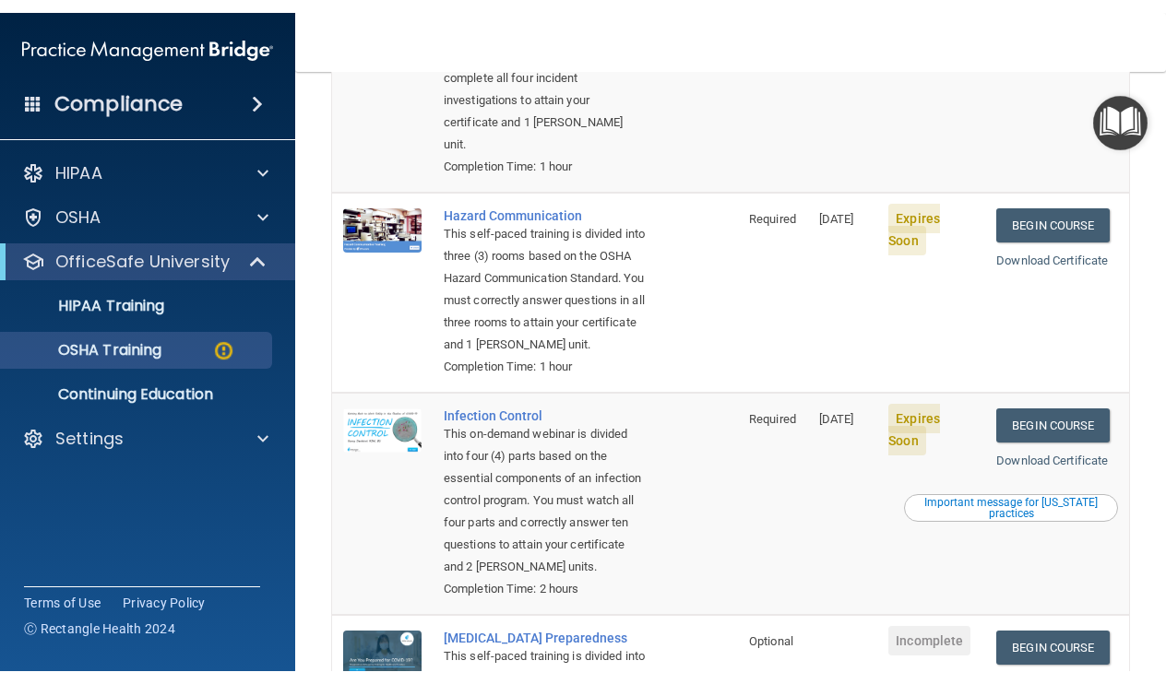
scroll to position [345, 0]
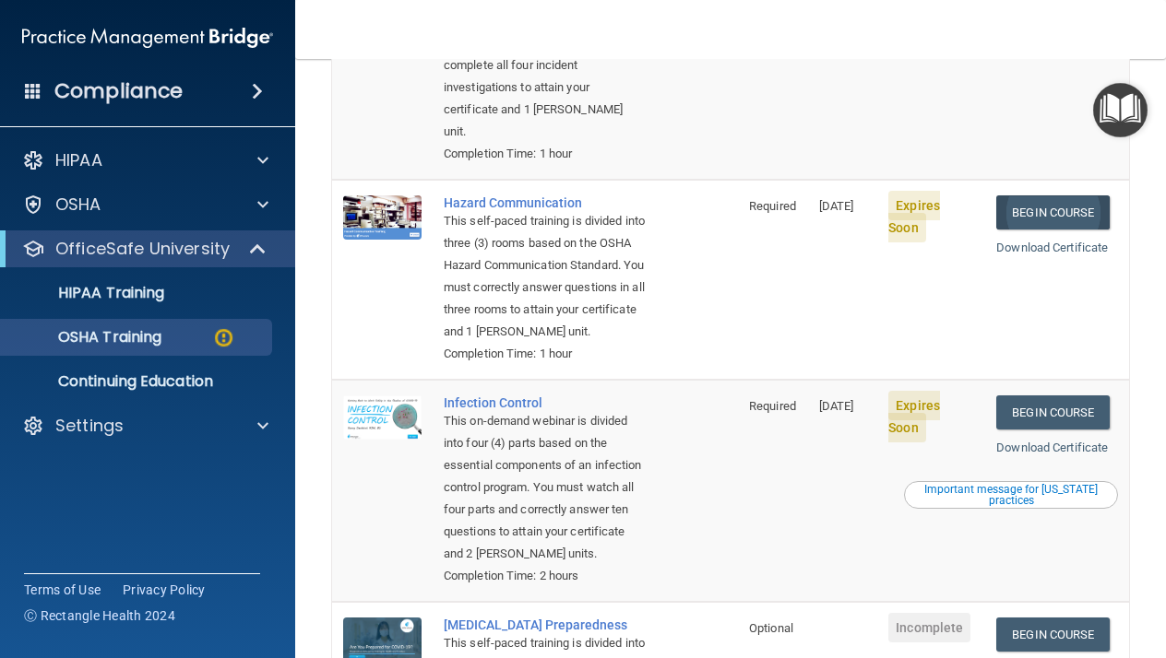
click at [1067, 196] on link "Begin Course" at bounding box center [1052, 213] width 113 height 34
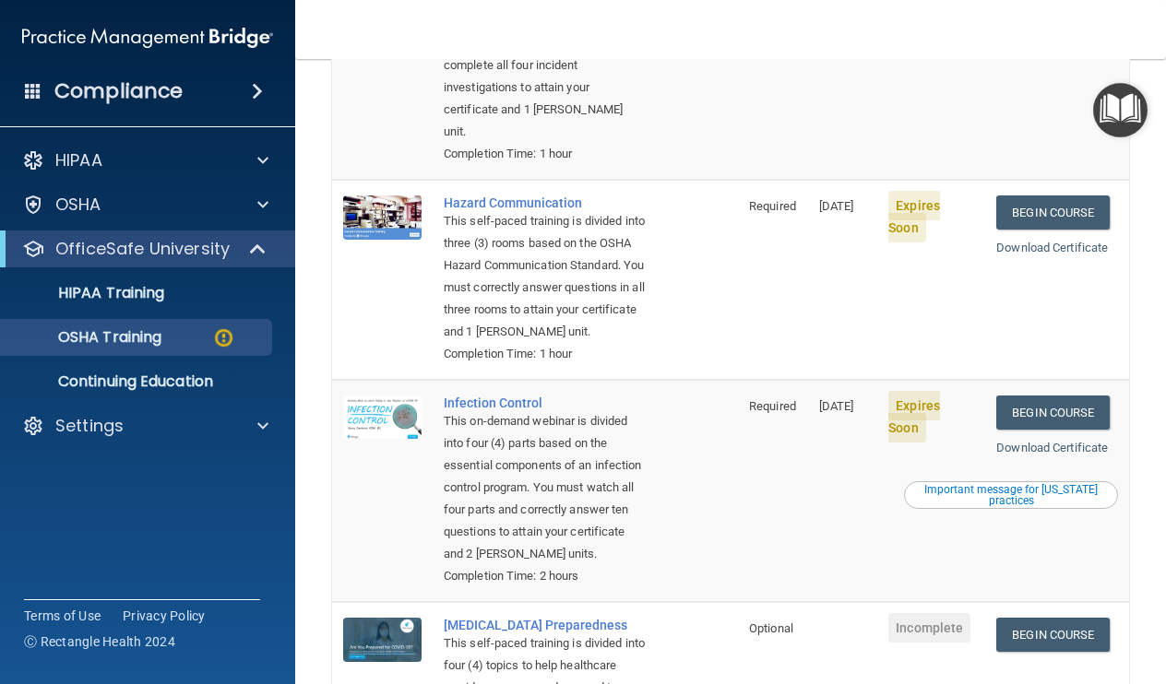
click at [774, 147] on td "Required" at bounding box center [773, 57] width 70 height 244
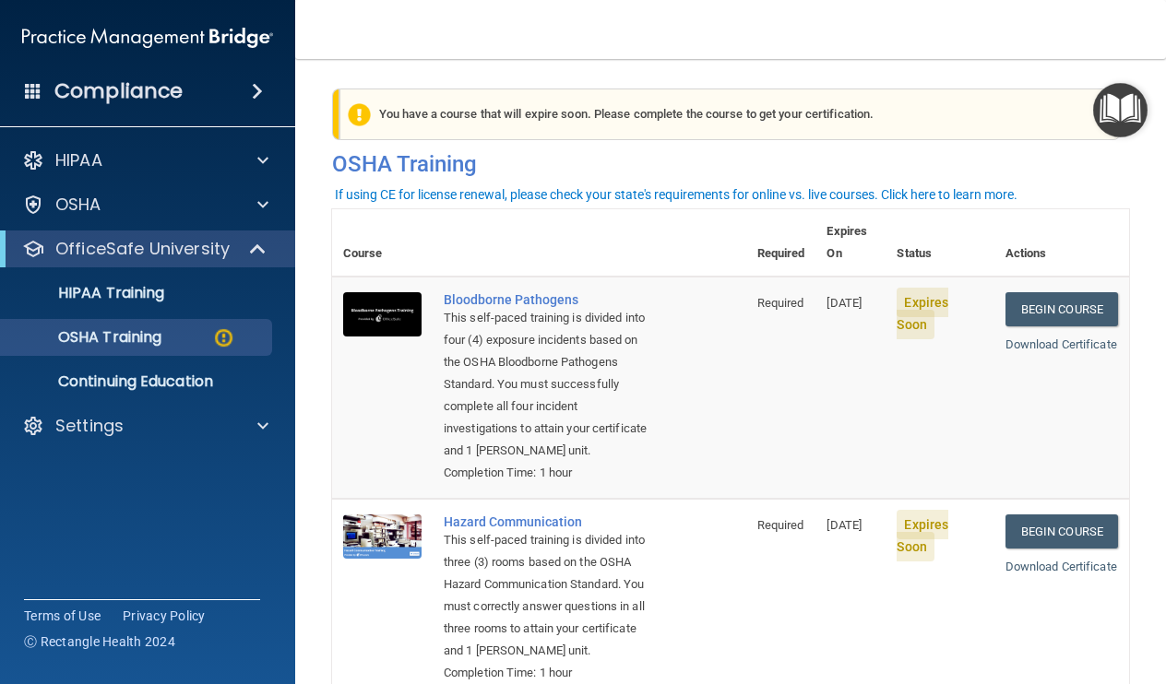
scroll to position [0, 0]
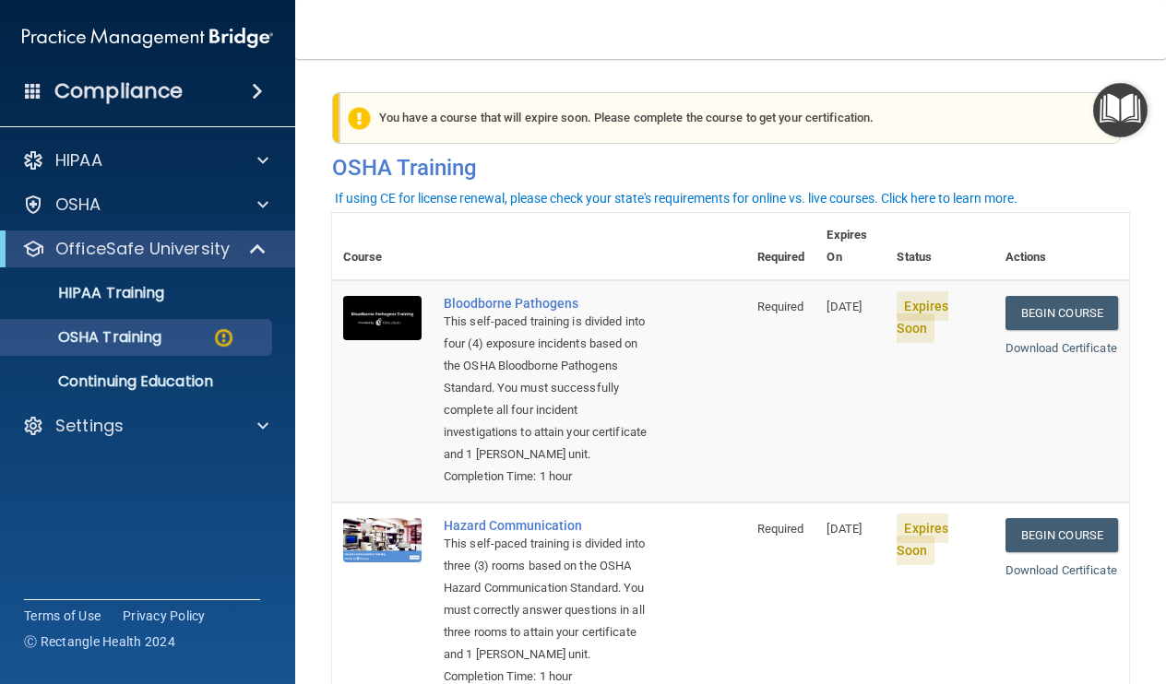
click at [891, 200] on div "If using CE for license renewal, please check your state's requirements for onl…" at bounding box center [676, 198] width 682 height 13
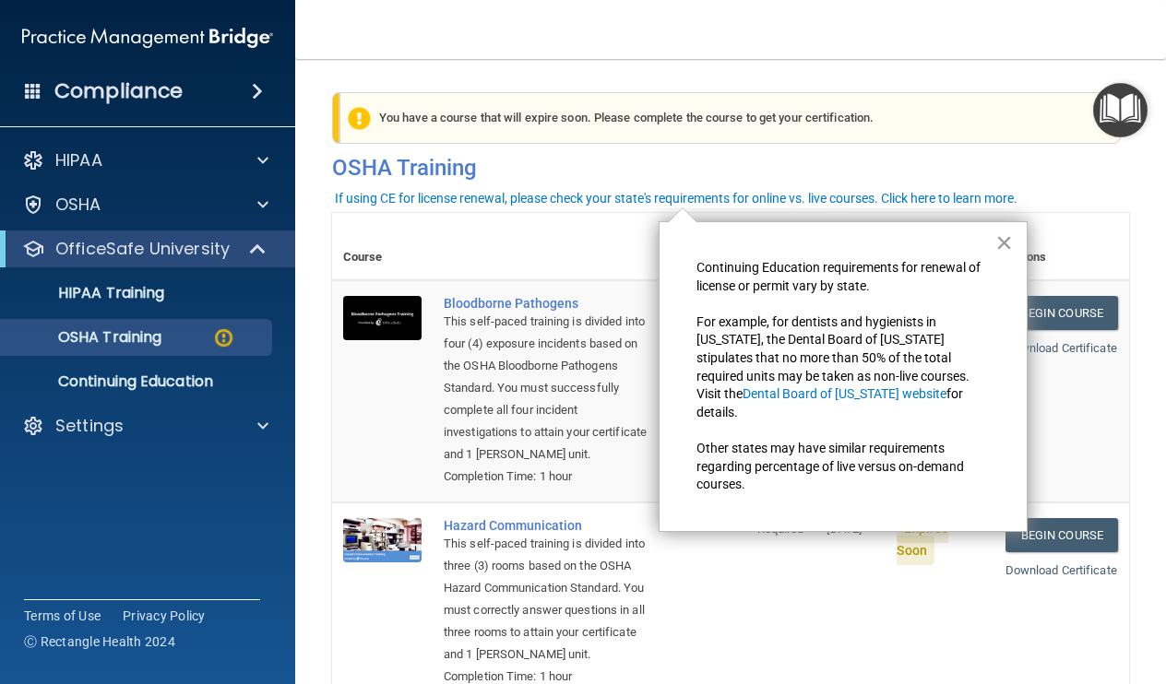
click at [1006, 249] on button "×" at bounding box center [1004, 243] width 18 height 30
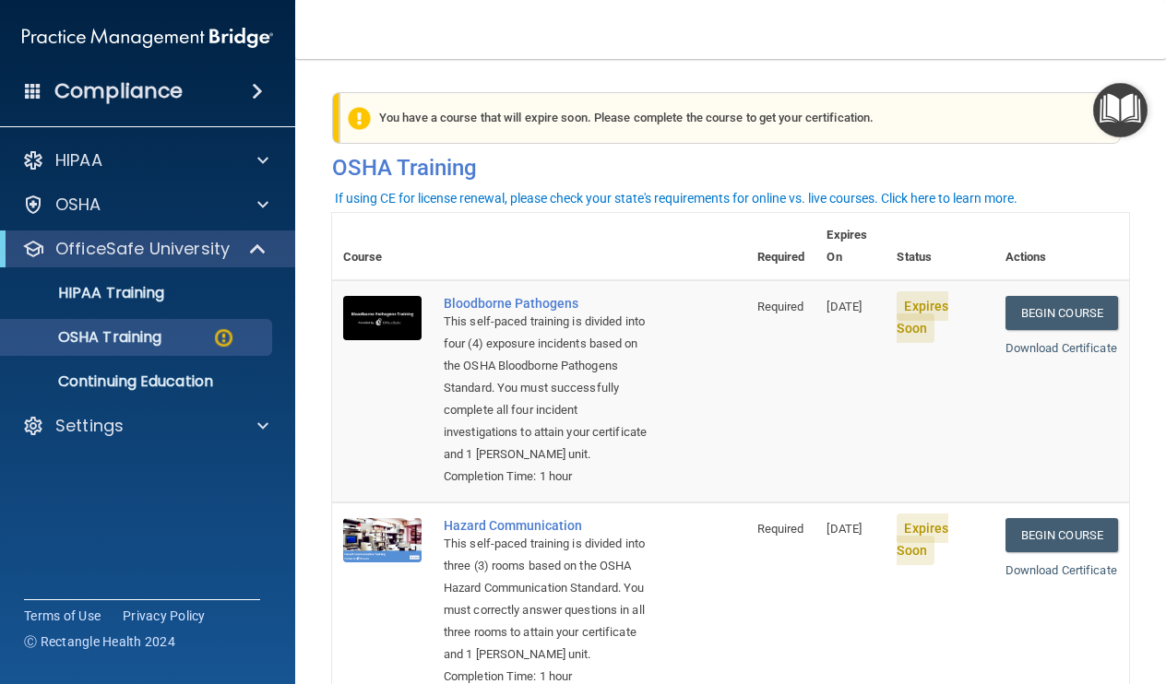
click at [746, 361] on td "Required" at bounding box center [781, 391] width 70 height 222
click at [533, 446] on div "This self-paced training is divided into four (4) exposure incidents based on t…" at bounding box center [549, 388] width 210 height 155
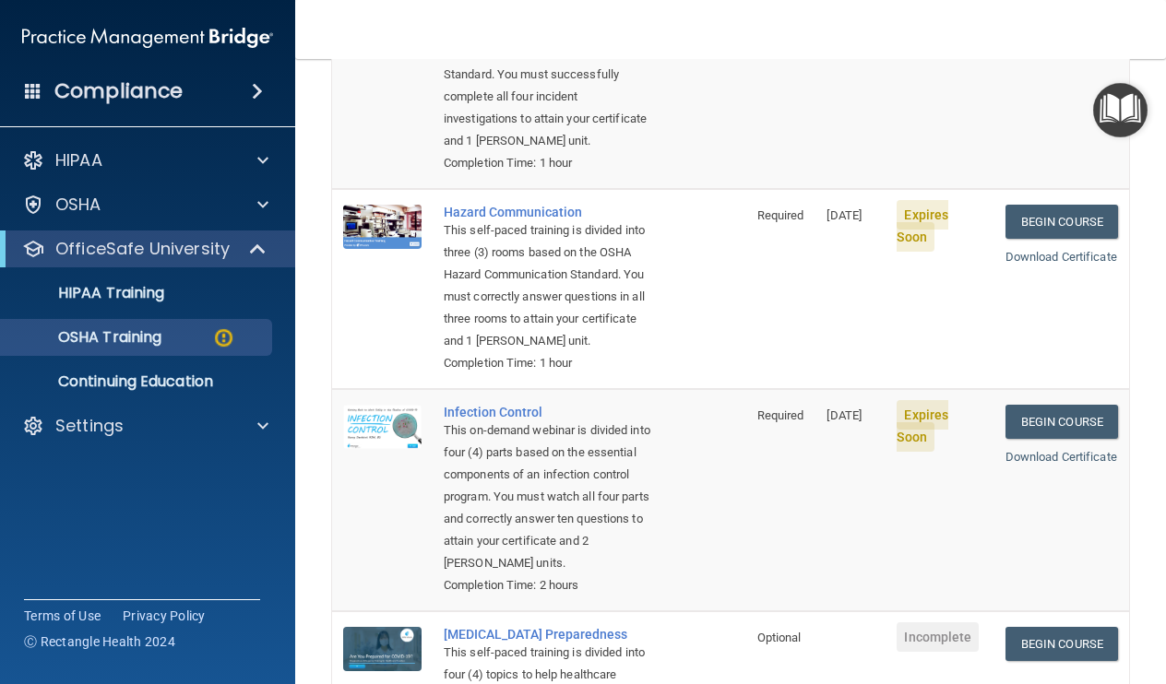
scroll to position [549, 0]
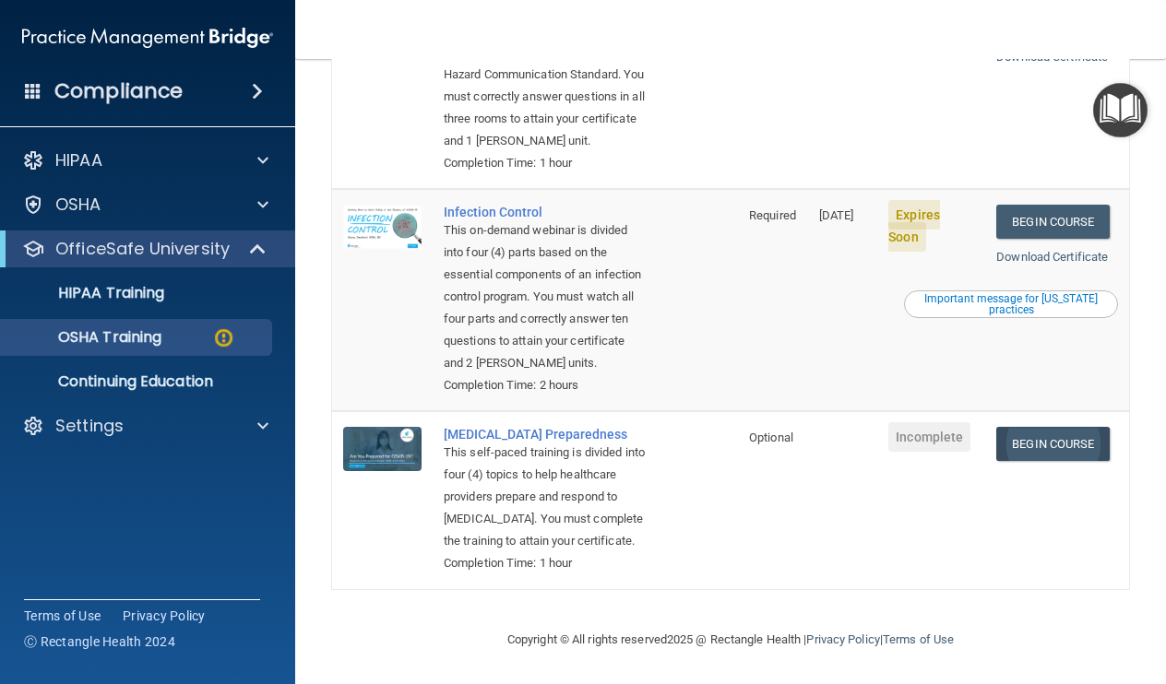
click at [1085, 427] on link "Begin Course" at bounding box center [1052, 444] width 113 height 34
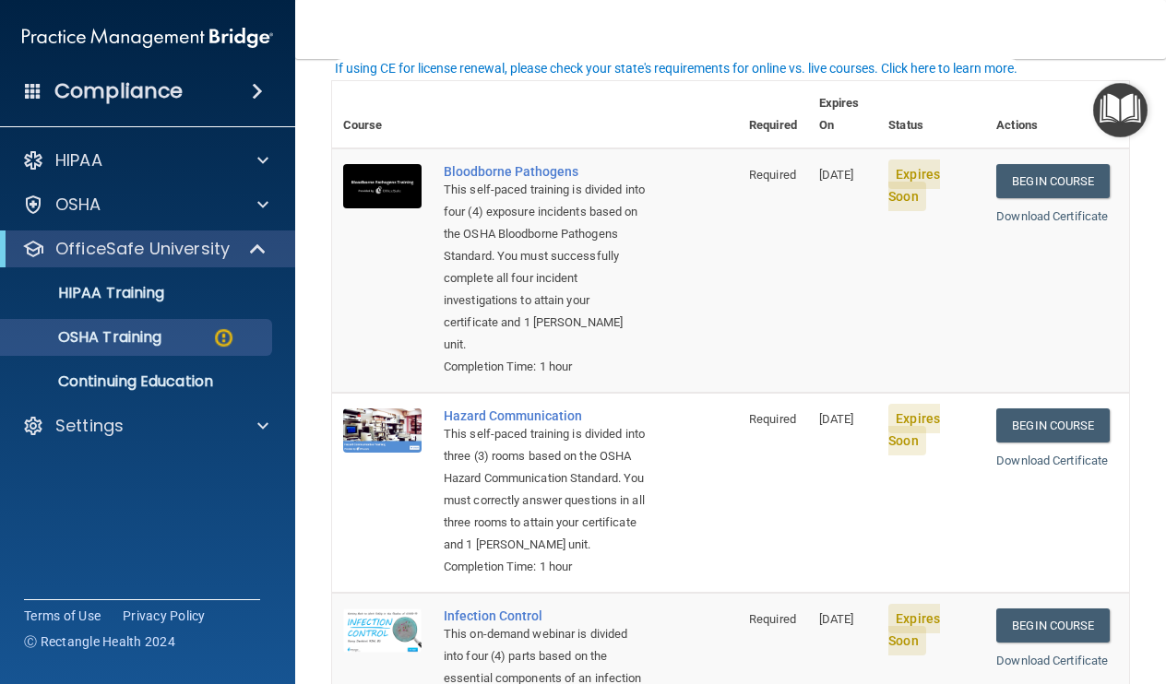
scroll to position [134, 0]
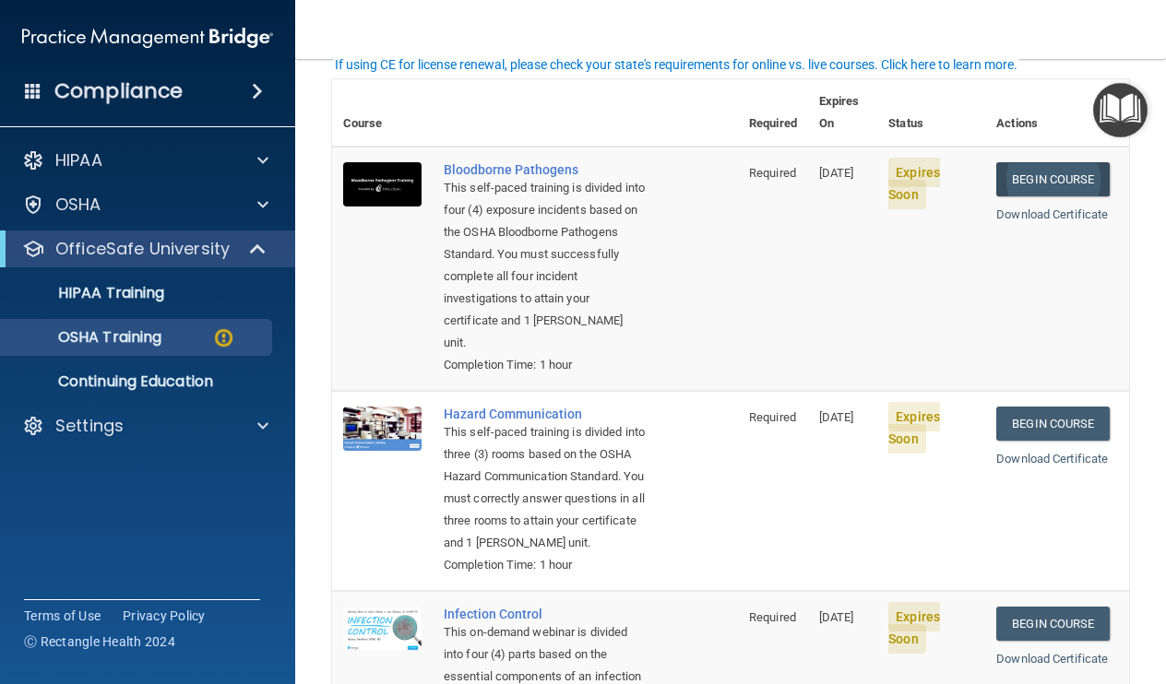
click at [1071, 162] on link "Begin Course" at bounding box center [1052, 179] width 113 height 34
click at [1073, 407] on link "Begin Course" at bounding box center [1052, 424] width 113 height 34
click at [656, 117] on th at bounding box center [585, 112] width 305 height 67
click at [1050, 162] on link "Begin Course" at bounding box center [1052, 179] width 113 height 34
click at [740, 317] on td "Required" at bounding box center [773, 269] width 70 height 244
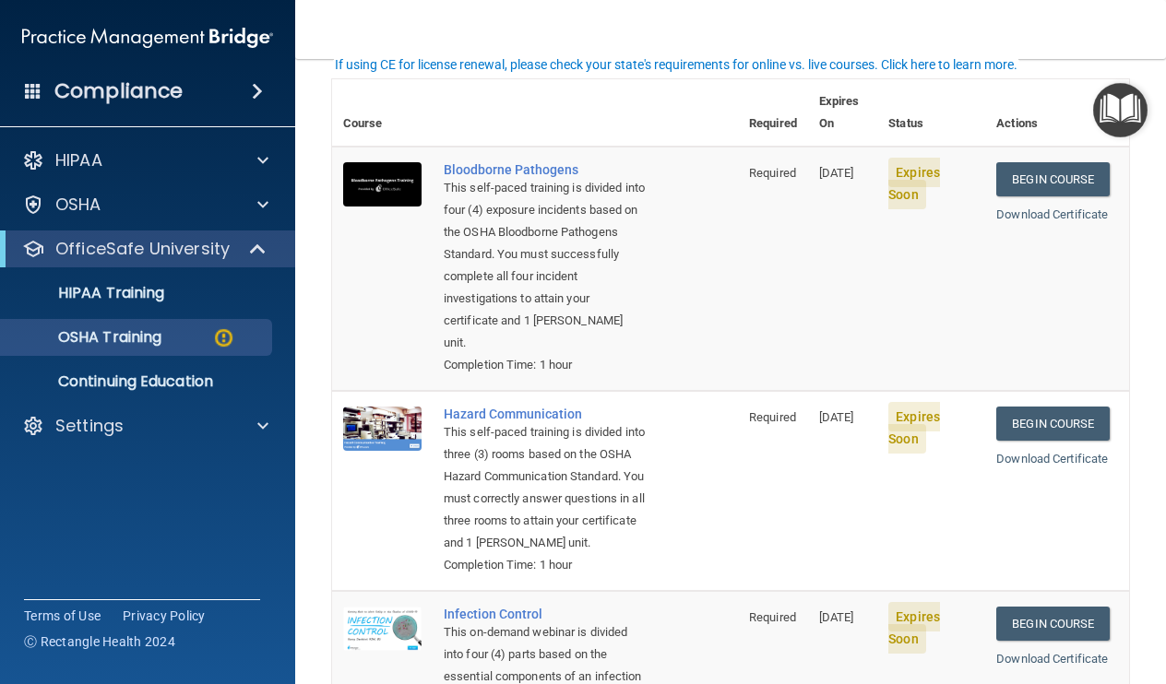
click at [639, 507] on td "Hazard Communication This self-paced training is divided into three (3) rooms b…" at bounding box center [585, 491] width 305 height 200
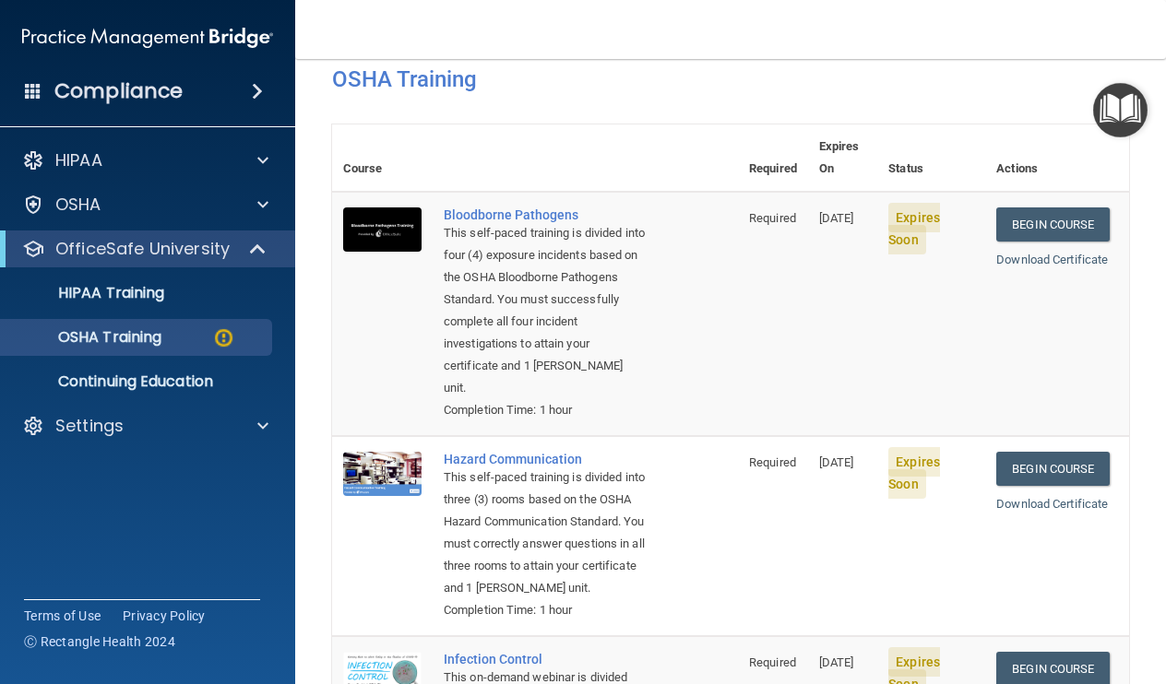
scroll to position [71, 0]
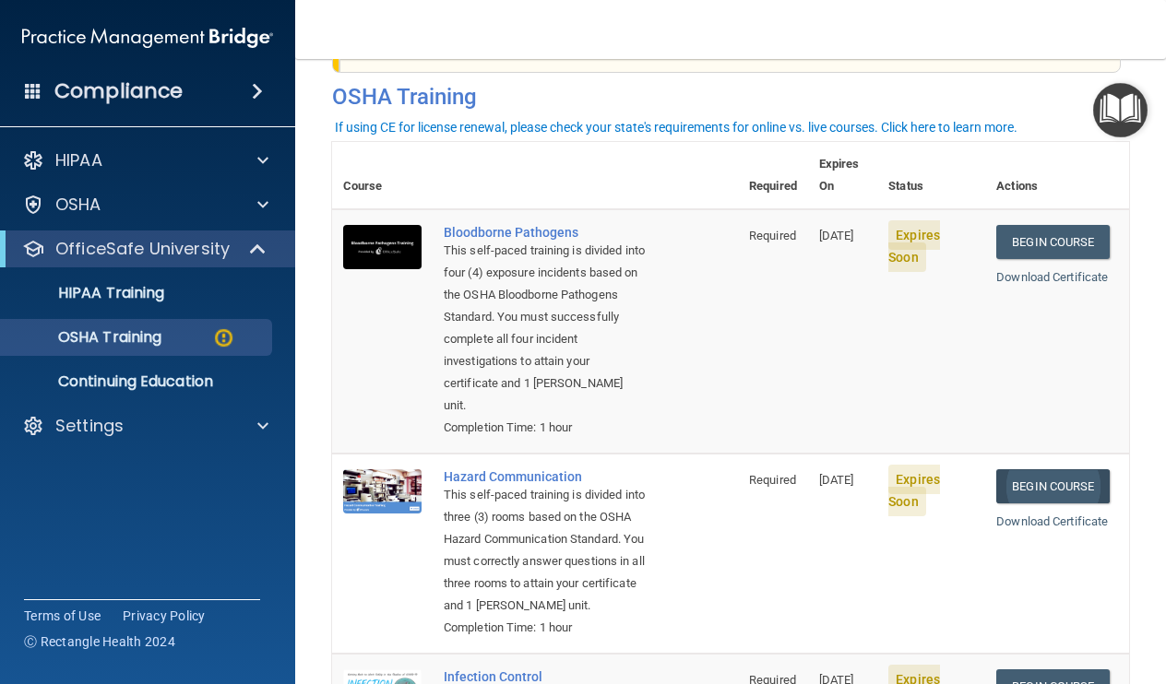
click at [1062, 469] on link "Begin Course" at bounding box center [1052, 486] width 113 height 34
click at [933, 348] on td "Expires Soon" at bounding box center [931, 331] width 108 height 244
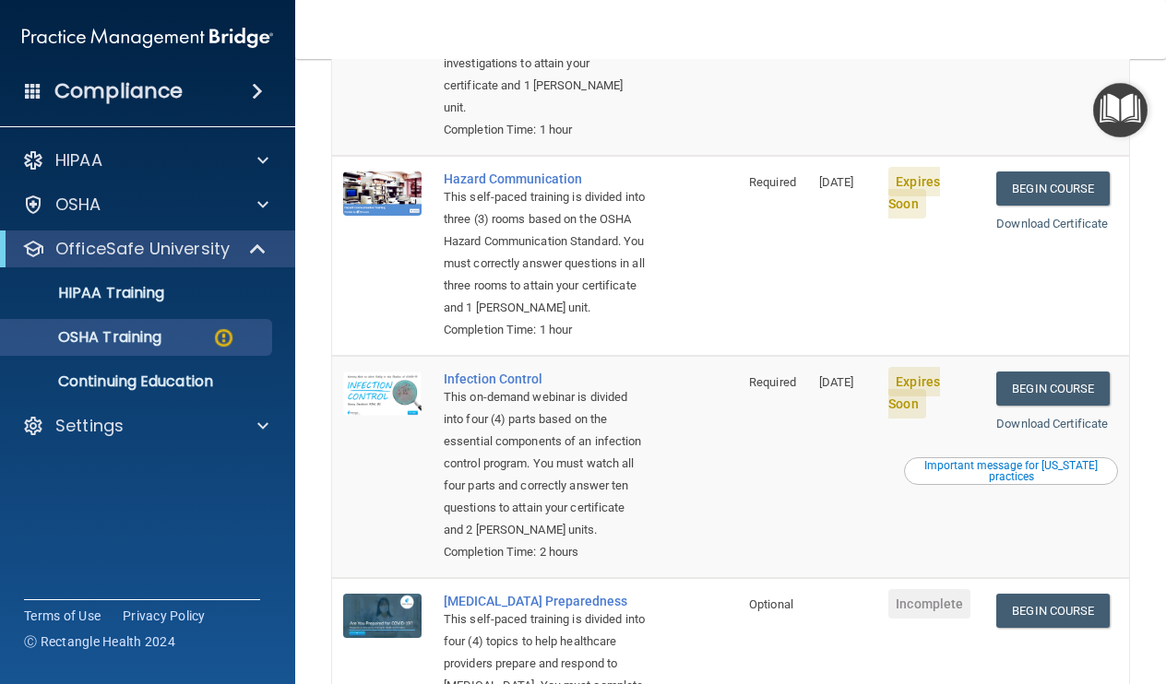
scroll to position [401, 0]
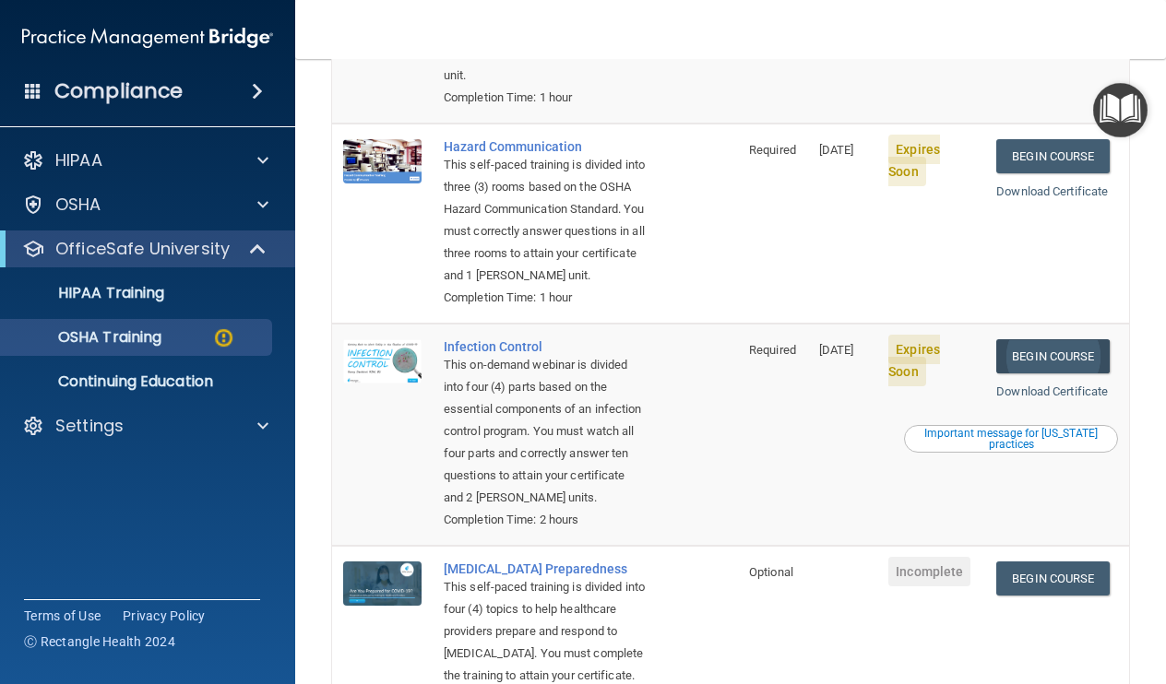
click at [1040, 339] on link "Begin Course" at bounding box center [1052, 356] width 113 height 34
click at [770, 220] on td "Required" at bounding box center [773, 224] width 70 height 200
click at [770, 221] on td "Required" at bounding box center [773, 224] width 70 height 200
click at [559, 139] on div "Hazard Communication" at bounding box center [545, 146] width 202 height 15
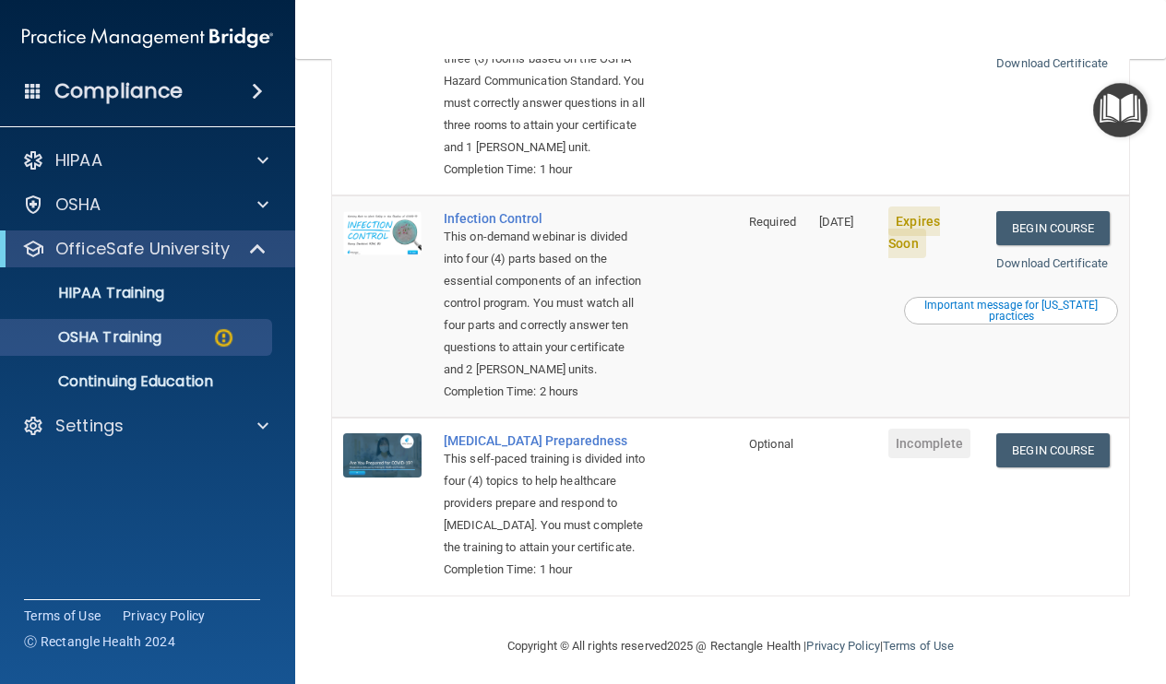
scroll to position [549, 0]
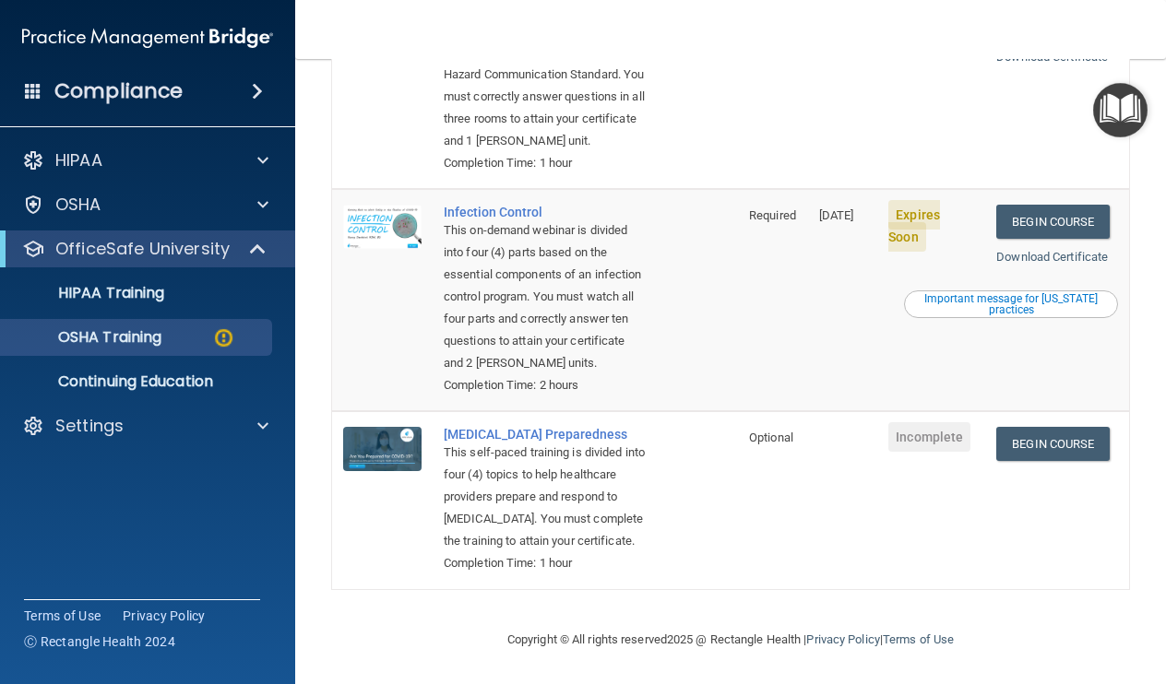
drag, startPoint x: 1148, startPoint y: 483, endPoint x: 1161, endPoint y: 342, distance: 141.7
click at [1161, 342] on main "You have a course that has expired or is incomplete. Please complete the course…" at bounding box center [730, 371] width 871 height 625
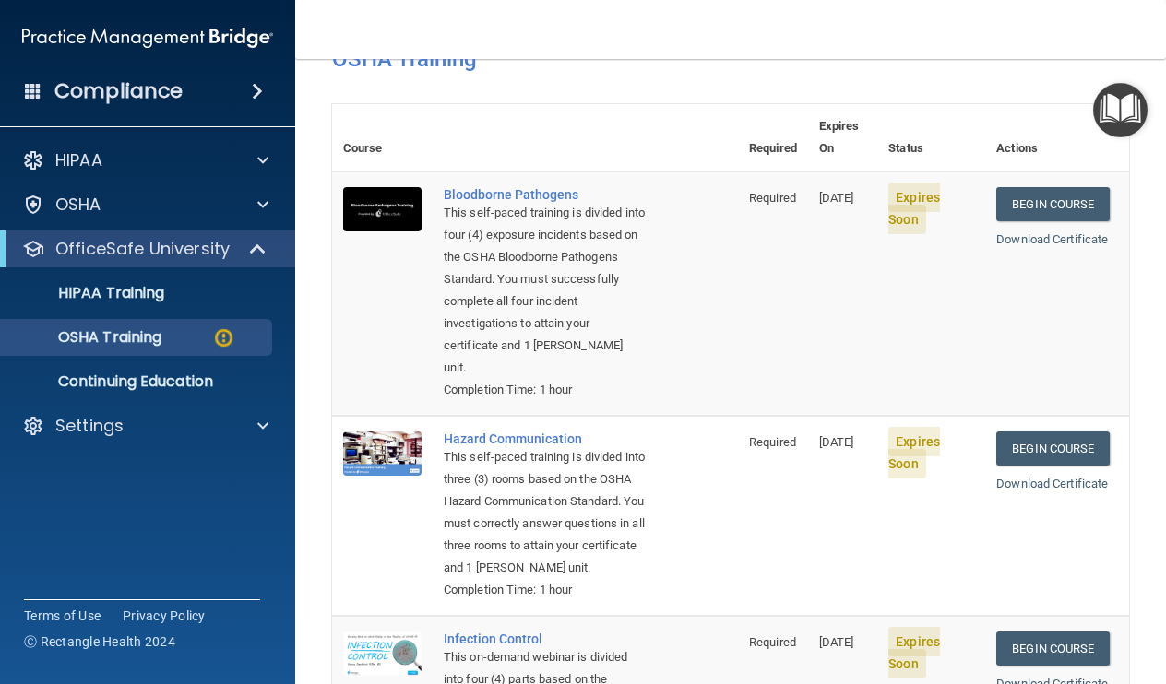
scroll to position [102, 0]
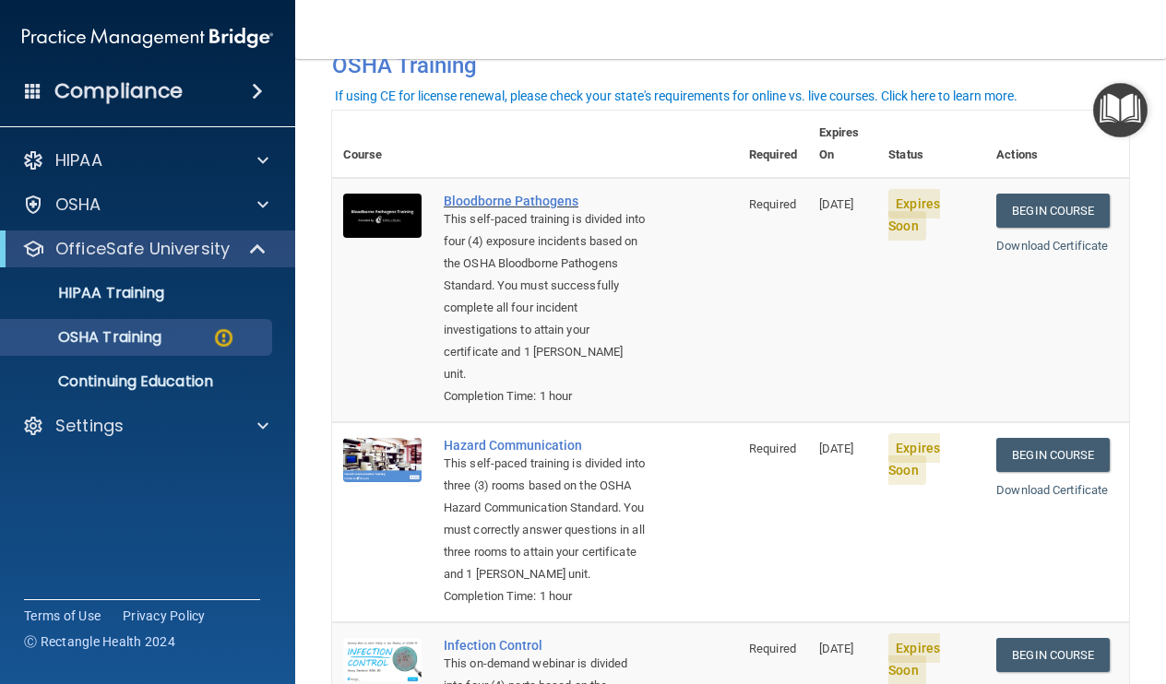
click at [448, 194] on div "Bloodborne Pathogens" at bounding box center [545, 201] width 202 height 15
click at [522, 453] on div "This self-paced training is divided into three (3) rooms based on the OSHA Haza…" at bounding box center [545, 519] width 202 height 133
click at [522, 438] on div "Hazard Communication" at bounding box center [545, 445] width 202 height 15
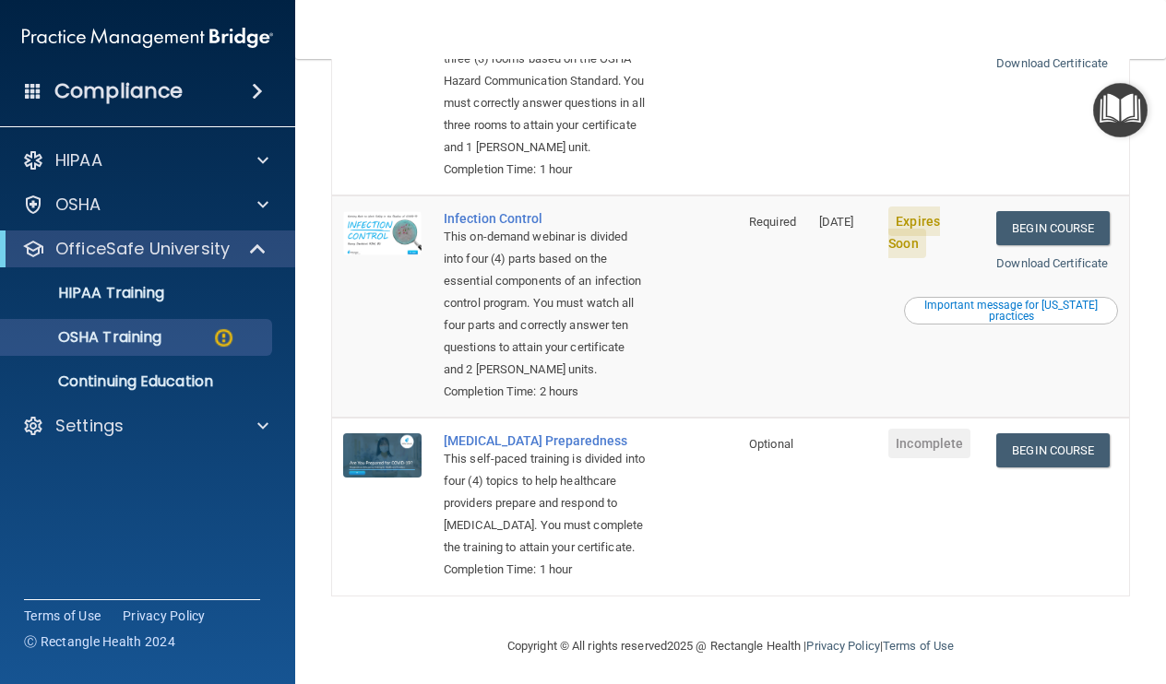
scroll to position [549, 0]
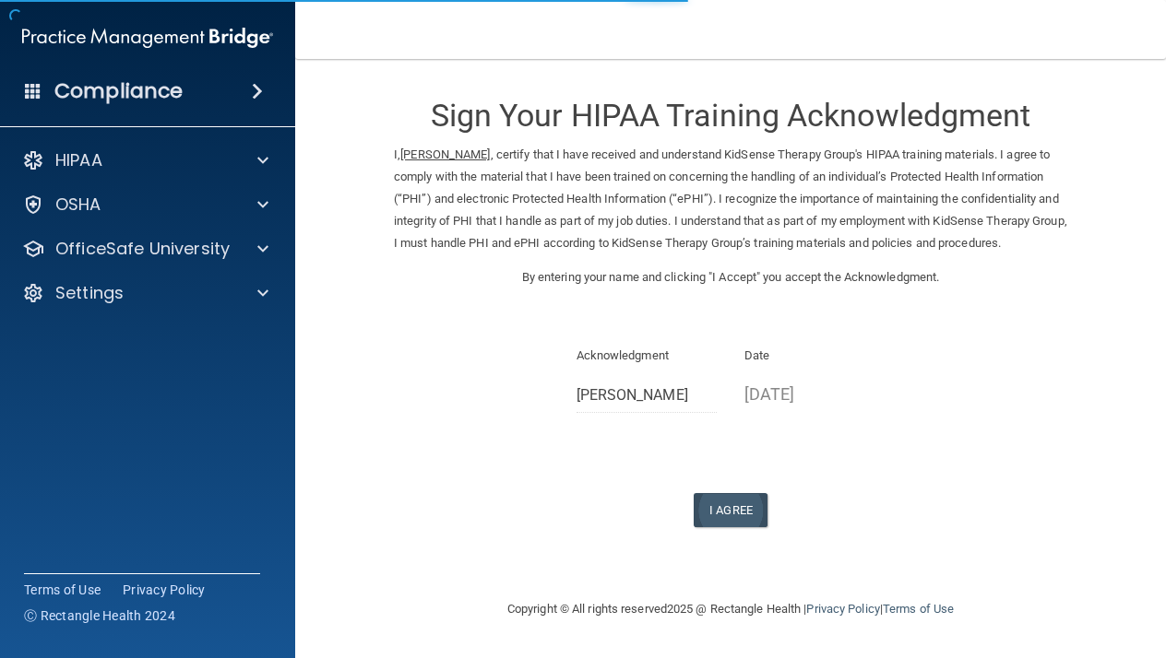
click at [750, 525] on button "I Agree" at bounding box center [730, 510] width 74 height 34
click at [729, 520] on button "I Agree" at bounding box center [730, 510] width 74 height 34
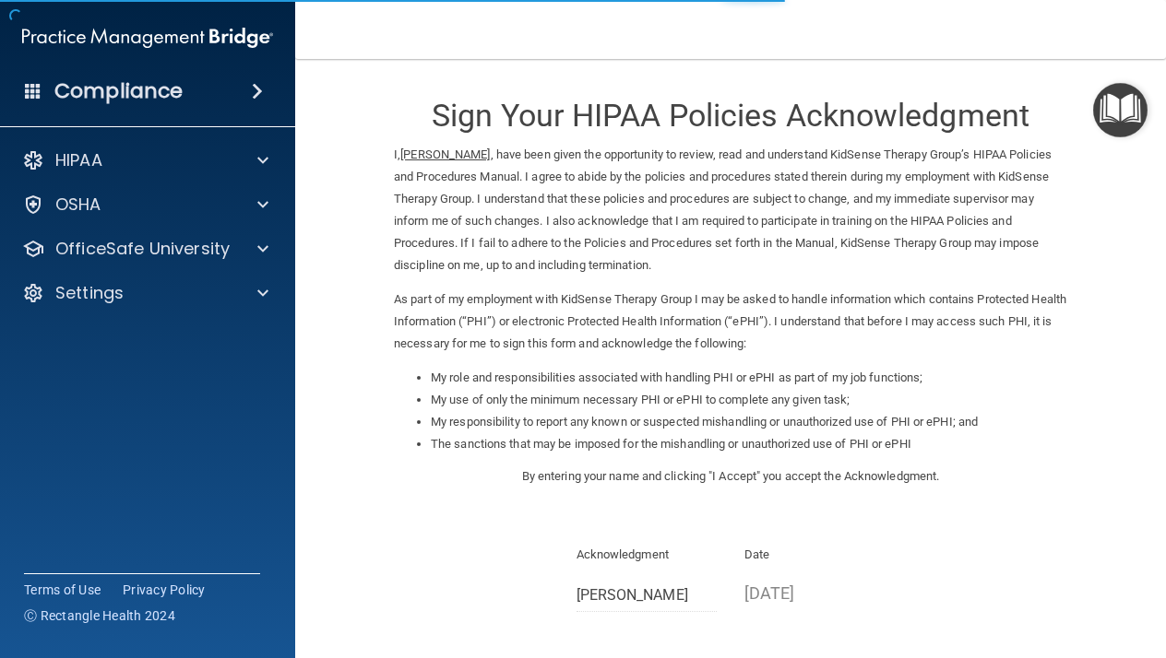
click at [849, 523] on div "Sign Your HIPAA Policies Acknowledgment I, [PERSON_NAME] , have been given the …" at bounding box center [730, 401] width 673 height 649
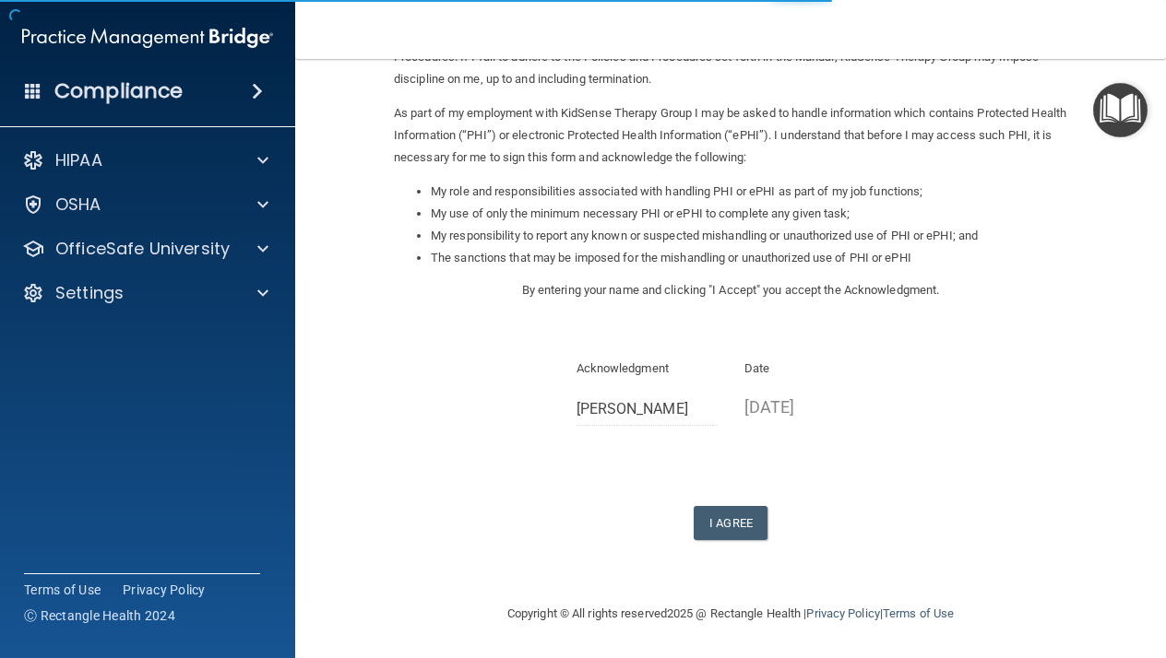
scroll to position [169, 0]
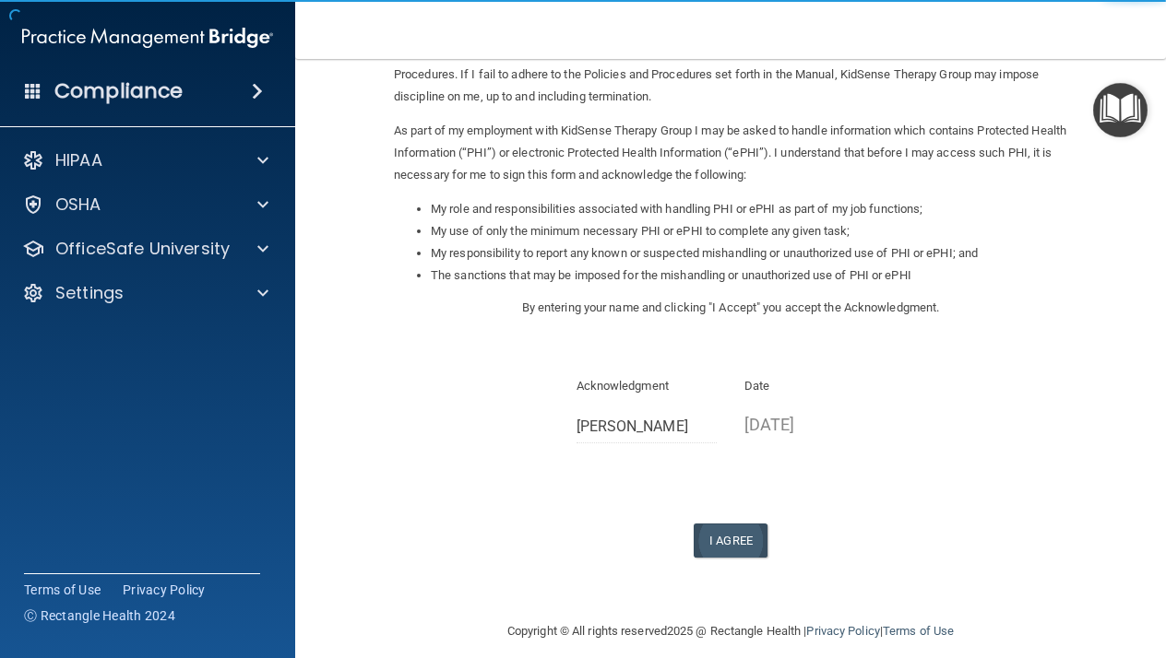
click at [728, 525] on button "I Agree" at bounding box center [730, 541] width 74 height 34
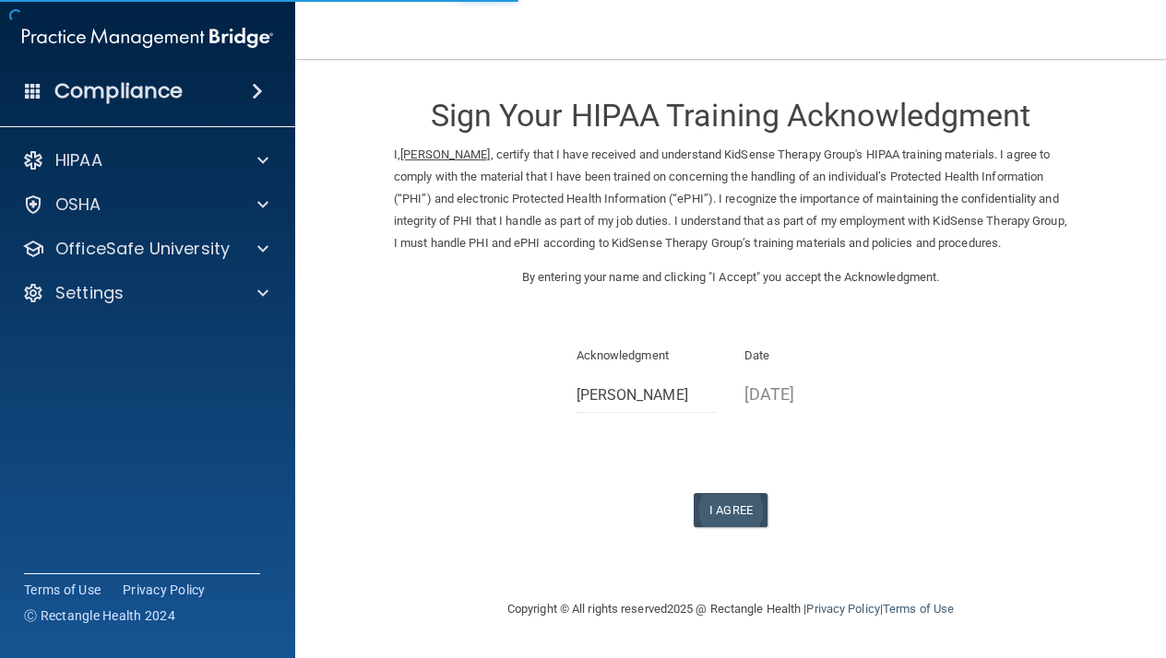
click at [728, 505] on button "I Agree" at bounding box center [730, 510] width 74 height 34
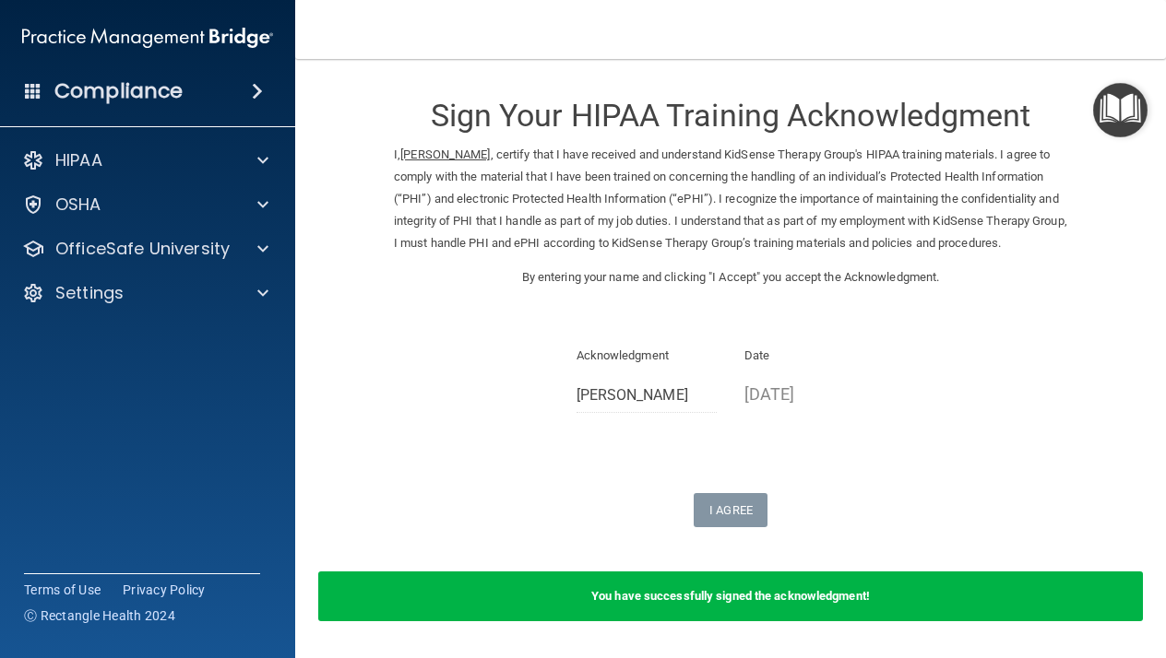
click at [780, 622] on div "You have successfully signed the acknowledgment!" at bounding box center [730, 597] width 824 height 50
click at [779, 603] on b "You have successfully signed the acknowledgment!" at bounding box center [730, 596] width 279 height 14
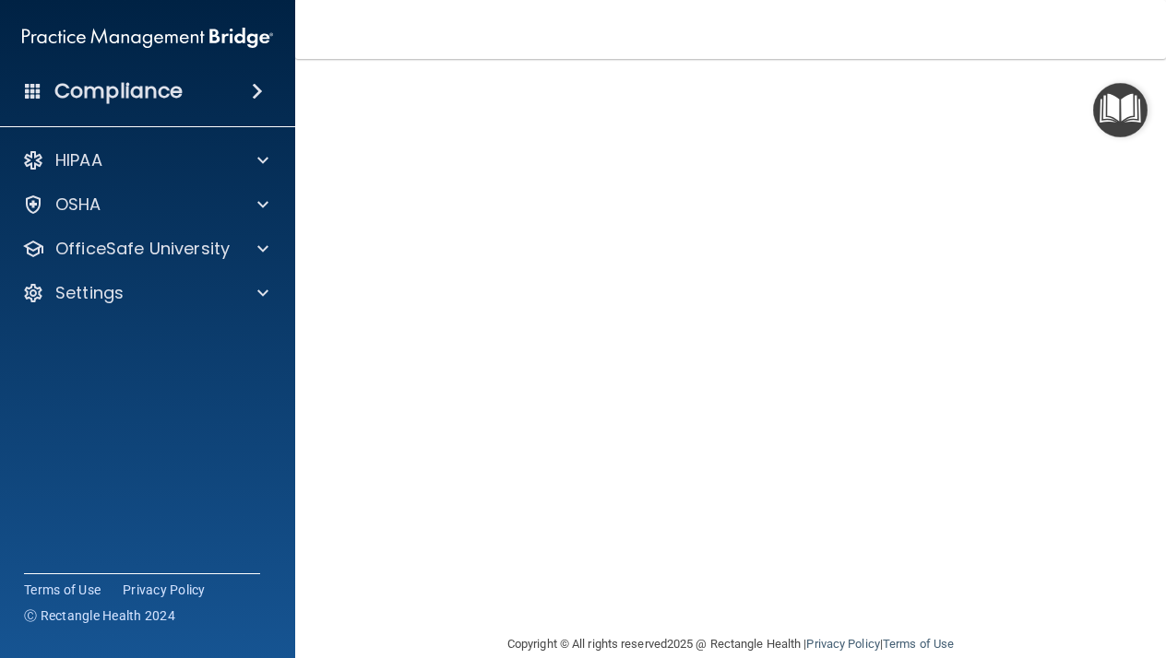
scroll to position [130, 0]
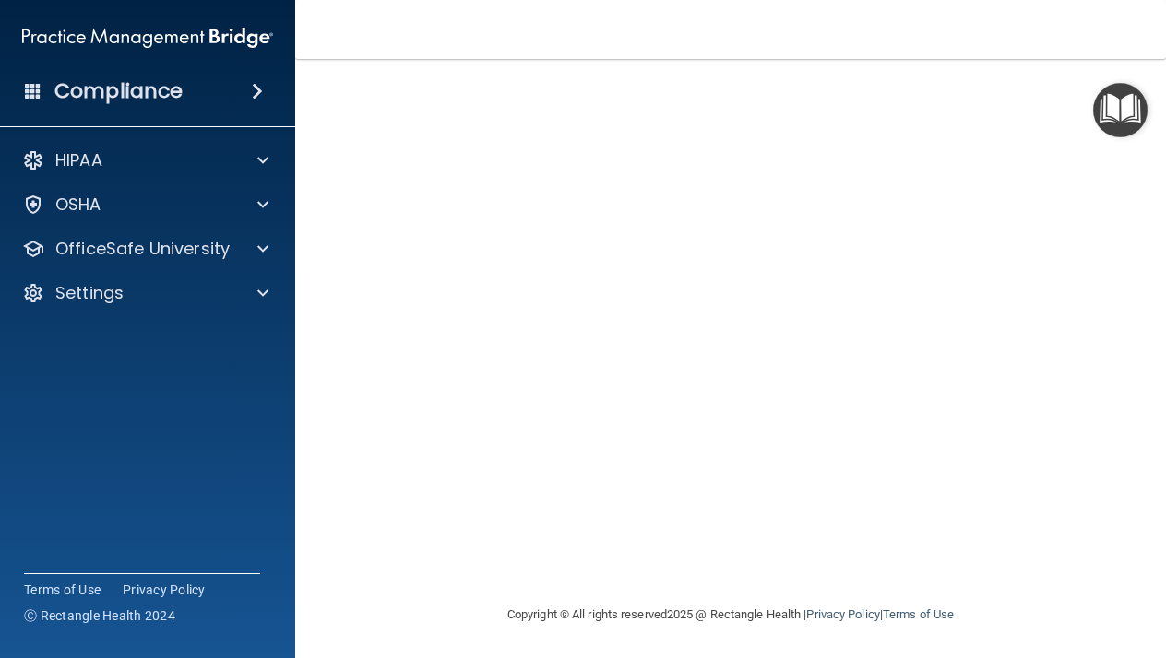
click at [1117, 364] on main "Bloodborne Pathogens Training This course doesn’t expire until 09/10/2025. Are …" at bounding box center [730, 358] width 871 height 599
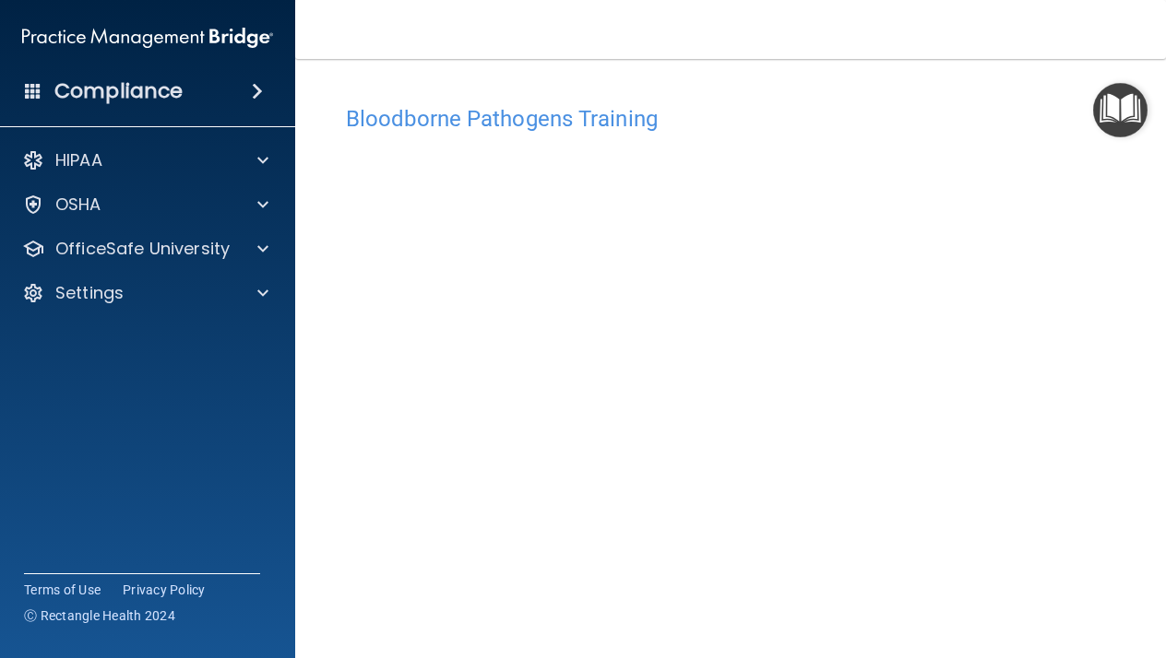
scroll to position [0, 0]
click at [591, 107] on h4 "Bloodborne Pathogens Training" at bounding box center [730, 119] width 769 height 24
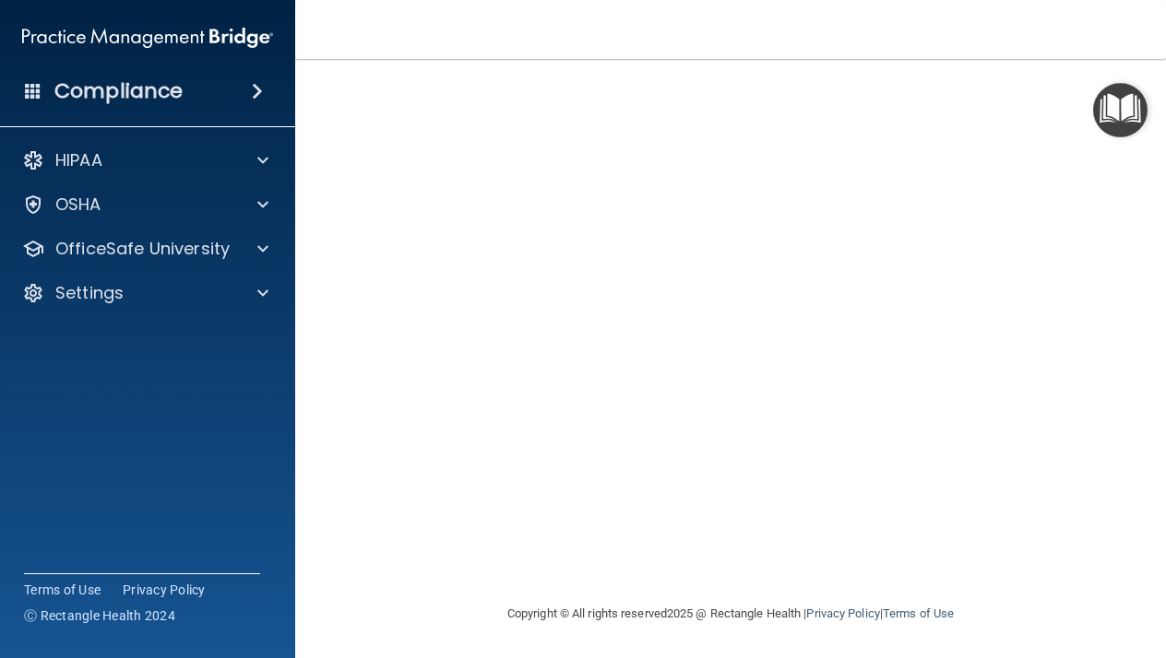
scroll to position [130, 0]
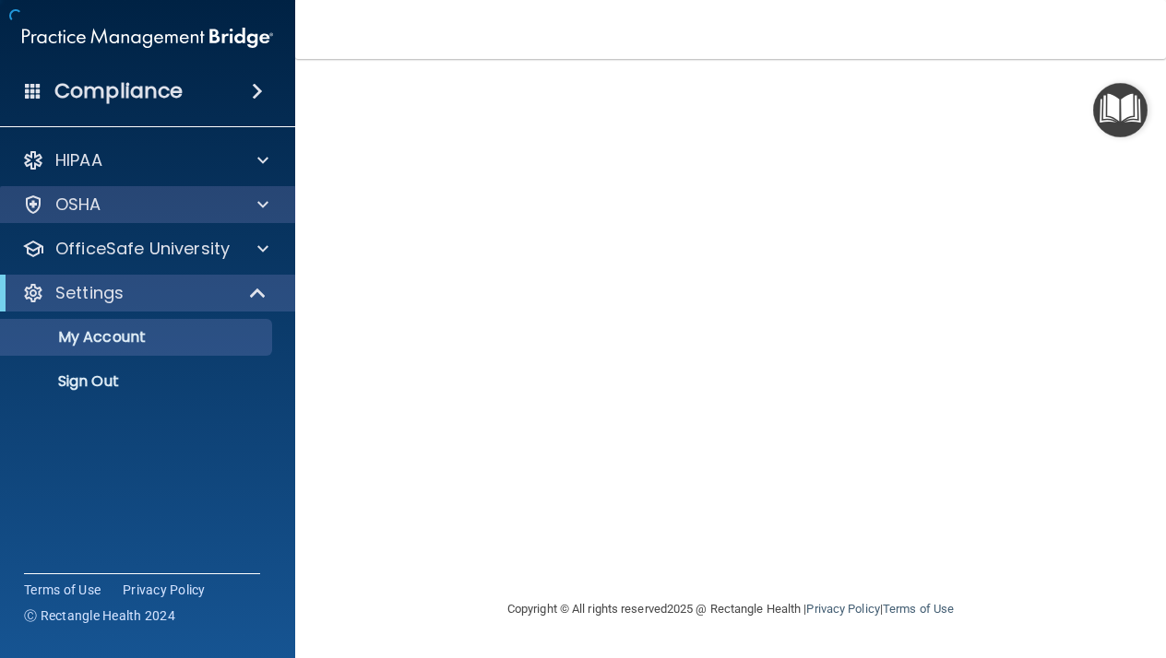
click at [261, 213] on span at bounding box center [262, 205] width 11 height 22
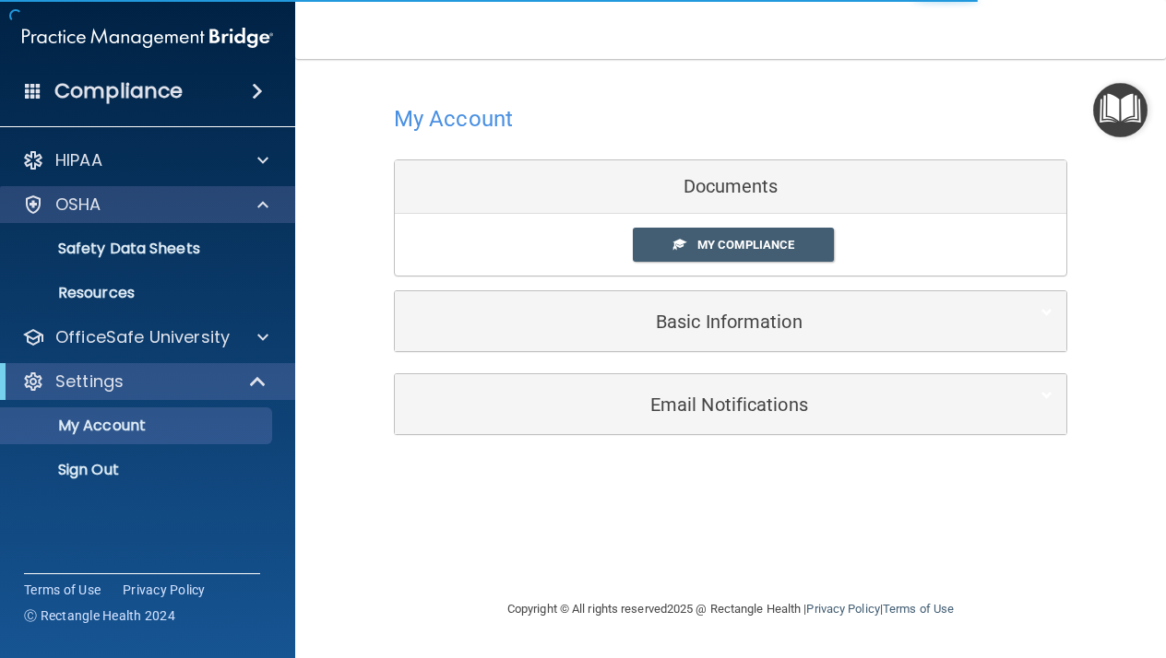
click at [261, 213] on span at bounding box center [262, 205] width 11 height 22
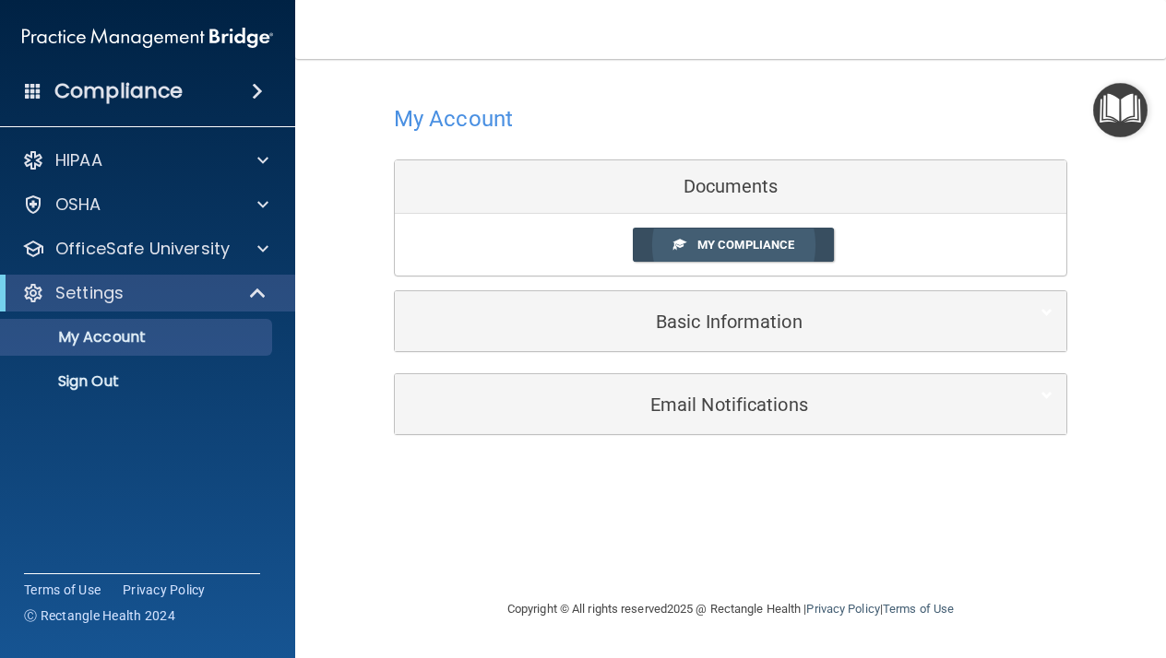
click at [728, 251] on link "My Compliance" at bounding box center [734, 245] width 202 height 34
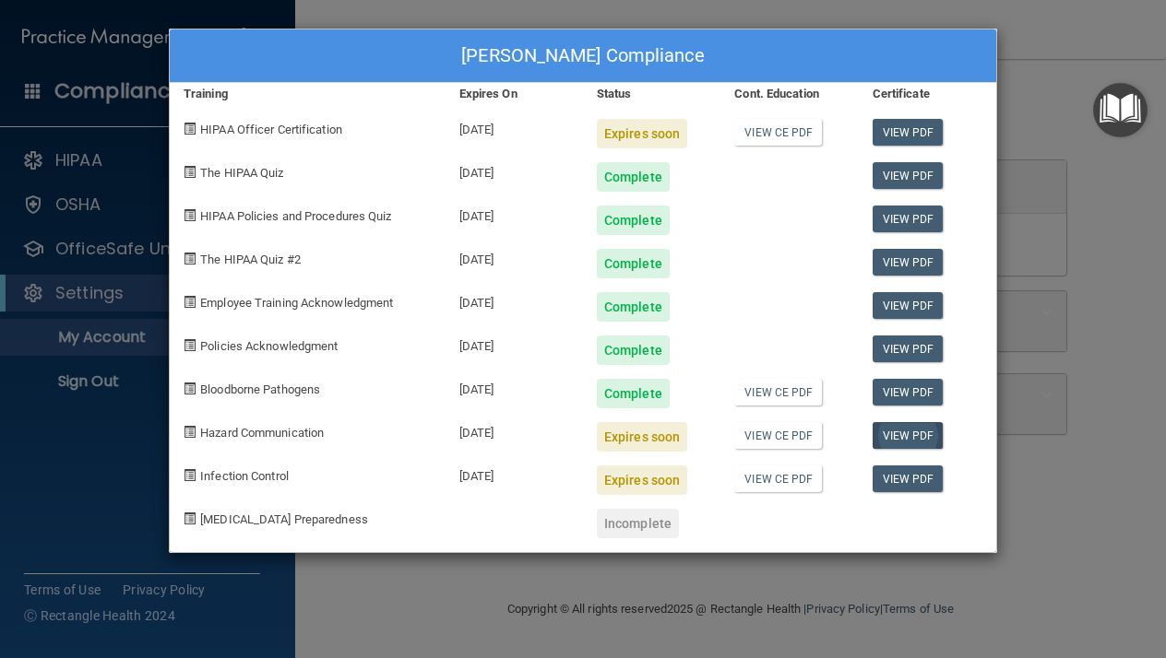
click at [889, 438] on link "View PDF" at bounding box center [907, 435] width 71 height 27
click at [902, 467] on link "View PDF" at bounding box center [907, 479] width 71 height 27
click at [757, 444] on link "View CE PDF" at bounding box center [778, 435] width 88 height 27
click at [770, 470] on link "View CE PDF" at bounding box center [778, 479] width 88 height 27
click at [764, 396] on link "View CE PDF" at bounding box center [778, 392] width 88 height 27
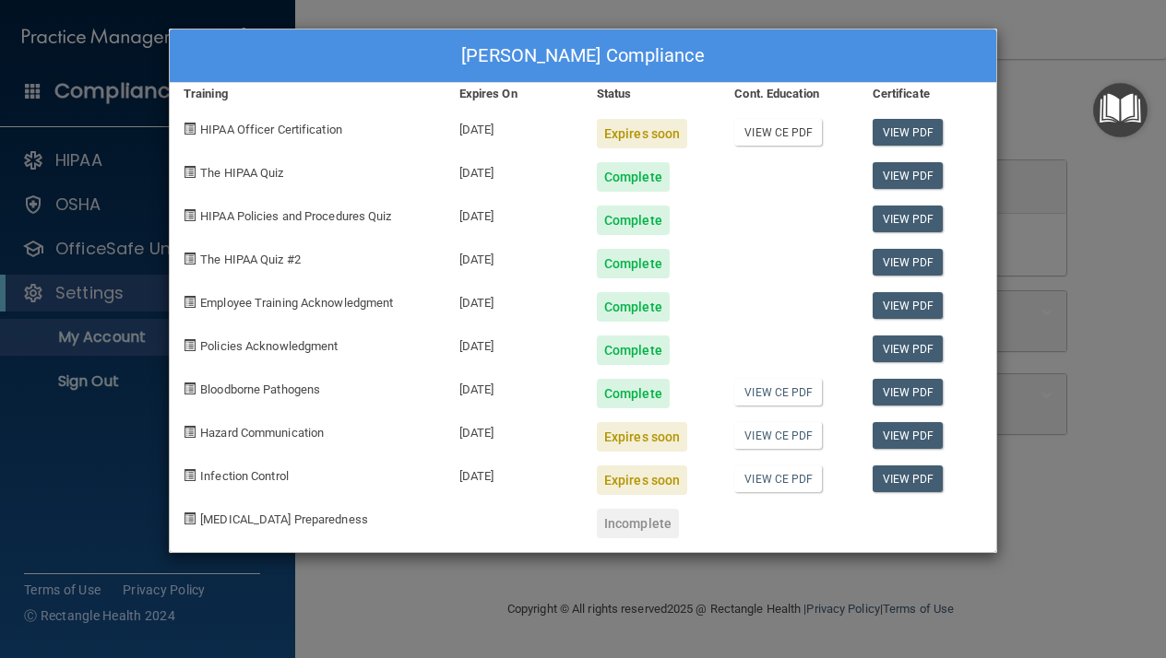
click at [764, 132] on link "View CE PDF" at bounding box center [778, 132] width 88 height 27
click at [919, 127] on link "View PDF" at bounding box center [907, 132] width 71 height 27
click at [851, 328] on div at bounding box center [788, 343] width 137 height 43
click at [1091, 460] on div "Megan Jackson's Compliance Training Expires On Status Cont. Education Certifica…" at bounding box center [583, 329] width 1166 height 658
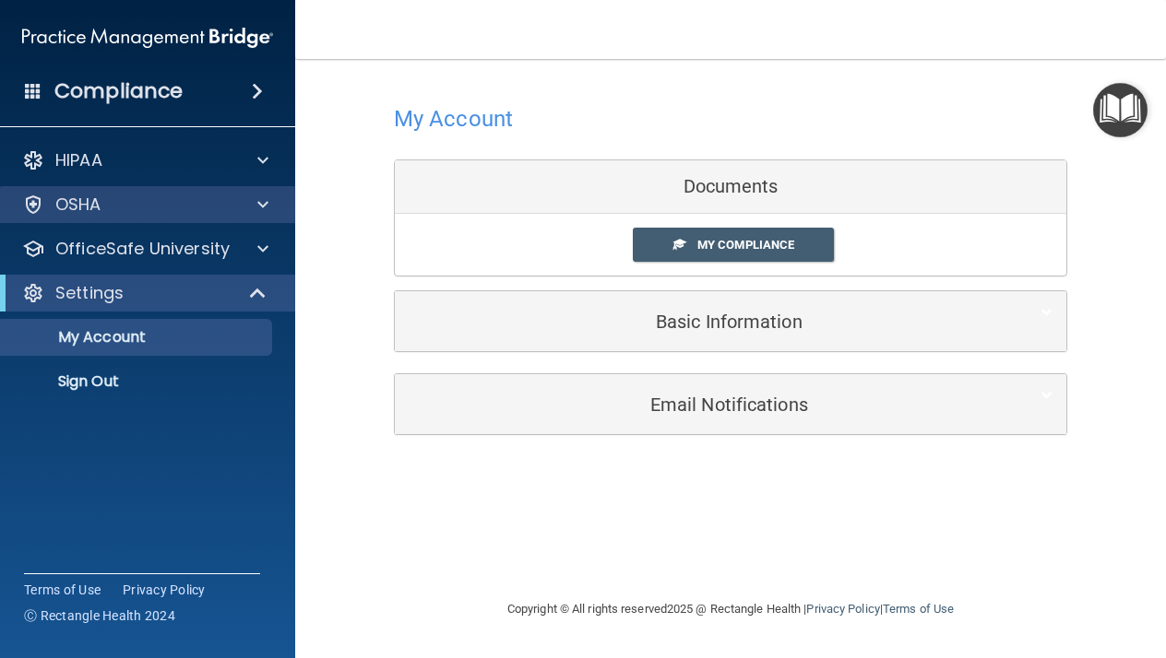
click at [162, 206] on div "OSHA" at bounding box center [122, 205] width 229 height 22
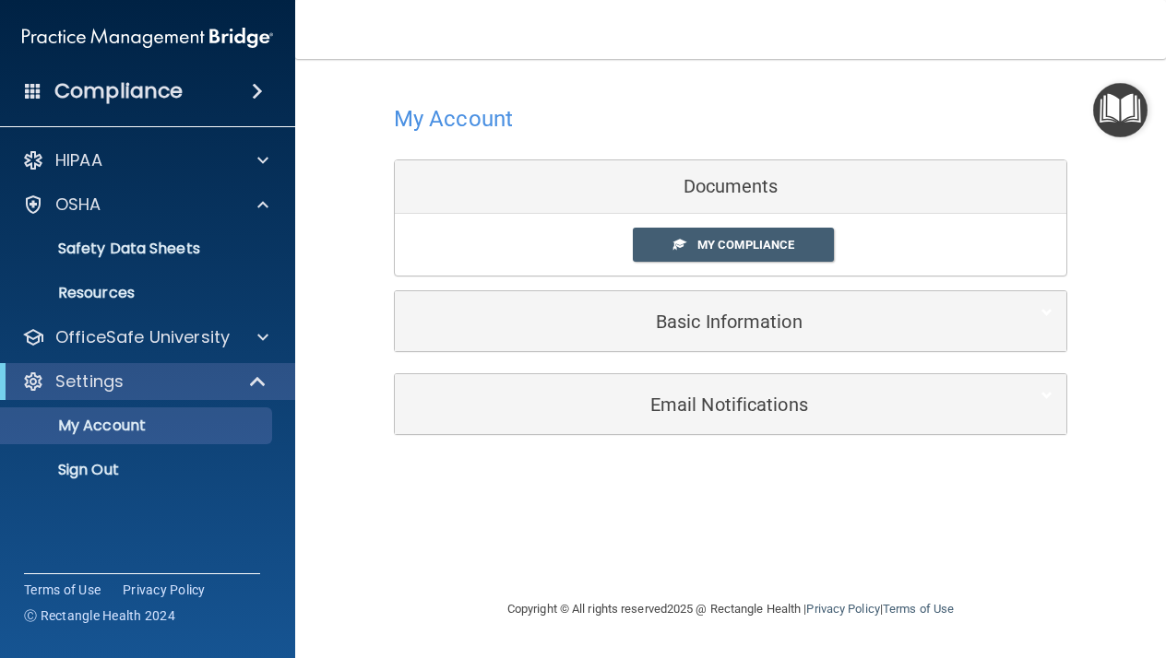
click at [223, 184] on div "HIPAA Documents and Policies Report an Incident Business Associates Emergency P…" at bounding box center [148, 319] width 296 height 369
click at [220, 232] on link "Safety Data Sheets" at bounding box center [127, 249] width 290 height 37
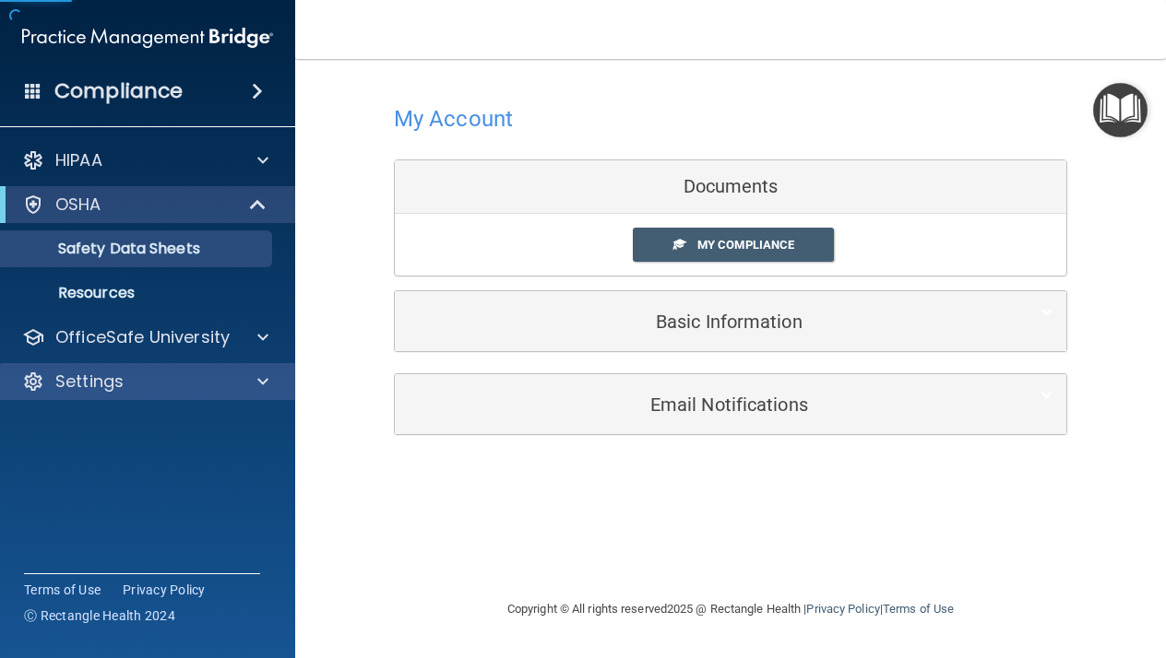
click at [234, 389] on div "Settings" at bounding box center [122, 382] width 229 height 22
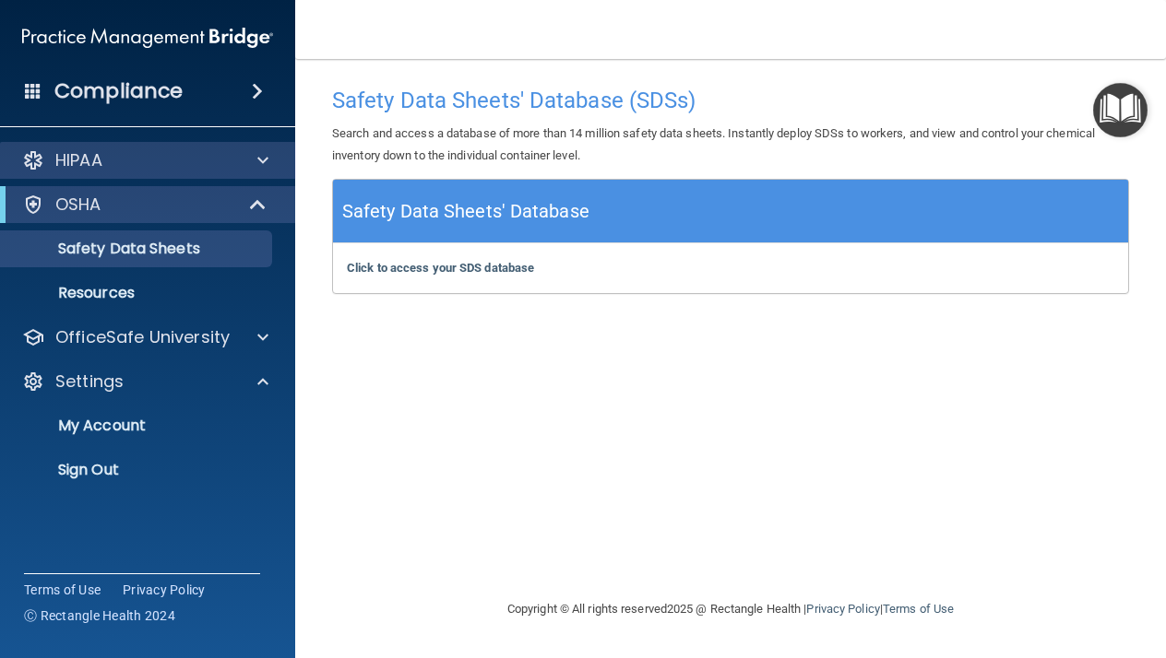
click at [130, 158] on div "HIPAA" at bounding box center [122, 160] width 229 height 22
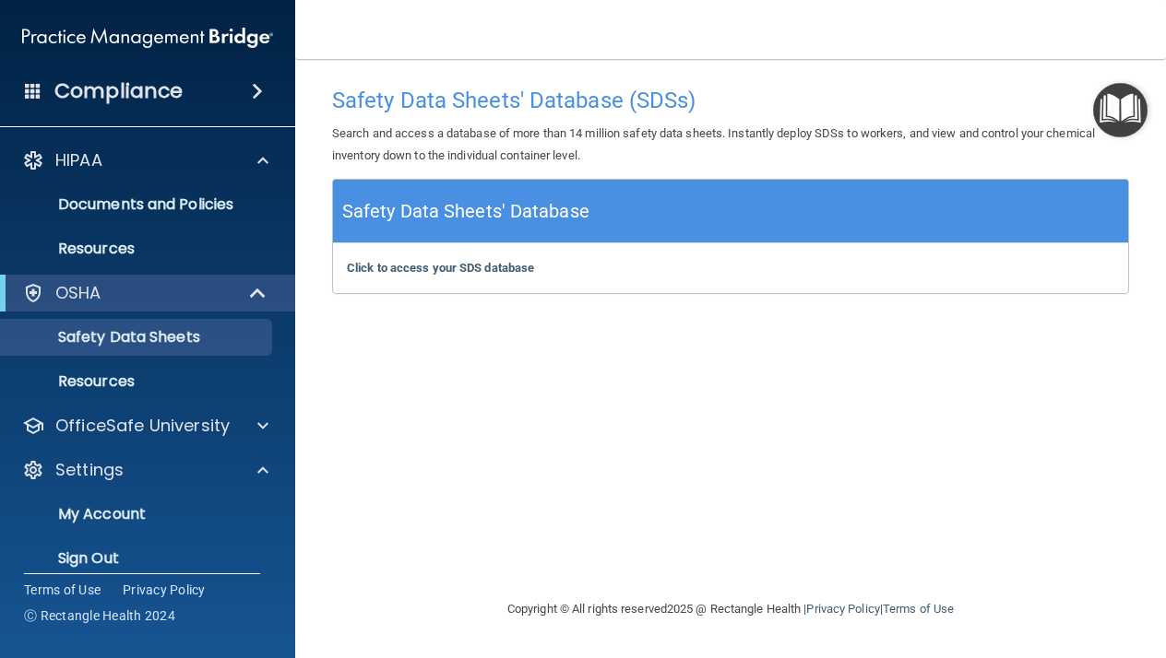
click at [135, 99] on h4 "Compliance" at bounding box center [118, 91] width 128 height 26
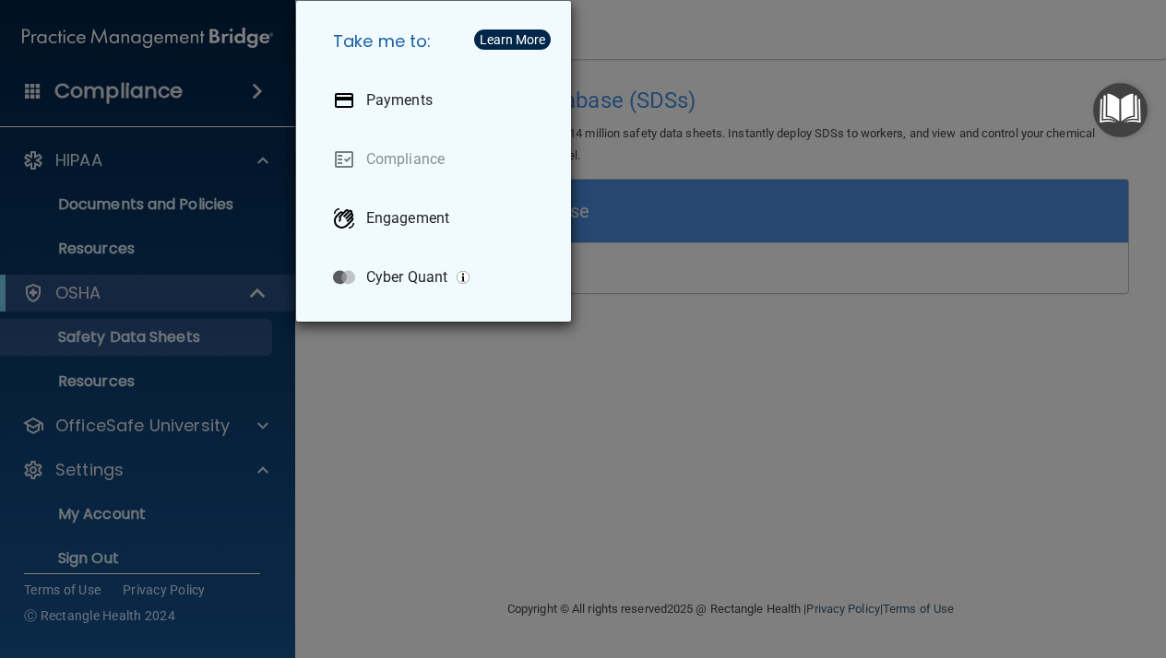
click at [150, 81] on div "Take me to: Payments Compliance Engagement Cyber Quant" at bounding box center [583, 329] width 1166 height 658
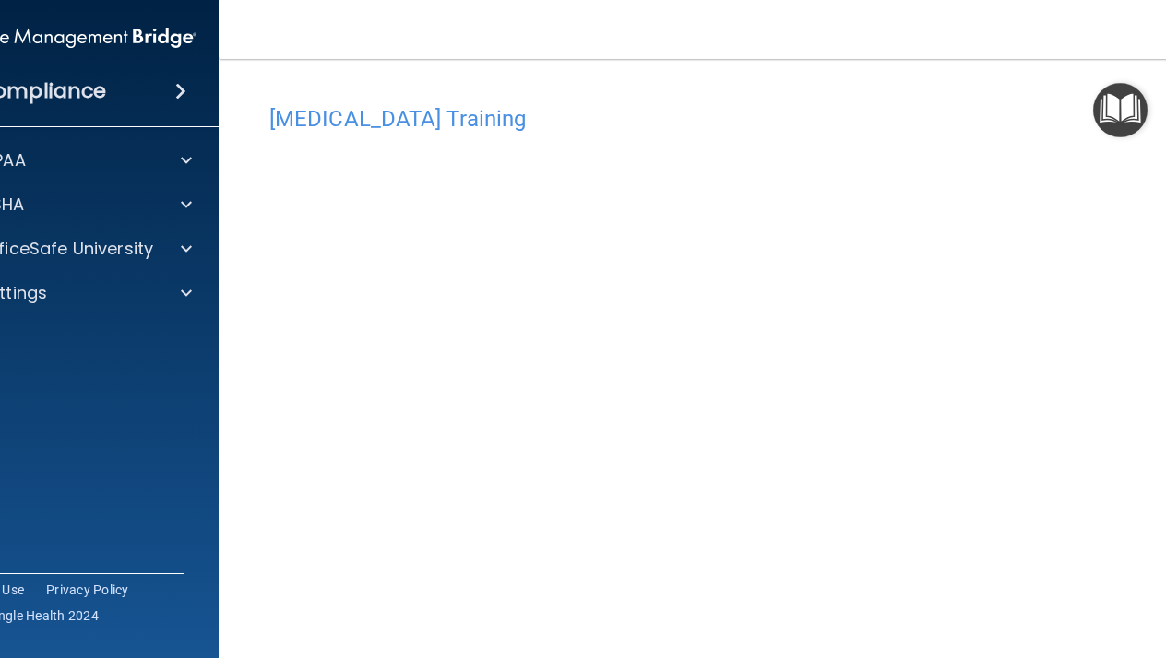
click at [945, 93] on div "[MEDICAL_DATA] Training This course doesn’t expire until . Are you sure you wan…" at bounding box center [730, 396] width 950 height 638
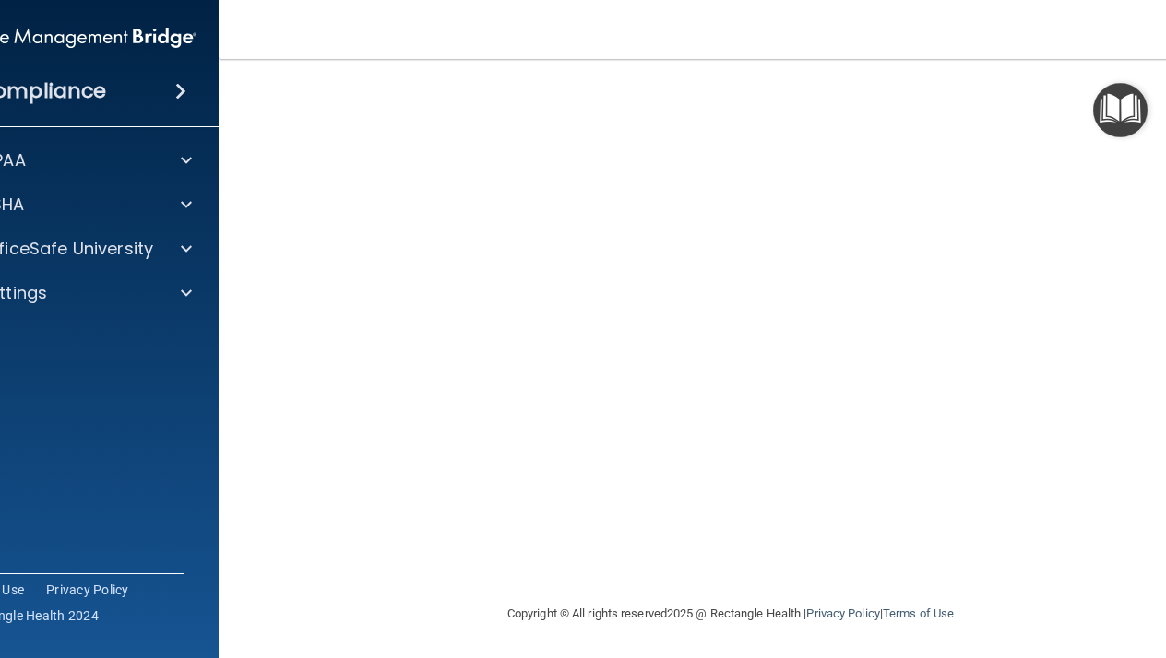
scroll to position [130, 0]
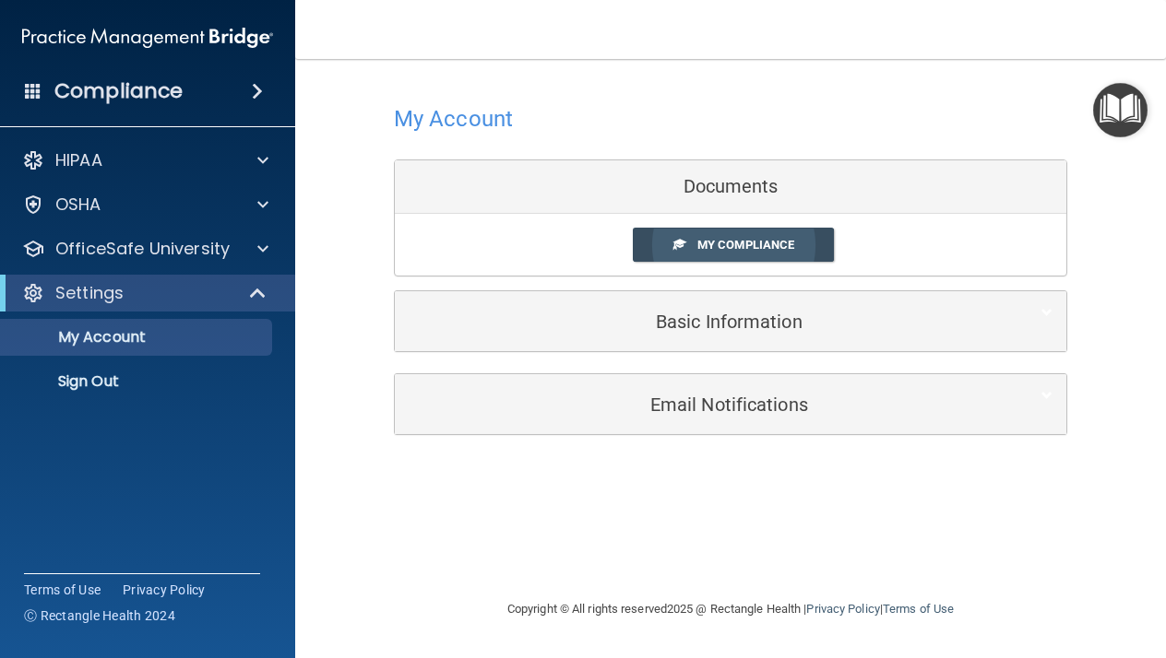
click at [746, 239] on span "My Compliance" at bounding box center [745, 245] width 97 height 14
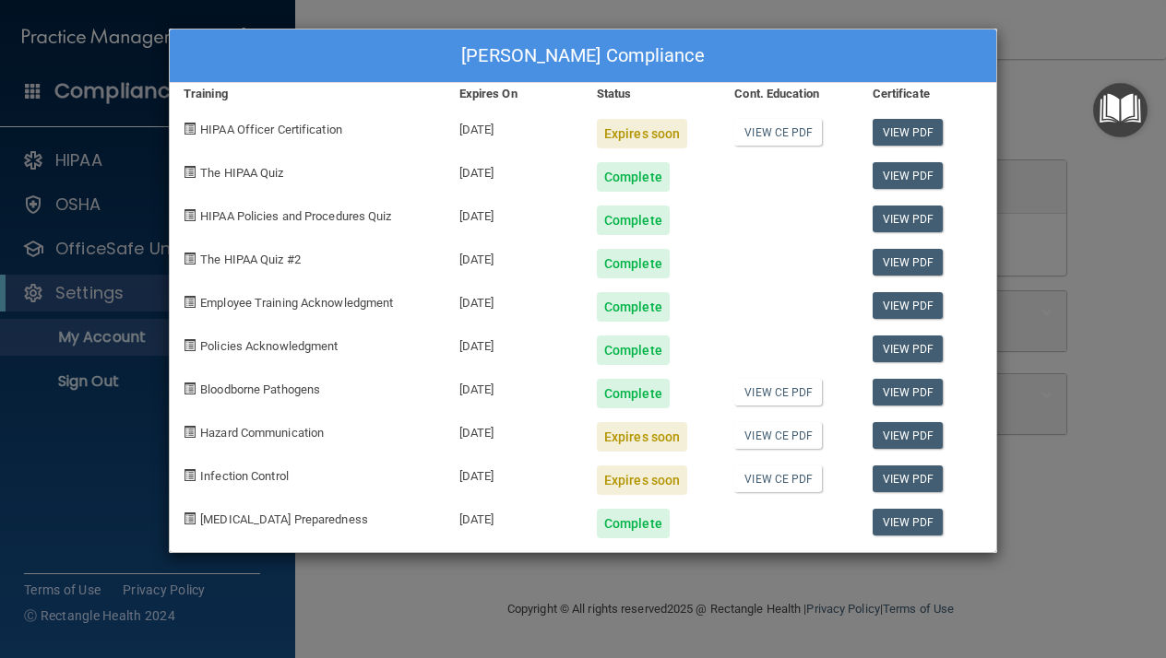
click at [645, 140] on div "Expires soon" at bounding box center [642, 134] width 90 height 30
click at [506, 137] on div "09/10/2025" at bounding box center [513, 126] width 137 height 43
click at [492, 124] on div "09/10/2025" at bounding box center [513, 126] width 137 height 43
click at [279, 128] on span "HIPAA Officer Certification" at bounding box center [271, 130] width 142 height 14
click at [188, 128] on span at bounding box center [190, 129] width 12 height 12
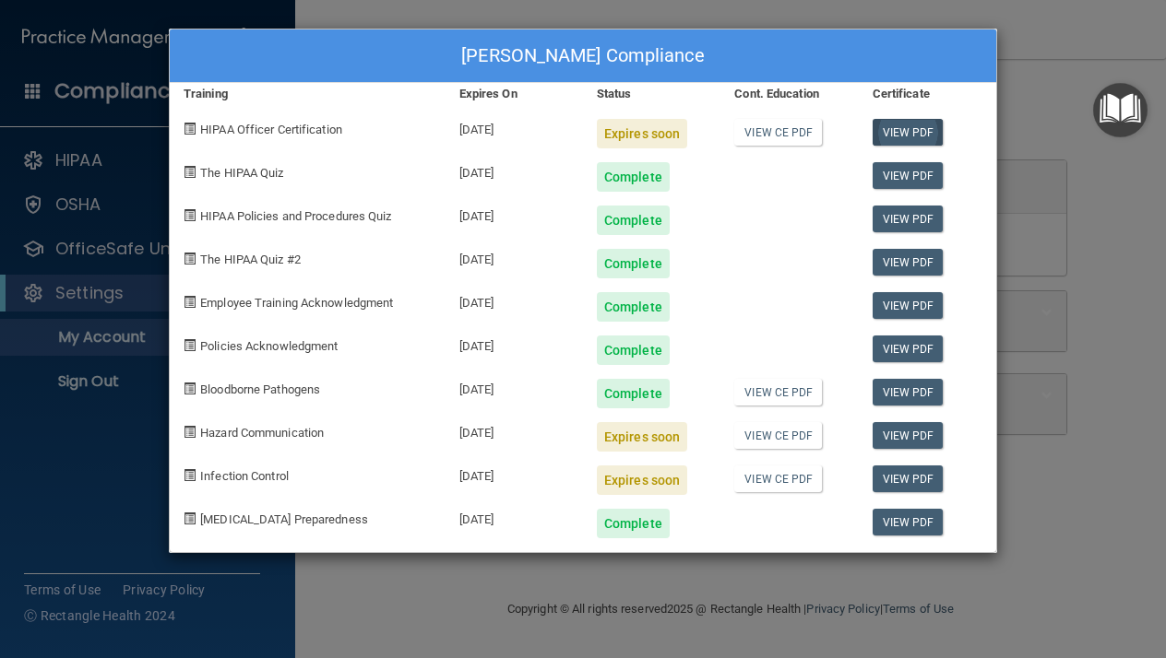
click at [896, 136] on link "View PDF" at bounding box center [907, 132] width 71 height 27
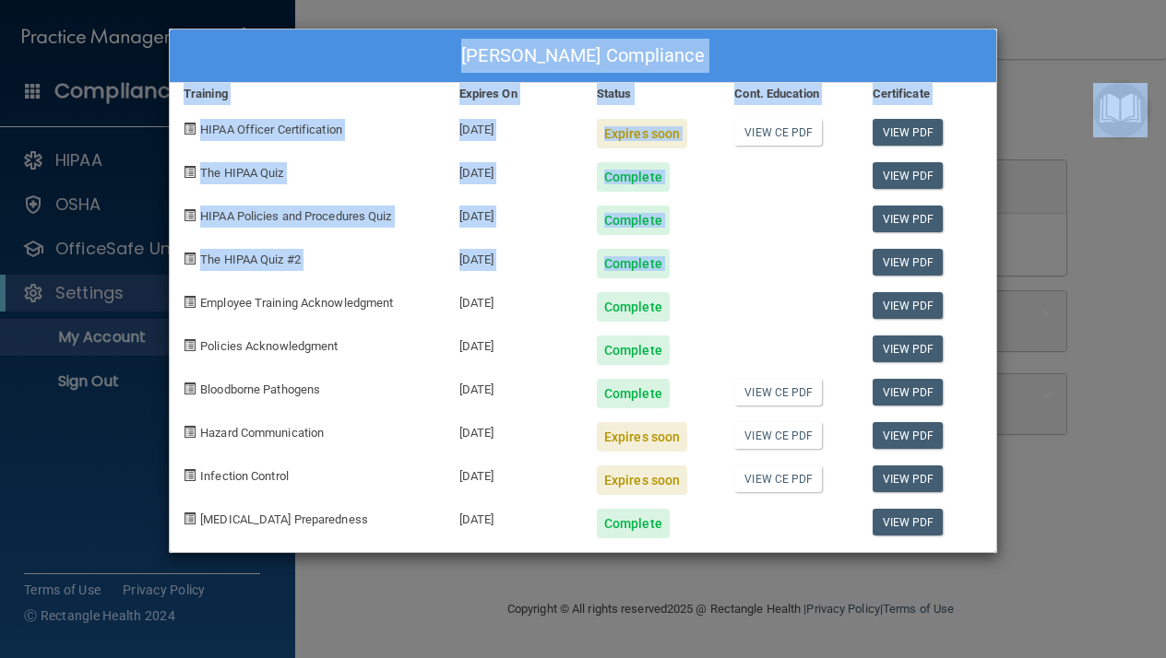
drag, startPoint x: 967, startPoint y: 261, endPoint x: 969, endPoint y: 664, distance: 403.0
click at [969, 658] on html "Compliance HIPAA Documents and Policies Report an Incident Business Associates …" at bounding box center [583, 329] width 1166 height 658
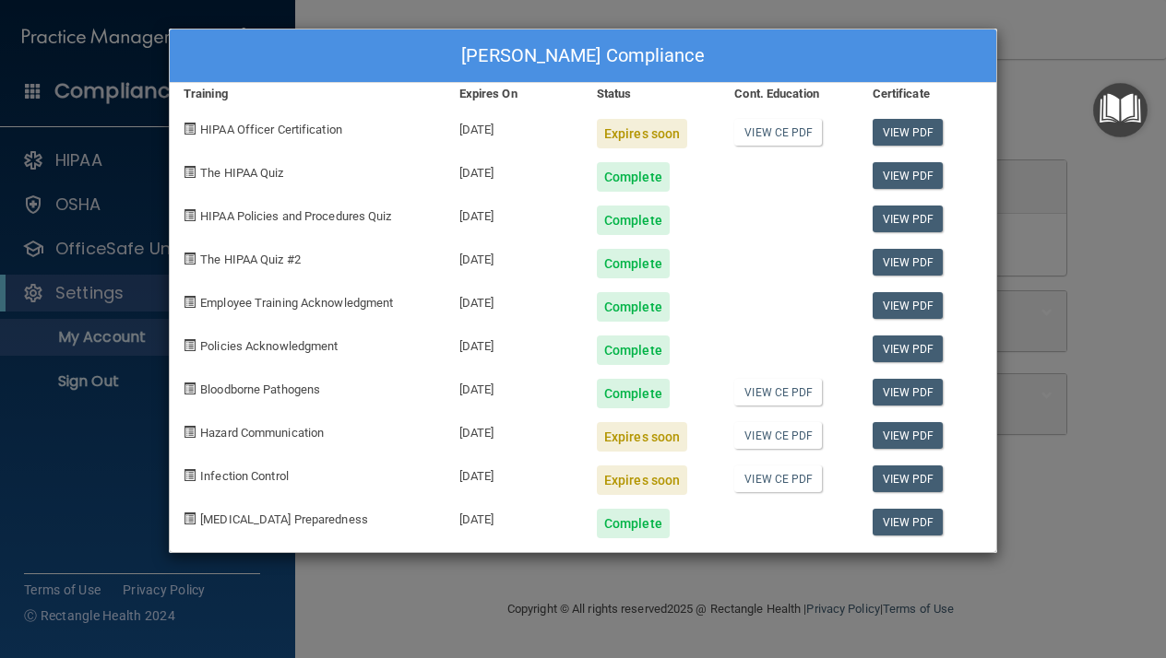
click at [795, 608] on div "Megan Jackson's Compliance Training Expires On Status Cont. Education Certifica…" at bounding box center [583, 329] width 1166 height 658
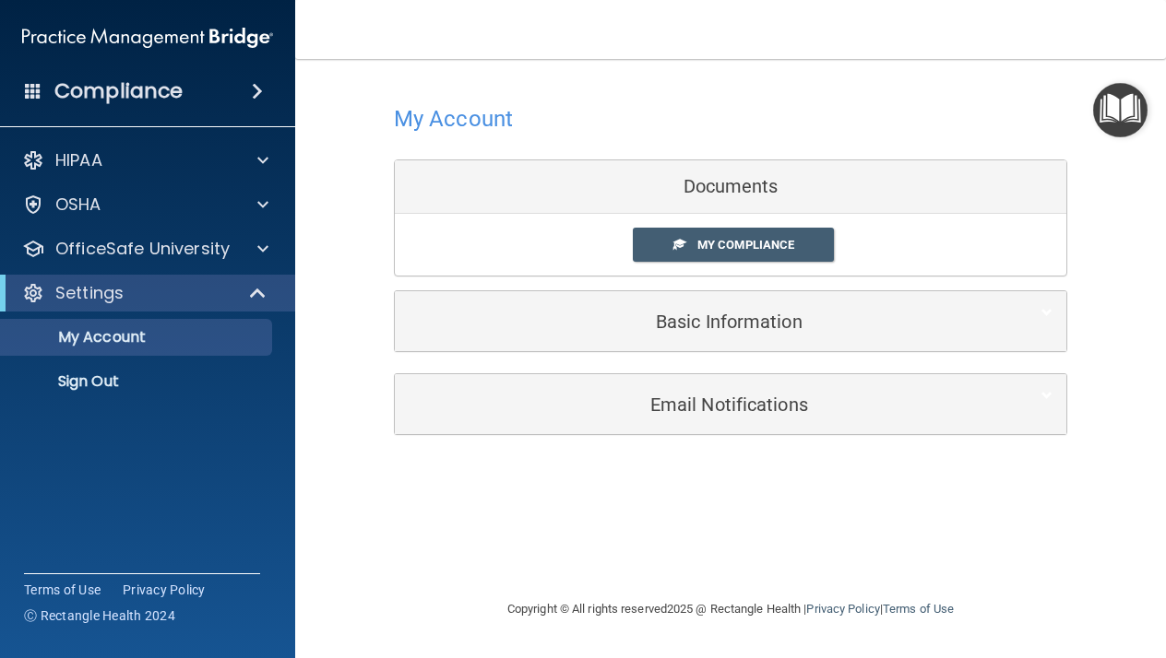
click at [711, 218] on div "My Compliance My Compliance My BAA" at bounding box center [730, 245] width 671 height 62
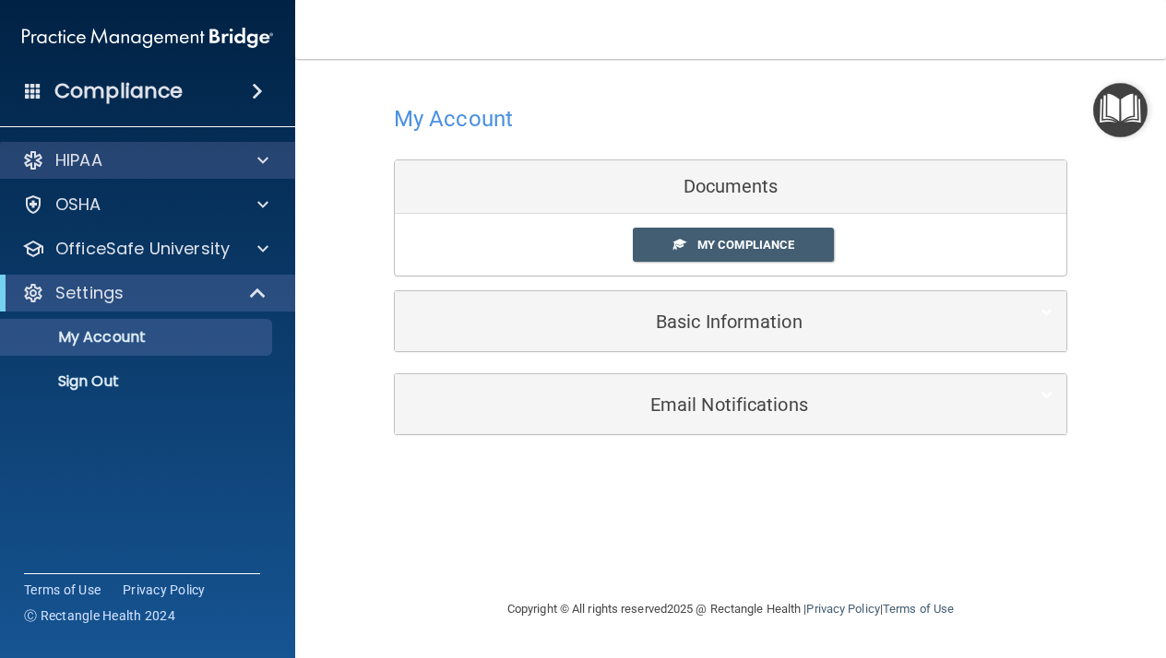
click at [265, 164] on span at bounding box center [262, 160] width 11 height 22
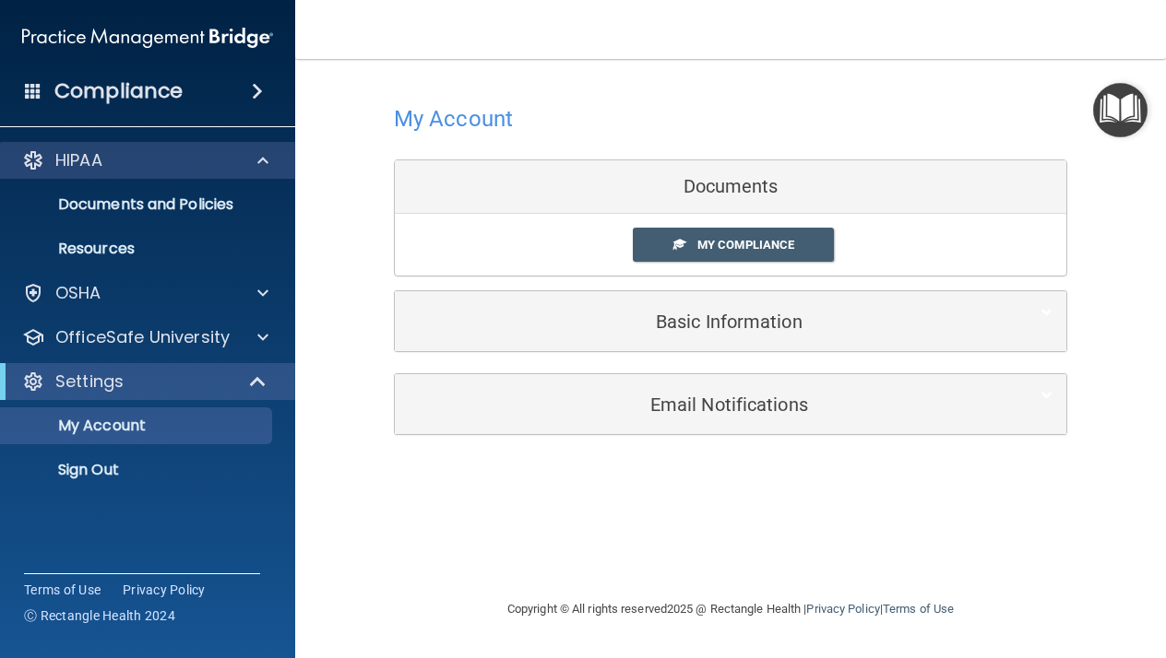
click at [265, 164] on span at bounding box center [262, 160] width 11 height 22
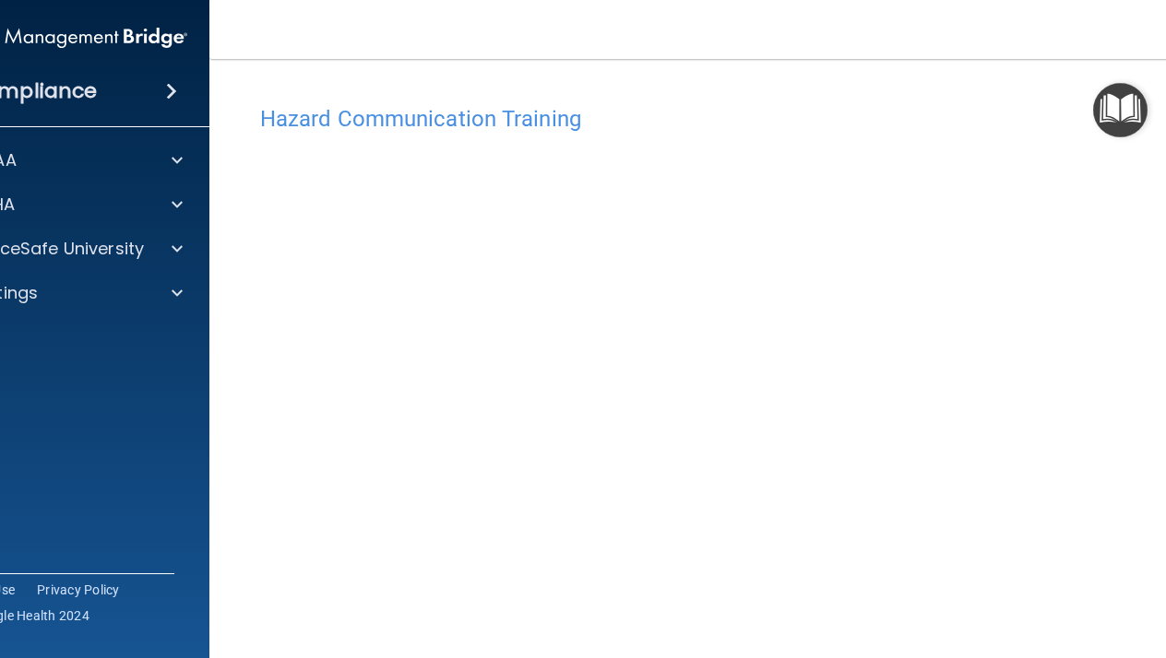
click at [954, 109] on h4 "Hazard Communication Training" at bounding box center [730, 119] width 941 height 24
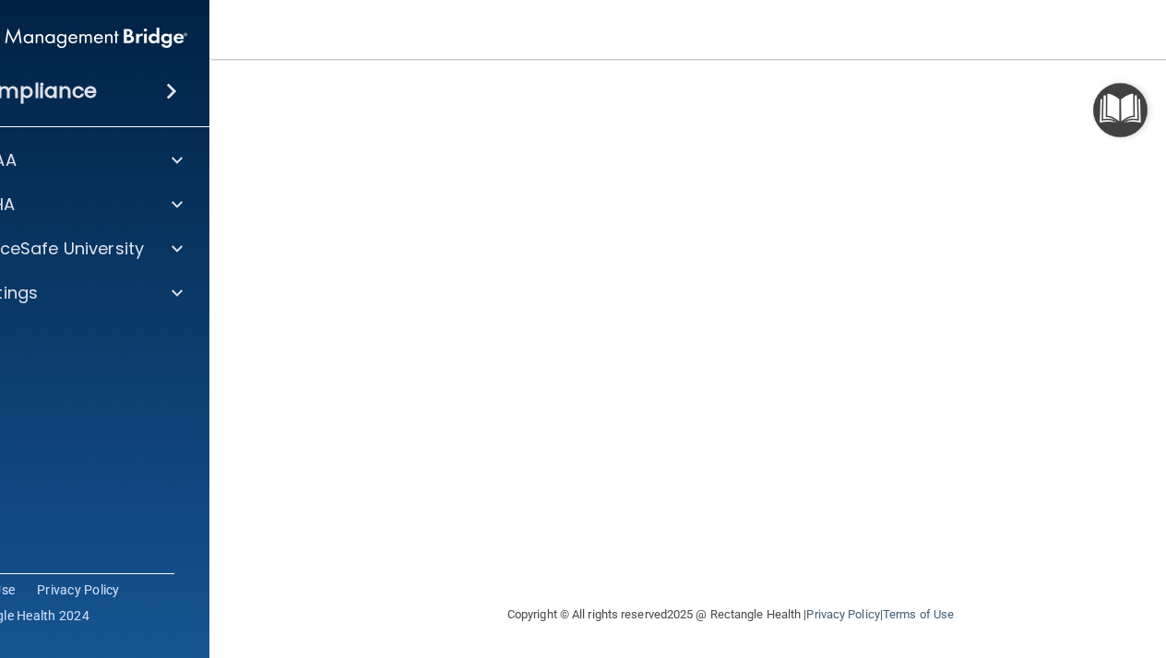
scroll to position [0, 93]
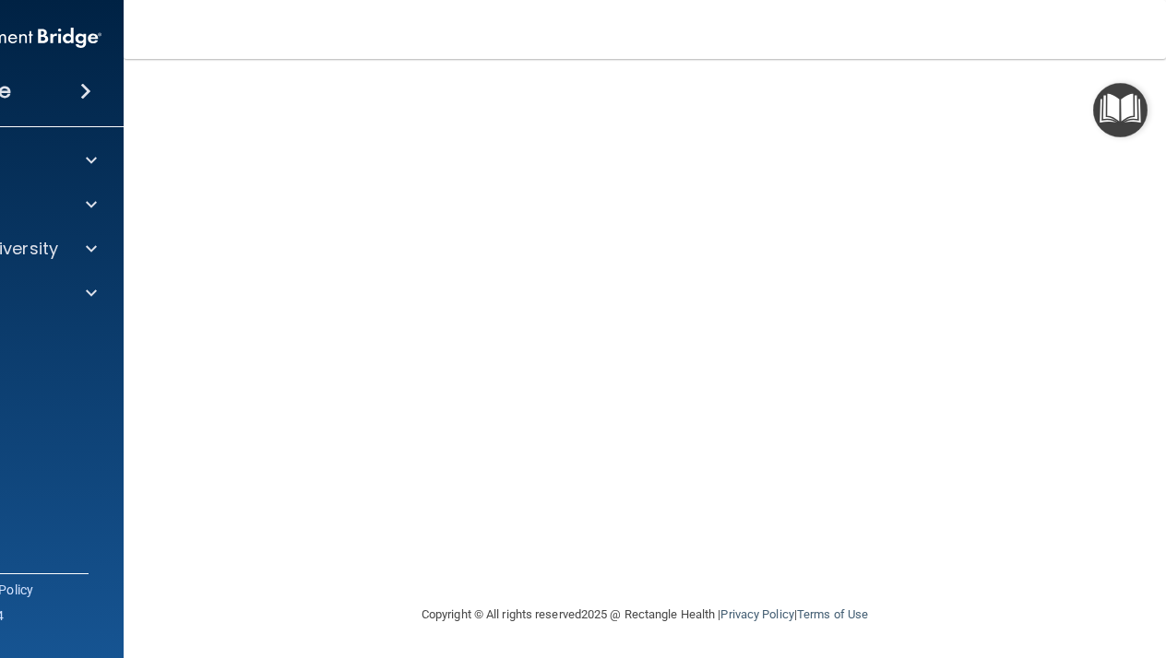
click at [1107, 406] on div "Hazard Communication Training This course doesn’t expire until 09/10/2025. Are …" at bounding box center [644, 264] width 968 height 680
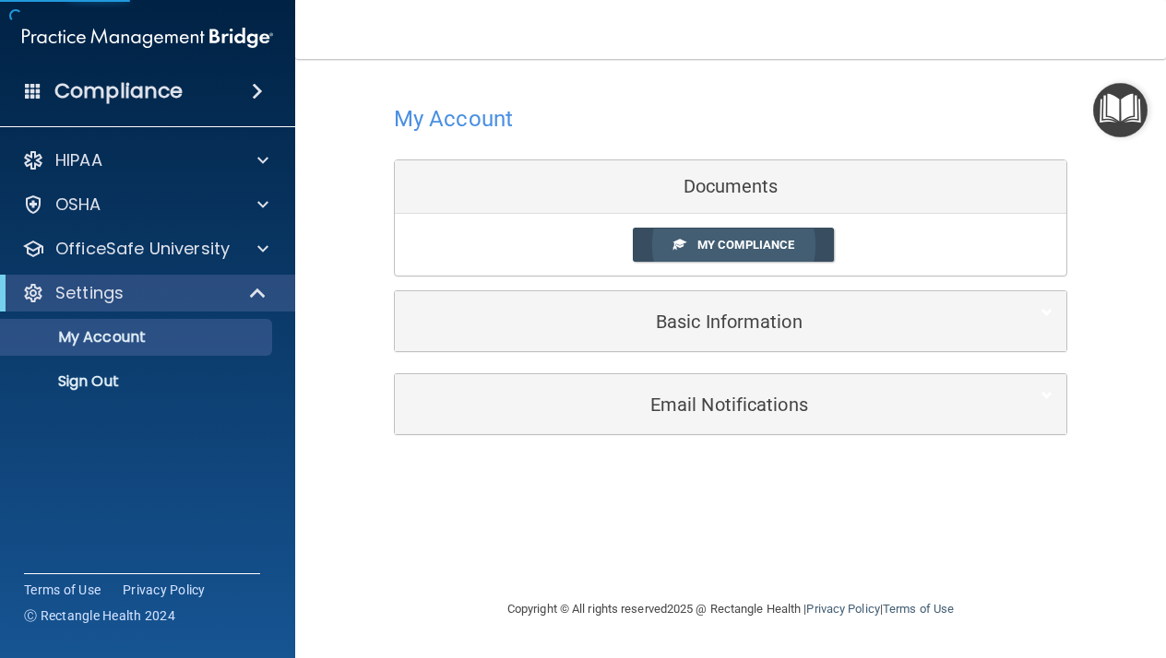
click at [724, 242] on span "My Compliance" at bounding box center [745, 245] width 97 height 14
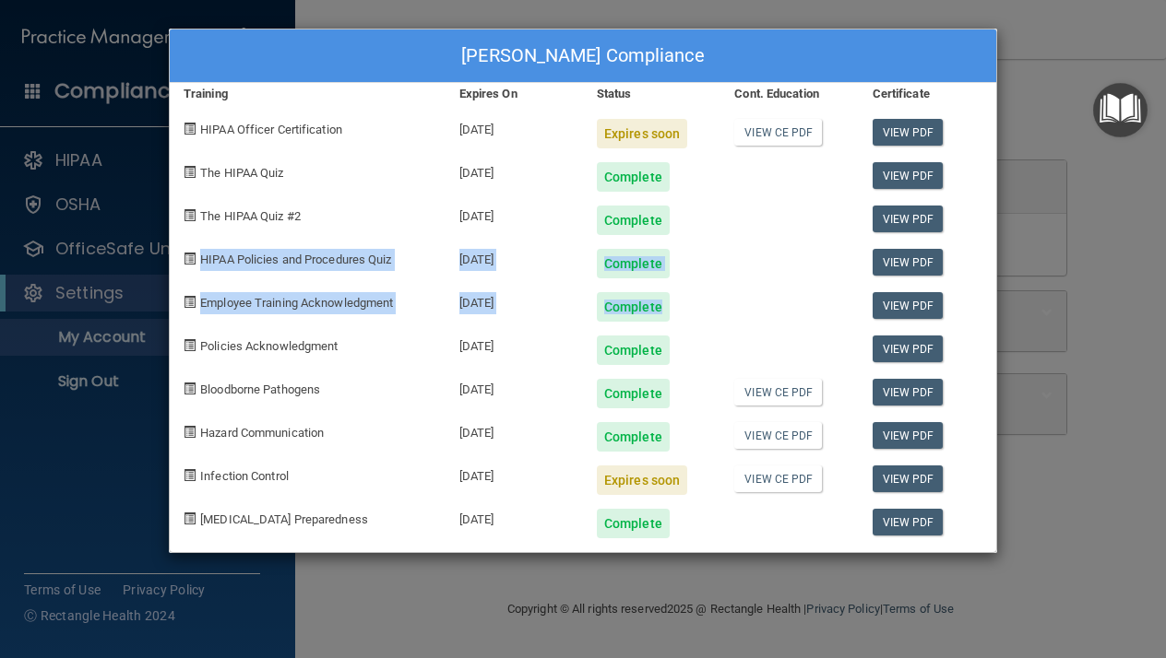
drag, startPoint x: 738, startPoint y: 301, endPoint x: 753, endPoint y: 190, distance: 111.6
click at [753, 190] on div "Megan Jackson's Compliance Training Expires On Status Cont. Education Certifica…" at bounding box center [583, 291] width 828 height 525
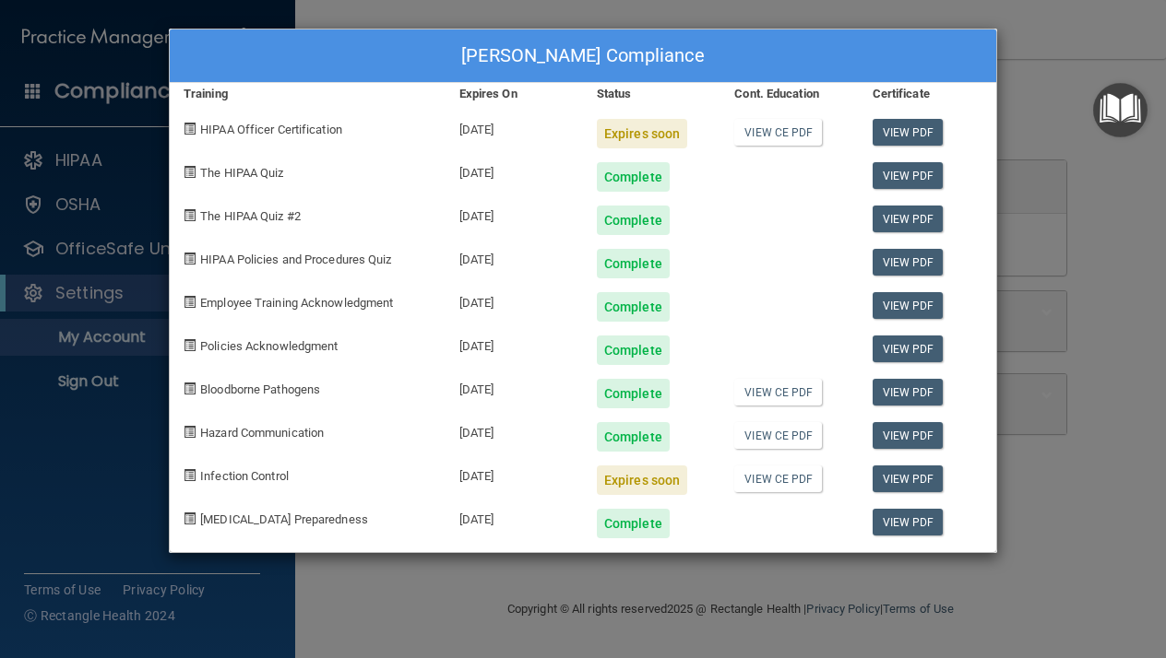
click at [794, 229] on div at bounding box center [788, 213] width 137 height 43
click at [641, 517] on div "Complete" at bounding box center [633, 524] width 73 height 30
click at [273, 475] on span "Infection Control" at bounding box center [244, 476] width 89 height 14
click at [658, 125] on div "Expires soon" at bounding box center [642, 134] width 90 height 30
click at [790, 131] on link "View CE PDF" at bounding box center [778, 132] width 88 height 27
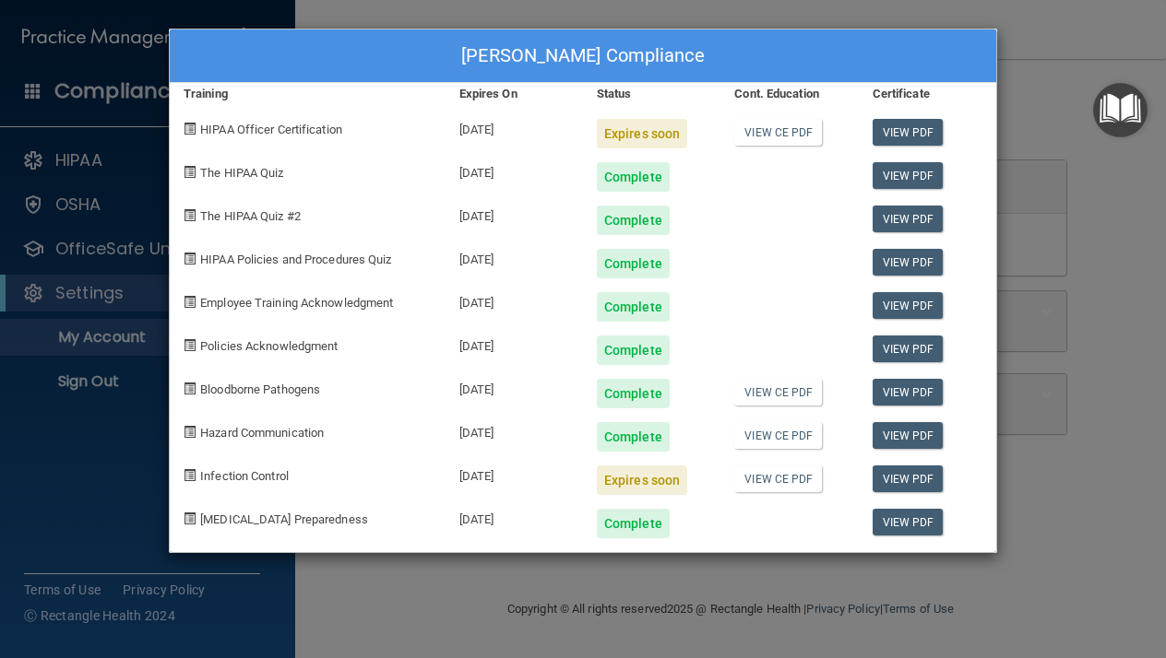
click at [1120, 337] on div "Megan Jackson's Compliance Training Expires On Status Cont. Education Certifica…" at bounding box center [583, 329] width 1166 height 658
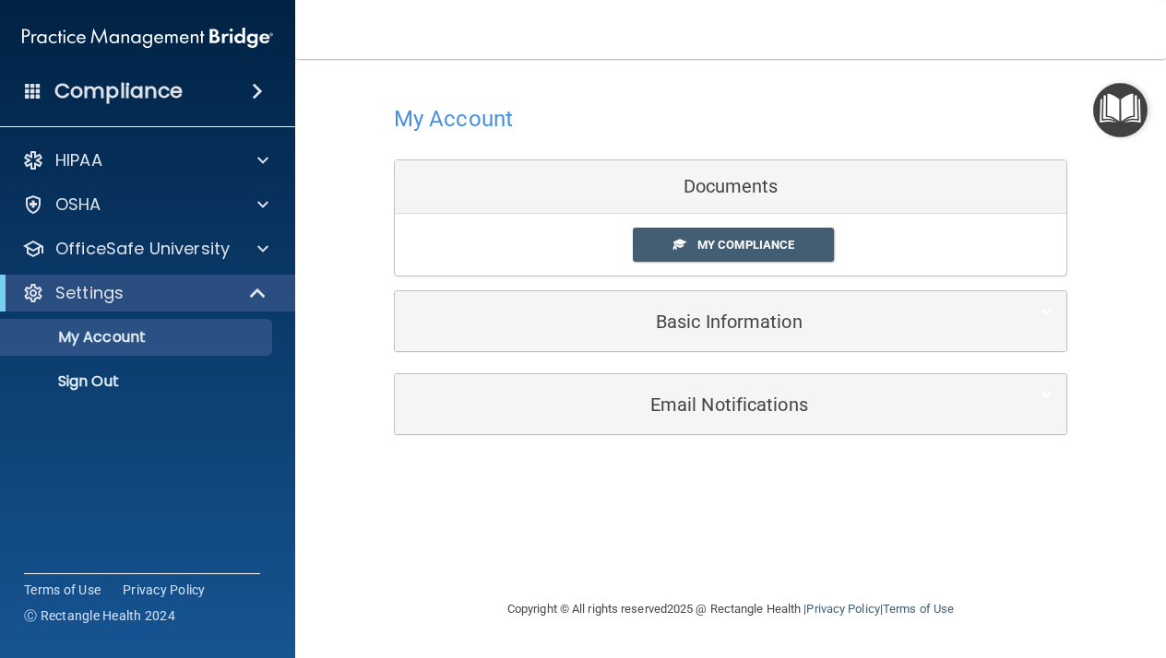
click at [263, 97] on span at bounding box center [257, 91] width 11 height 22
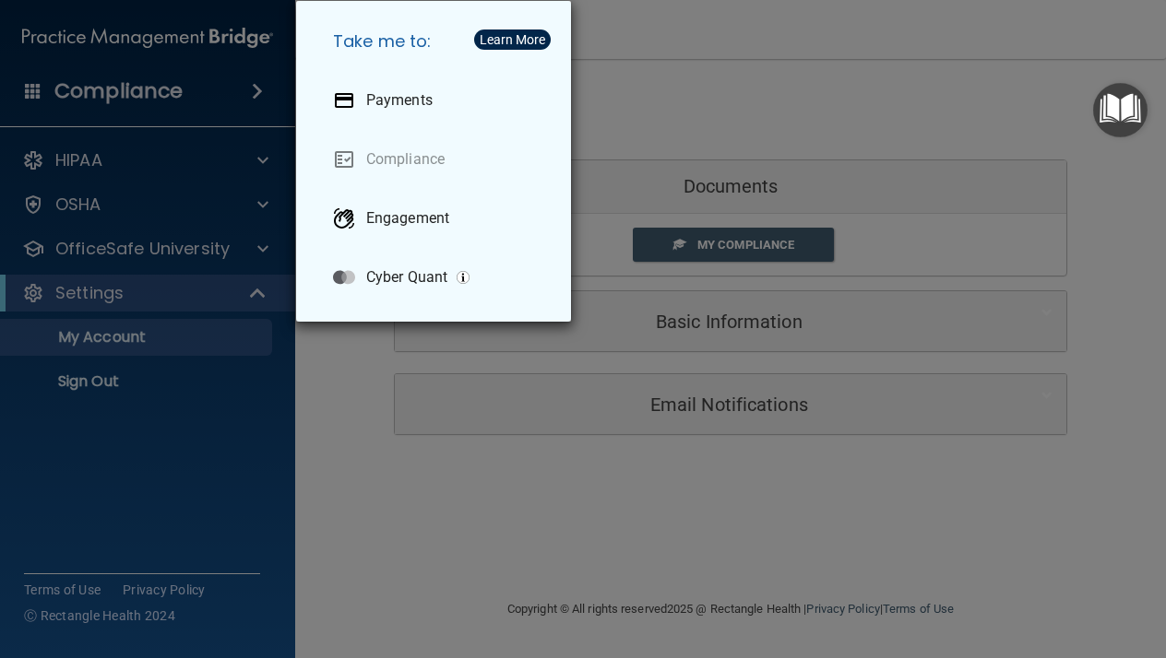
click at [266, 97] on div "Take me to: Payments Compliance Engagement Cyber Quant" at bounding box center [583, 329] width 1166 height 658
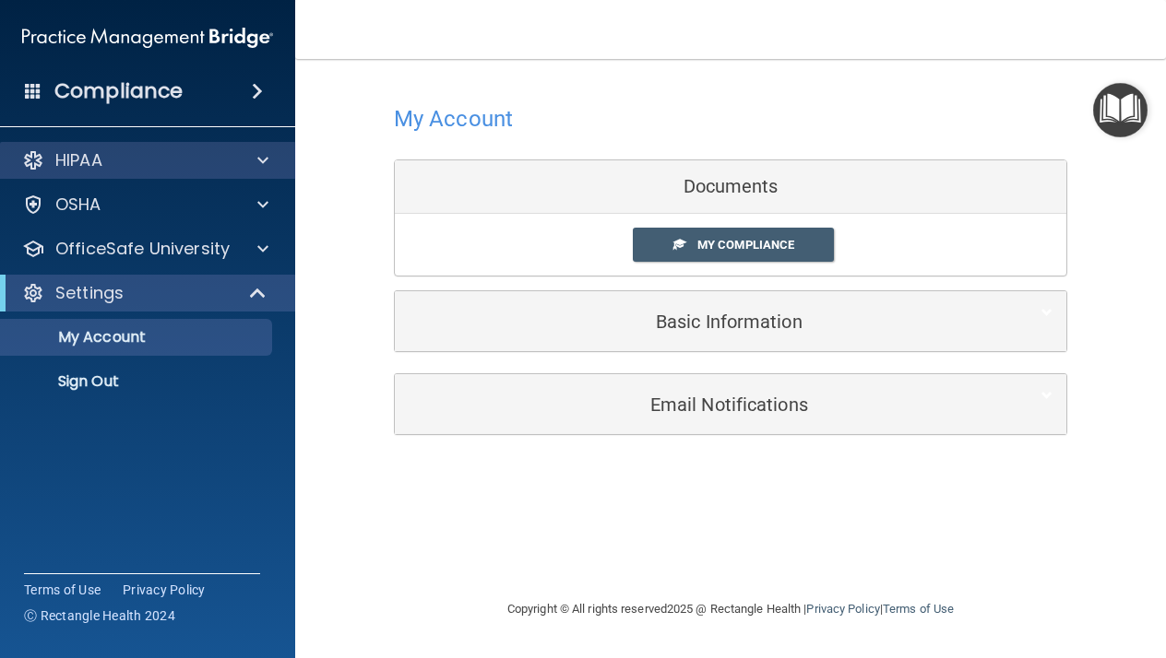
click at [156, 160] on div "HIPAA" at bounding box center [122, 160] width 229 height 22
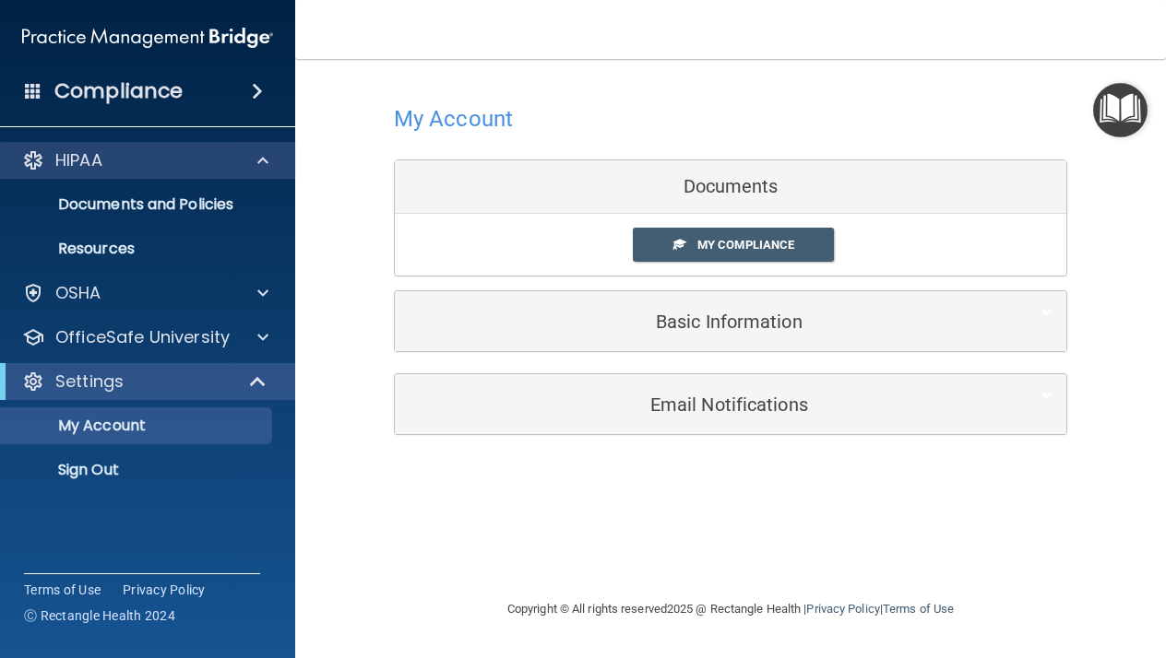
click at [155, 167] on div "HIPAA" at bounding box center [122, 160] width 229 height 22
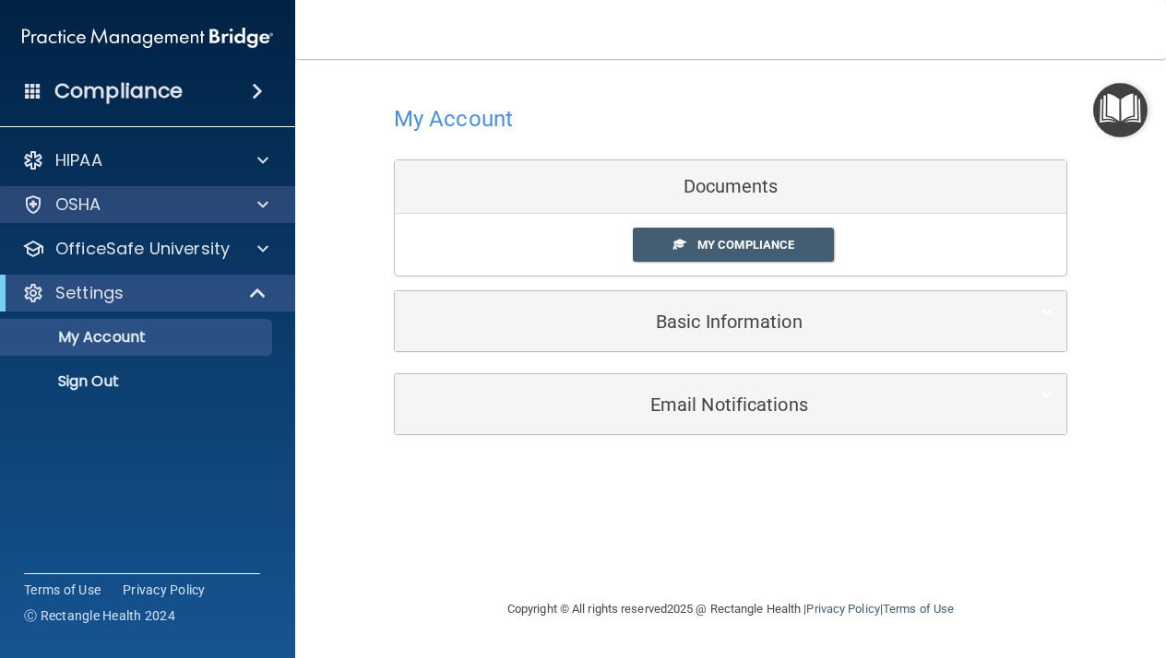
click at [151, 206] on div "OSHA" at bounding box center [122, 205] width 229 height 22
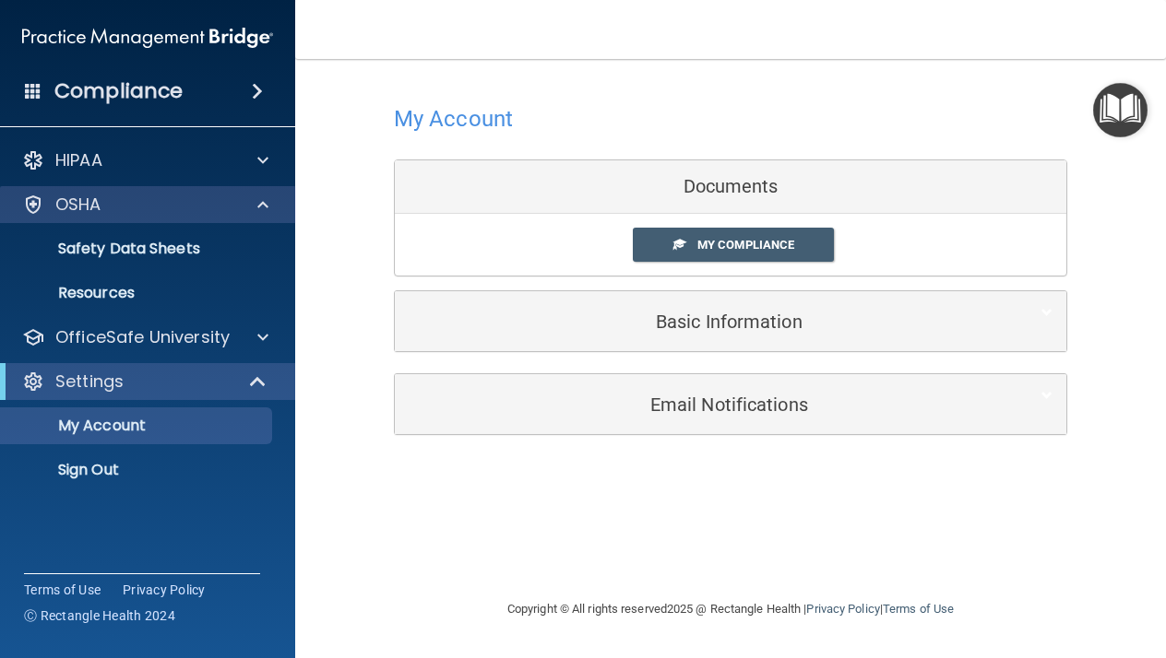
click at [151, 206] on div "OSHA" at bounding box center [122, 205] width 229 height 22
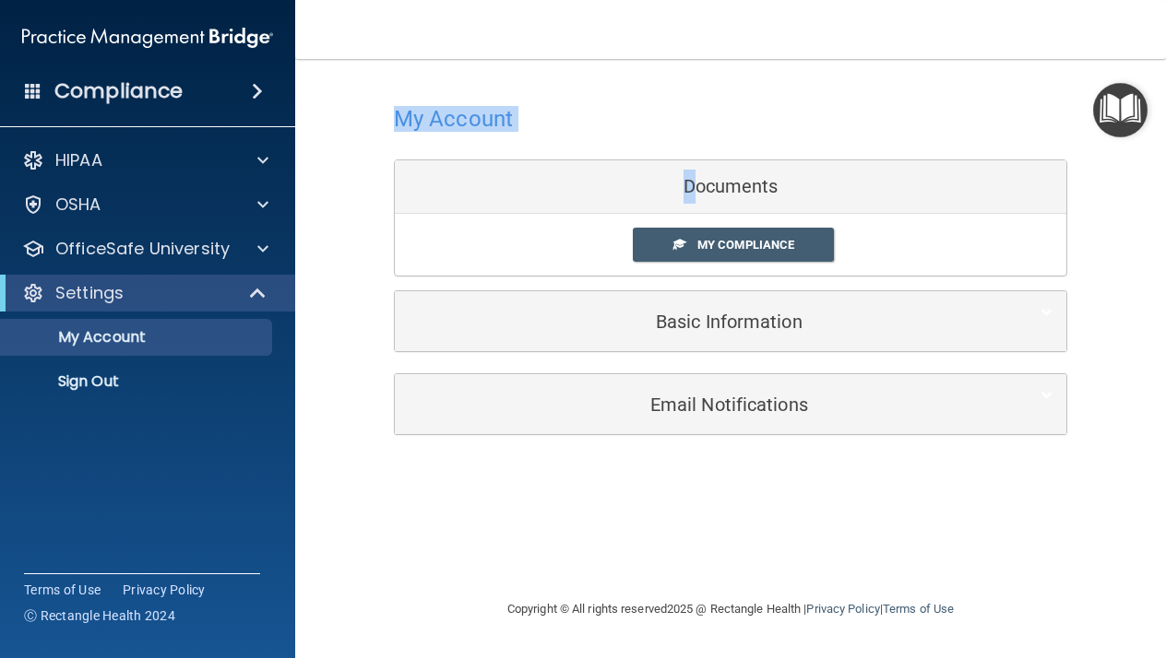
drag, startPoint x: 665, startPoint y: 148, endPoint x: 659, endPoint y: -61, distance: 208.5
click at [659, 0] on html "Compliance HIPAA Documents and Policies Report an Incident Business Associates …" at bounding box center [583, 329] width 1166 height 658
click at [443, 80] on div "My Account Documents My Compliance My Compliance My BAA Basic Information Full …" at bounding box center [730, 225] width 673 height 296
click at [728, 234] on link "My Compliance" at bounding box center [734, 245] width 202 height 34
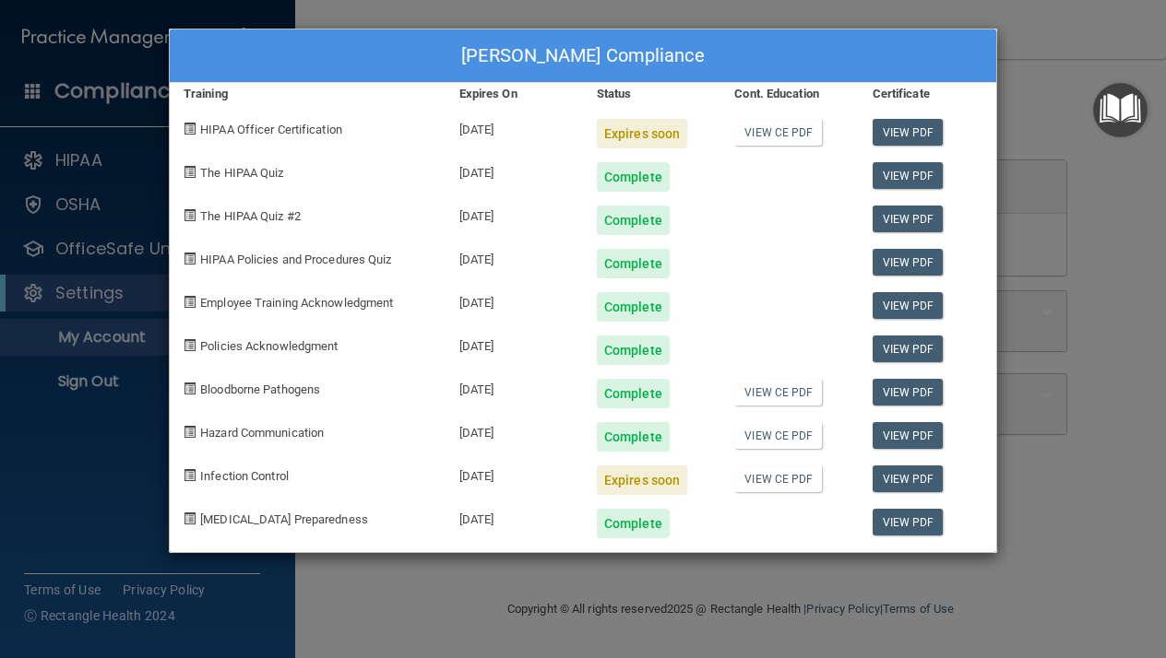
click at [615, 105] on div "Expires soon" at bounding box center [651, 126] width 137 height 43
click at [615, 134] on div "Expires soon" at bounding box center [642, 134] width 90 height 30
click at [335, 136] on div "HIPAA Officer Certification" at bounding box center [308, 126] width 276 height 43
drag, startPoint x: 986, startPoint y: 509, endPoint x: 986, endPoint y: 578, distance: 69.2
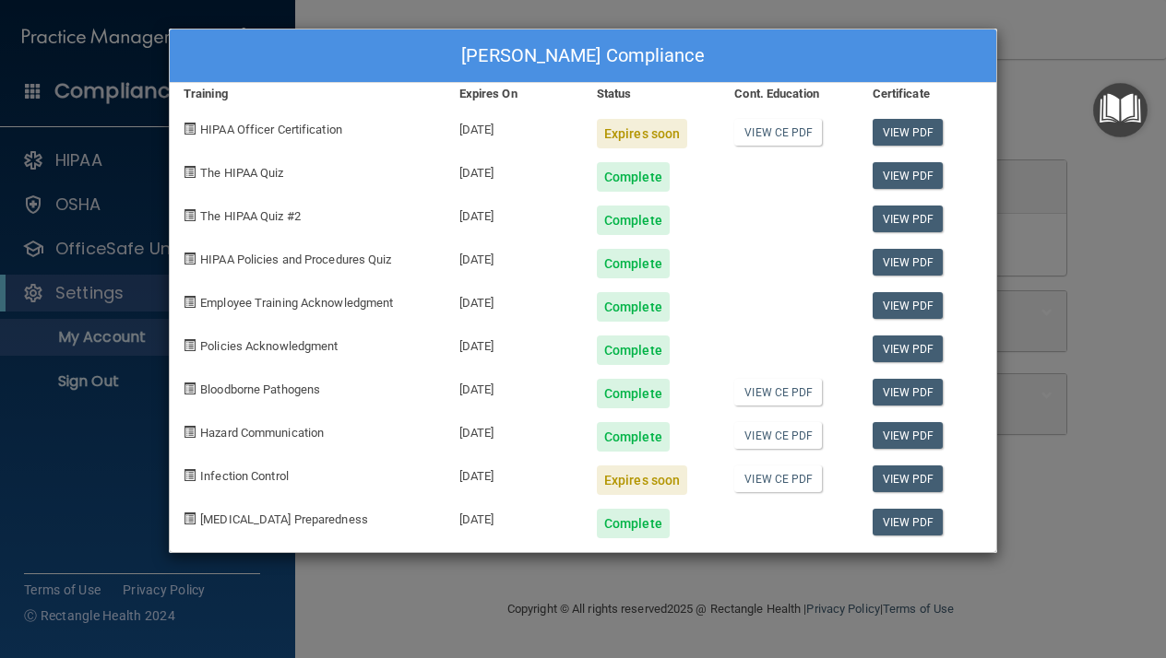
click at [986, 578] on div "Megan Jackson's Compliance Training Expires On Status Cont. Education Certifica…" at bounding box center [583, 329] width 1166 height 658
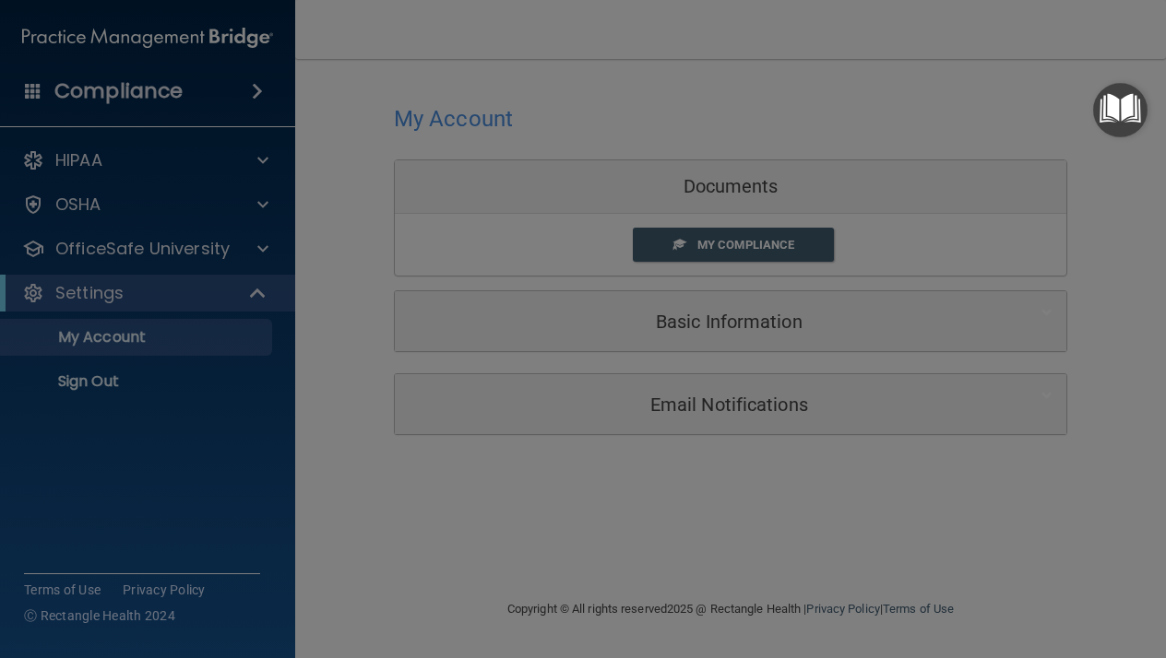
click at [986, 578] on div "Megan Jackson's Compliance Training Expires On Status Cont. Education Certifica…" at bounding box center [583, 329] width 1166 height 658
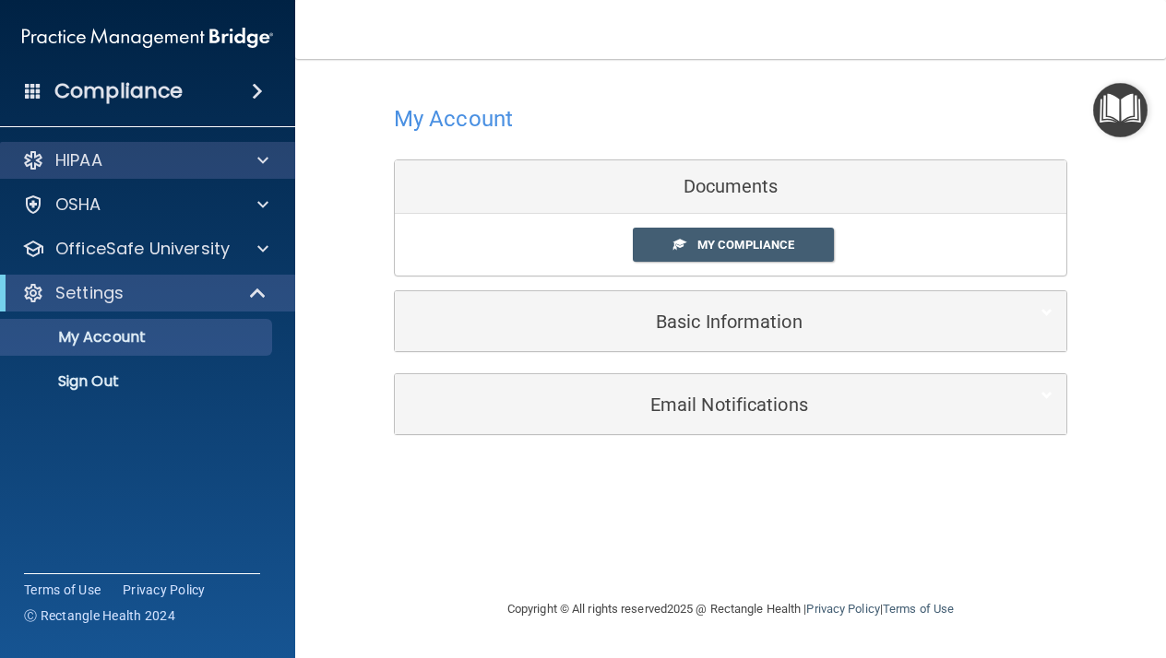
click at [256, 151] on div at bounding box center [260, 160] width 46 height 22
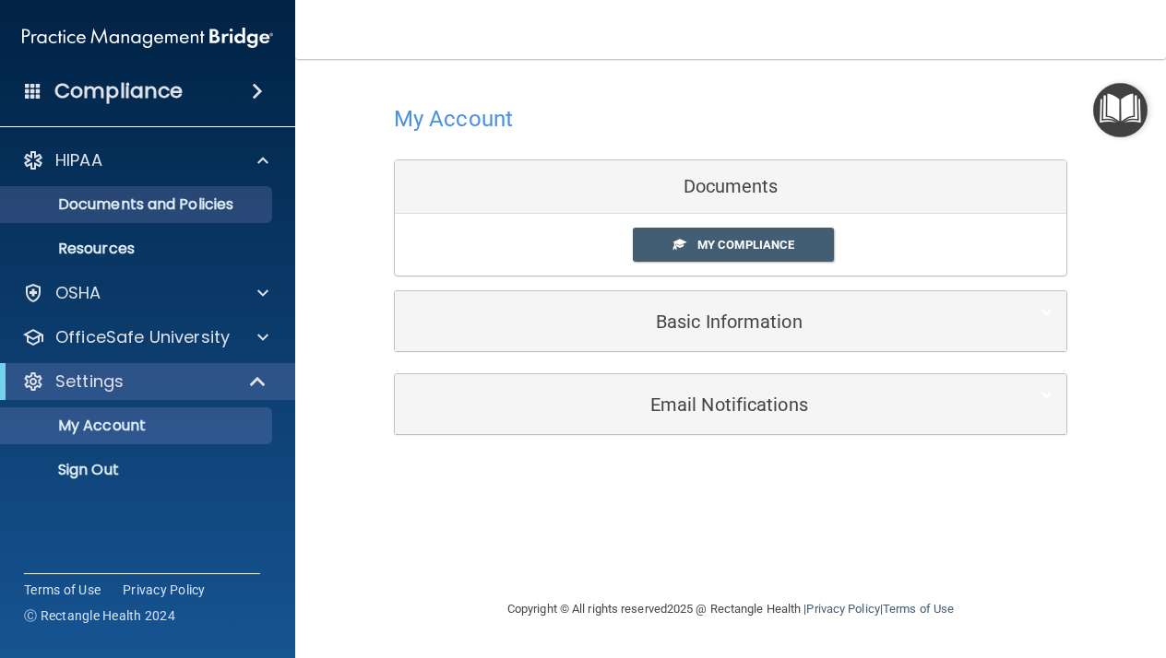
click at [211, 208] on p "Documents and Policies" at bounding box center [138, 205] width 252 height 18
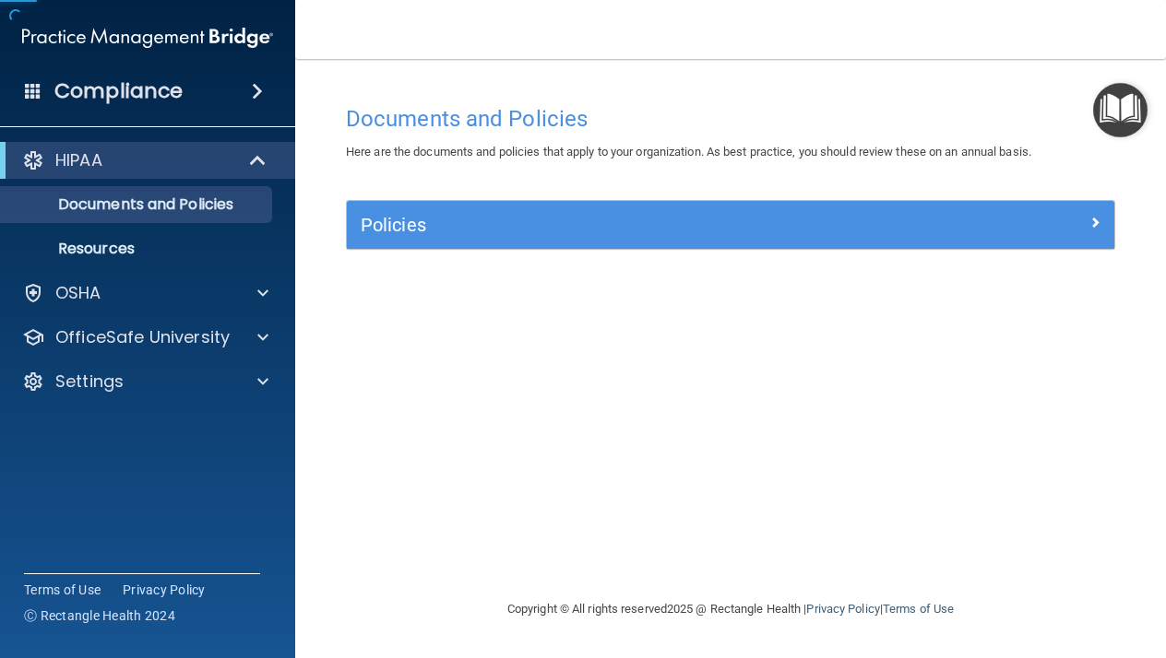
click at [415, 237] on div "Policies" at bounding box center [634, 225] width 575 height 30
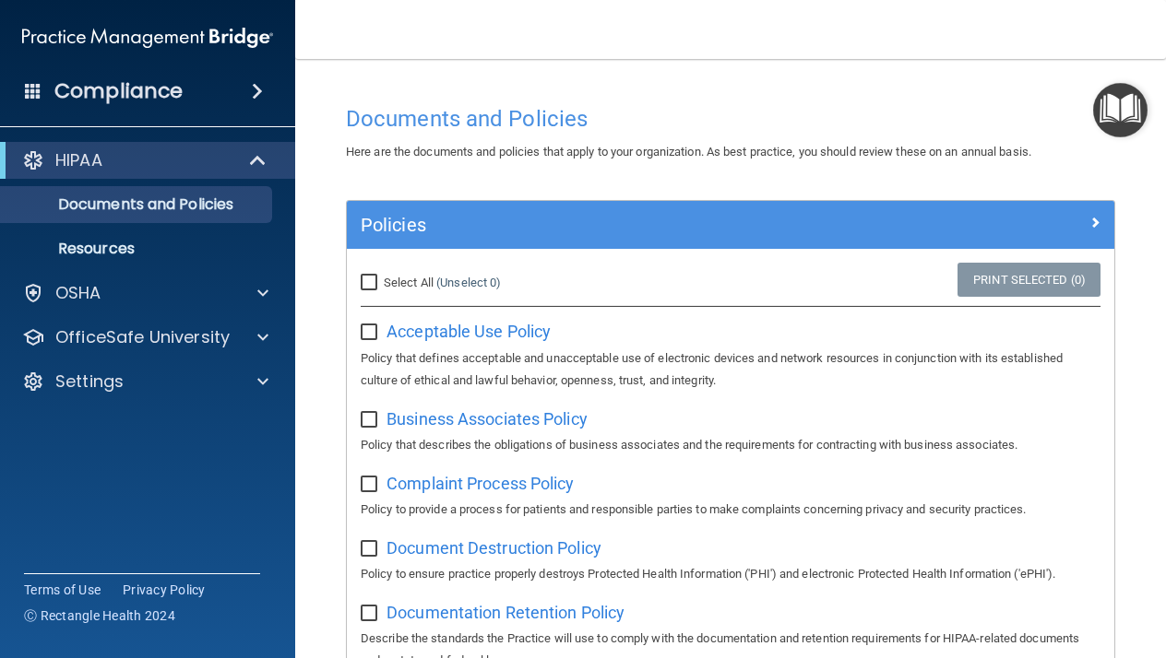
click at [352, 280] on div "Select All (Unselect 0) Unselect All" at bounding box center [474, 283] width 255 height 41
click at [374, 280] on input "Select All (Unselect 0) Unselect All" at bounding box center [371, 283] width 21 height 15
checkbox input "true"
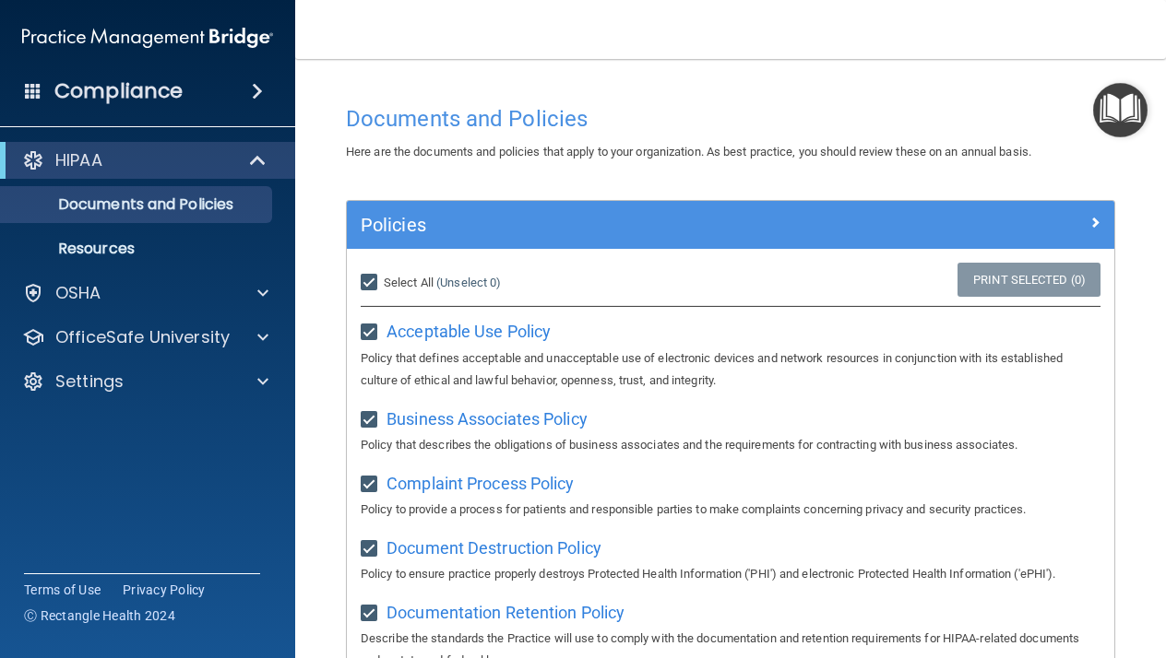
checkbox input "true"
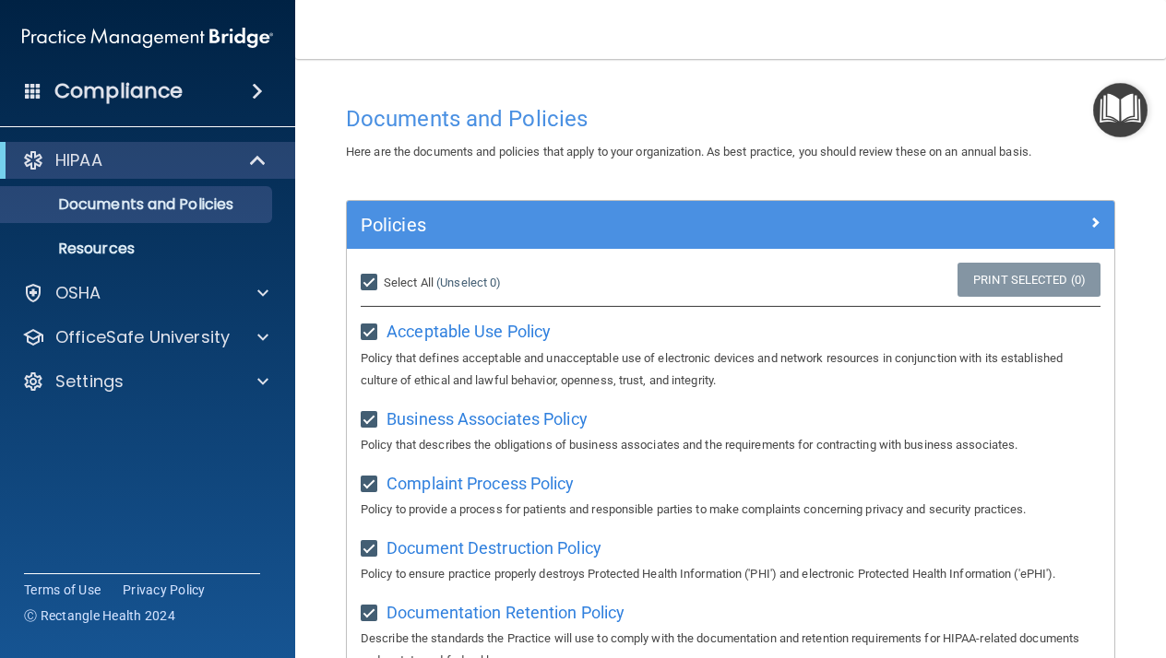
checkbox input "true"
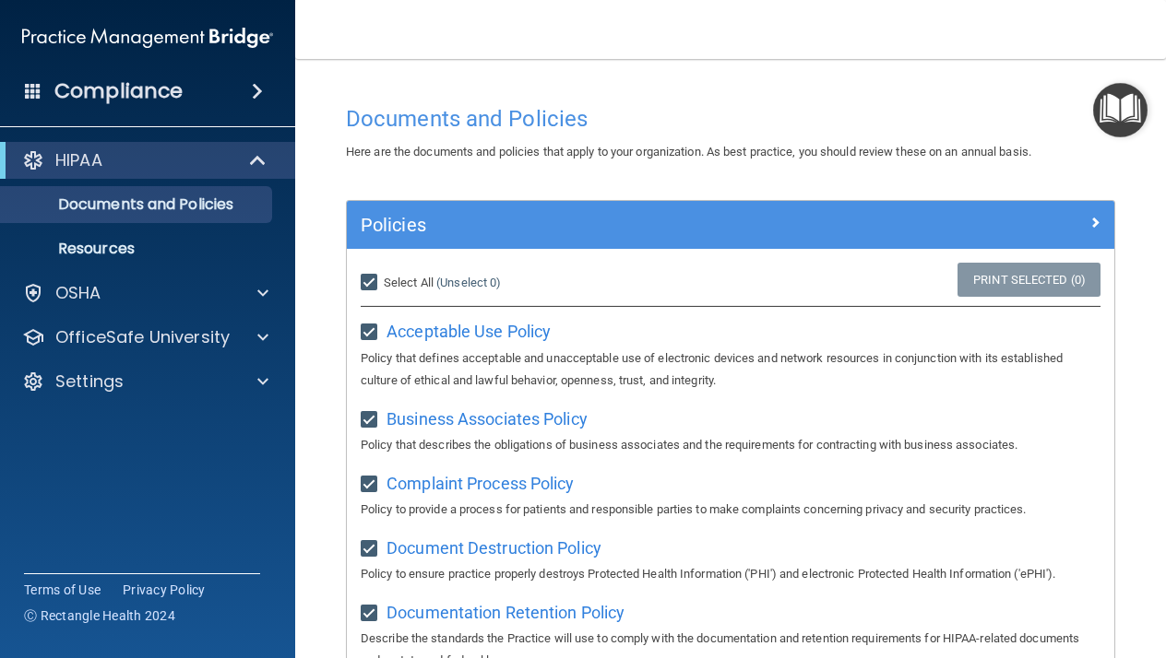
checkbox input "true"
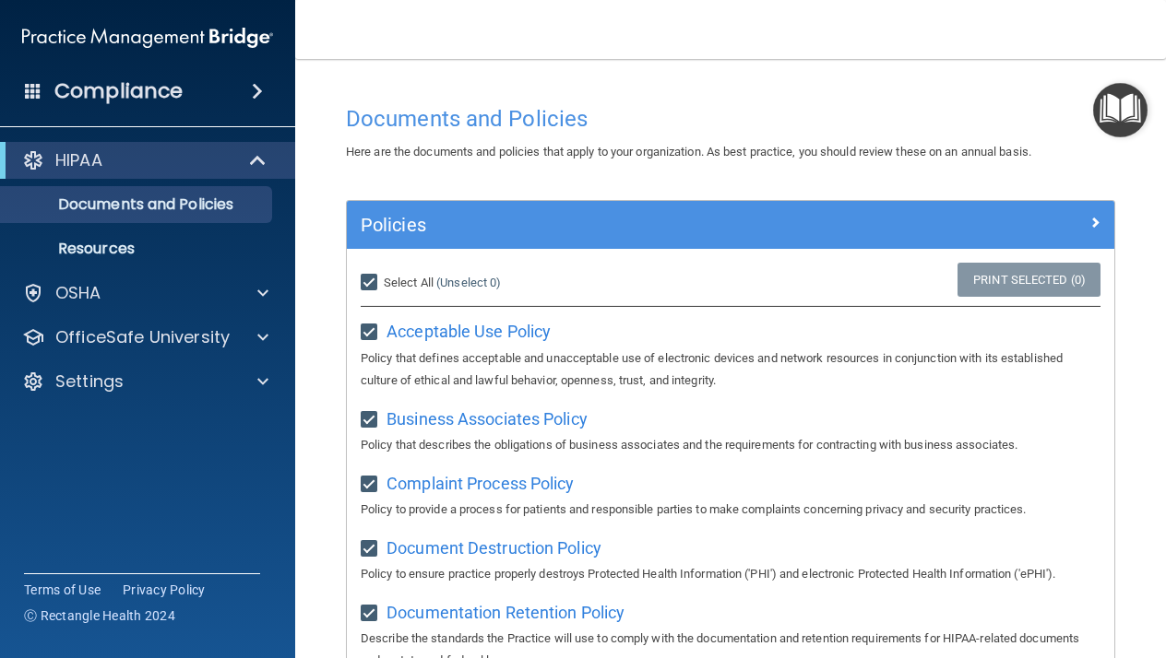
checkbox input "true"
click at [320, 292] on main "Documents and Policies Here are the documents and policies that apply to your o…" at bounding box center [730, 358] width 871 height 599
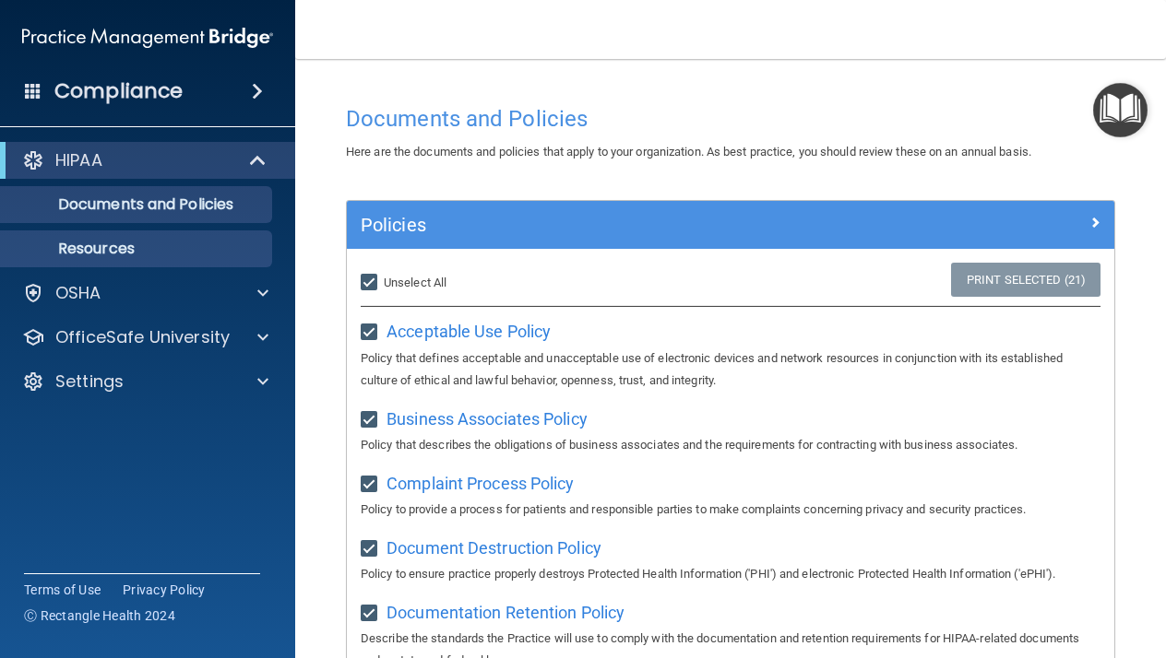
click at [186, 245] on p "Resources" at bounding box center [138, 249] width 252 height 18
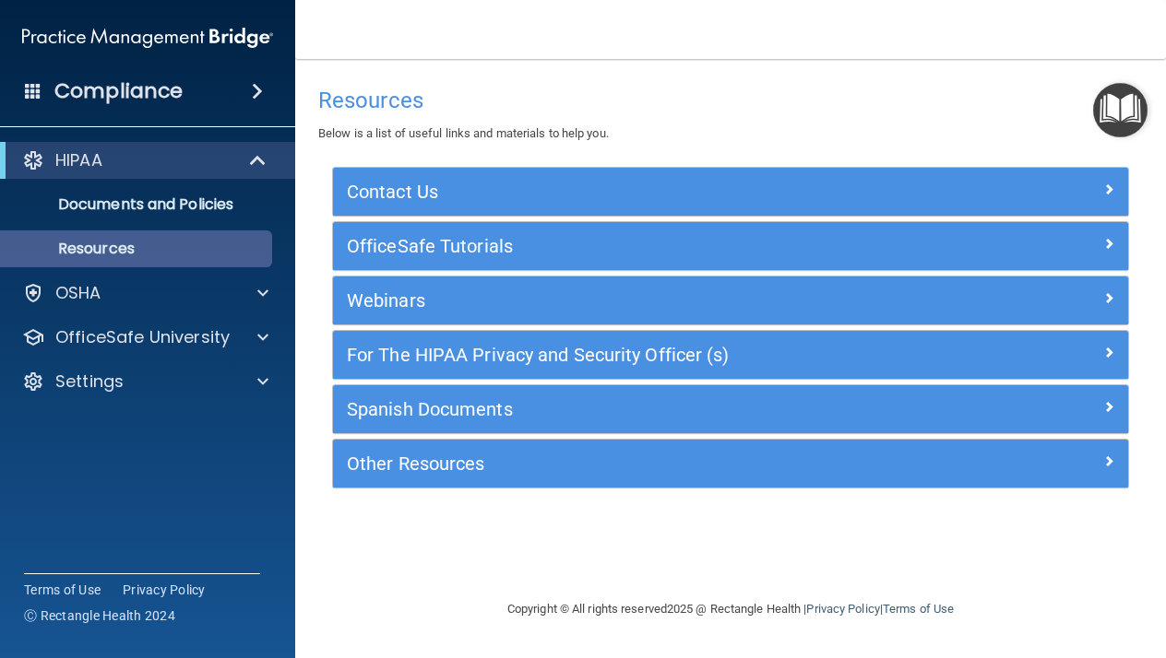
click at [204, 258] on link "Resources" at bounding box center [127, 249] width 290 height 37
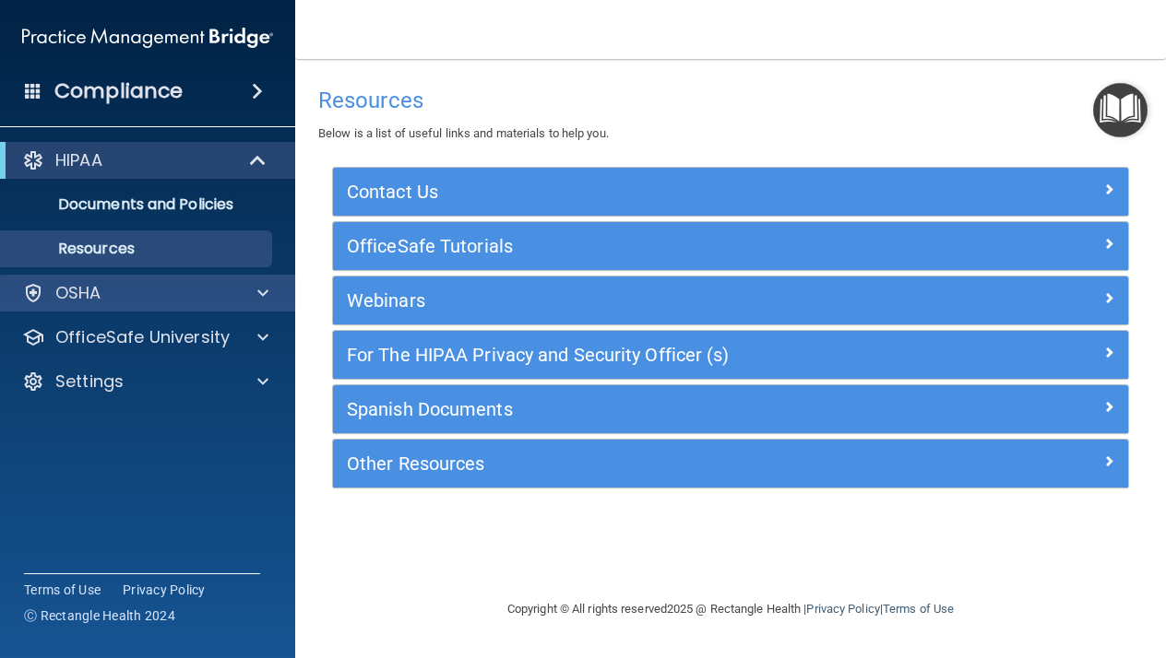
click at [206, 293] on div "OSHA" at bounding box center [122, 293] width 229 height 22
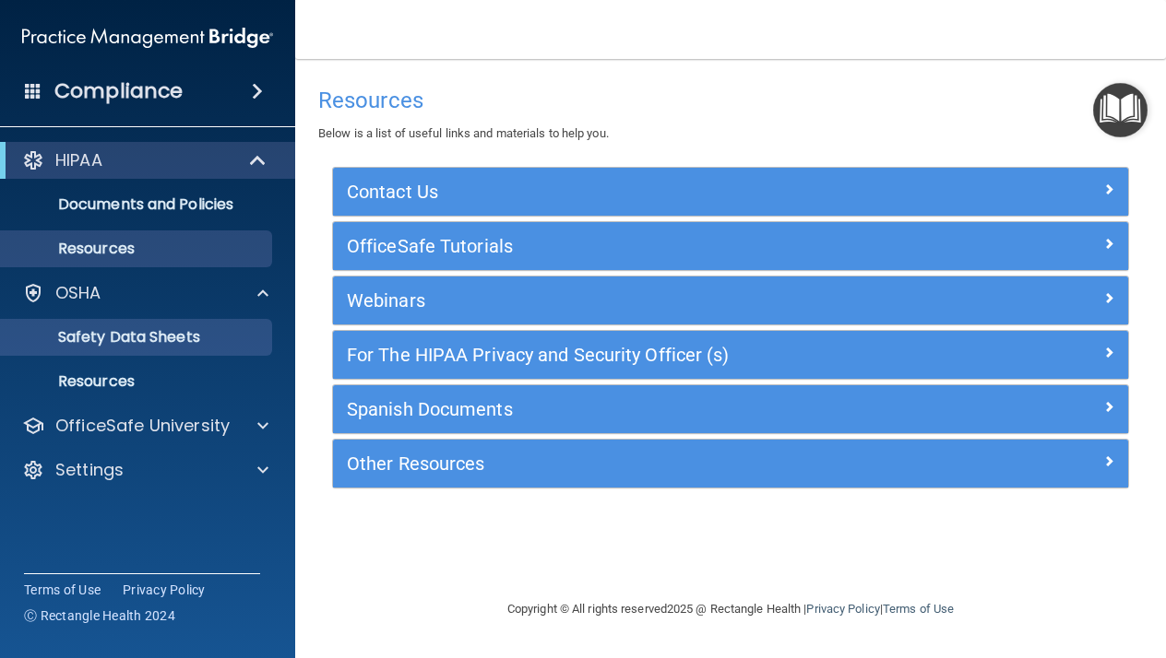
click at [194, 334] on p "Safety Data Sheets" at bounding box center [138, 337] width 252 height 18
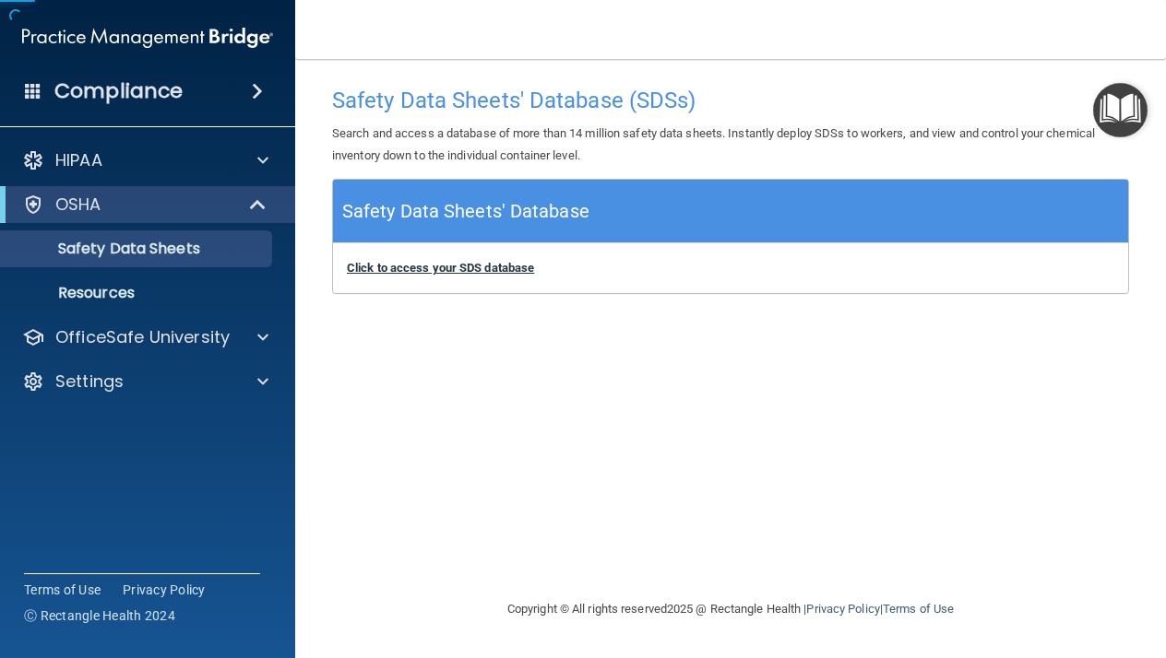
click at [420, 270] on b "Click to access your SDS database" at bounding box center [440, 268] width 187 height 14
click at [538, 151] on p "Search and access a database of more than 14 million safety data sheets. Instan…" at bounding box center [730, 145] width 797 height 44
drag, startPoint x: 799, startPoint y: 314, endPoint x: 832, endPoint y: -30, distance: 344.7
click at [832, 0] on html "Compliance HIPAA Documents and Policies Report an Incident Business Associates …" at bounding box center [583, 329] width 1166 height 658
click at [385, 343] on div "Safety Data Sheets' Database (SDSs) Search and access a database of more than 1…" at bounding box center [730, 328] width 797 height 503
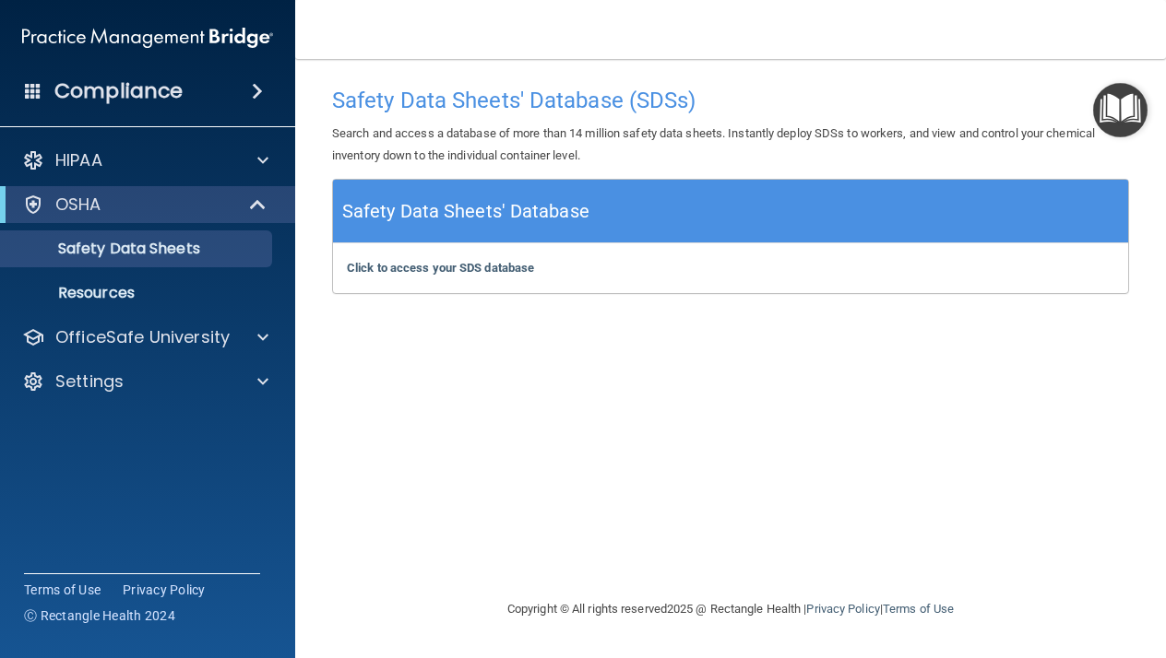
click at [160, 83] on h4 "Compliance" at bounding box center [118, 91] width 128 height 26
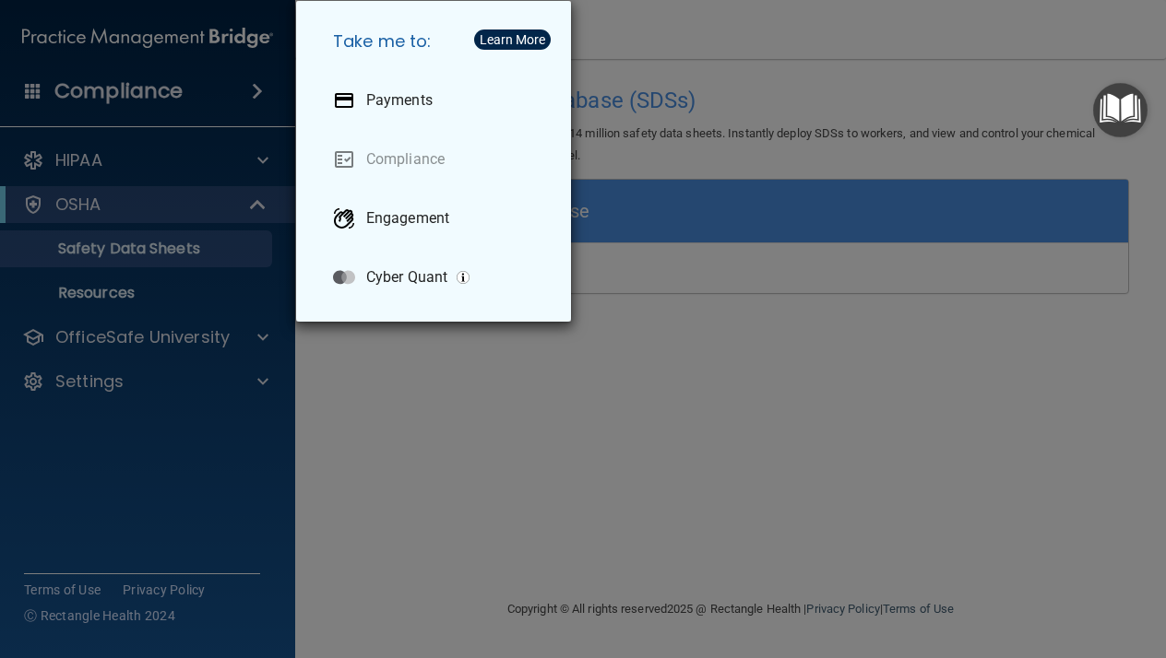
click at [160, 83] on div "Take me to: Payments Compliance Engagement Cyber Quant" at bounding box center [583, 329] width 1166 height 658
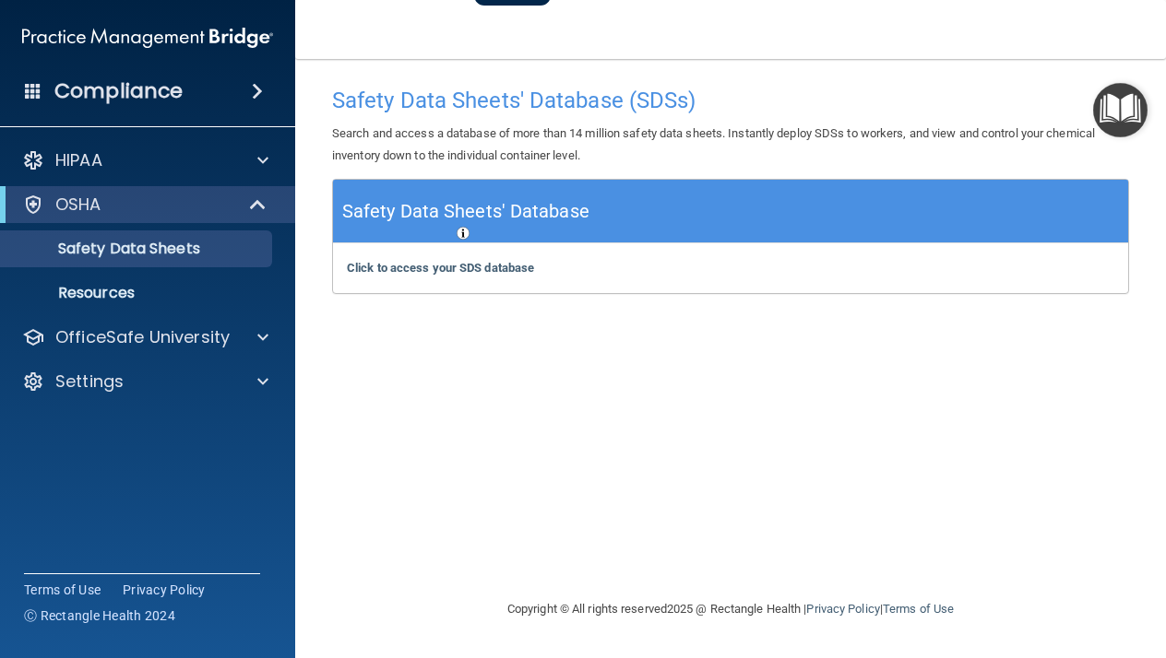
click at [167, 53] on img at bounding box center [147, 37] width 251 height 37
click at [174, 29] on img at bounding box center [147, 37] width 251 height 37
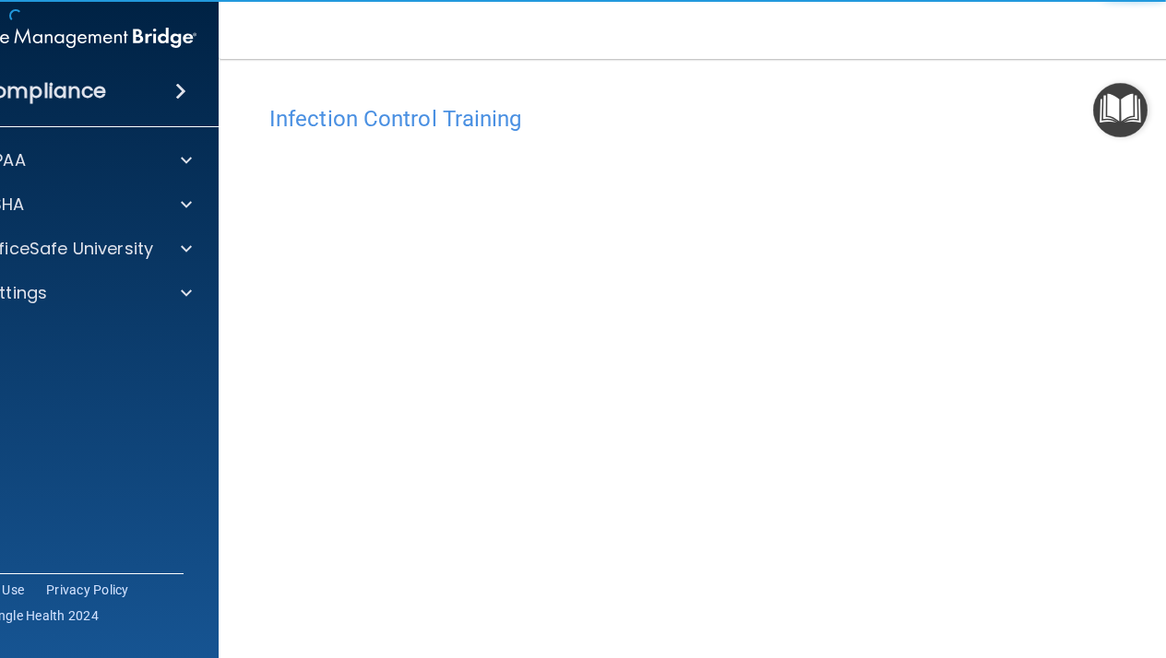
click at [942, 114] on h4 "Infection Control Training" at bounding box center [730, 119] width 922 height 24
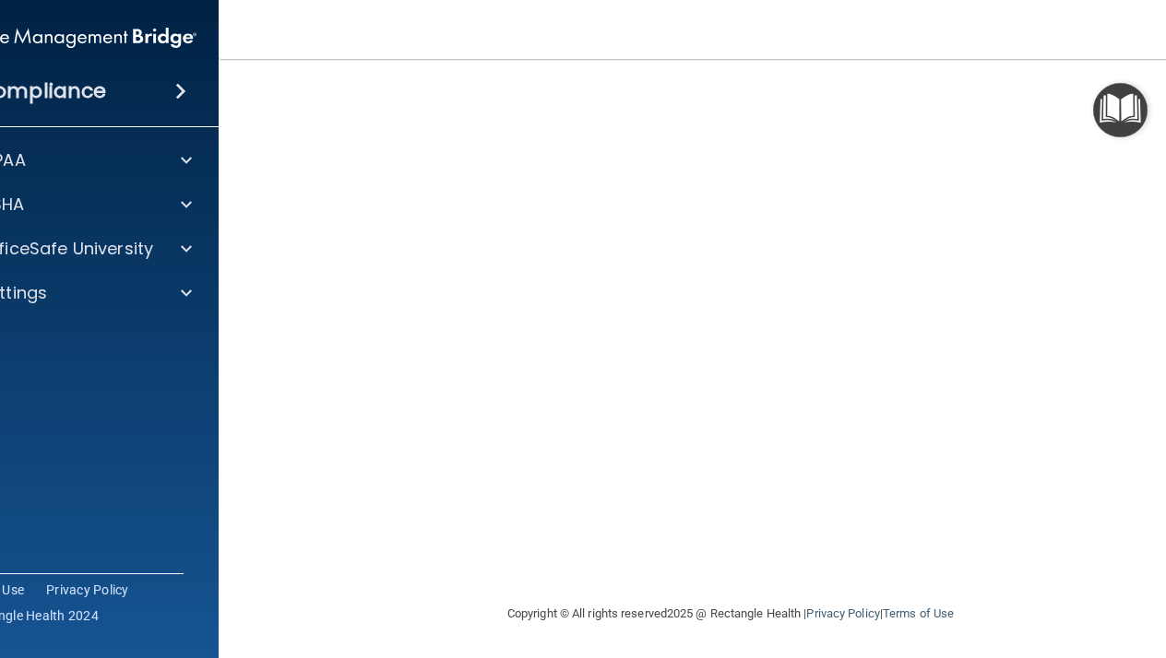
scroll to position [130, 0]
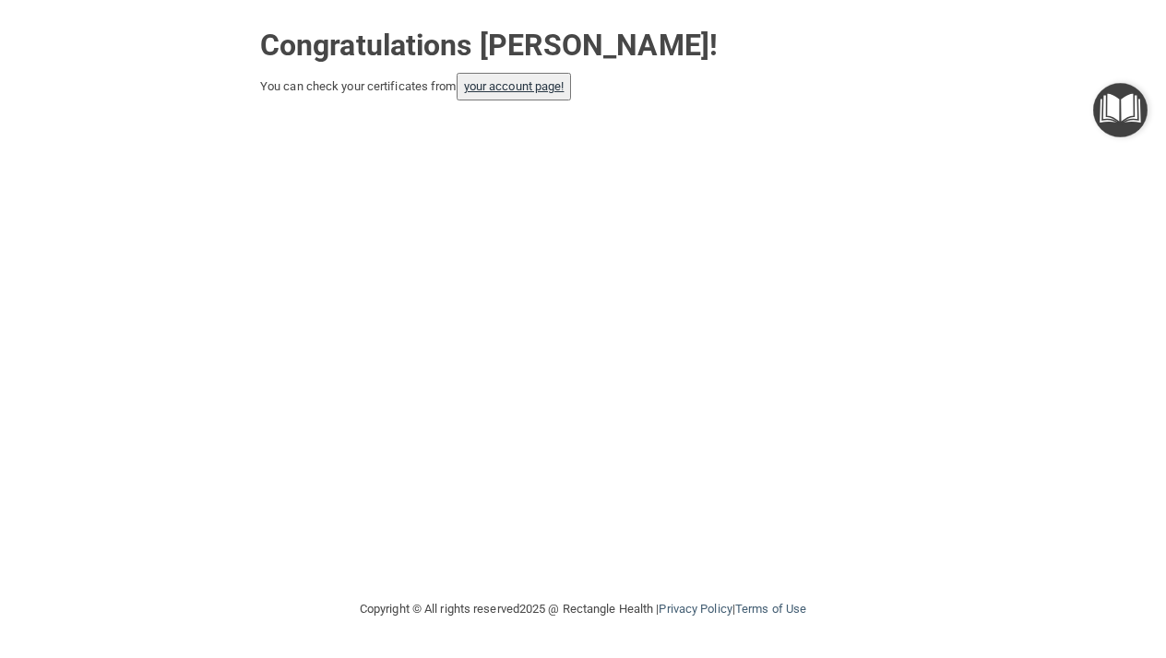
click at [544, 89] on link "your account page!" at bounding box center [514, 86] width 101 height 14
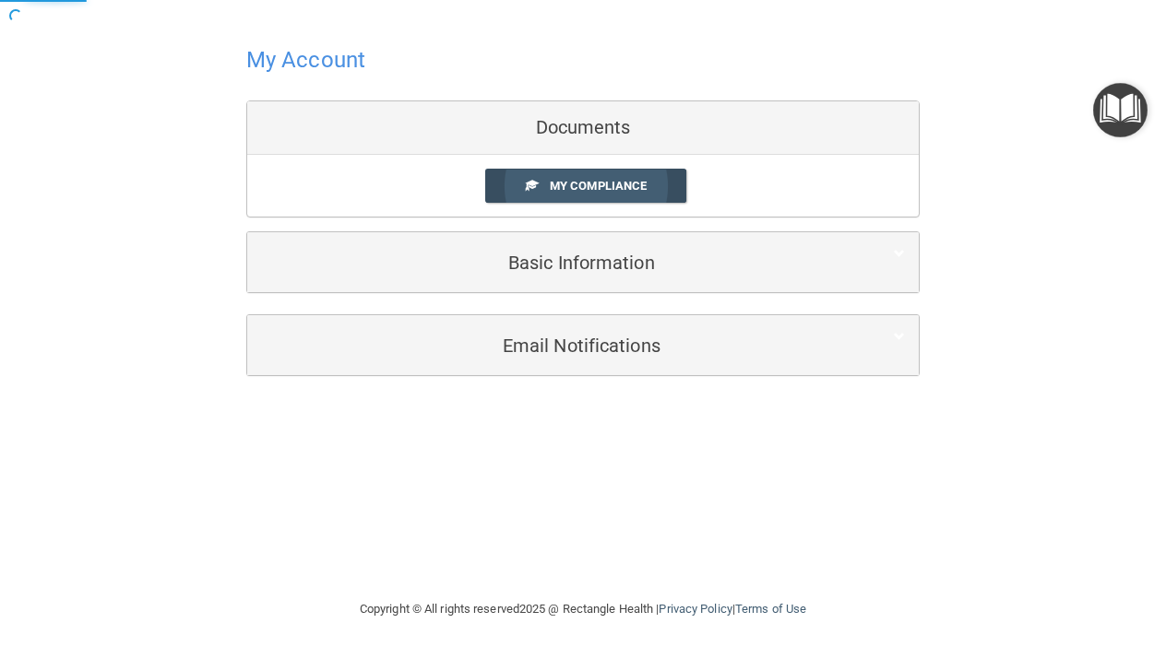
click at [648, 184] on link "My Compliance" at bounding box center [586, 186] width 202 height 34
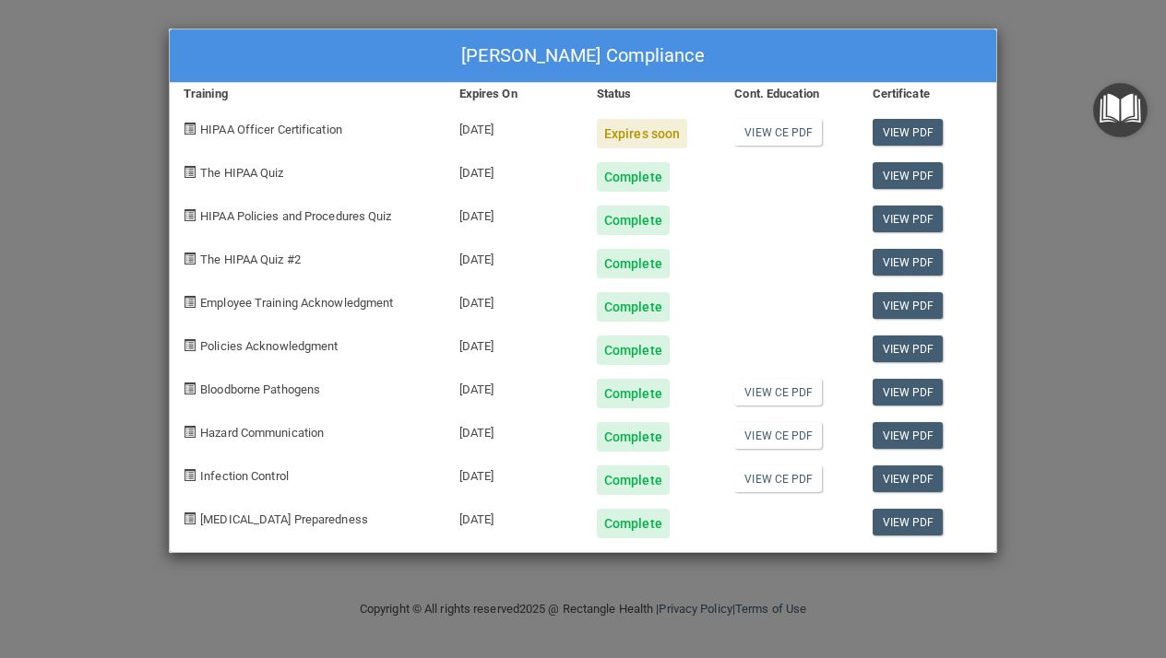
click at [736, 200] on div at bounding box center [788, 213] width 137 height 43
click at [876, 132] on link "View PDF" at bounding box center [907, 132] width 71 height 27
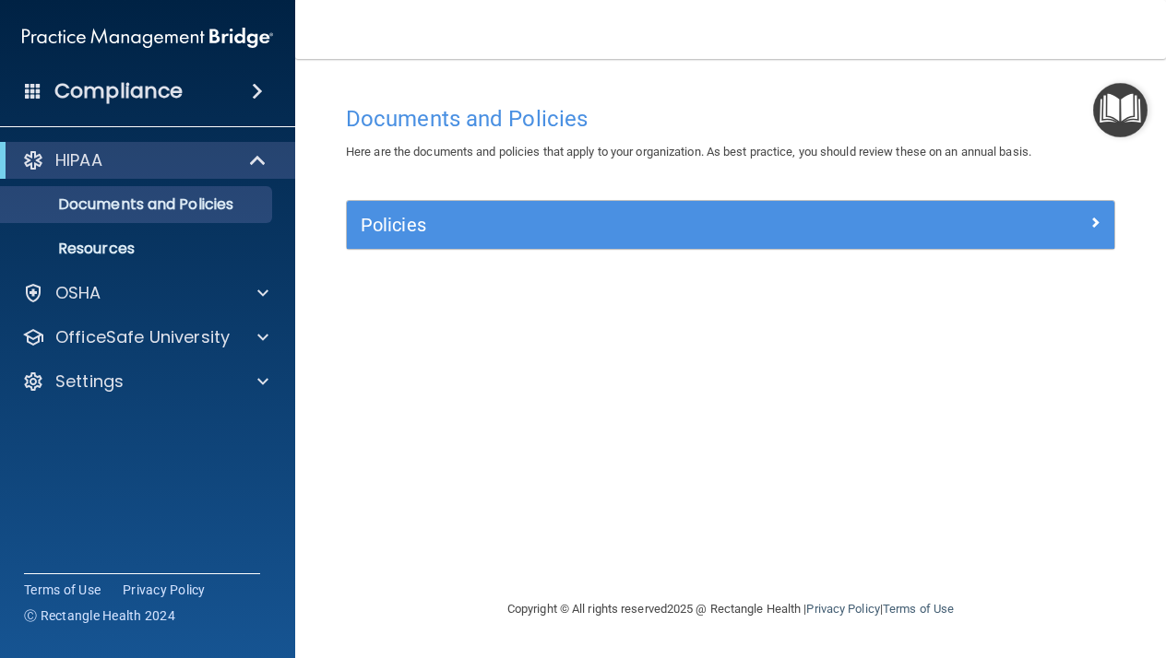
click at [535, 236] on div "Policies" at bounding box center [634, 225] width 575 height 30
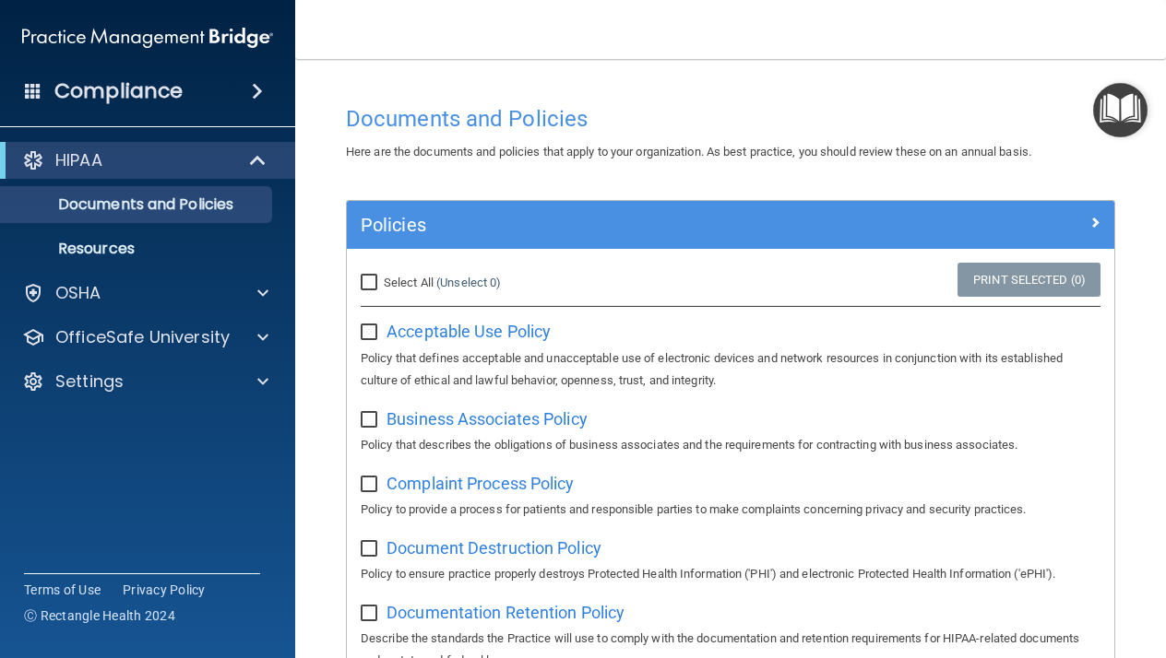
click at [535, 236] on div "Policies" at bounding box center [634, 225] width 575 height 30
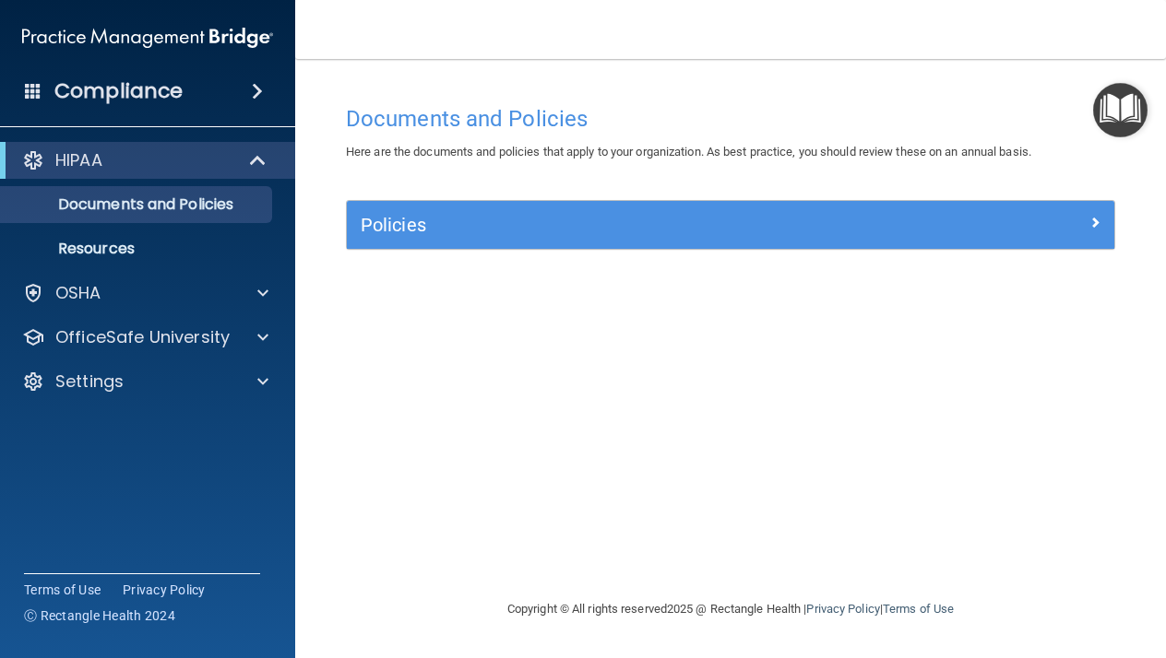
click at [254, 61] on div "Compliance" at bounding box center [147, 56] width 258 height 112
click at [244, 49] on img at bounding box center [147, 37] width 251 height 37
click at [244, 32] on img at bounding box center [147, 37] width 251 height 37
click at [246, 104] on div "Compliance" at bounding box center [147, 91] width 295 height 41
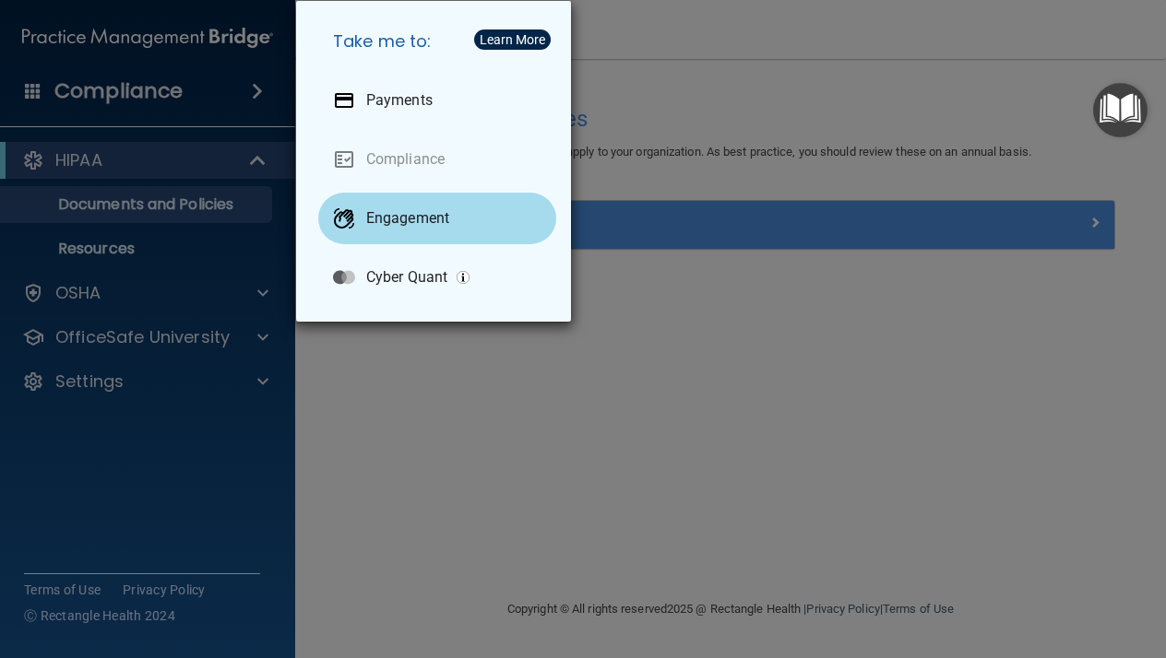
click at [393, 221] on p "Engagement" at bounding box center [407, 218] width 83 height 18
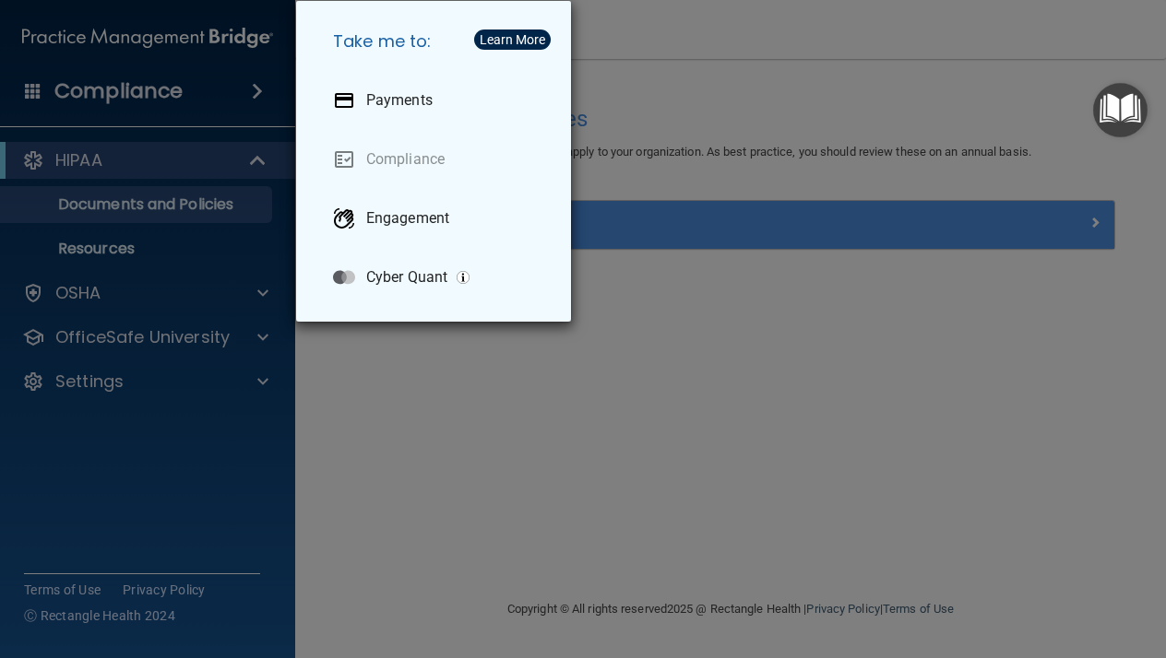
click at [801, 290] on div "Take me to: Payments Compliance Engagement Cyber Quant" at bounding box center [583, 329] width 1166 height 658
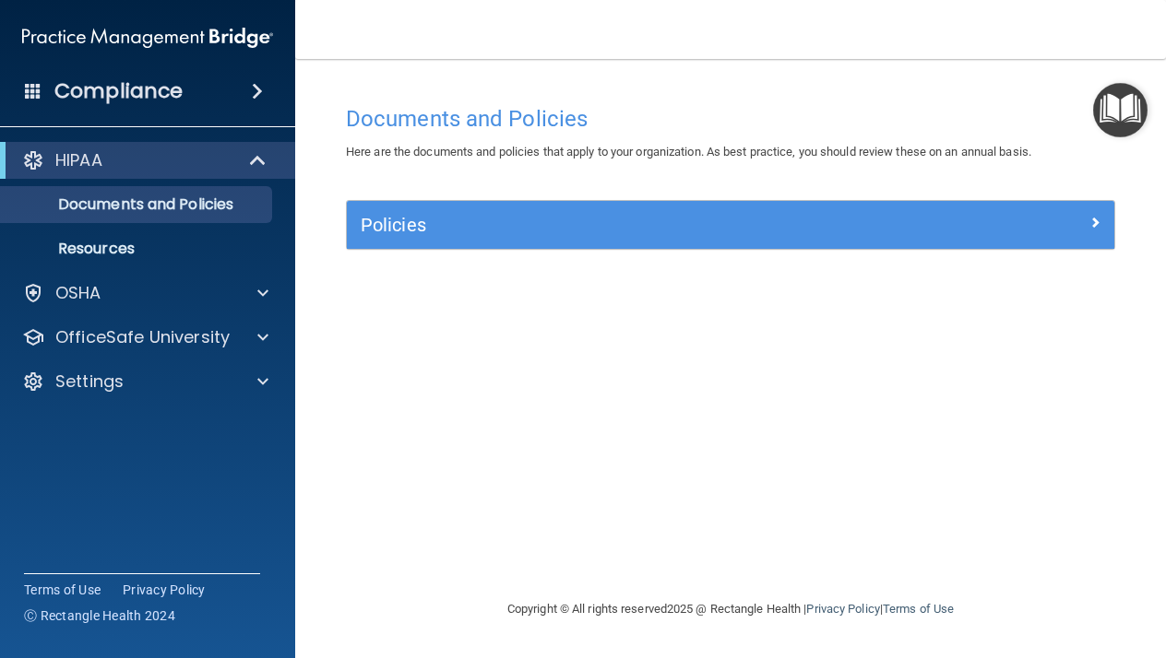
click at [763, 299] on div "Documents and Policies Here are the documents and policies that apply to your o…" at bounding box center [730, 347] width 797 height 503
click at [877, 217] on h5 "Policies" at bounding box center [635, 225] width 548 height 20
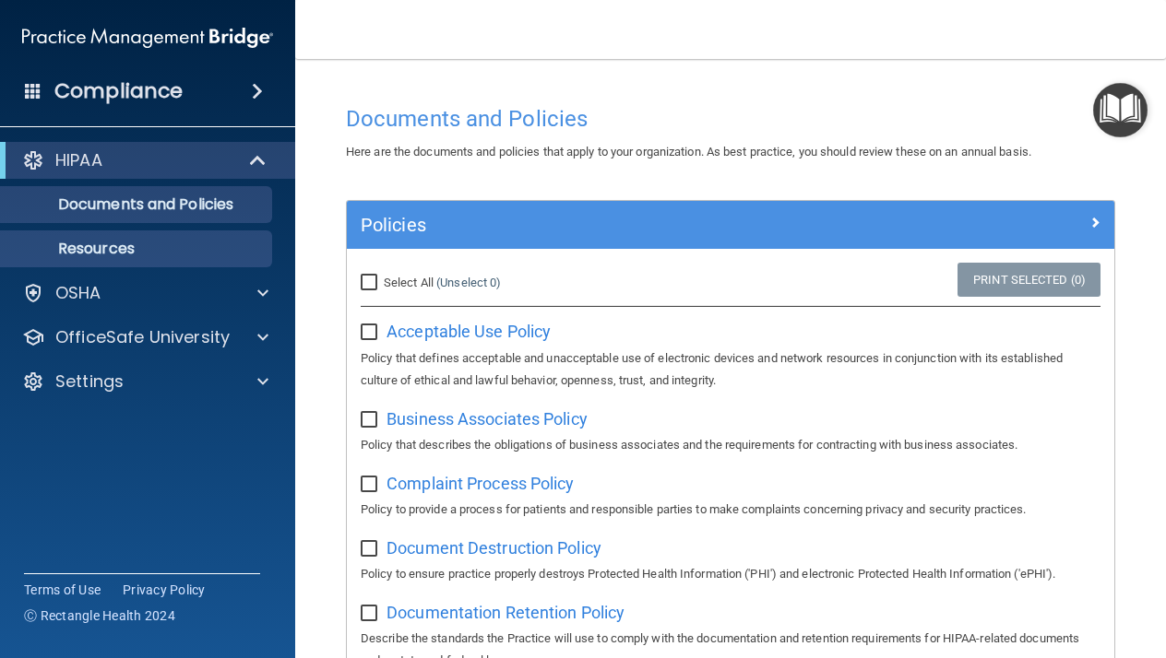
click at [171, 252] on p "Resources" at bounding box center [138, 249] width 252 height 18
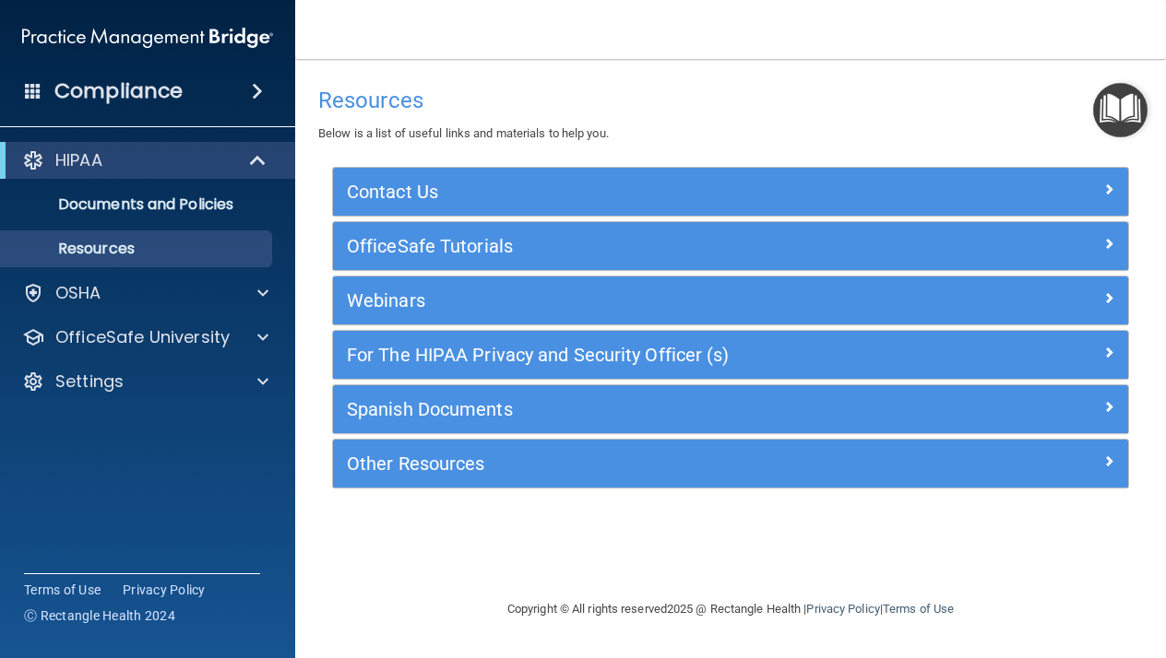
click at [107, 160] on div "HIPAA" at bounding box center [122, 160] width 228 height 22
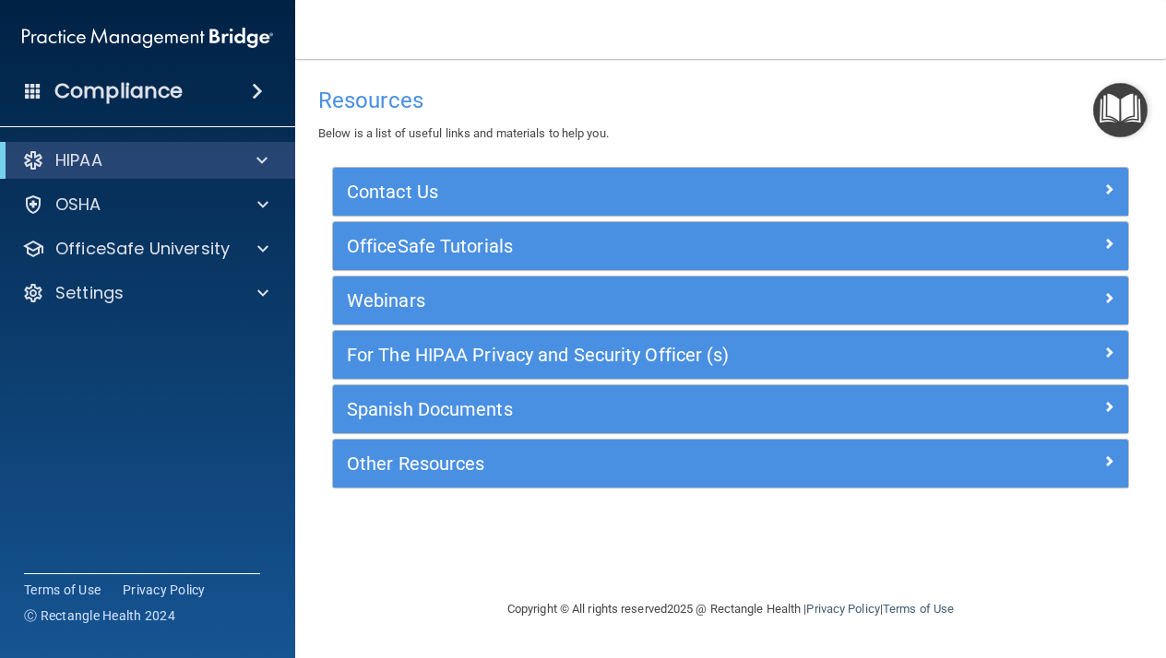
click at [33, 88] on span at bounding box center [33, 90] width 17 height 17
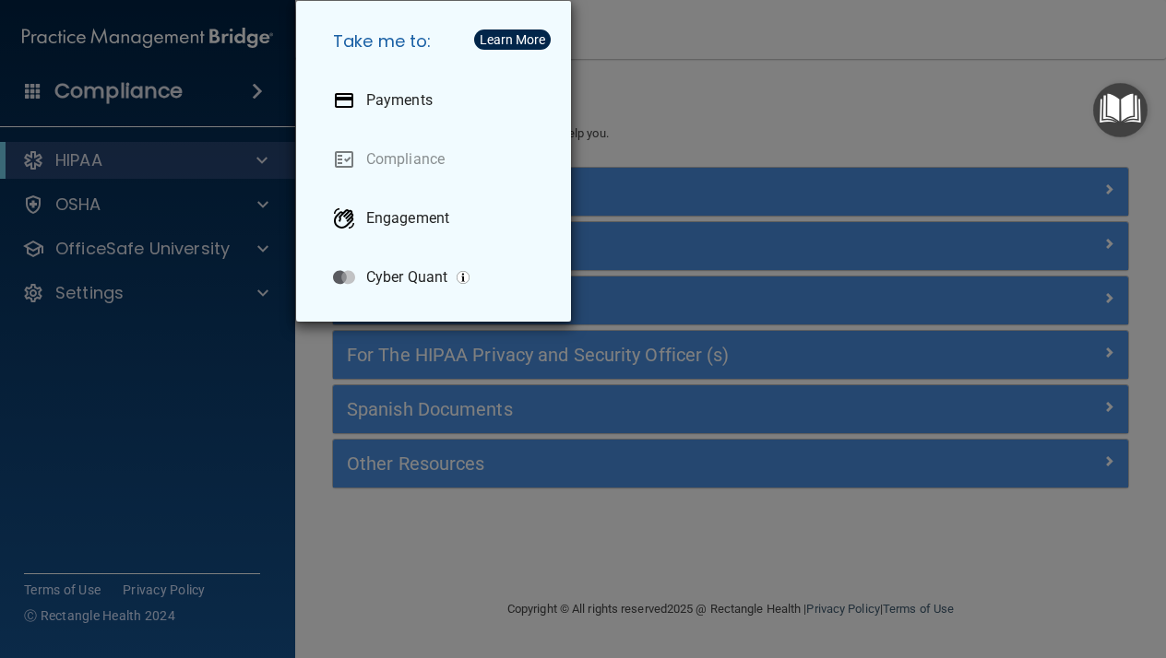
click at [33, 88] on div "Take me to: Payments Compliance Engagement Cyber Quant" at bounding box center [583, 329] width 1166 height 658
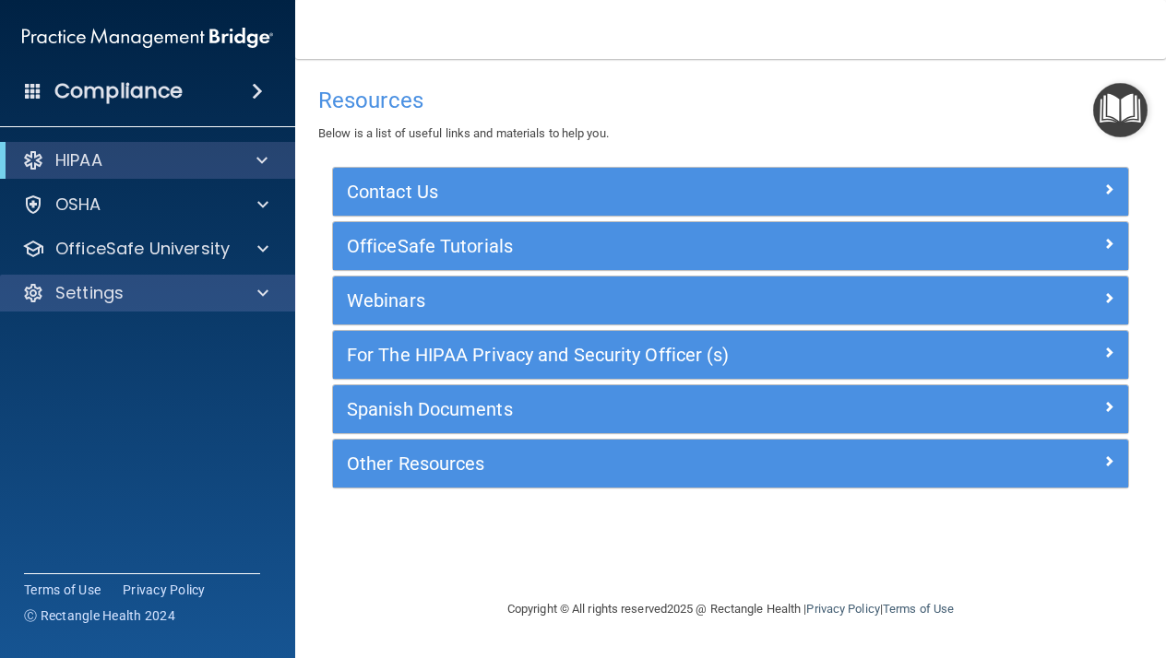
click at [119, 303] on p "Settings" at bounding box center [89, 293] width 68 height 22
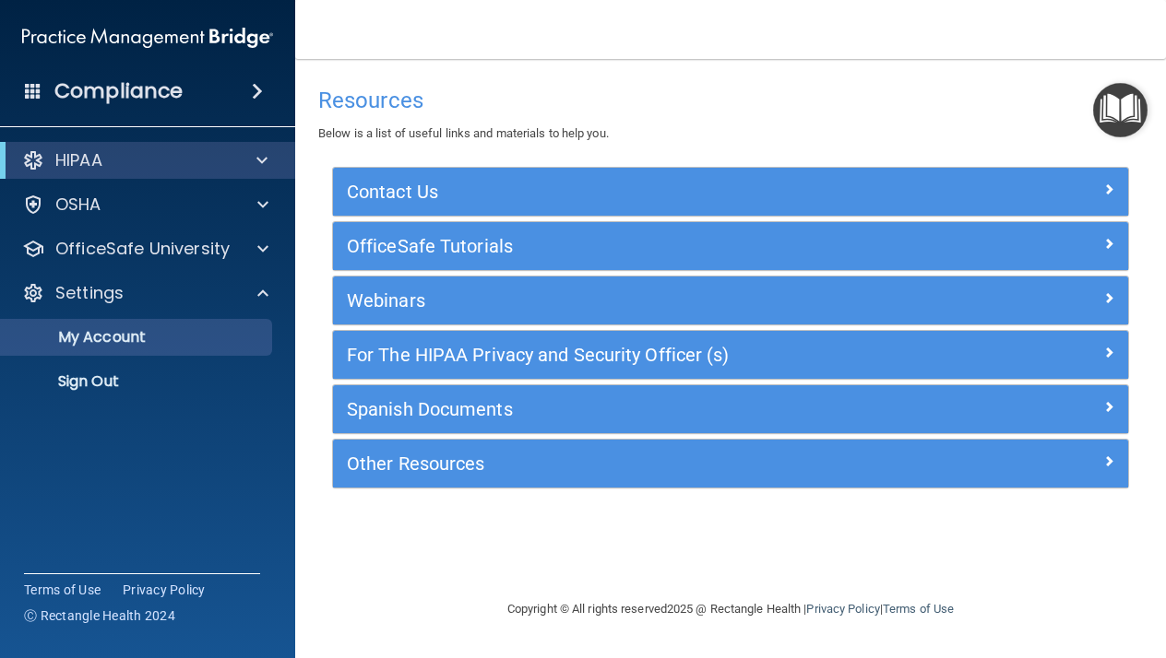
click at [120, 339] on p "My Account" at bounding box center [138, 337] width 252 height 18
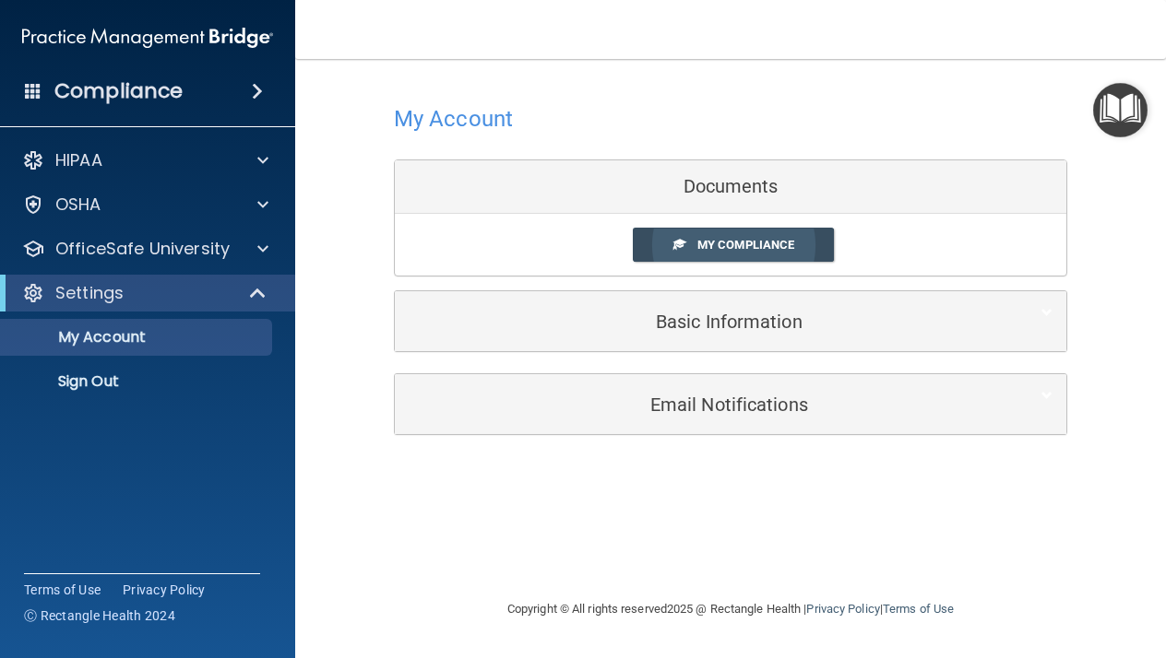
click at [712, 243] on span "My Compliance" at bounding box center [745, 245] width 97 height 14
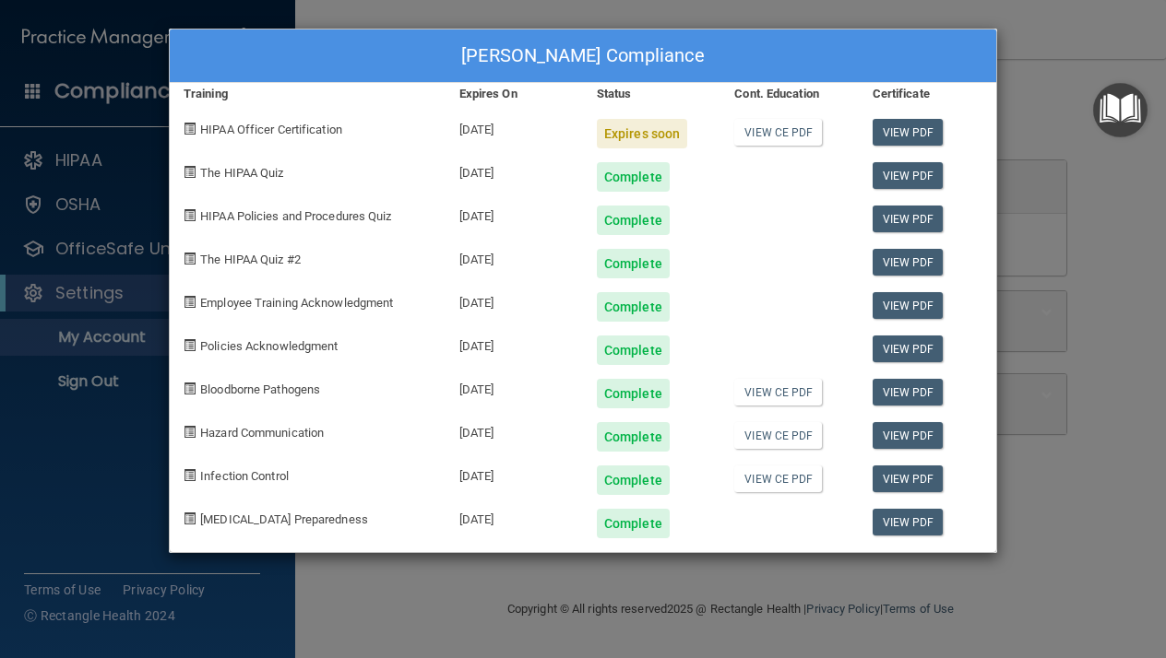
click at [339, 128] on span "HIPAA Officer Certification" at bounding box center [271, 130] width 142 height 14
click at [620, 134] on div "Expires soon" at bounding box center [642, 134] width 90 height 30
click at [778, 139] on link "View CE PDF" at bounding box center [778, 132] width 88 height 27
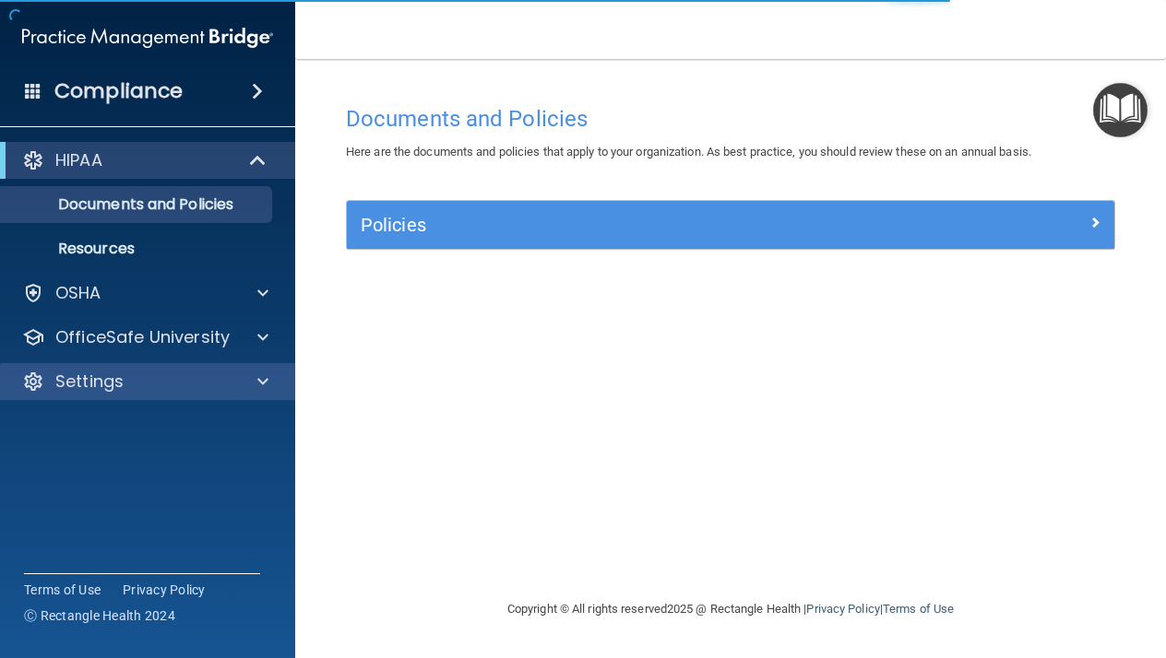
click at [256, 394] on div "Settings" at bounding box center [148, 381] width 296 height 37
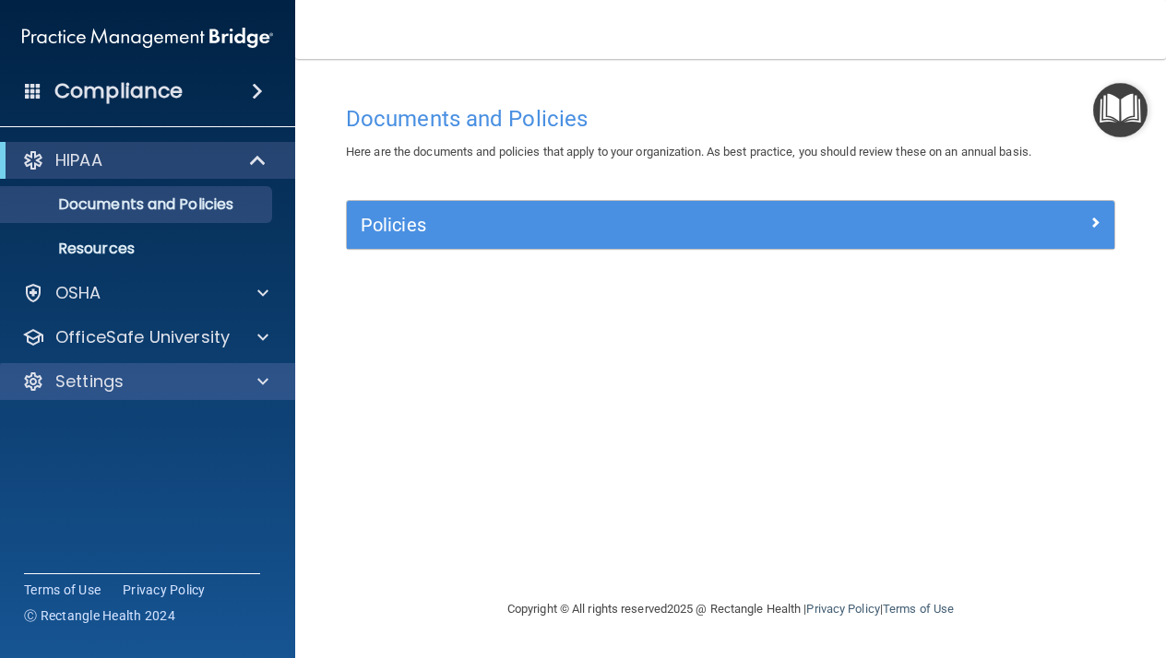
click at [183, 388] on div "Settings" at bounding box center [122, 382] width 229 height 22
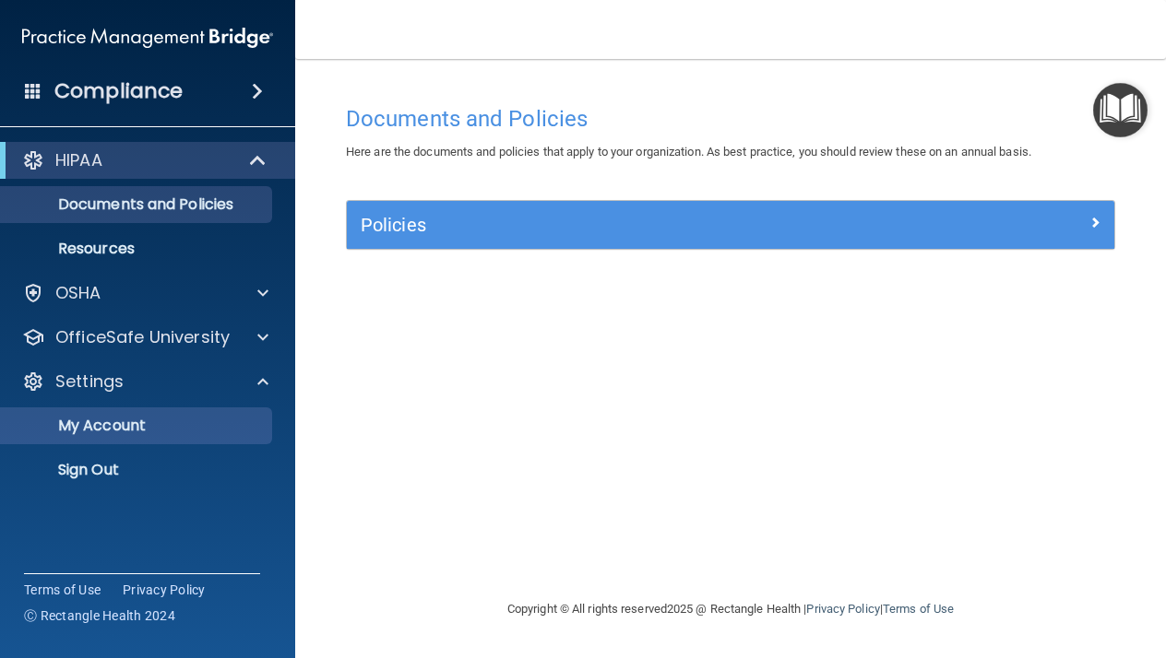
click at [136, 427] on p "My Account" at bounding box center [138, 426] width 252 height 18
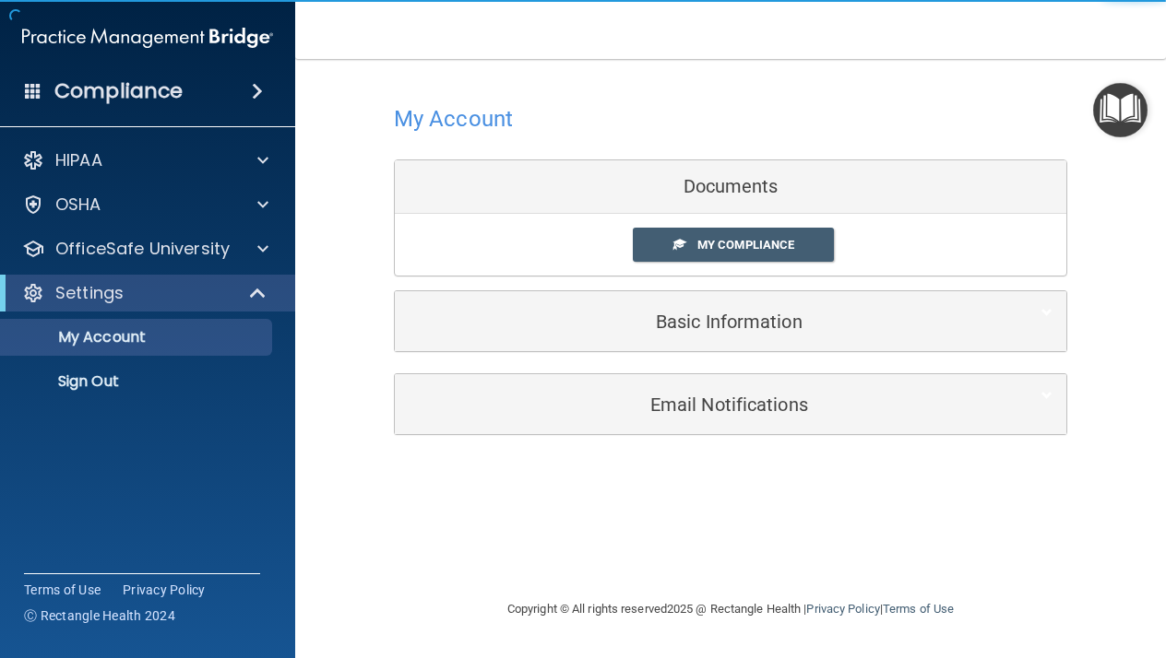
click at [738, 303] on div "Basic Information" at bounding box center [702, 321] width 615 height 41
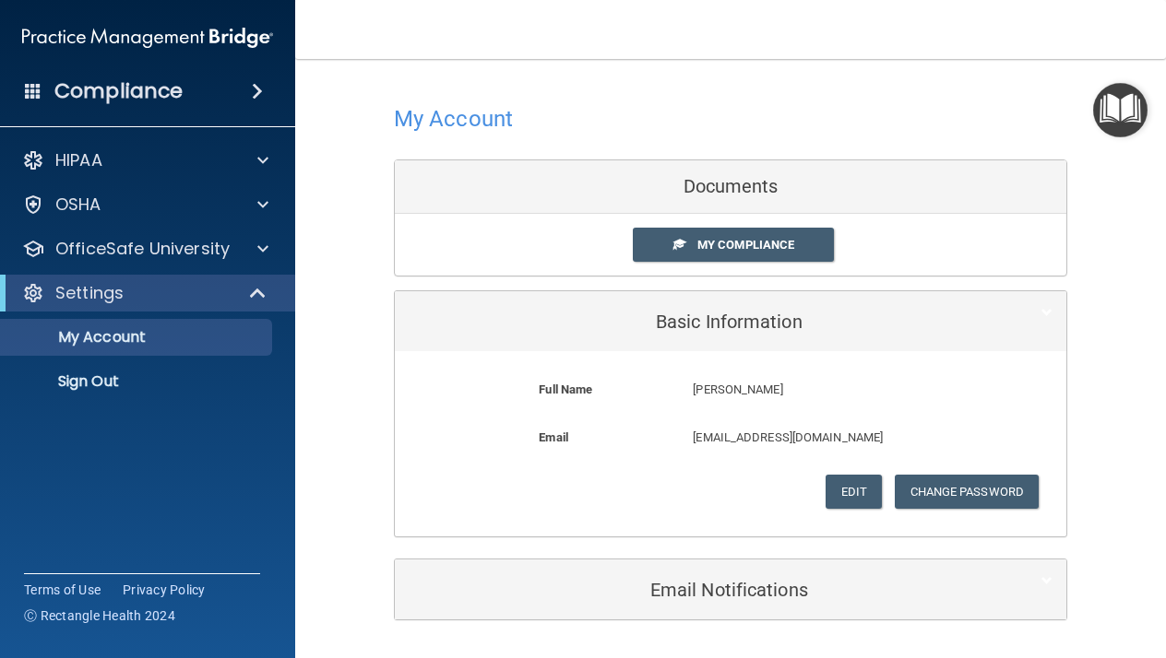
click at [829, 580] on h5 "Email Notifications" at bounding box center [702, 590] width 587 height 20
click at [1103, 352] on div "My Account Documents My Compliance My Compliance My BAA Basic Information Full …" at bounding box center [730, 473] width 797 height 792
click at [814, 255] on link "My Compliance" at bounding box center [734, 245] width 202 height 34
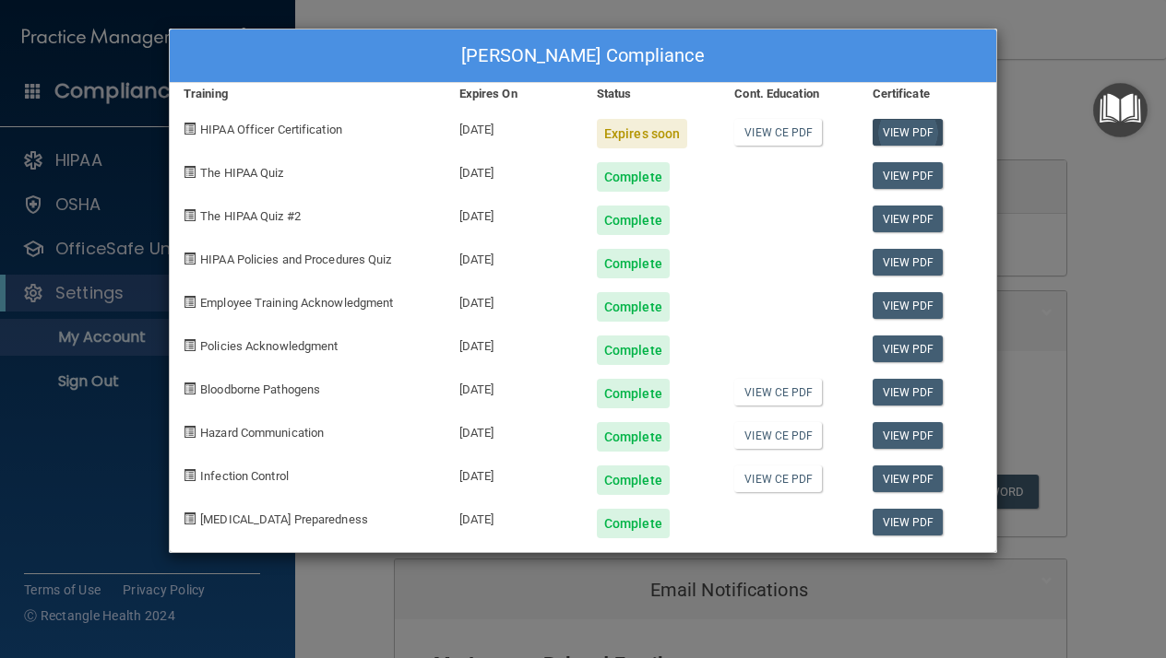
click at [880, 125] on link "View PDF" at bounding box center [907, 132] width 71 height 27
click at [1013, 124] on div "[PERSON_NAME] Compliance Training Expires On Status Cont. Education Certificate…" at bounding box center [583, 329] width 1166 height 658
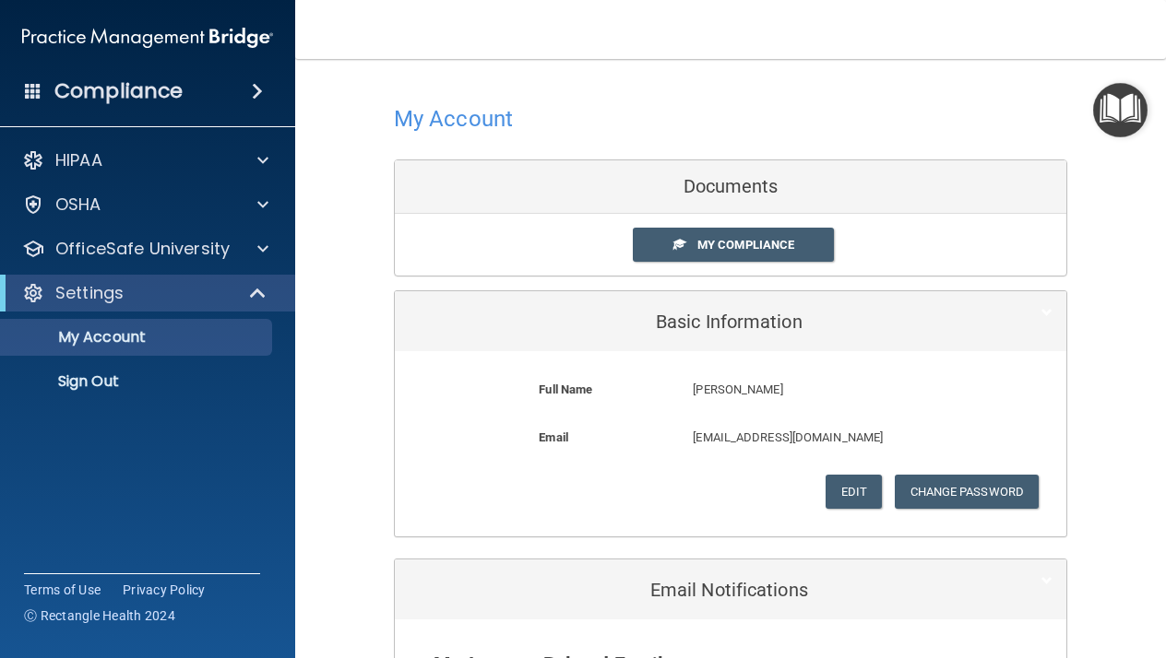
click at [1129, 107] on img "Open Resource Center" at bounding box center [1120, 110] width 54 height 54
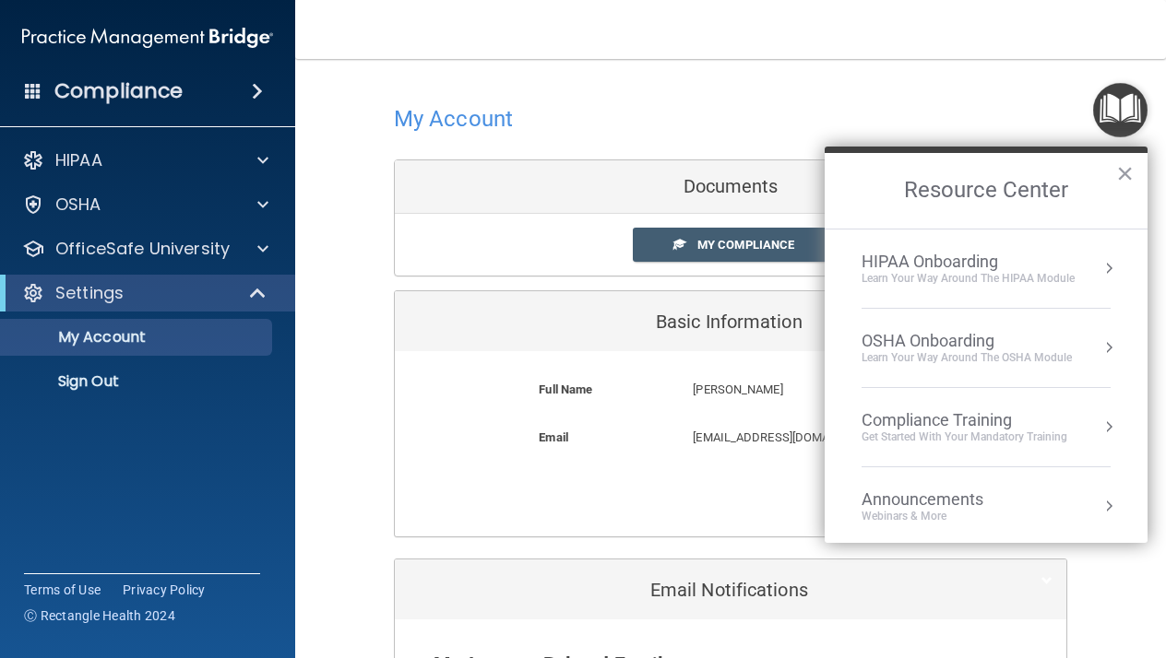
click at [1039, 259] on div "HIPAA Onboarding" at bounding box center [967, 262] width 213 height 20
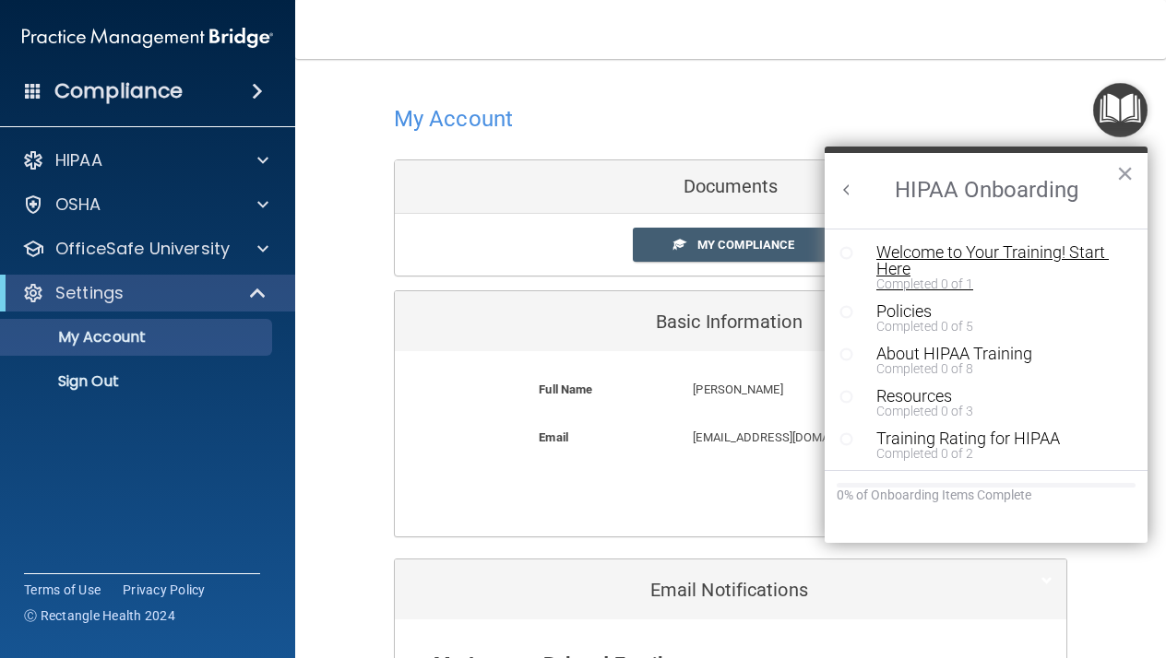
click at [948, 249] on div "Welcome to Your Training! Start Here" at bounding box center [992, 260] width 233 height 33
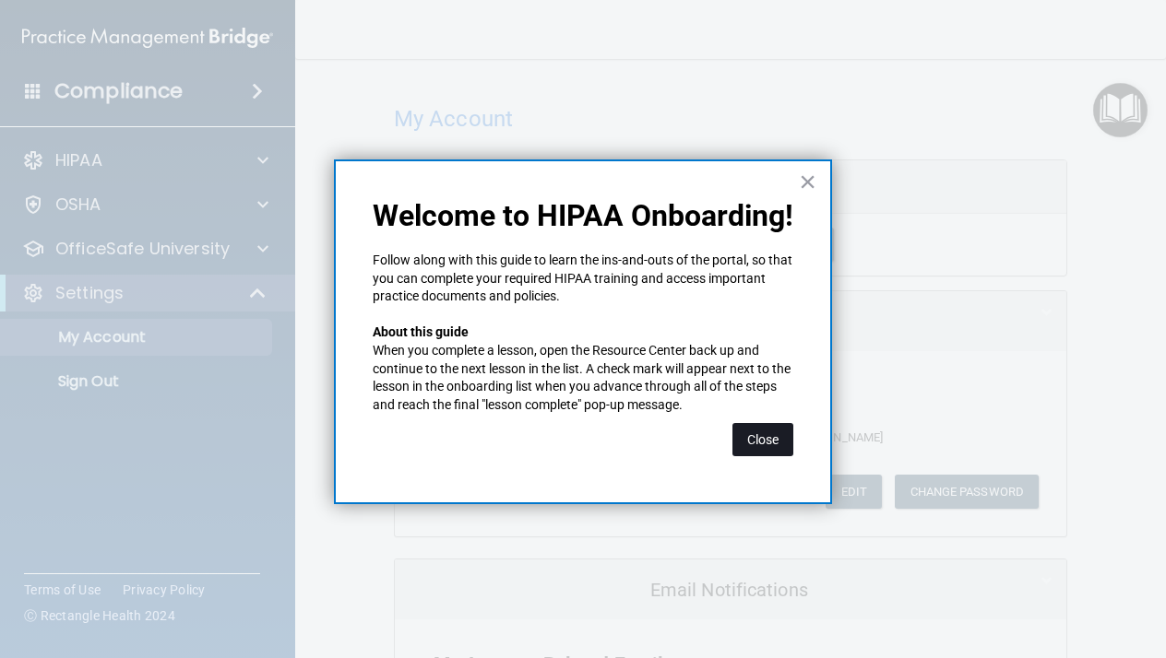
click at [767, 427] on button "Close" at bounding box center [762, 439] width 61 height 33
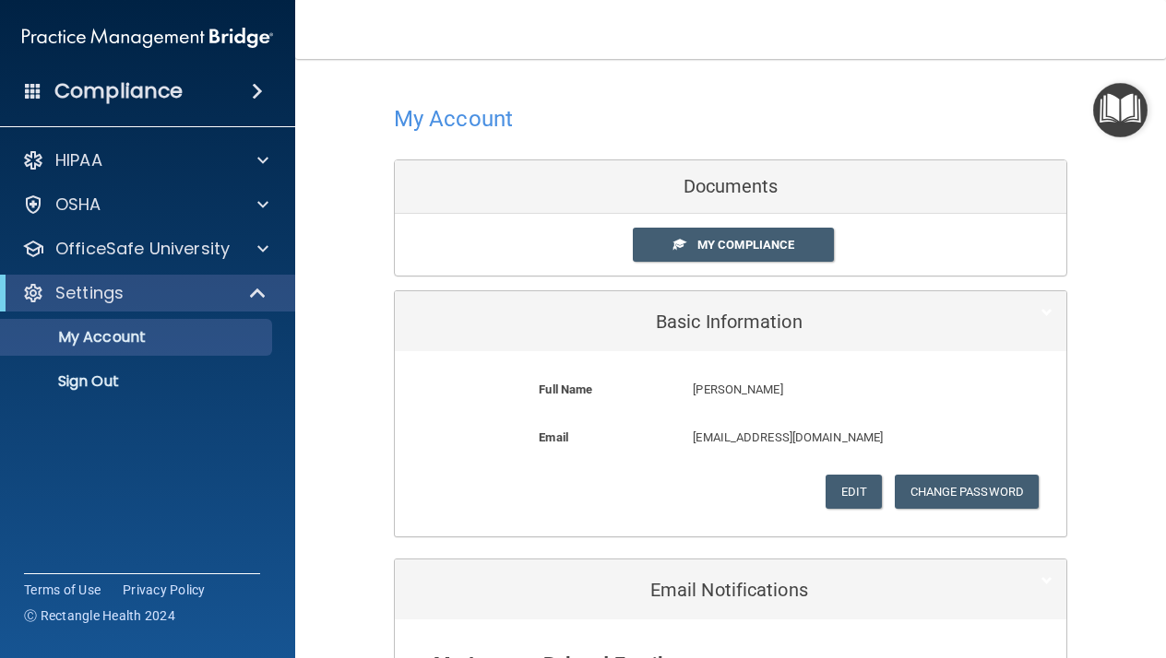
click at [1098, 113] on img "Open Resource Center" at bounding box center [1120, 110] width 54 height 54
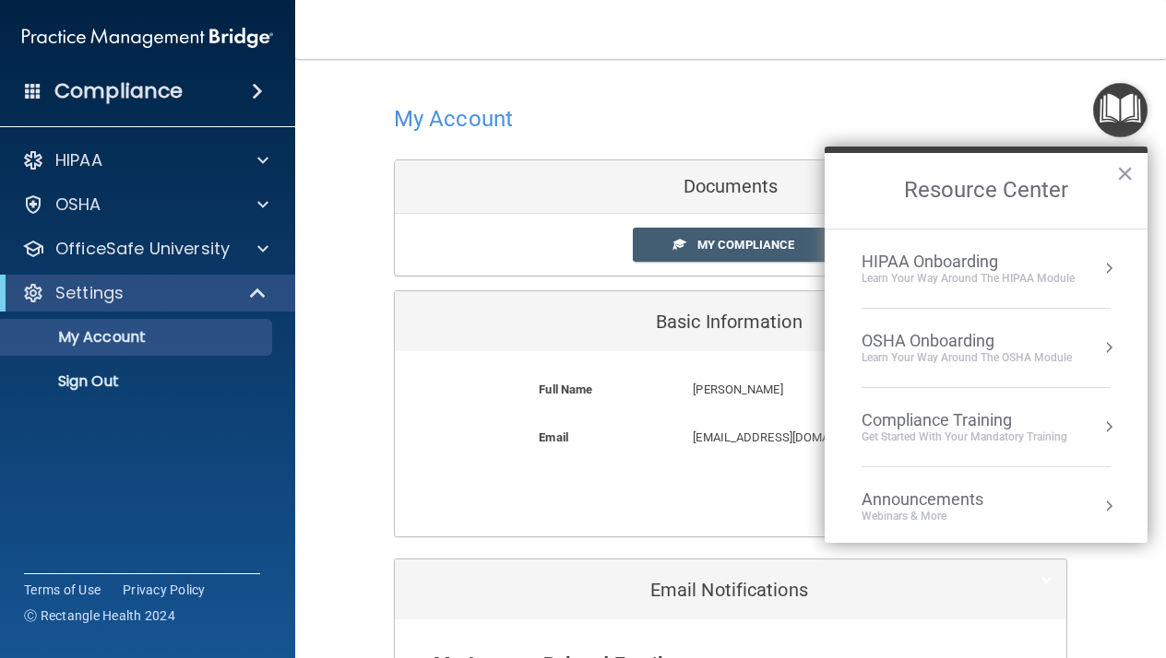
click at [926, 360] on div "Learn your way around the OSHA module" at bounding box center [966, 358] width 210 height 16
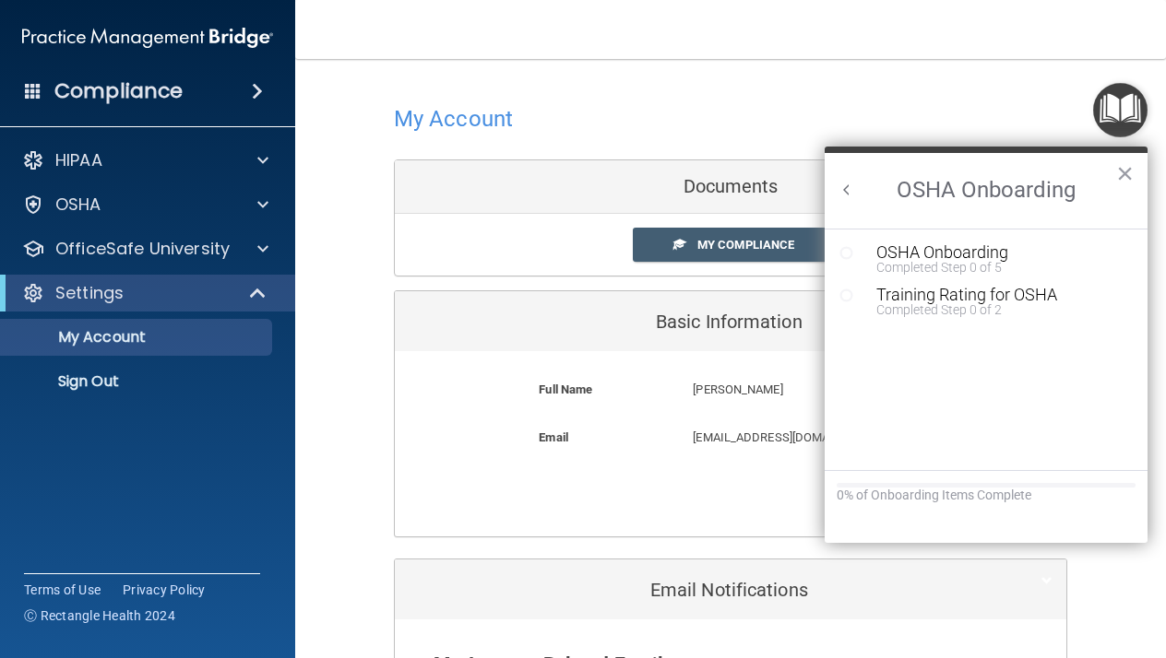
click at [849, 254] on icon "Resource Center" at bounding box center [846, 253] width 14 height 14
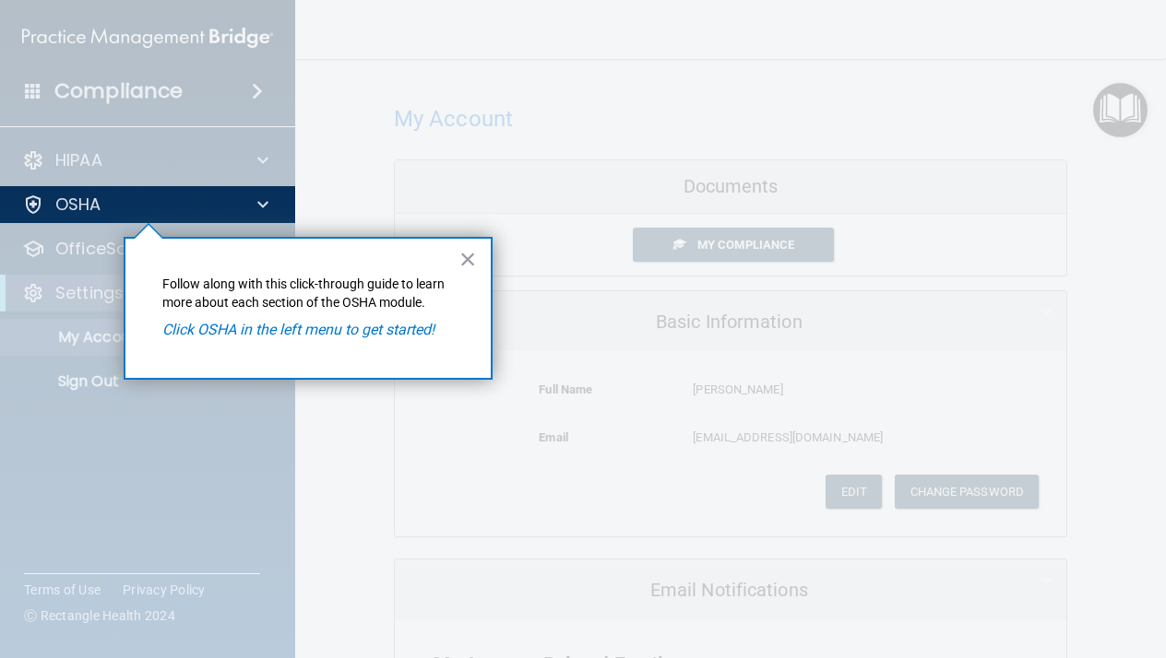
click at [381, 334] on em "Click OSHA in the left menu to get started!" at bounding box center [298, 330] width 272 height 18
click at [466, 268] on button "×" at bounding box center [468, 259] width 18 height 30
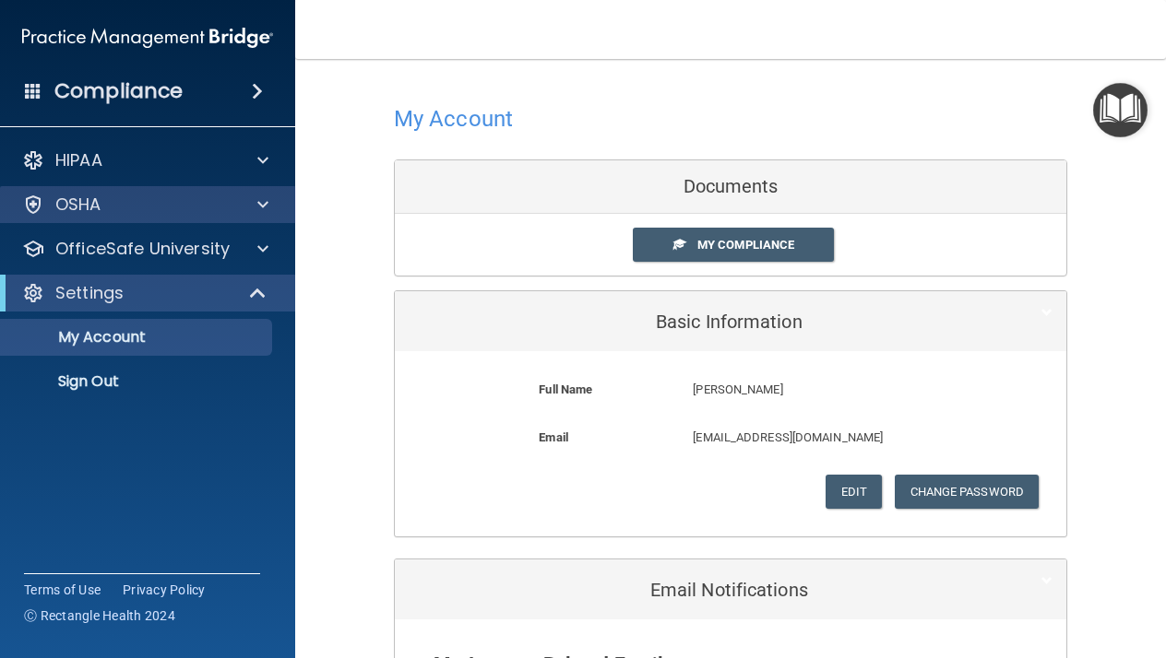
click at [254, 212] on div at bounding box center [260, 205] width 46 height 22
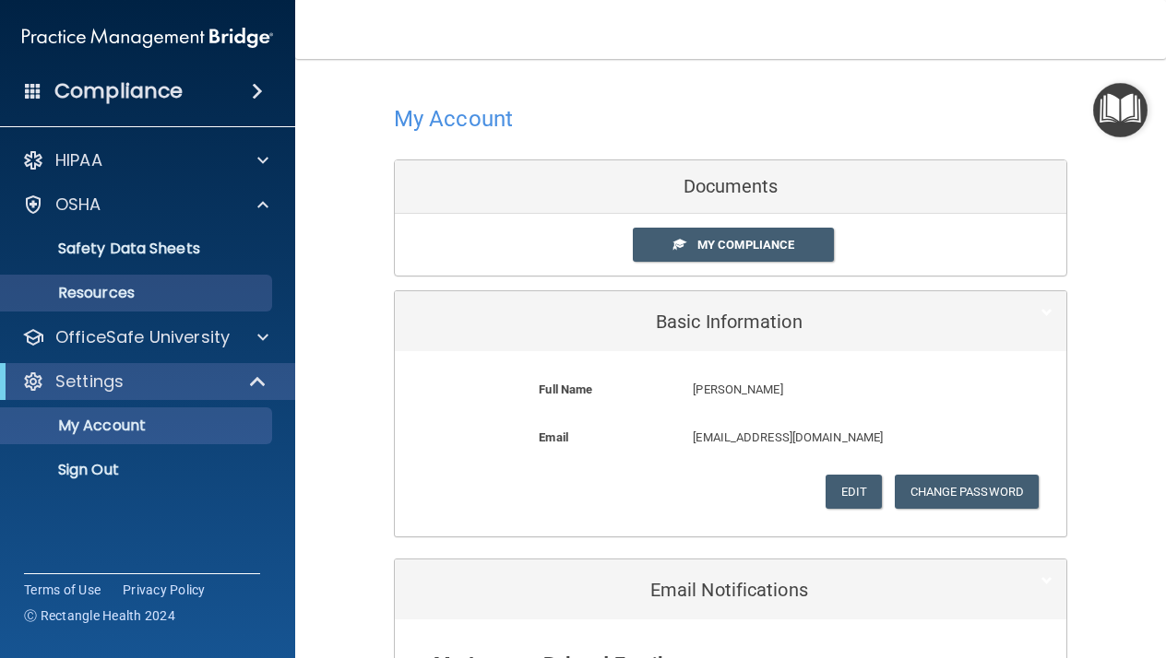
click at [228, 290] on p "Resources" at bounding box center [138, 293] width 252 height 18
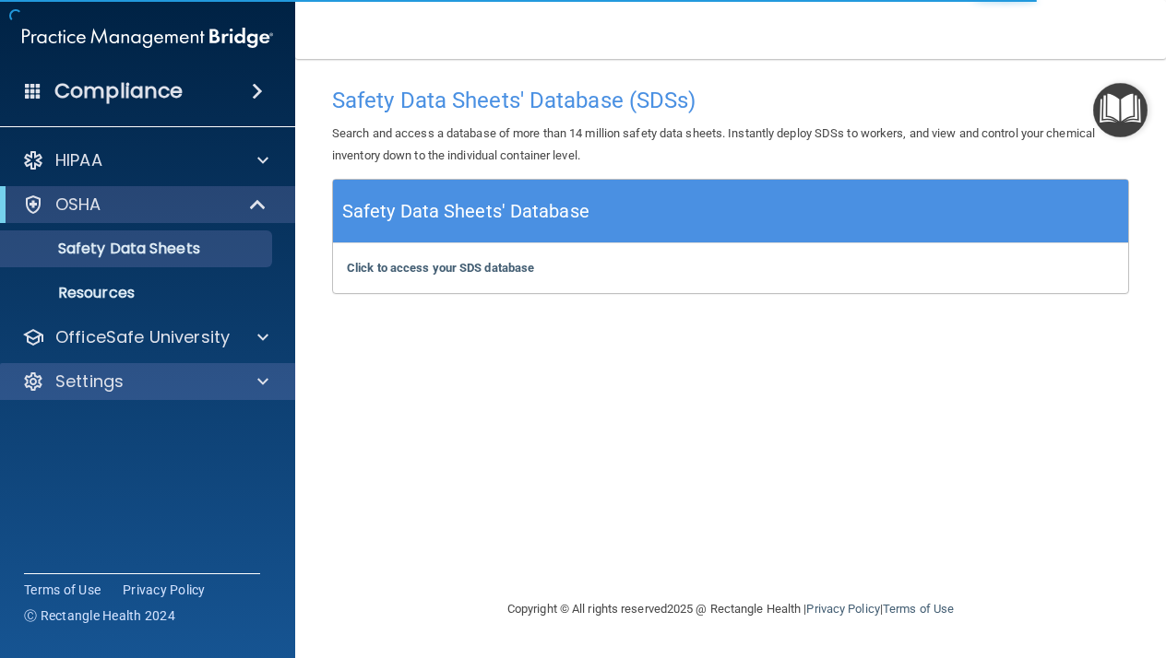
click at [171, 370] on div "Settings" at bounding box center [148, 381] width 296 height 37
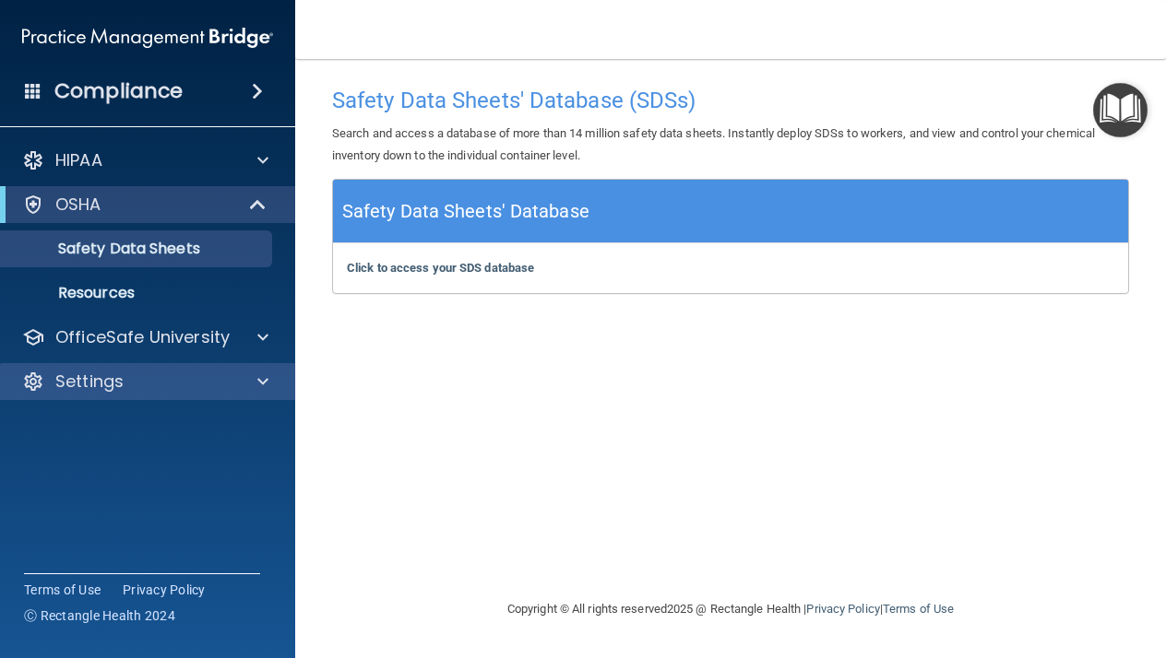
click at [272, 374] on div at bounding box center [260, 382] width 46 height 22
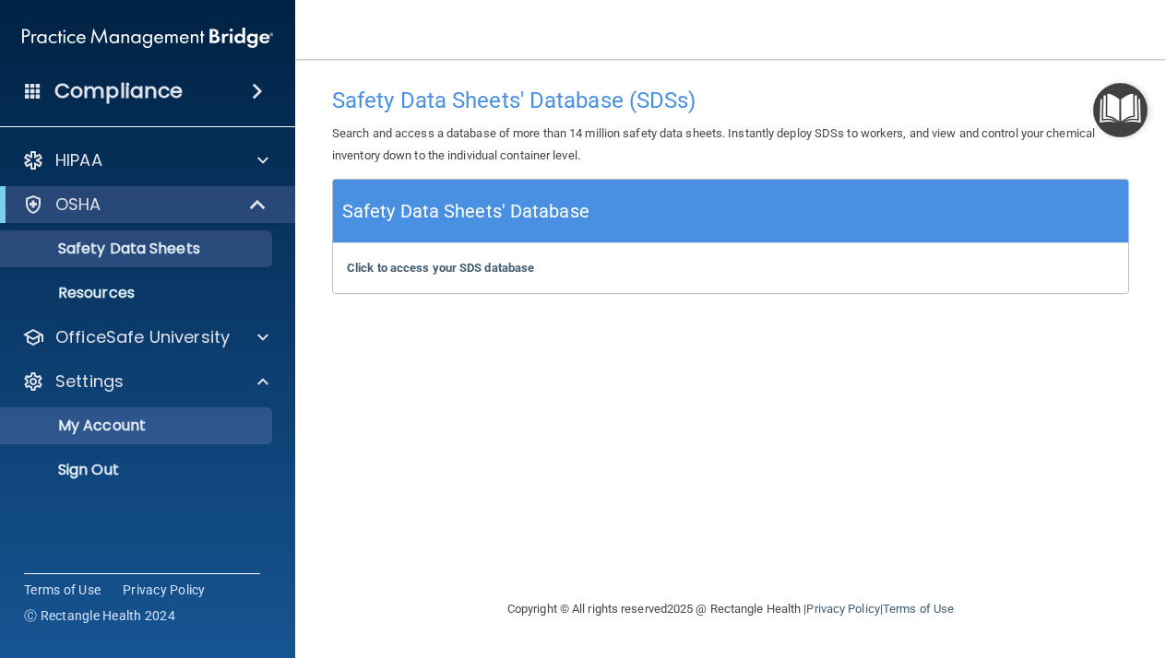
click at [199, 433] on p "My Account" at bounding box center [138, 426] width 252 height 18
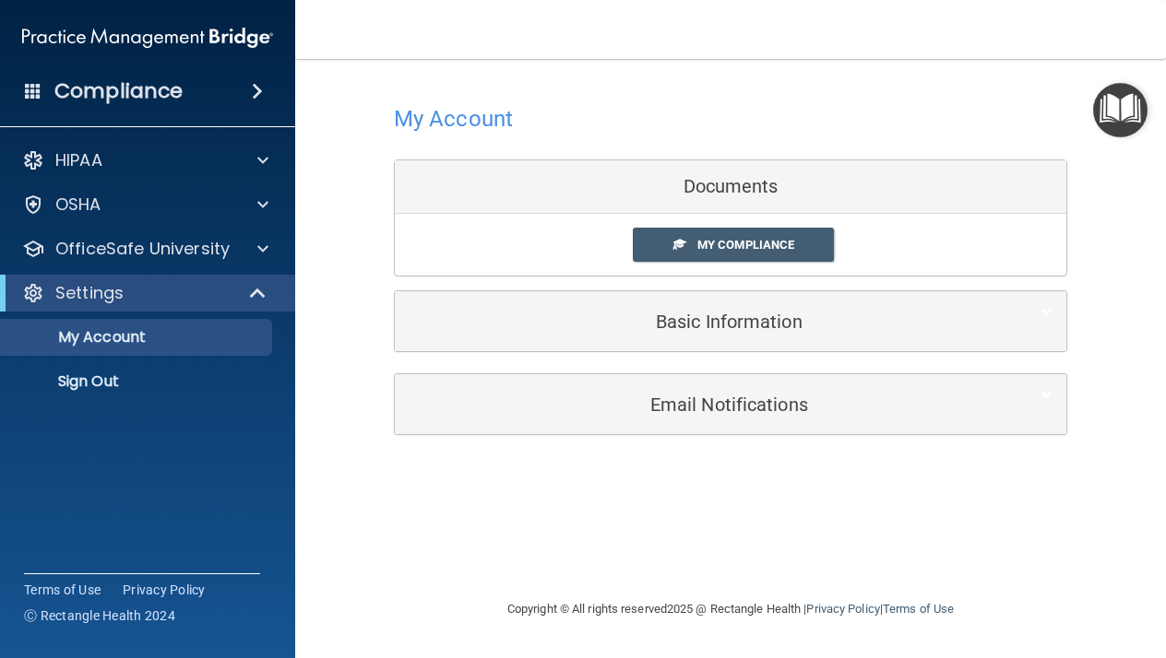
click at [775, 222] on div "My Compliance My Compliance My BAA" at bounding box center [730, 245] width 671 height 62
click at [775, 238] on span "My Compliance" at bounding box center [745, 245] width 97 height 14
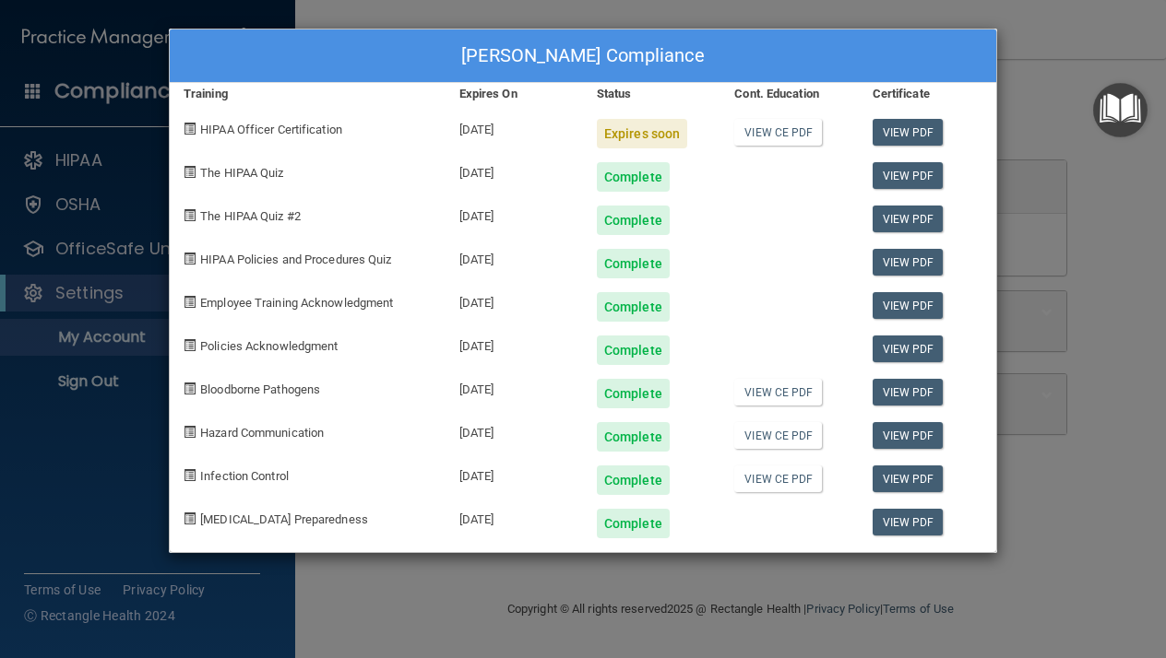
click at [1036, 167] on div "[PERSON_NAME] Compliance Training Expires On Status Cont. Education Certificate…" at bounding box center [583, 329] width 1166 height 658
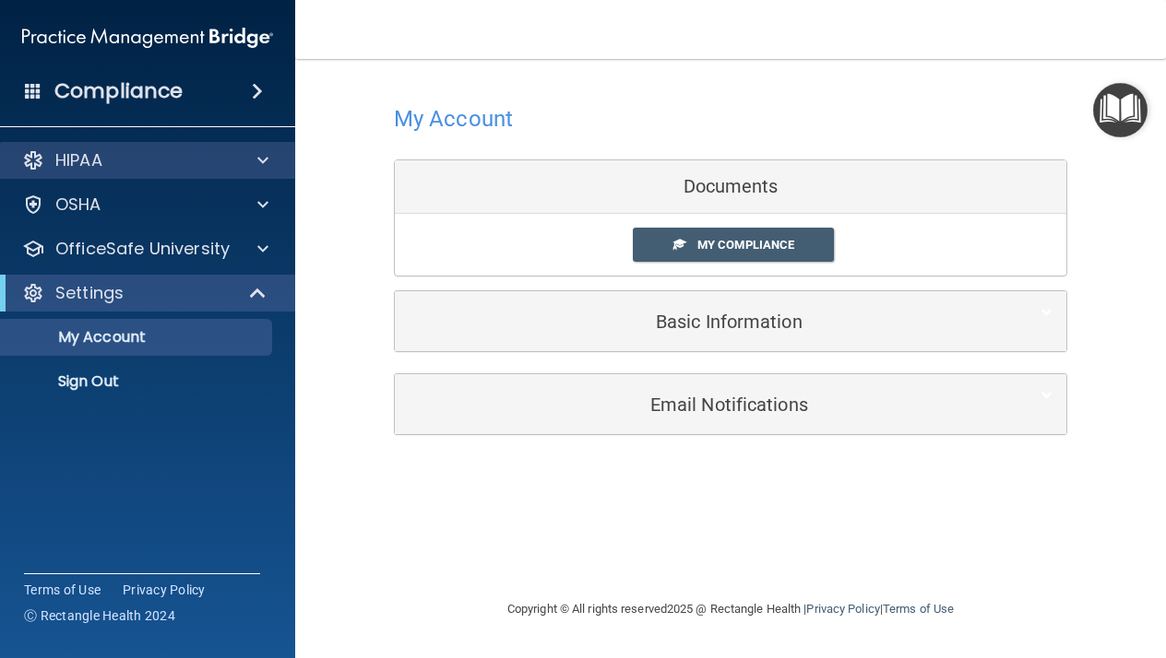
click at [234, 161] on div "HIPAA" at bounding box center [122, 160] width 229 height 22
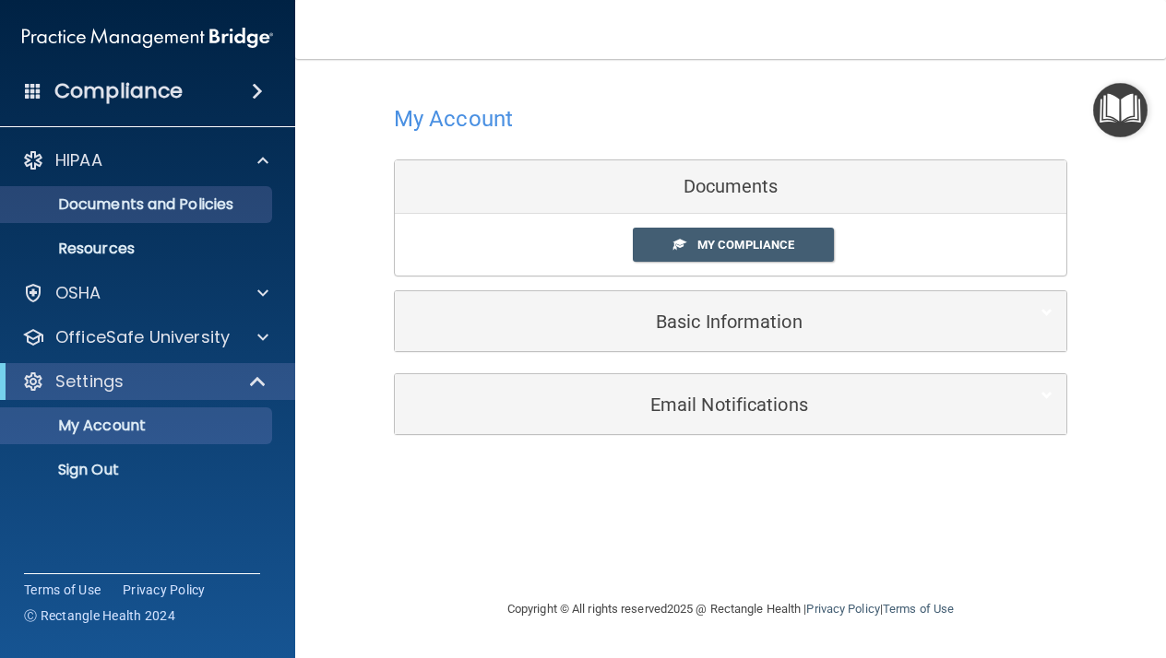
click at [216, 209] on p "Documents and Policies" at bounding box center [138, 205] width 252 height 18
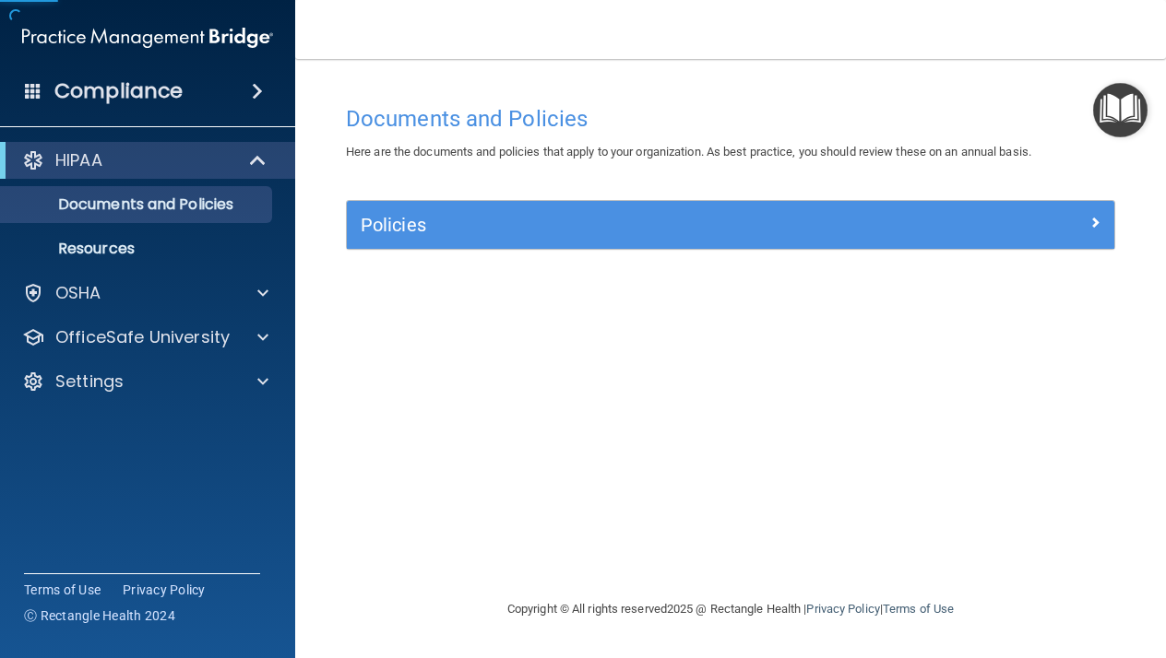
click at [473, 238] on div "Policies" at bounding box center [634, 225] width 575 height 30
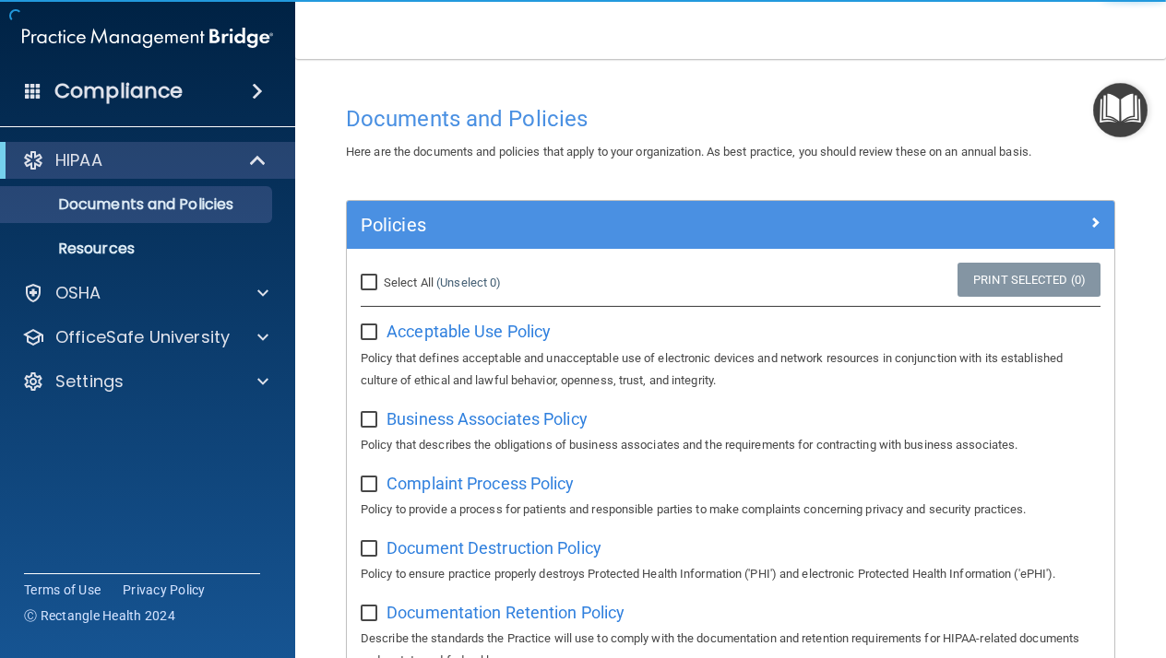
click at [380, 281] on input "Select All (Unselect 0) Unselect All" at bounding box center [371, 283] width 21 height 15
checkbox input "true"
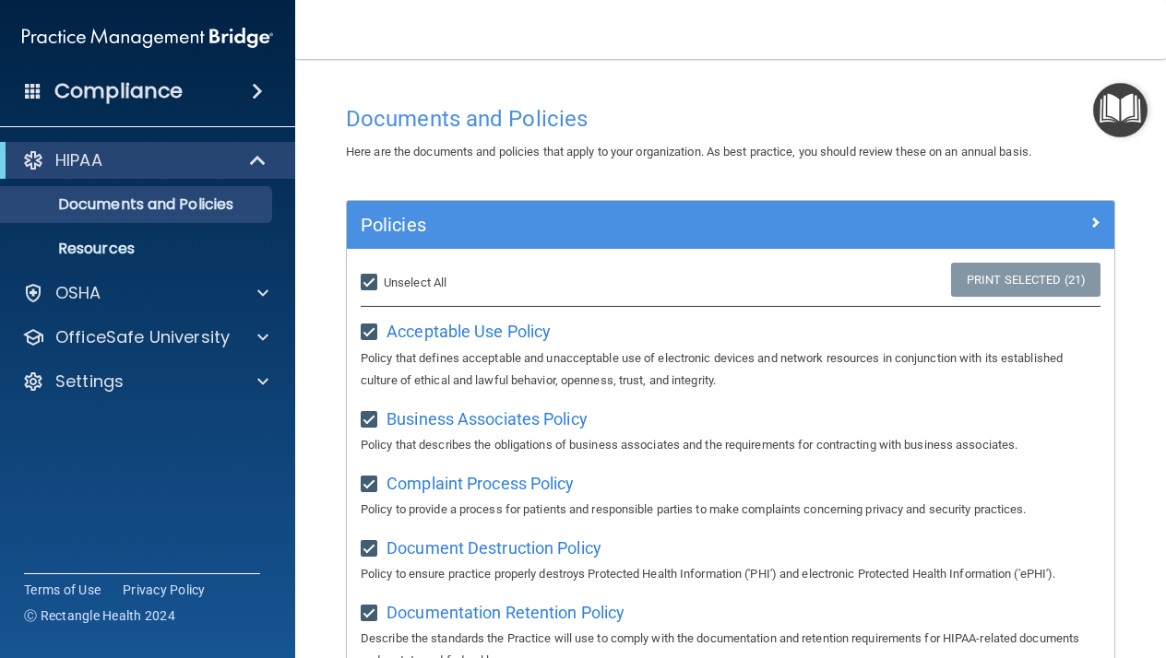
checkbox input "true"
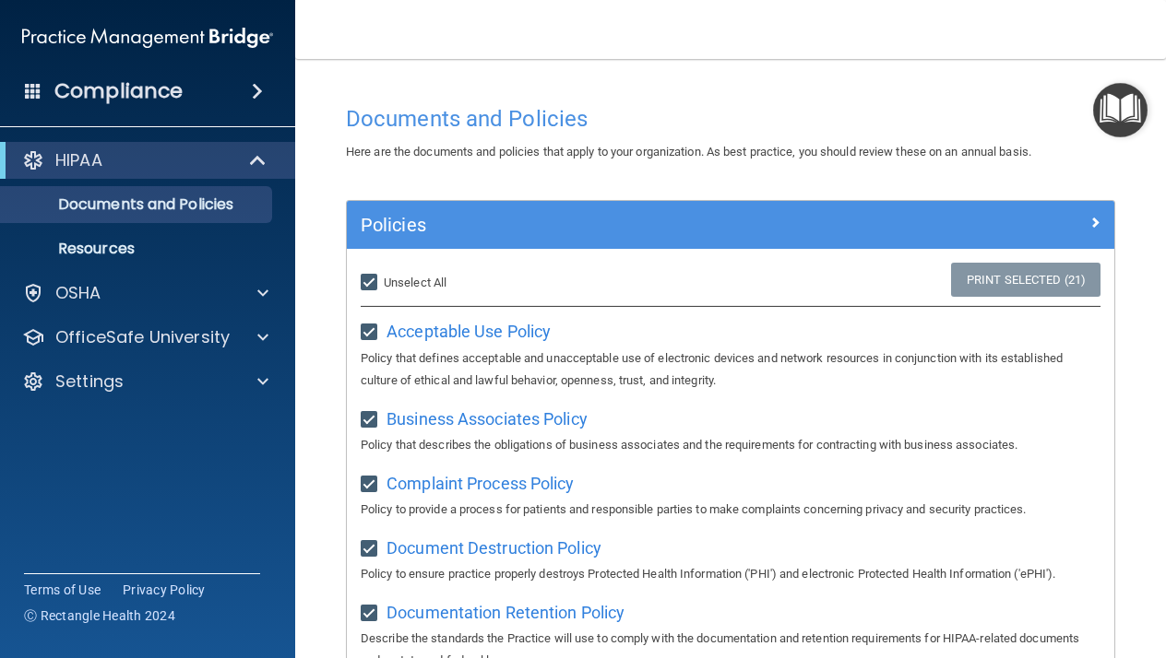
checkbox input "true"
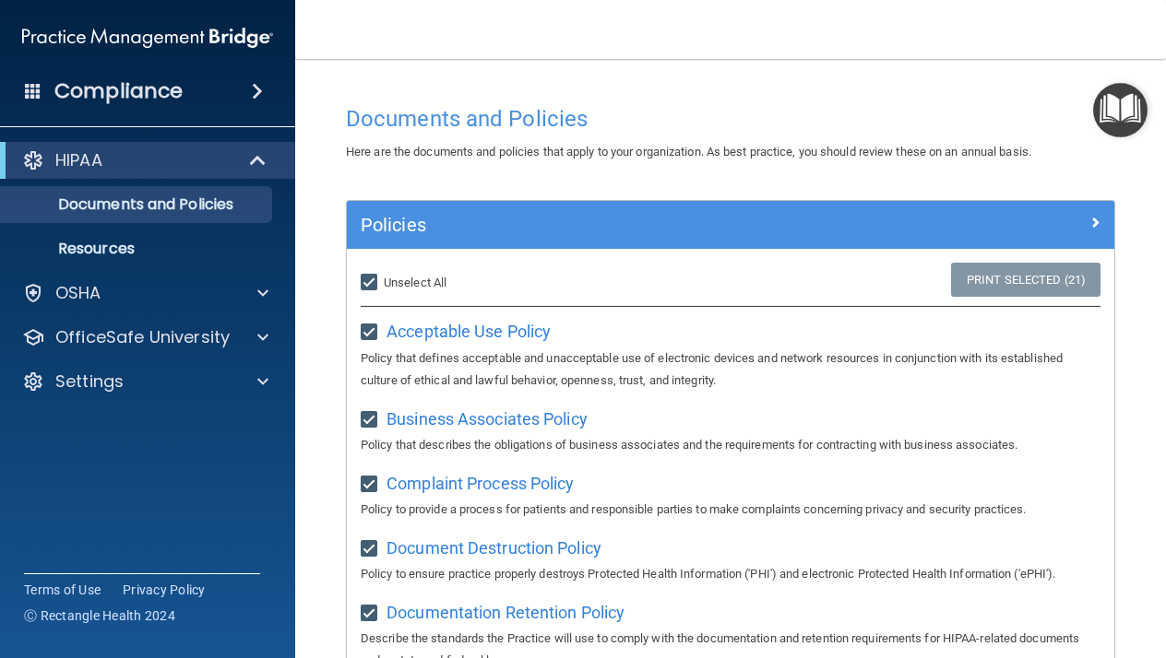
checkbox input "true"
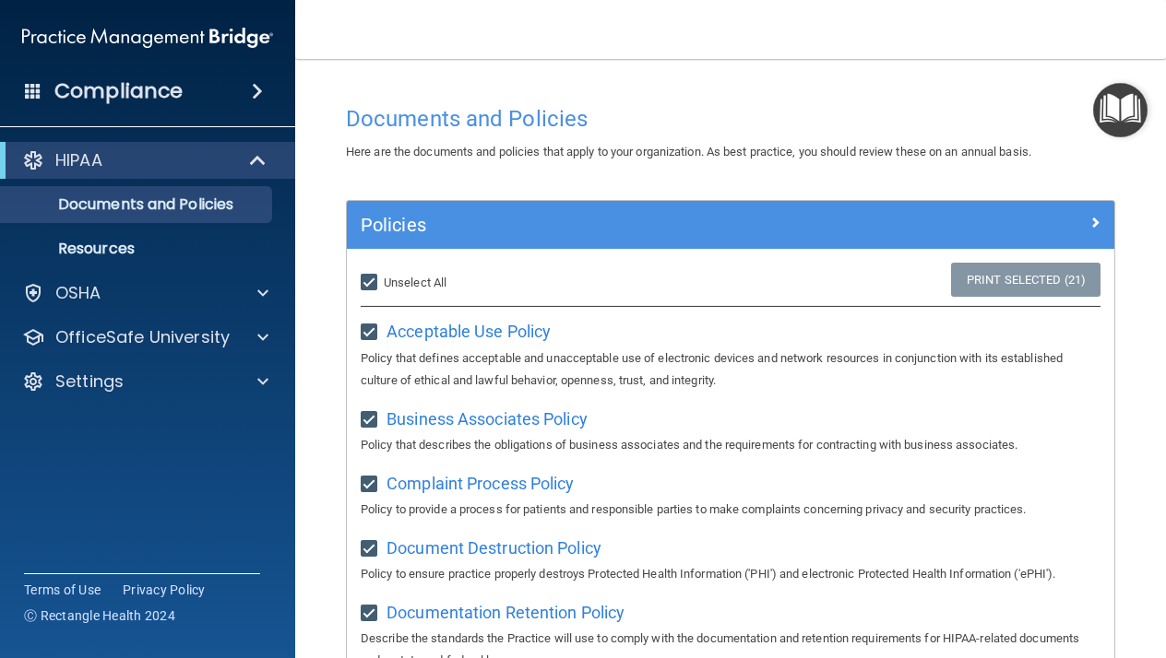
checkbox input "true"
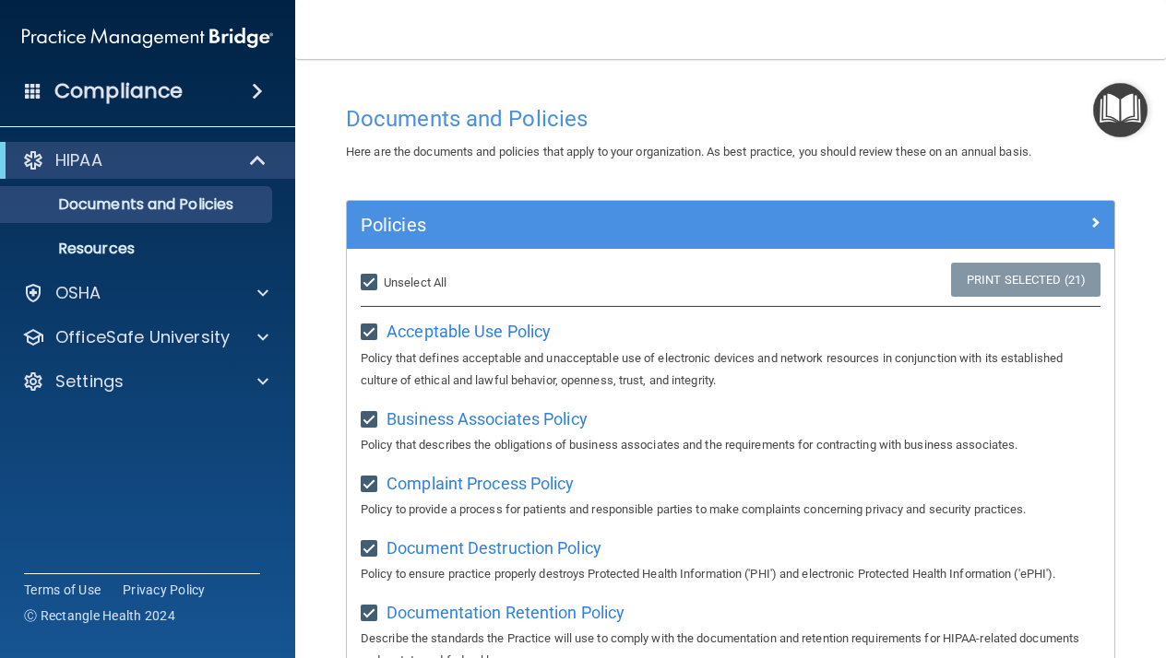
checkbox input "true"
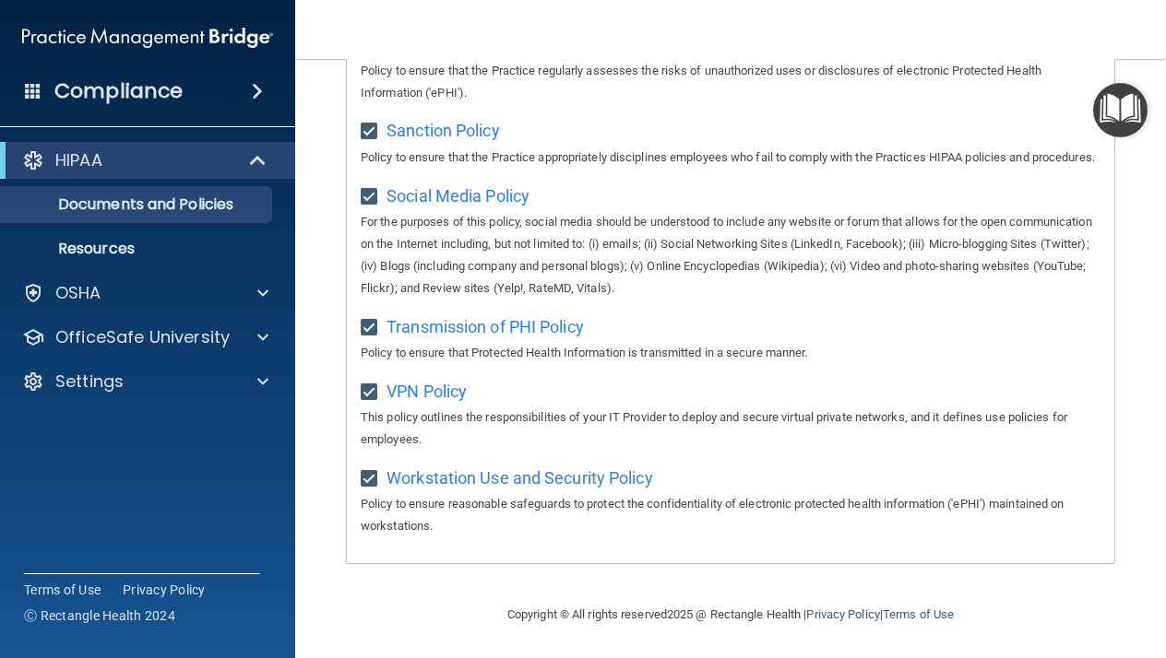
scroll to position [1399, 0]
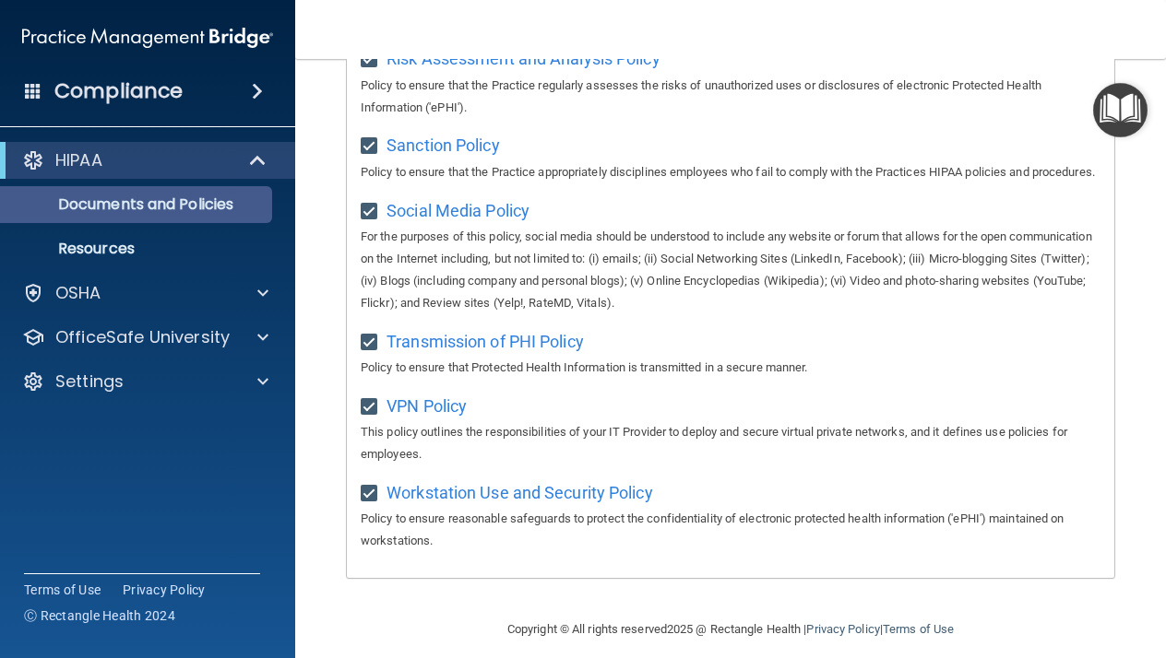
click at [204, 206] on p "Documents and Policies" at bounding box center [138, 205] width 252 height 18
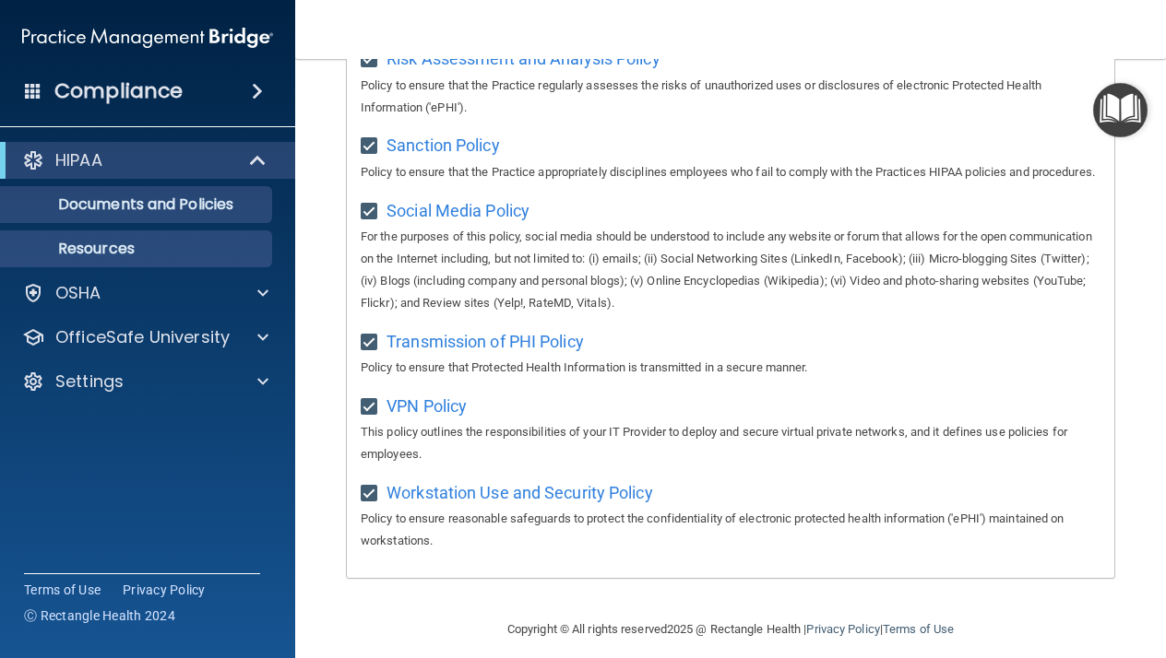
click at [168, 242] on p "Resources" at bounding box center [138, 249] width 252 height 18
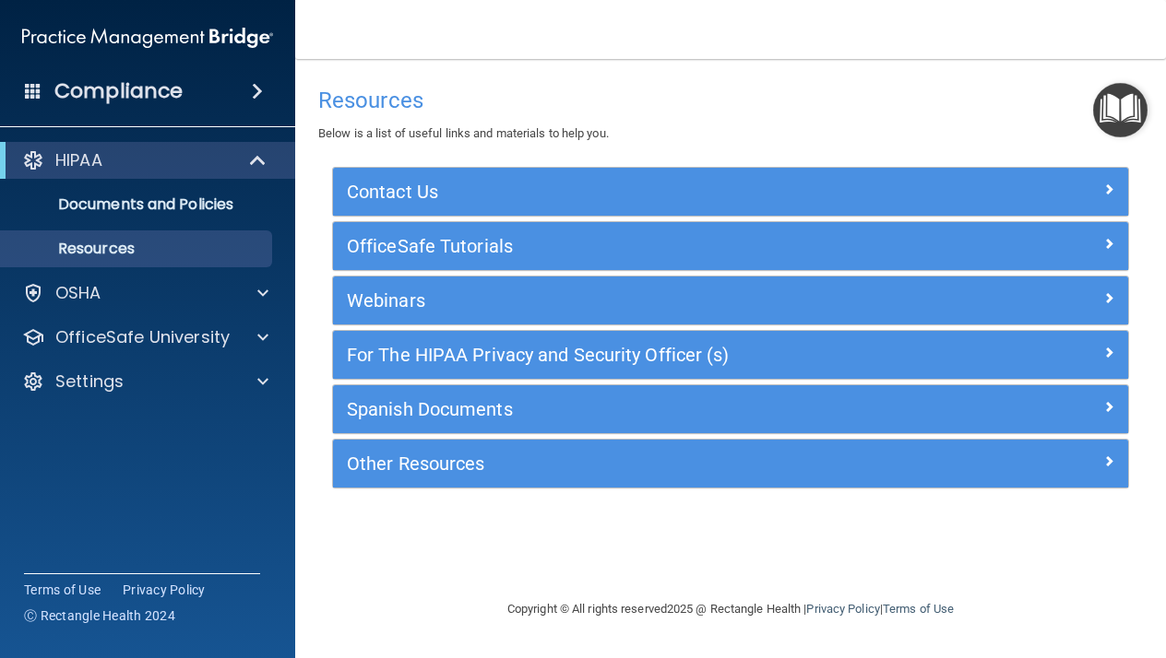
click at [441, 499] on div "Contact Us Main Number: 800-588-0254 E-mail Us Anytime at support@pcihipaa.com …" at bounding box center [730, 338] width 824 height 343
click at [441, 456] on h5 "Other Resources" at bounding box center [631, 464] width 569 height 20
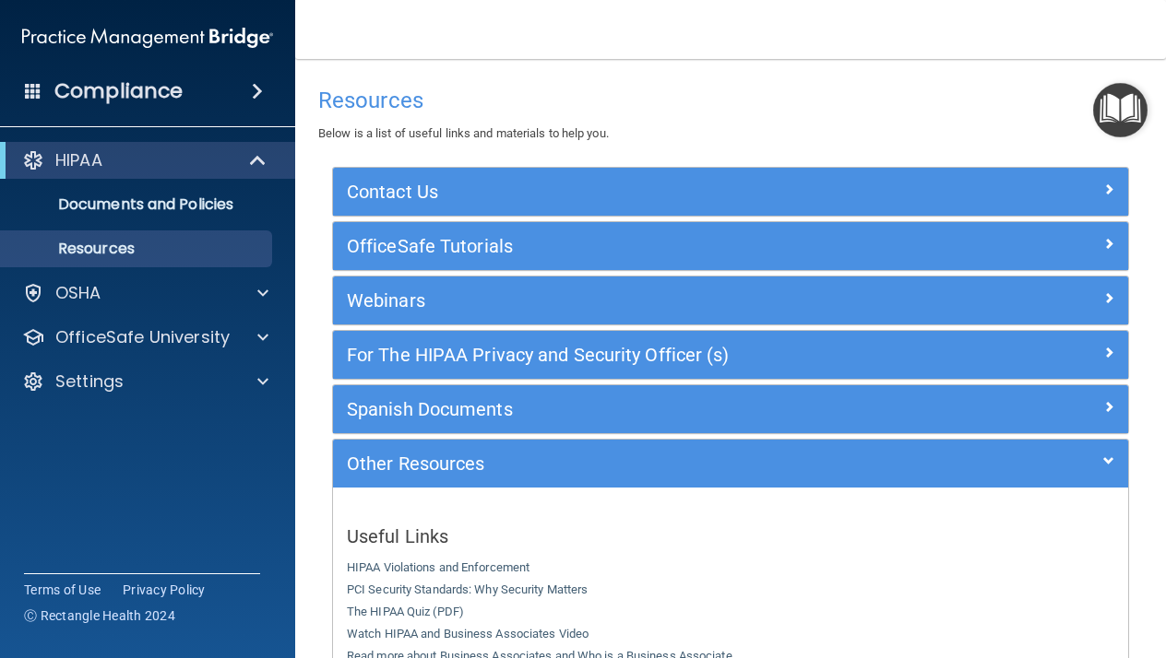
click at [502, 345] on h5 "For The HIPAA Privacy and Security Officer (s)" at bounding box center [631, 355] width 569 height 20
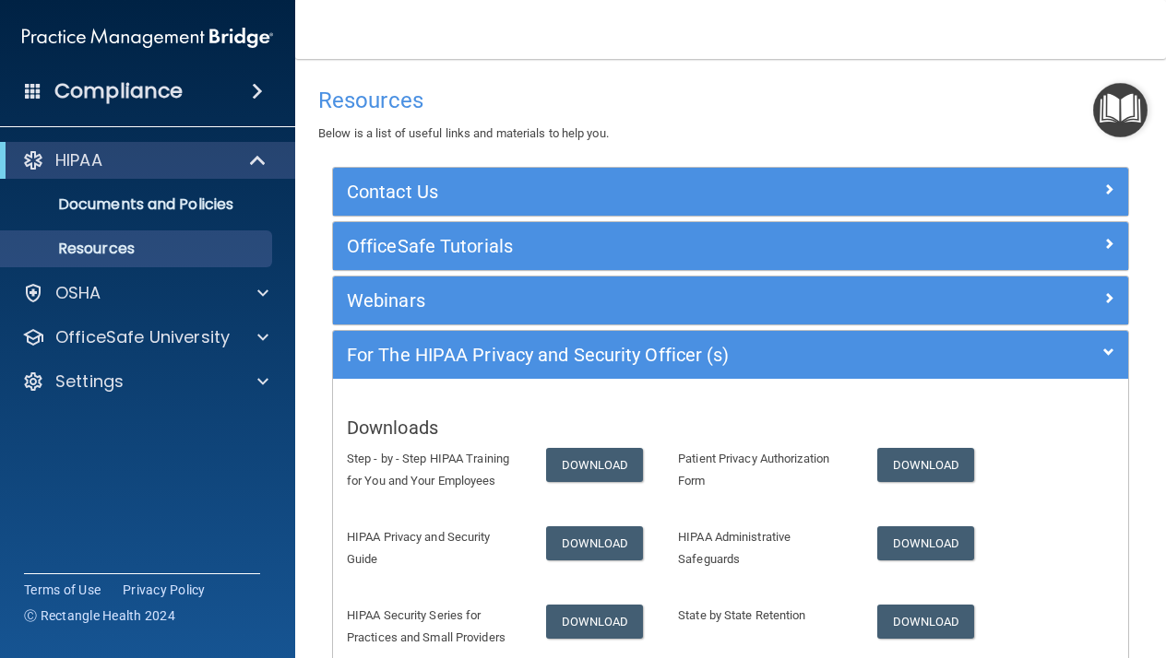
click at [473, 420] on h5 "Downloads" at bounding box center [730, 428] width 767 height 20
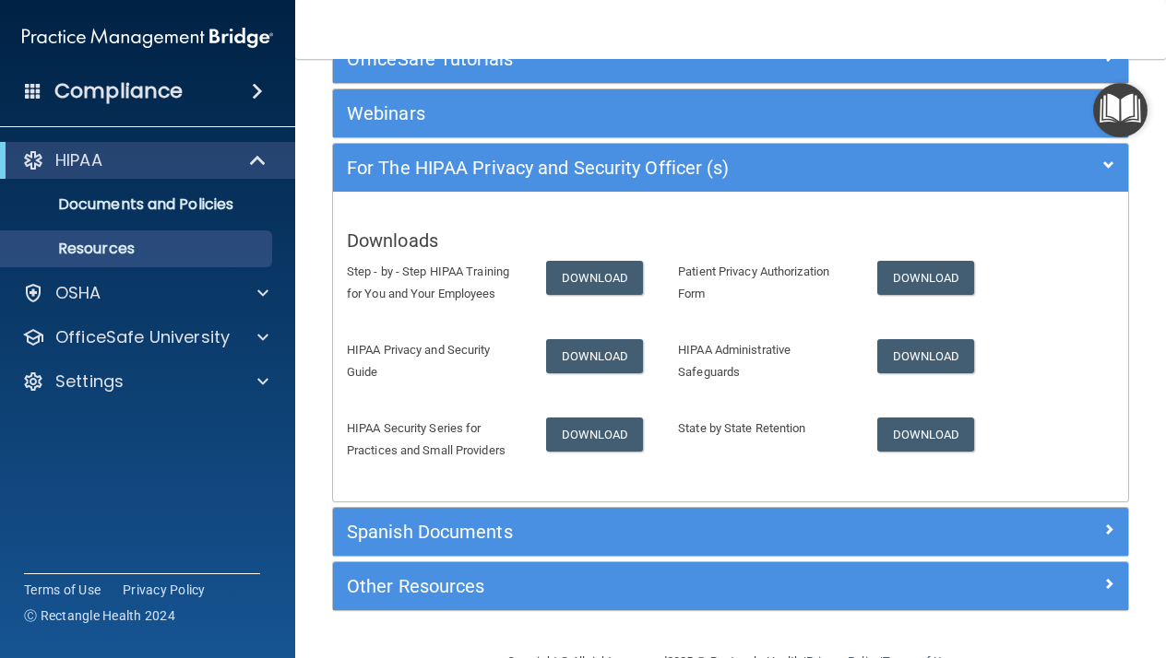
scroll to position [228, 0]
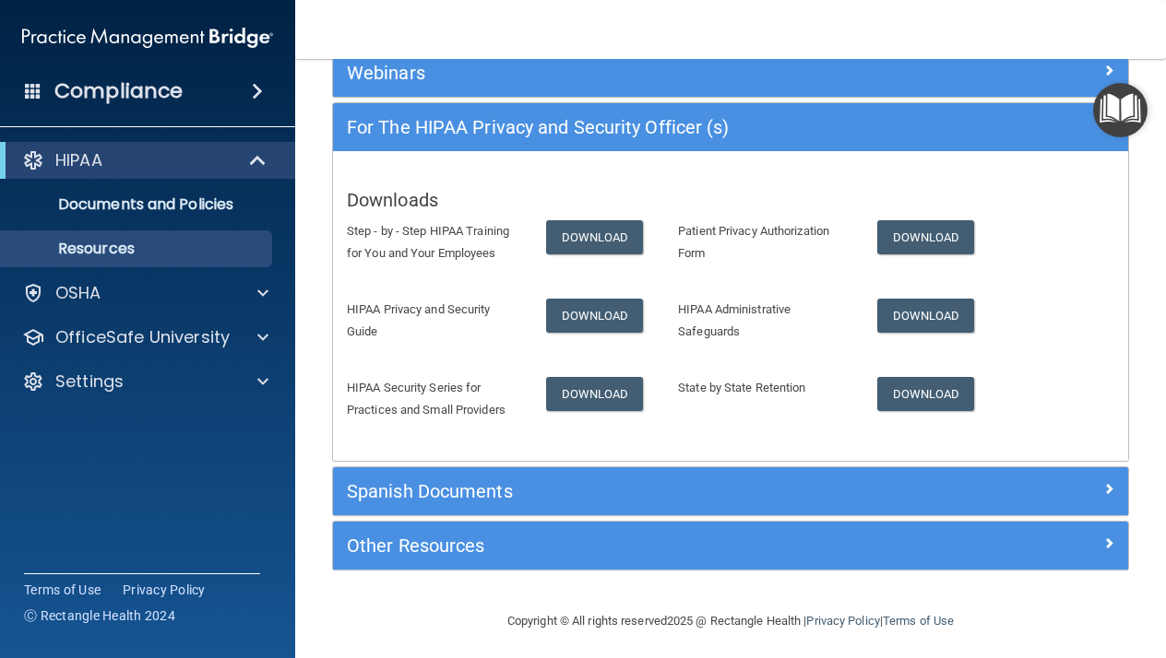
click at [1124, 122] on img "Open Resource Center" at bounding box center [1120, 110] width 54 height 54
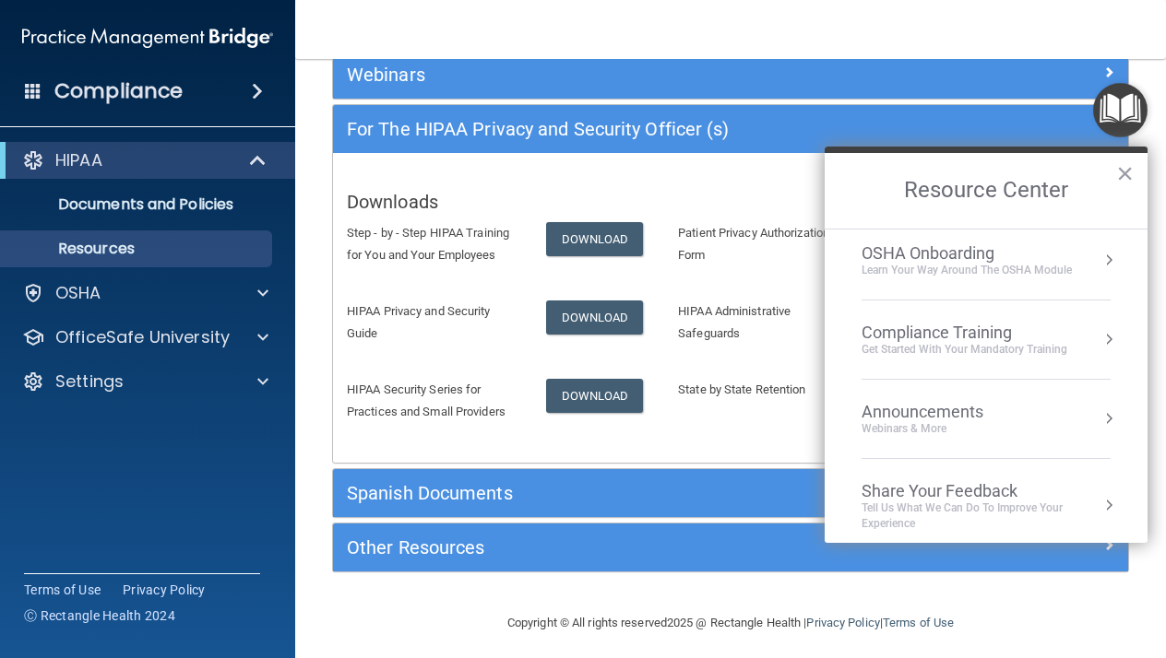
scroll to position [97, 0]
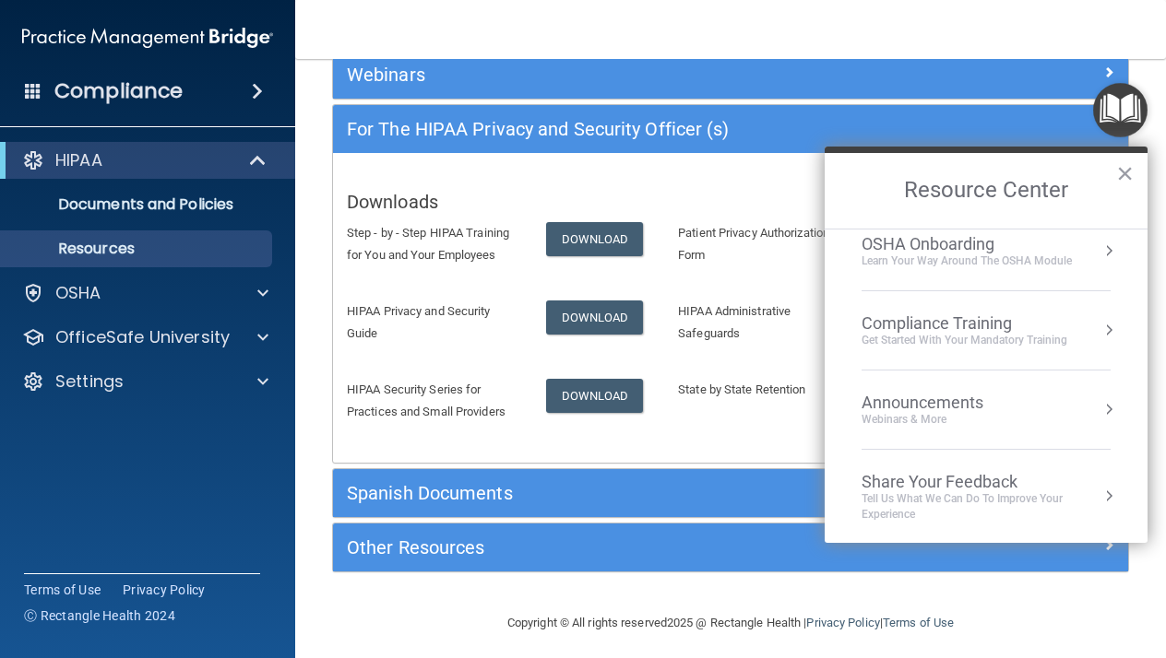
click at [1074, 318] on div "Compliance Training Get Started with your mandatory training" at bounding box center [985, 331] width 249 height 34
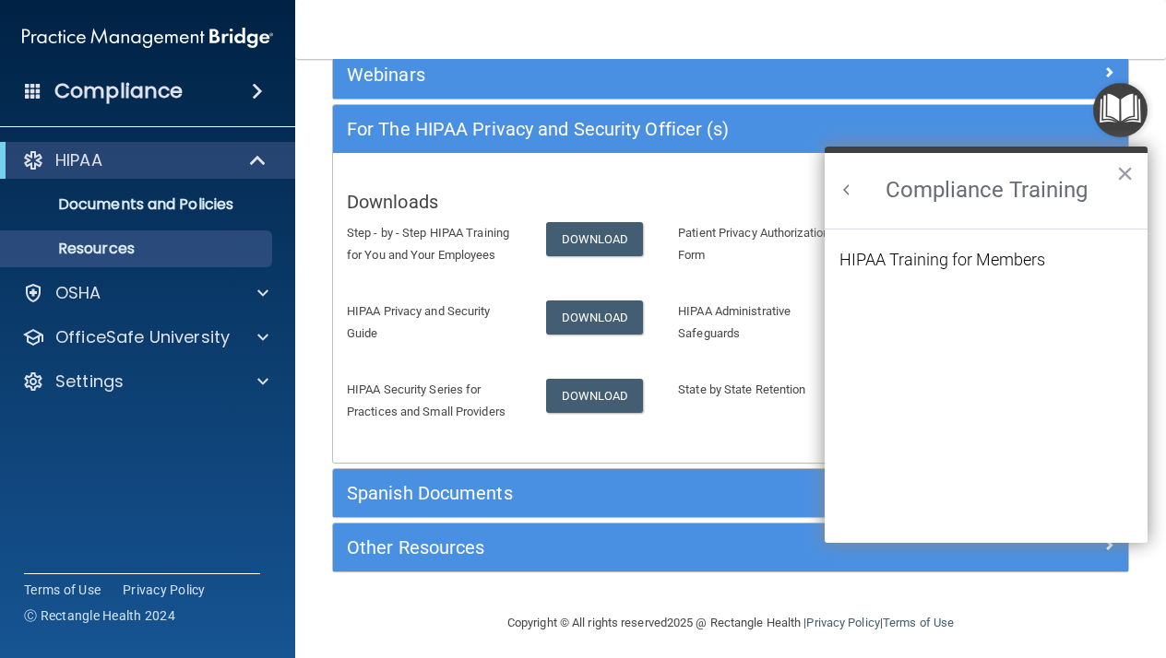
scroll to position [0, 0]
click at [1011, 261] on div "HIPAA Training for Members" at bounding box center [942, 260] width 206 height 17
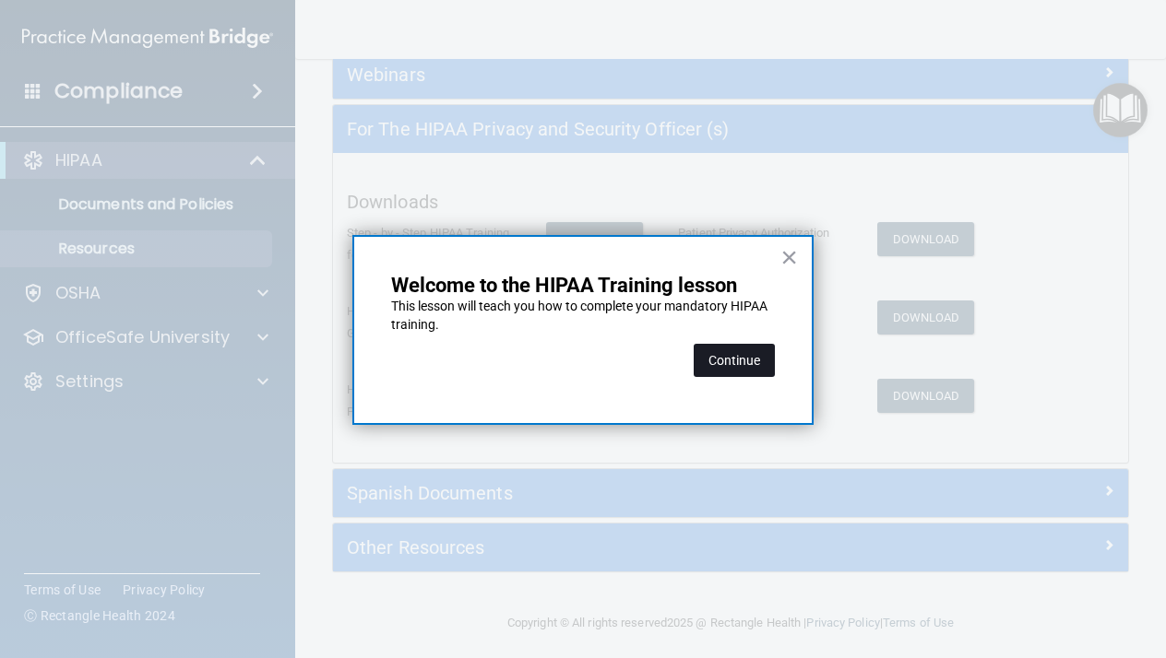
click at [765, 355] on button "Continue" at bounding box center [733, 360] width 81 height 33
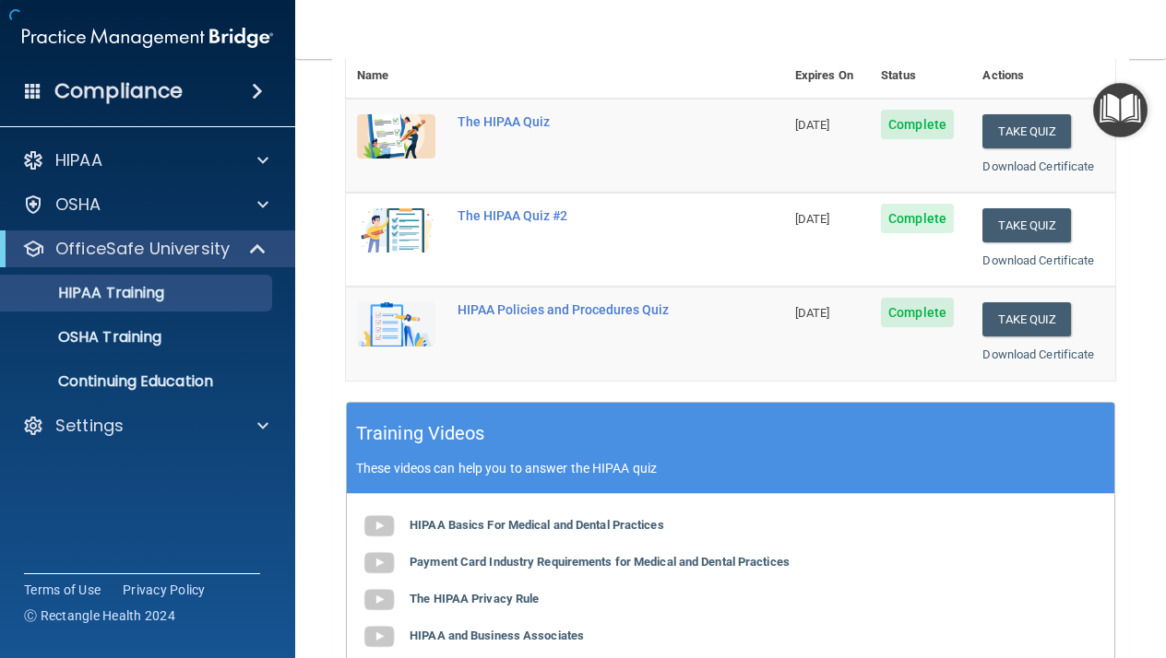
scroll to position [140, 0]
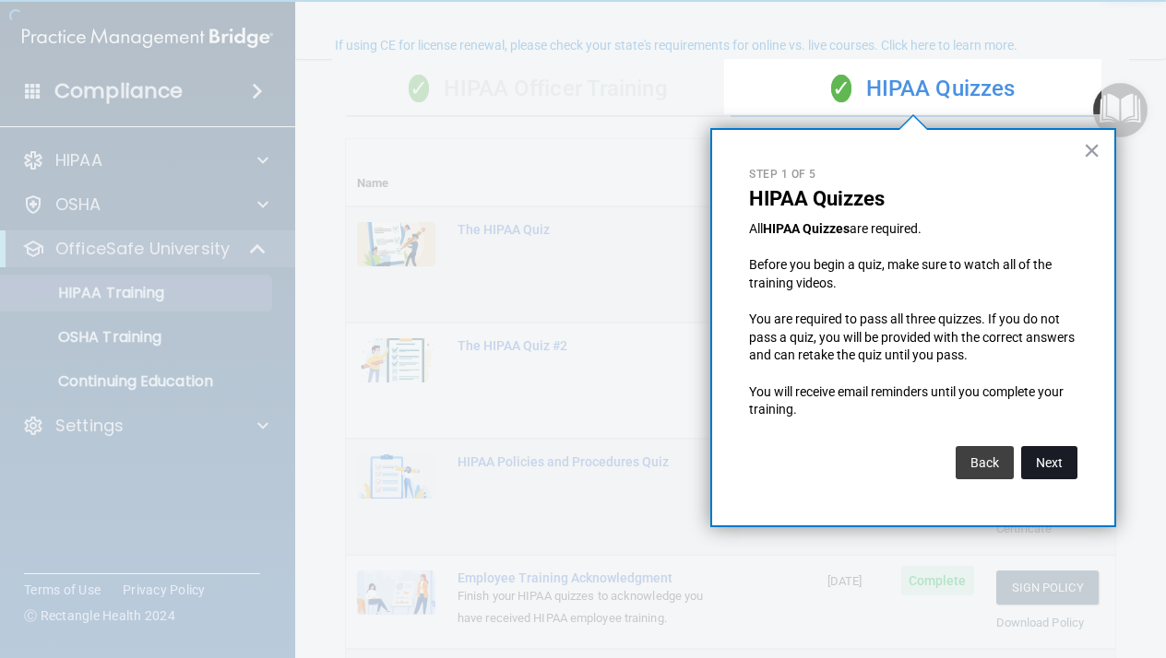
click at [1038, 455] on button "Next" at bounding box center [1049, 462] width 56 height 33
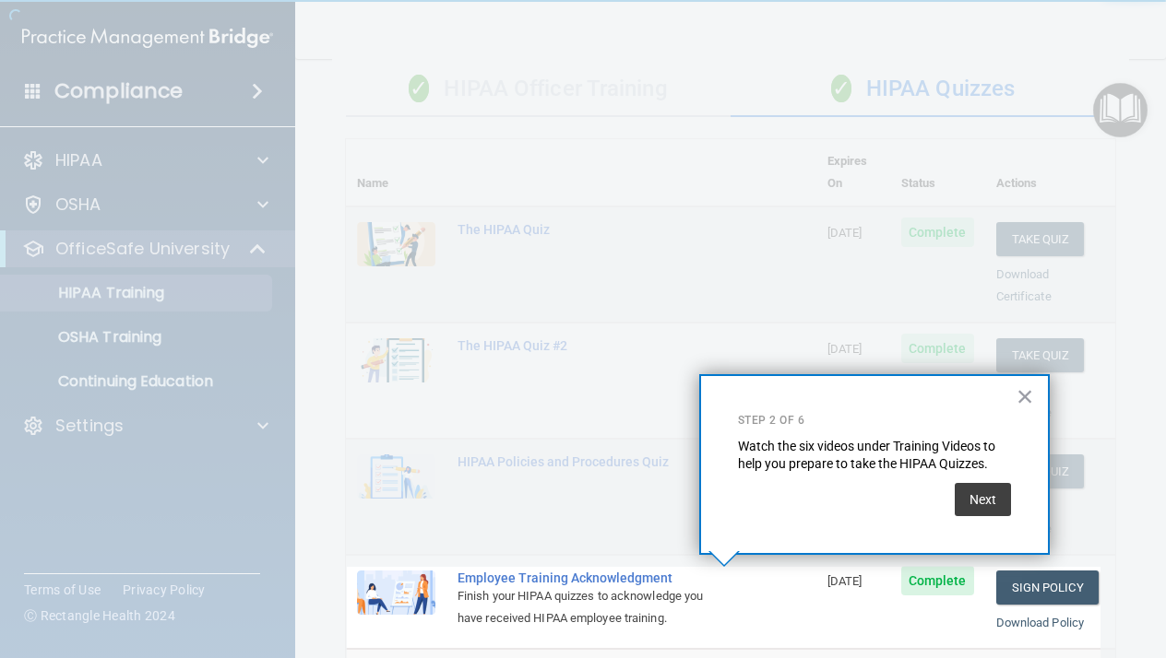
scroll to position [317, 0]
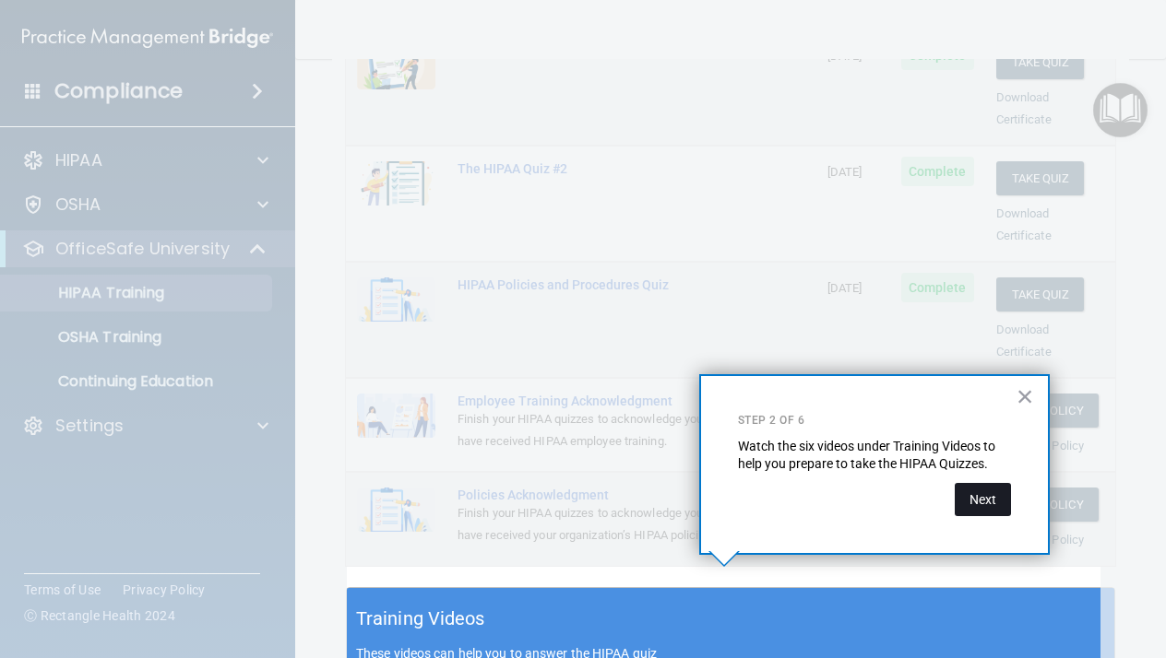
click at [996, 488] on button "Next" at bounding box center [982, 499] width 56 height 33
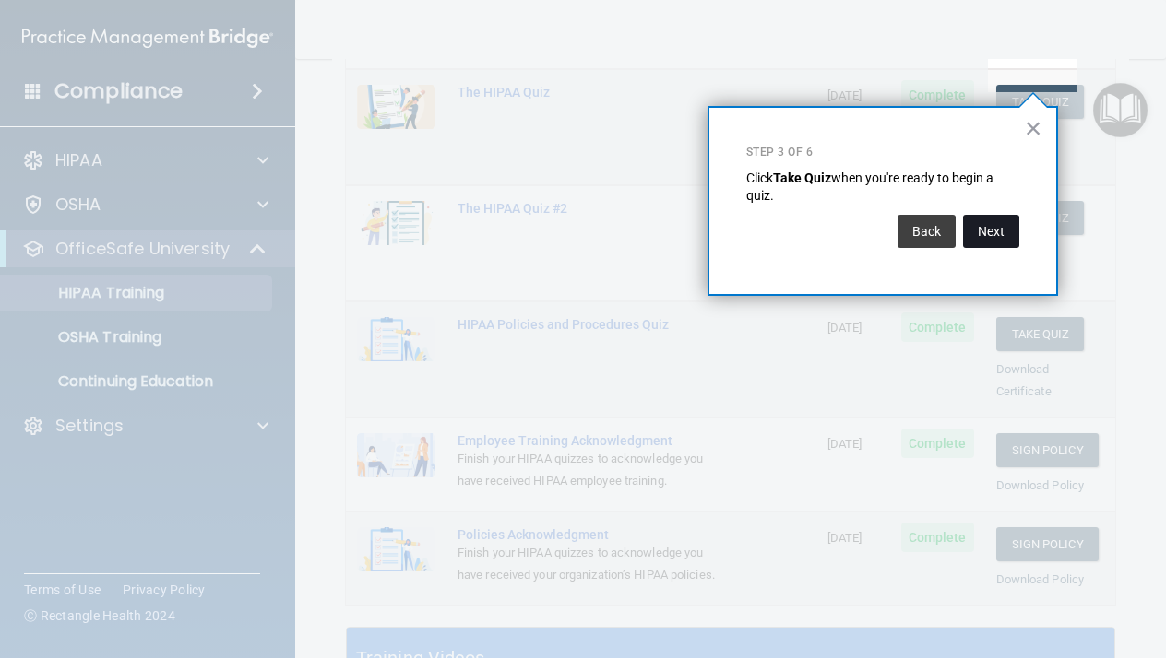
click at [973, 234] on button "Next" at bounding box center [991, 231] width 56 height 33
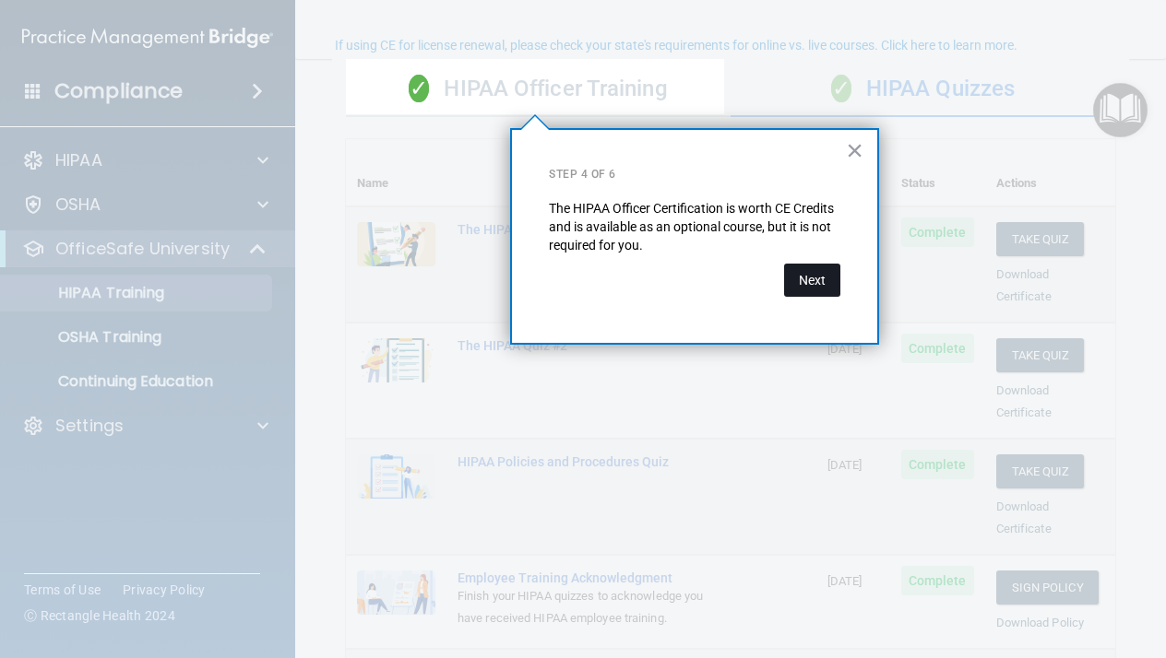
click at [832, 274] on button "Next" at bounding box center [812, 280] width 56 height 33
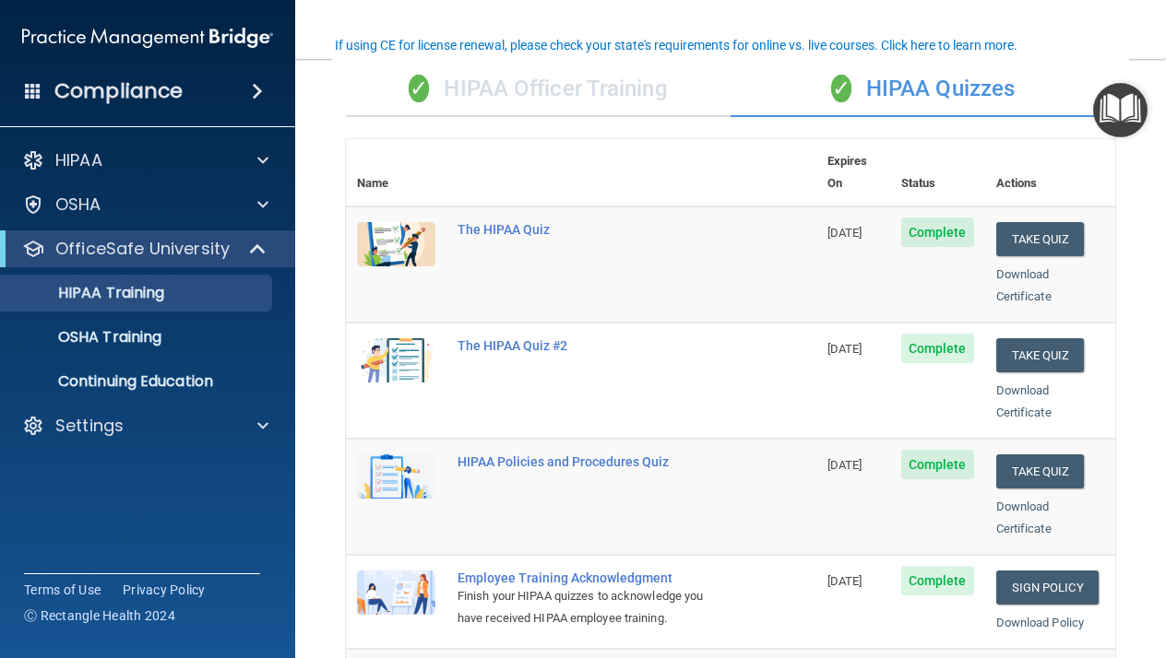
click at [744, 267] on td "The HIPAA Quiz" at bounding box center [631, 265] width 370 height 116
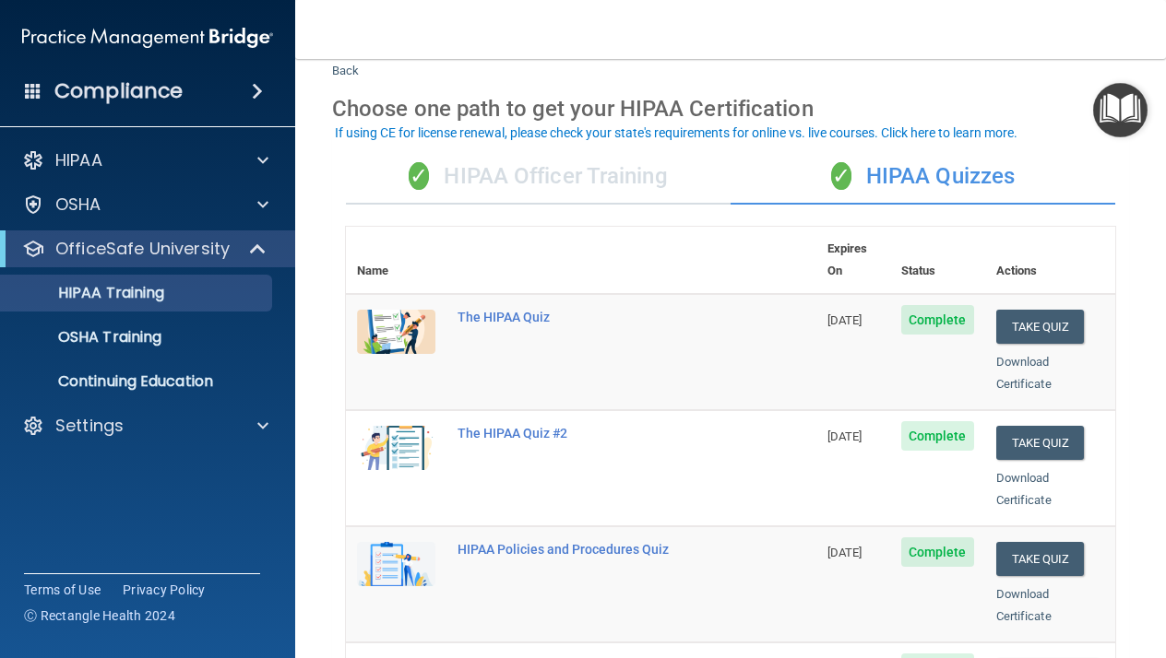
scroll to position [46, 0]
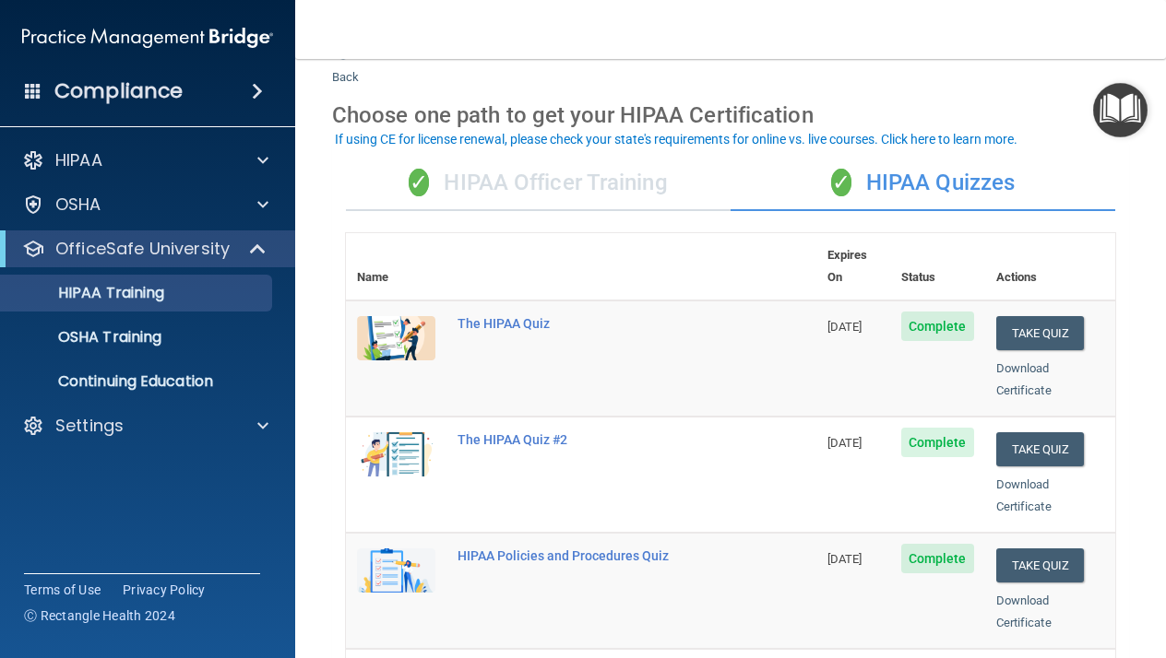
click at [600, 189] on div "✓ HIPAA Officer Training" at bounding box center [538, 183] width 385 height 55
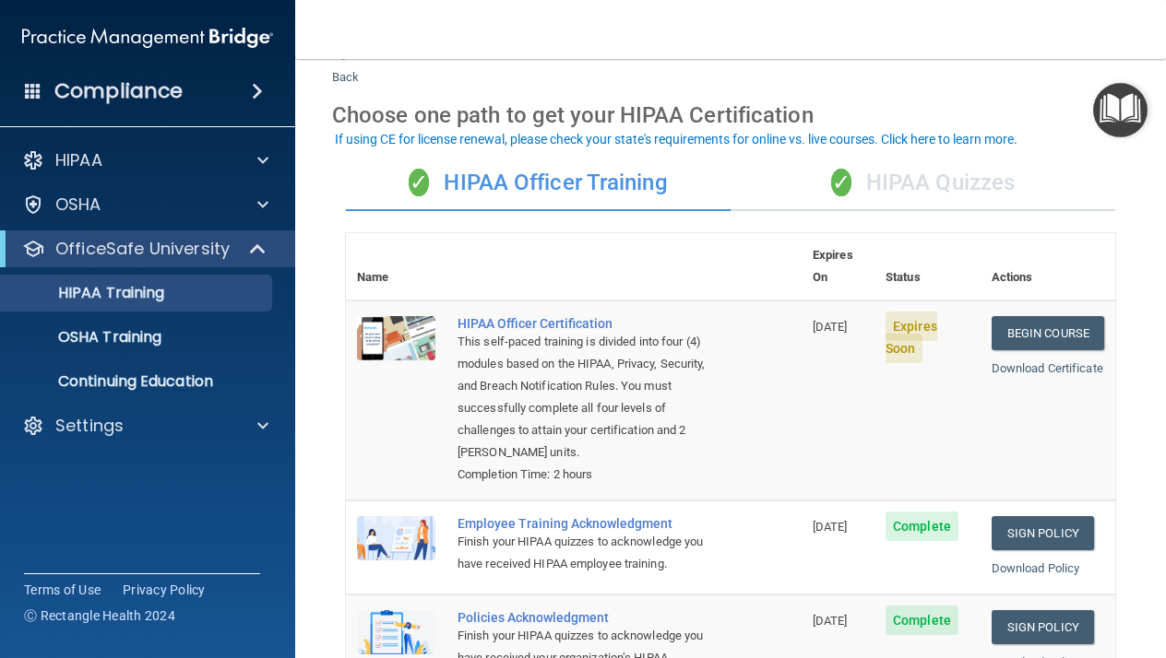
click at [696, 273] on th at bounding box center [623, 266] width 355 height 67
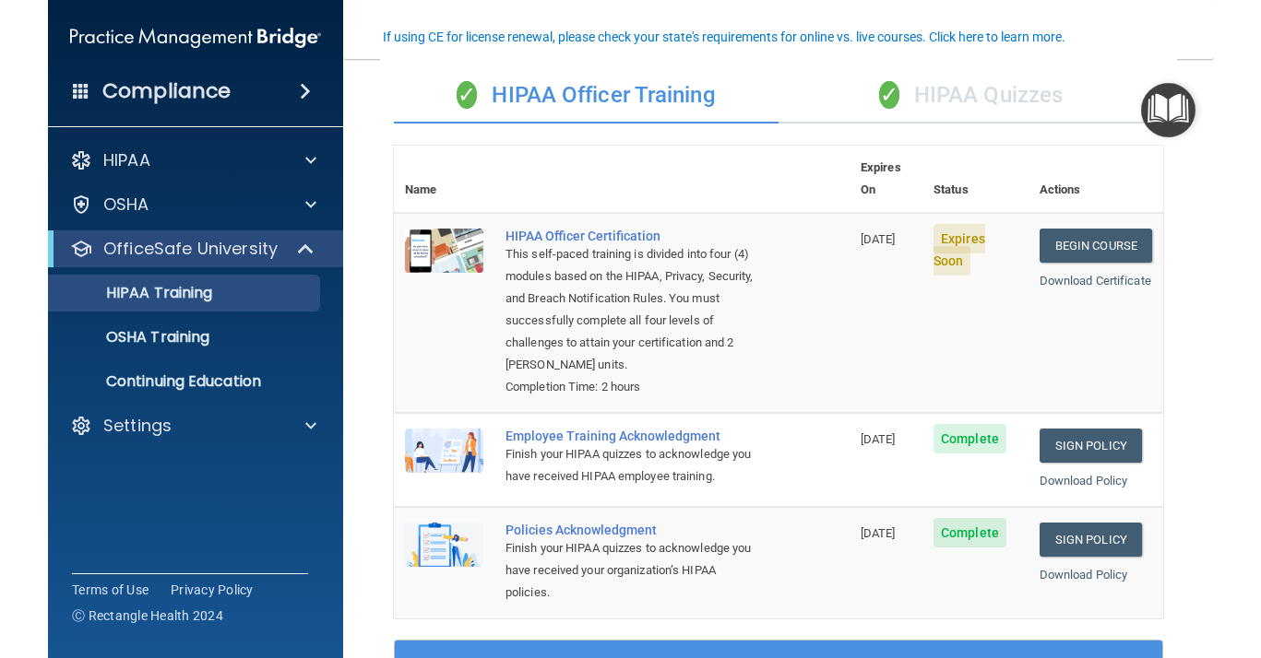
scroll to position [171, 0]
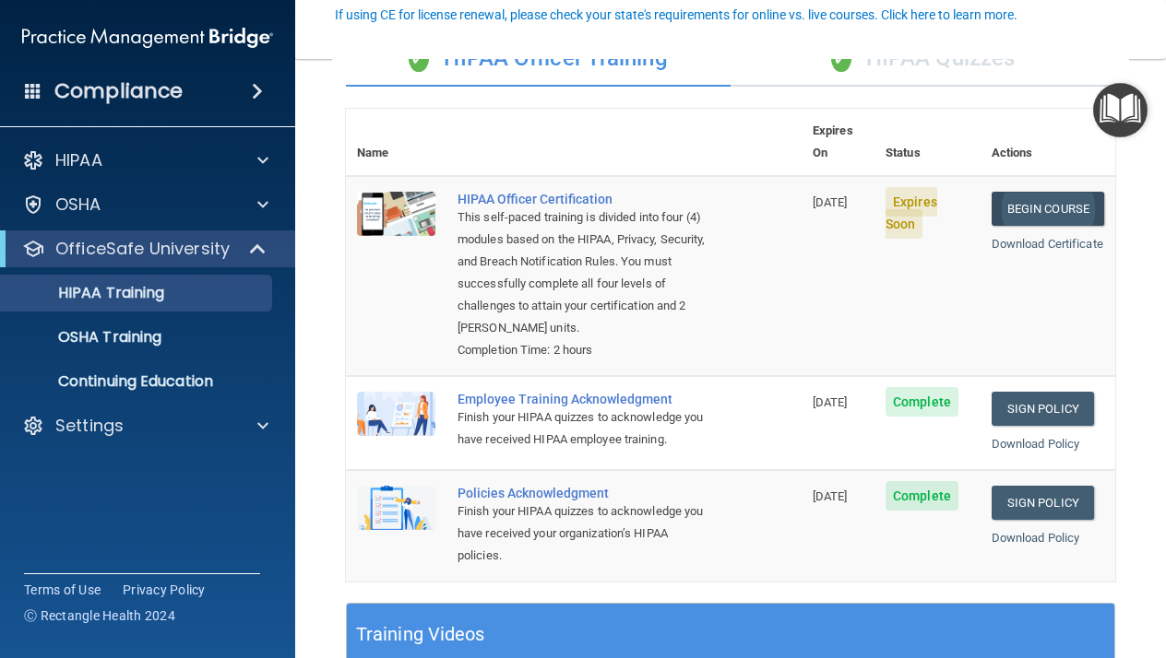
click at [1056, 192] on link "Begin Course" at bounding box center [1047, 209] width 113 height 34
click at [1049, 192] on link "Begin Course" at bounding box center [1047, 209] width 113 height 34
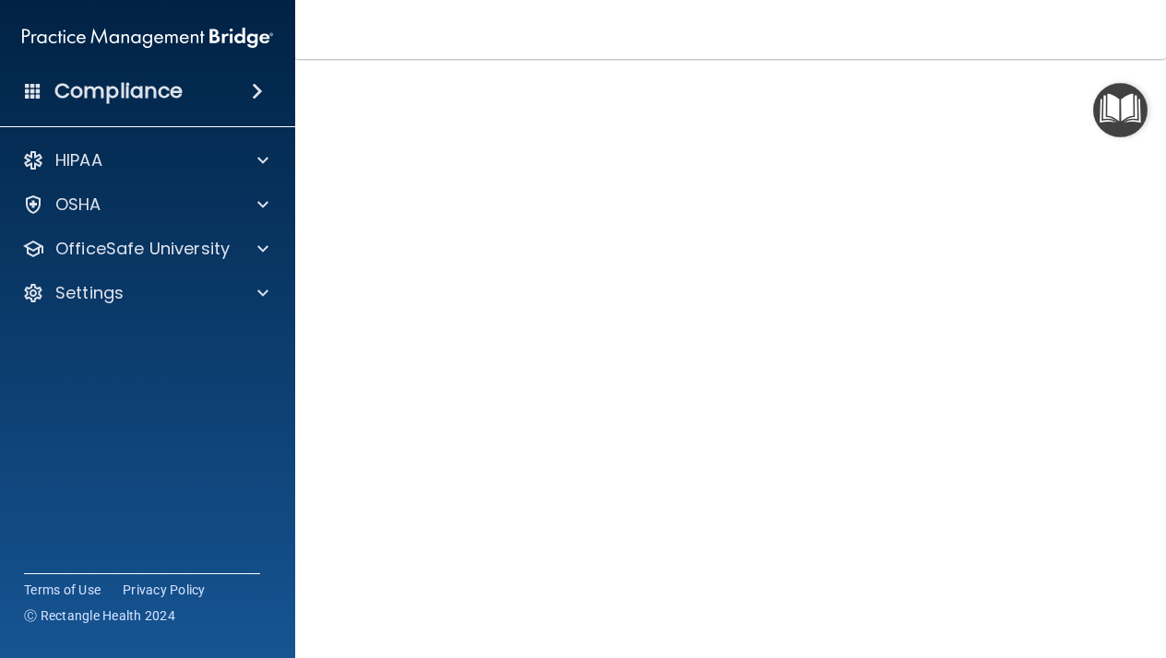
scroll to position [162, 0]
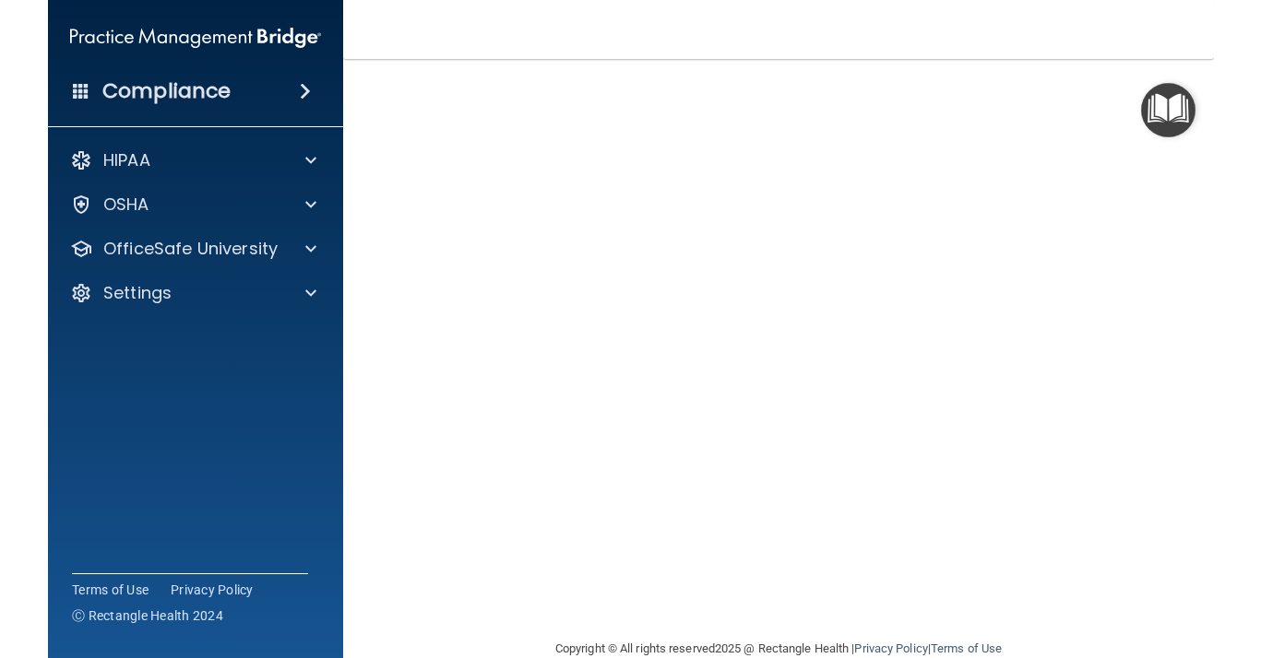
scroll to position [135, 0]
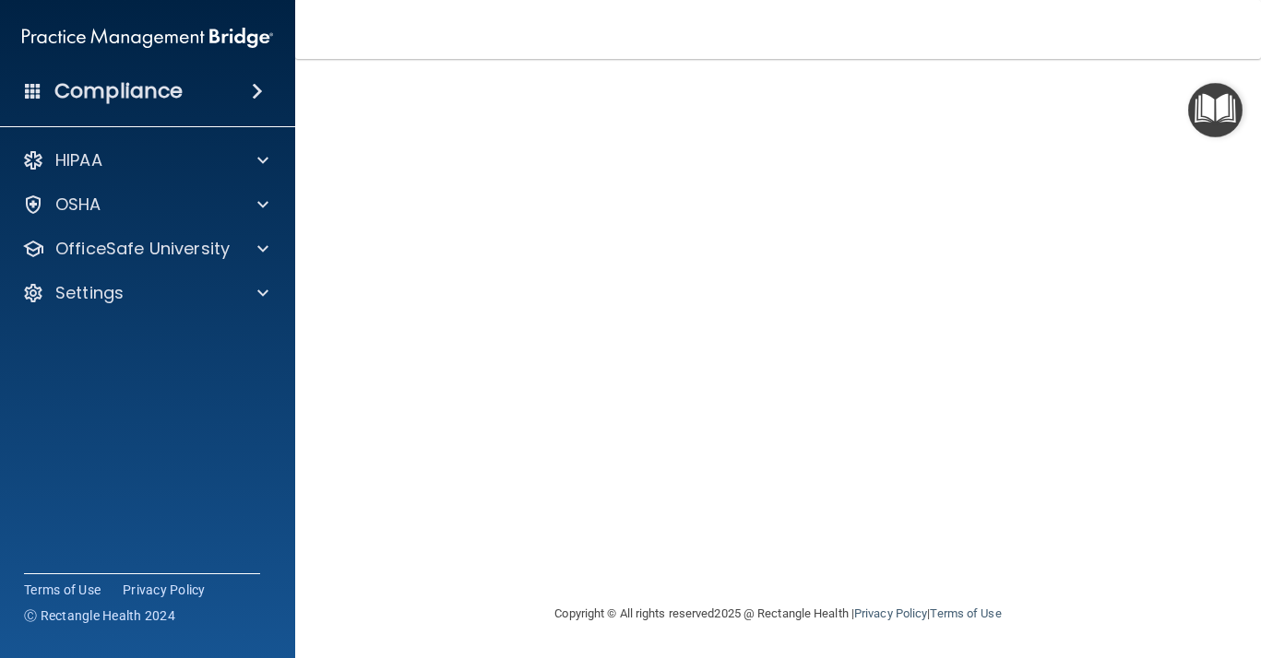
scroll to position [162, 0]
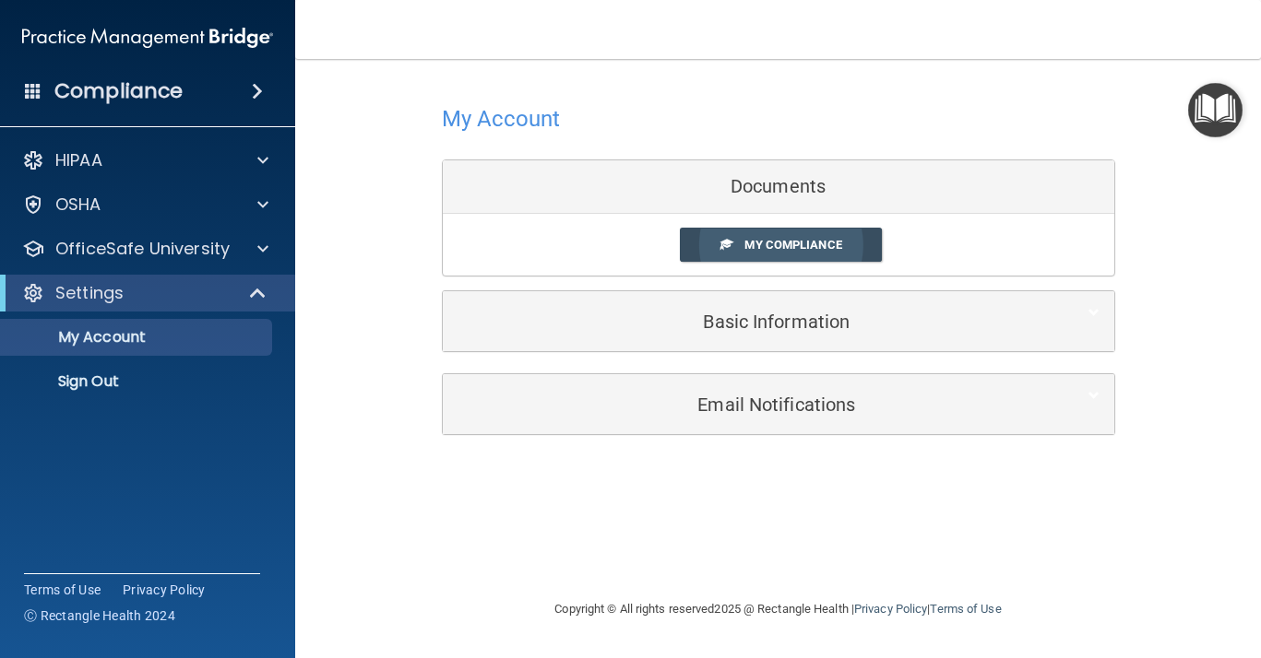
click at [792, 247] on span "My Compliance" at bounding box center [792, 245] width 97 height 14
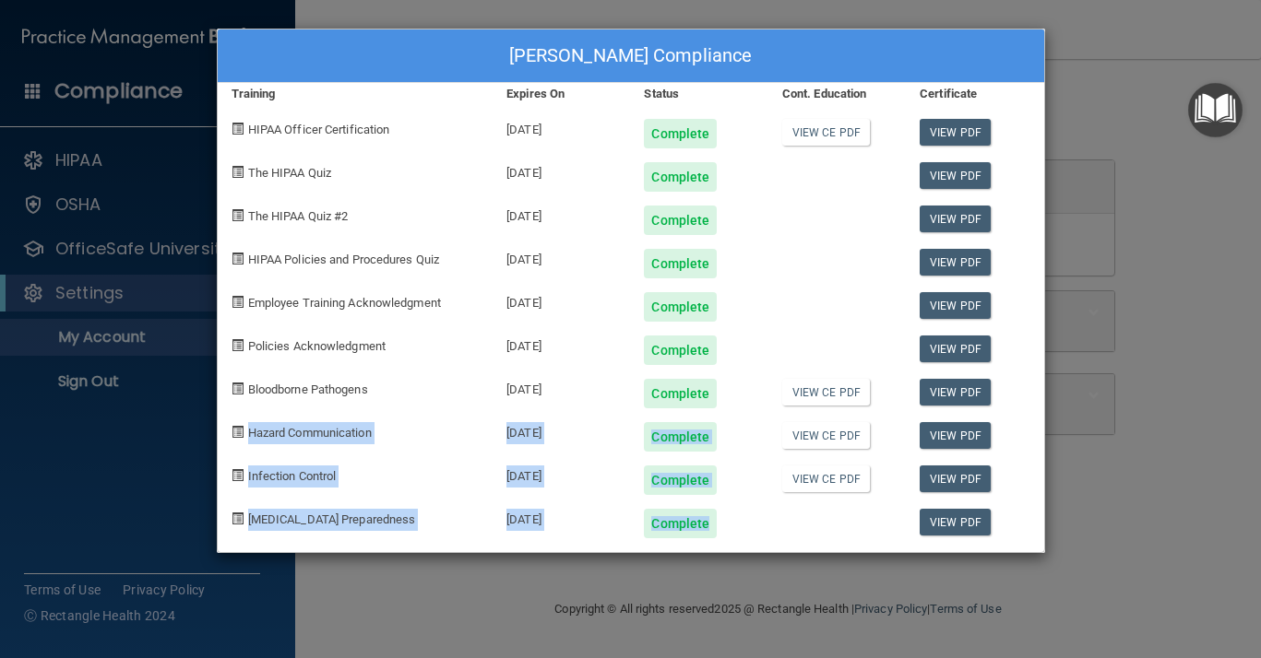
drag, startPoint x: 1027, startPoint y: 405, endPoint x: 1022, endPoint y: 516, distance: 111.7
click at [1023, 517] on div "Megan Jackson's Compliance Training Expires On Status Cont. Education Certifica…" at bounding box center [631, 291] width 828 height 525
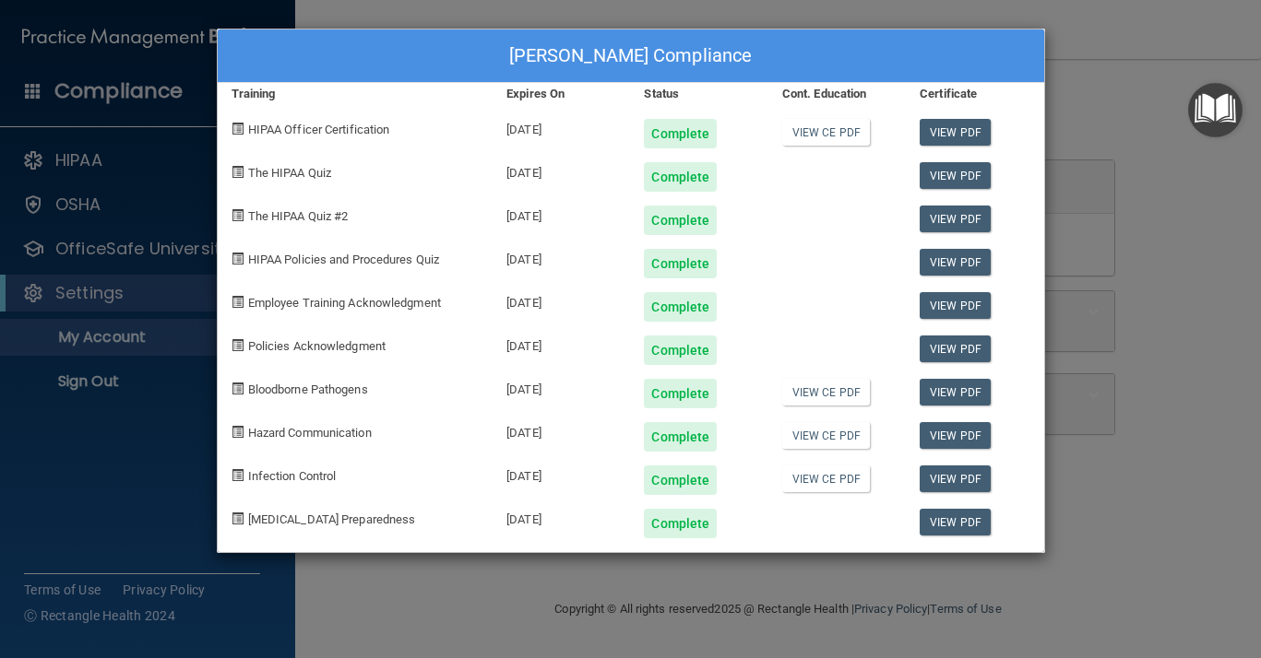
click at [1151, 203] on div "Megan Jackson's Compliance Training Expires On Status Cont. Education Certifica…" at bounding box center [630, 329] width 1261 height 658
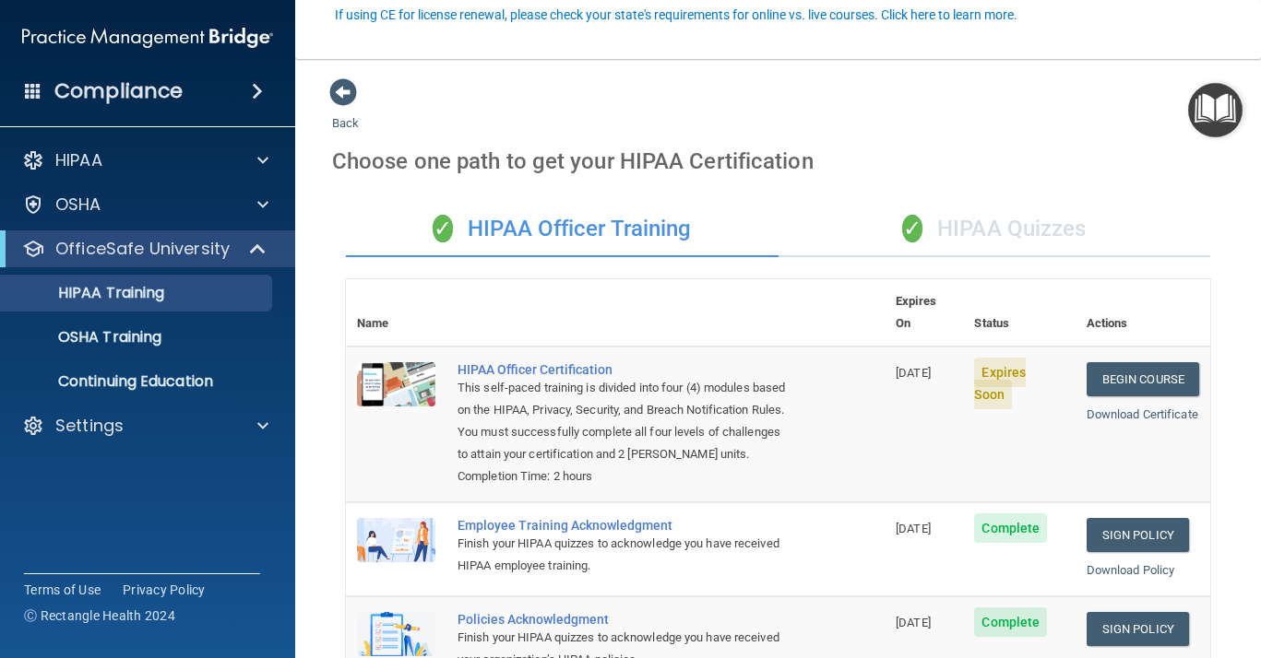
scroll to position [171, 0]
